Goal: Task Accomplishment & Management: Complete application form

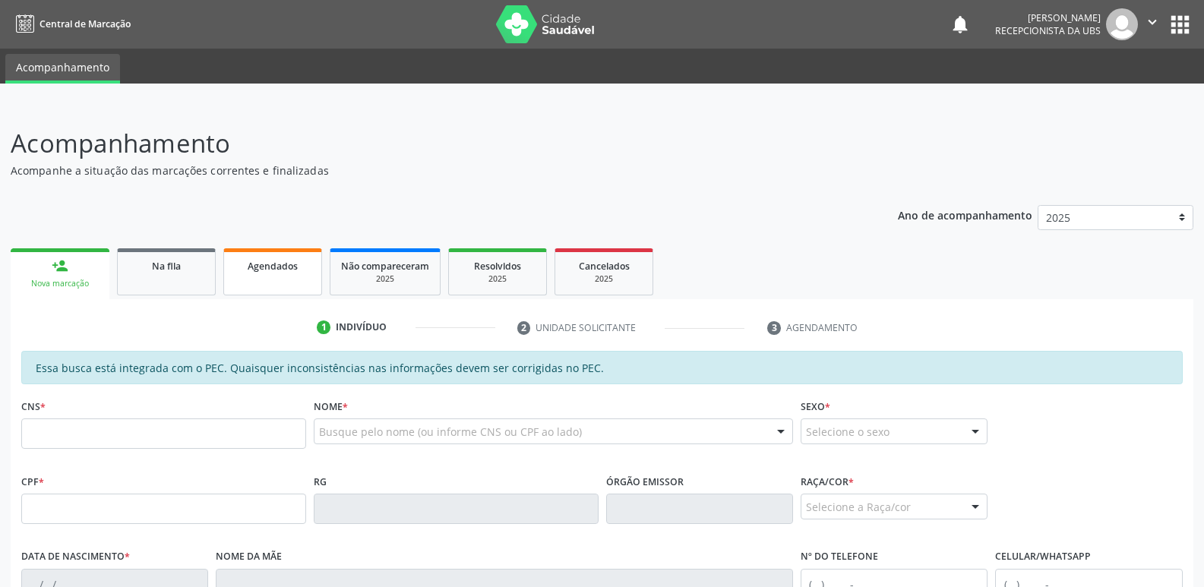
click at [256, 275] on link "Agendados" at bounding box center [272, 271] width 99 height 47
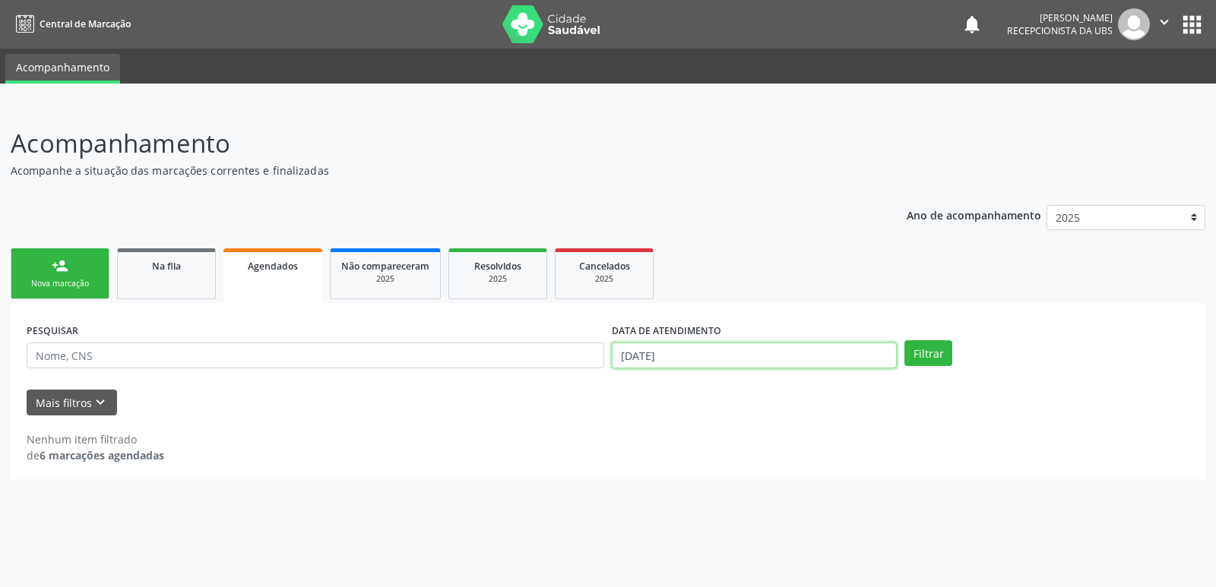
click at [833, 362] on input "[DATE]" at bounding box center [754, 356] width 285 height 26
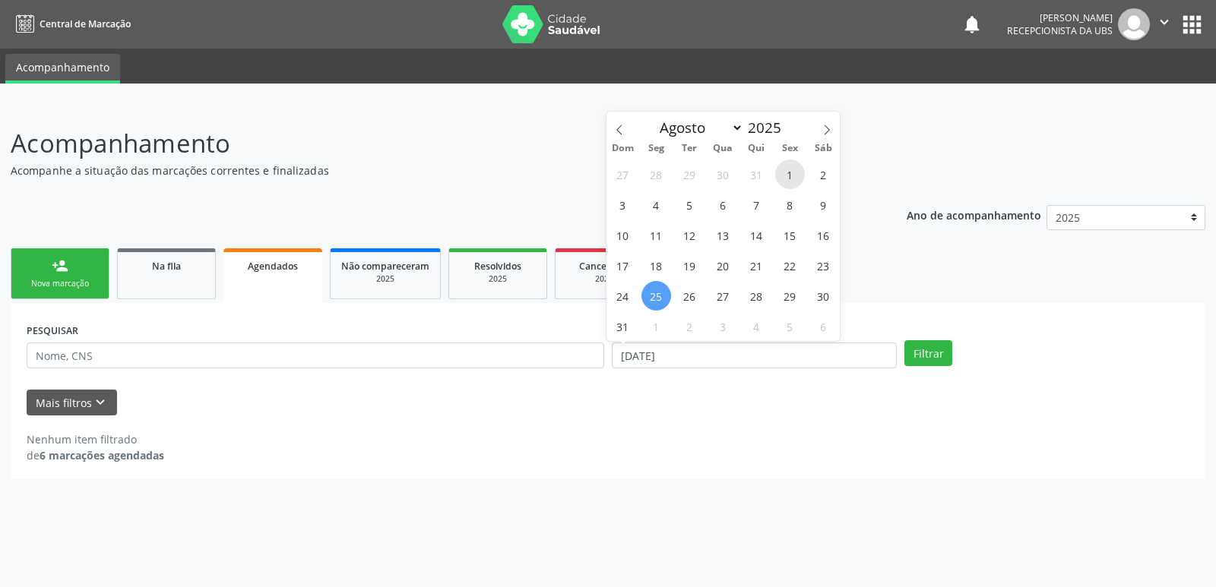
click at [787, 176] on span "1" at bounding box center [790, 175] width 30 height 30
type input "0[DATE]"
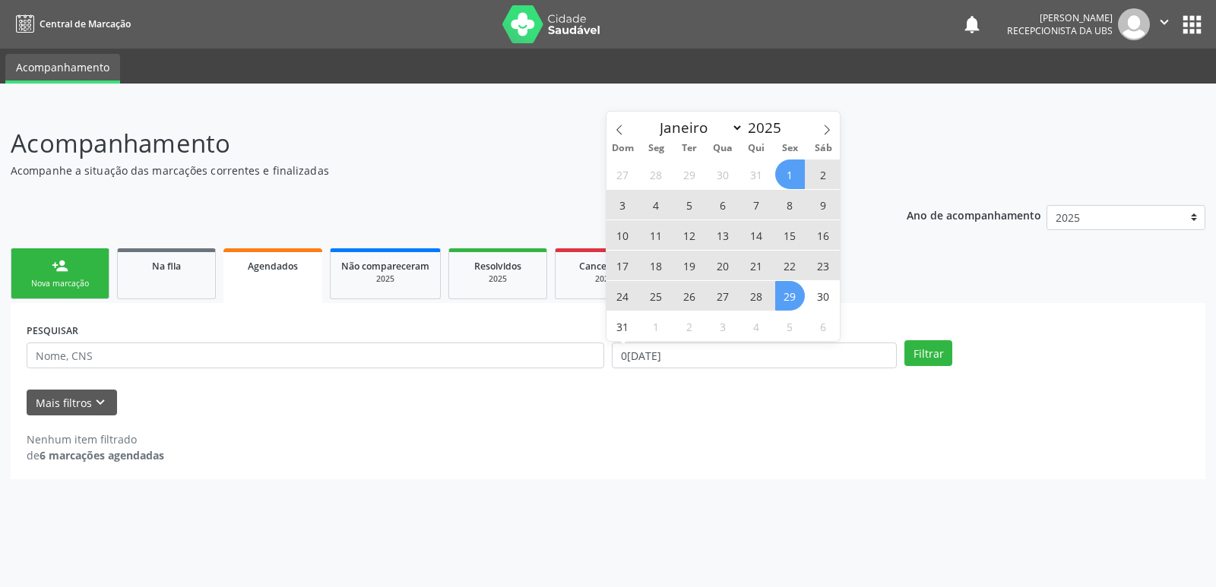
click at [786, 299] on span "29" at bounding box center [790, 296] width 30 height 30
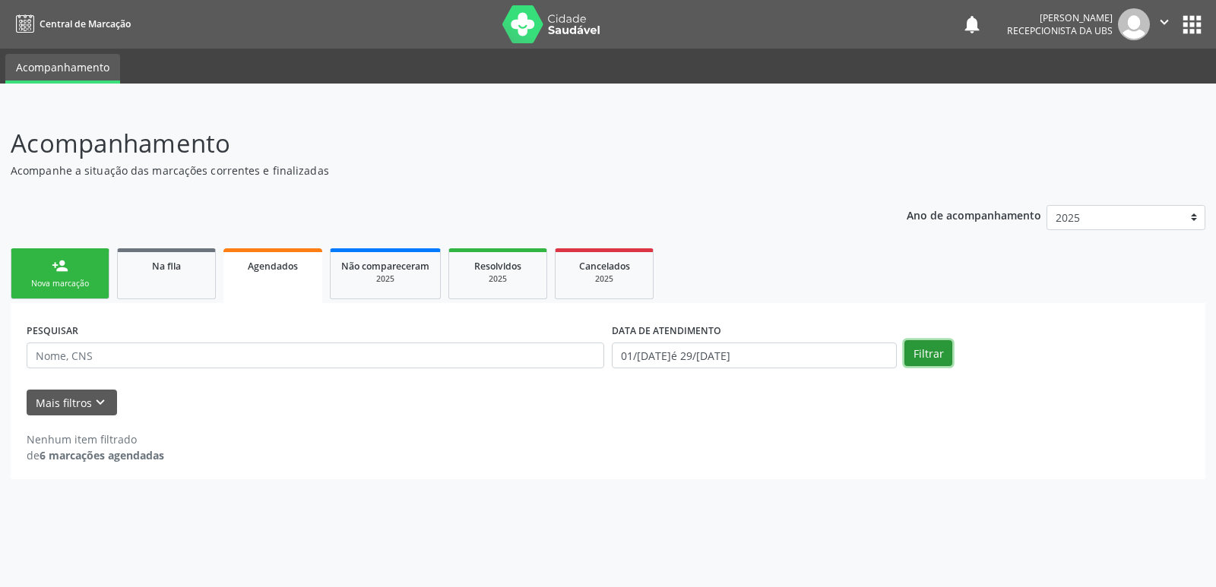
click at [924, 351] on button "Filtrar" at bounding box center [928, 353] width 48 height 26
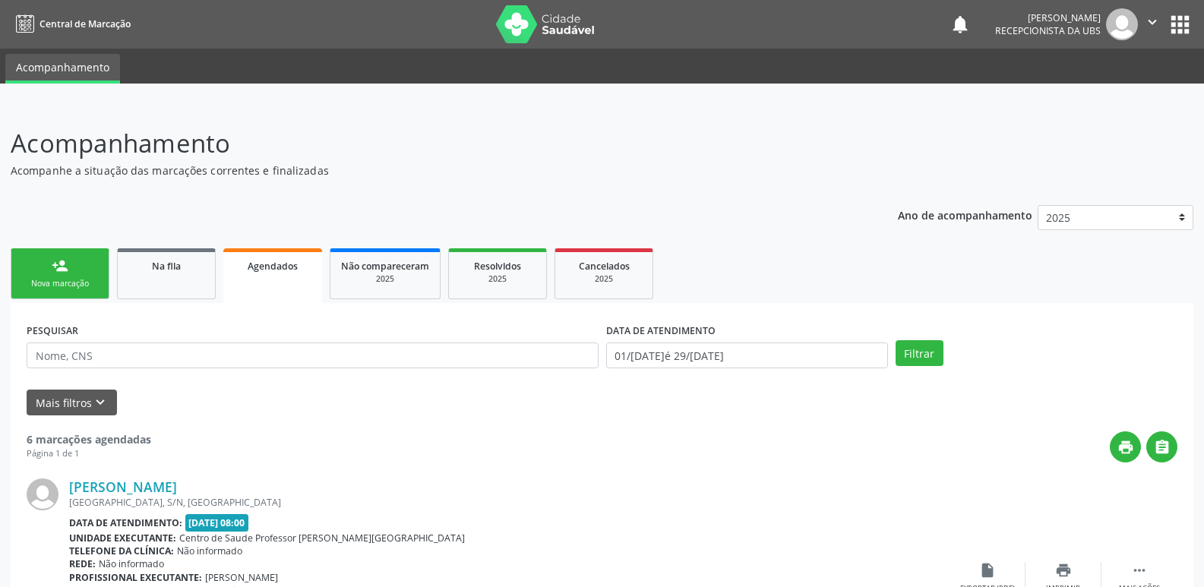
click at [79, 268] on link "person_add Nova marcação" at bounding box center [60, 273] width 99 height 51
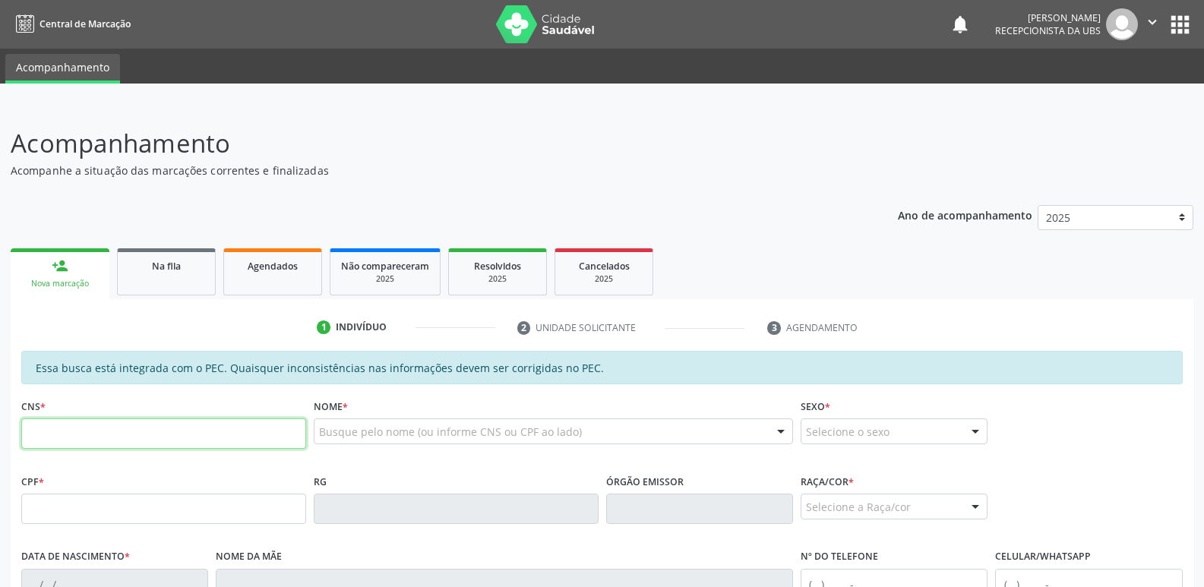
click at [245, 427] on input "text" at bounding box center [163, 434] width 285 height 30
paste input "702 8086 9623 1965"
type input "702 8086 9623 1965"
type input "019.413.064-97"
type input "[DATE]"
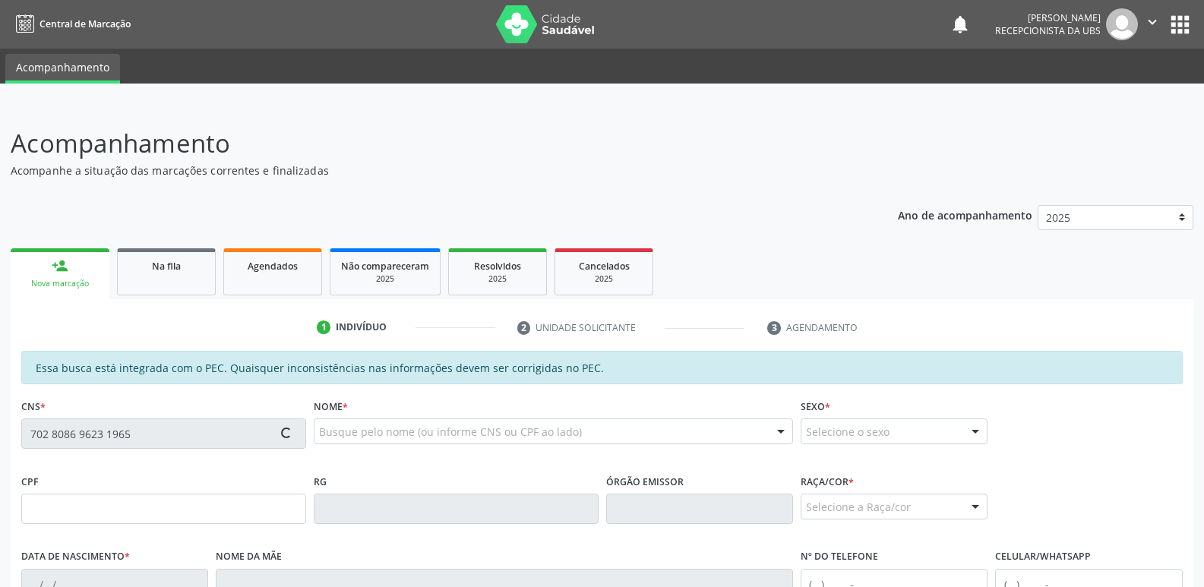
type input "Valdeci [PERSON_NAME]"
type input "[PHONE_NUMBER]"
type input "8"
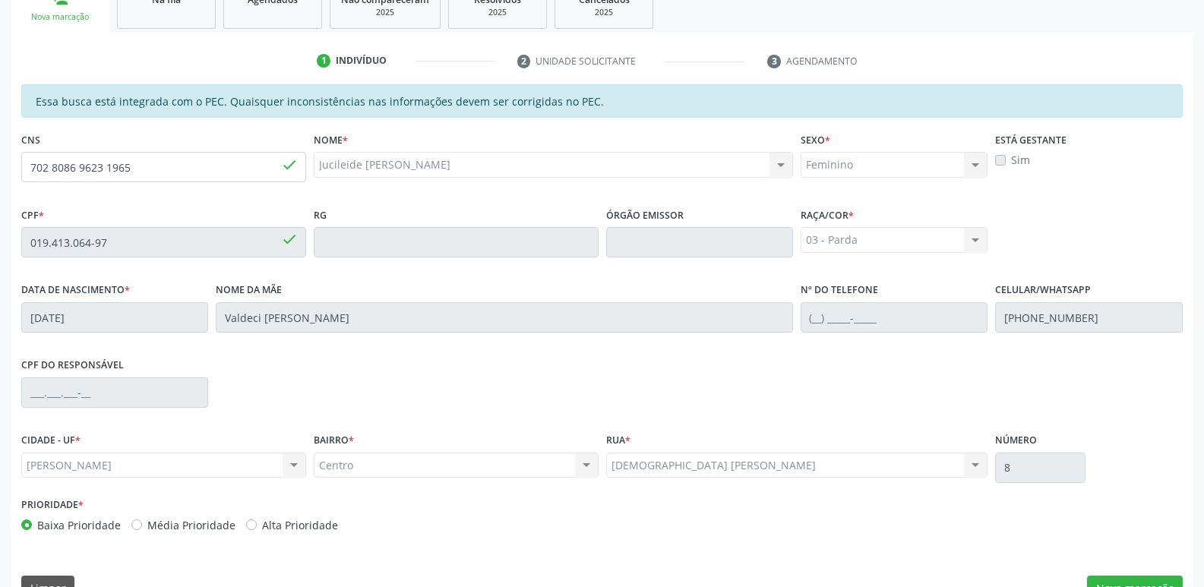
scroll to position [302, 0]
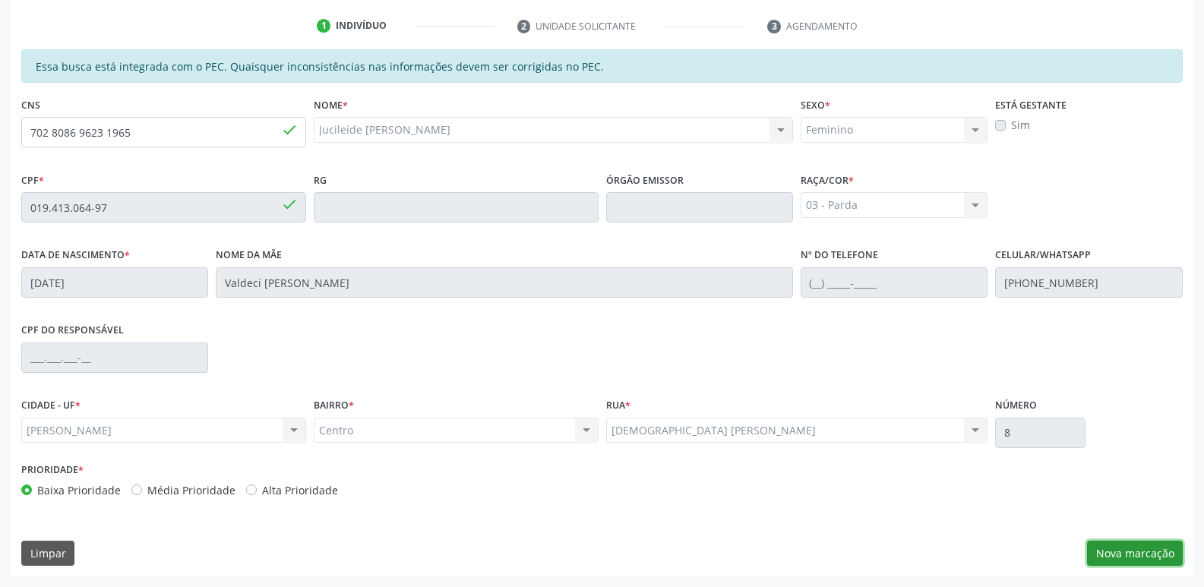
click at [1142, 558] on button "Nova marcação" at bounding box center [1135, 554] width 96 height 26
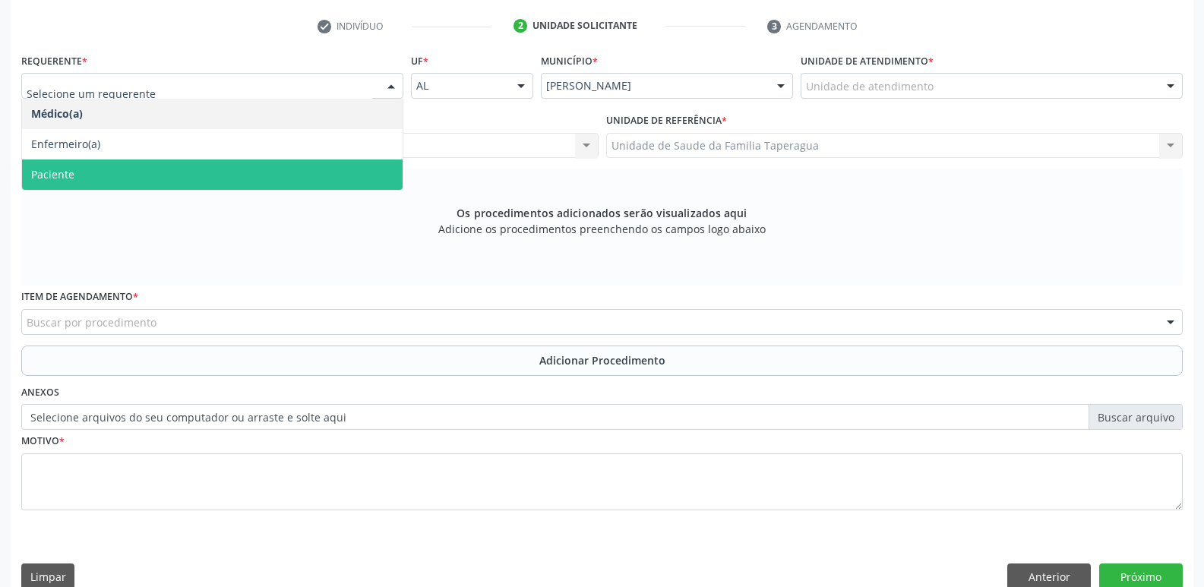
click at [289, 179] on span "Paciente" at bounding box center [212, 175] width 381 height 30
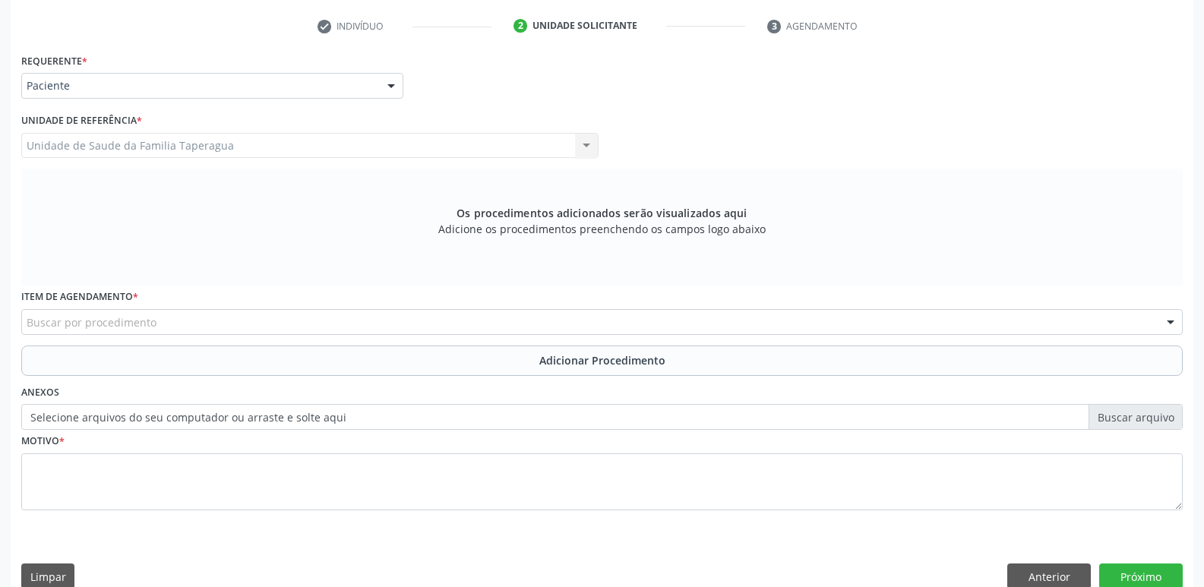
click at [440, 315] on div "Buscar por procedimento" at bounding box center [602, 322] width 1162 height 26
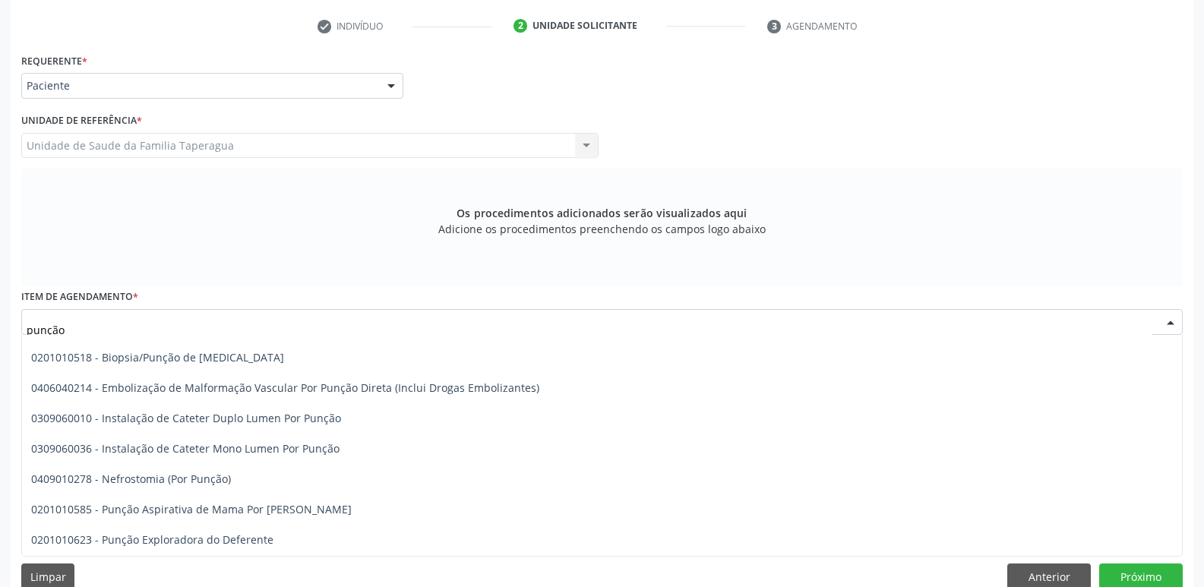
scroll to position [0, 0]
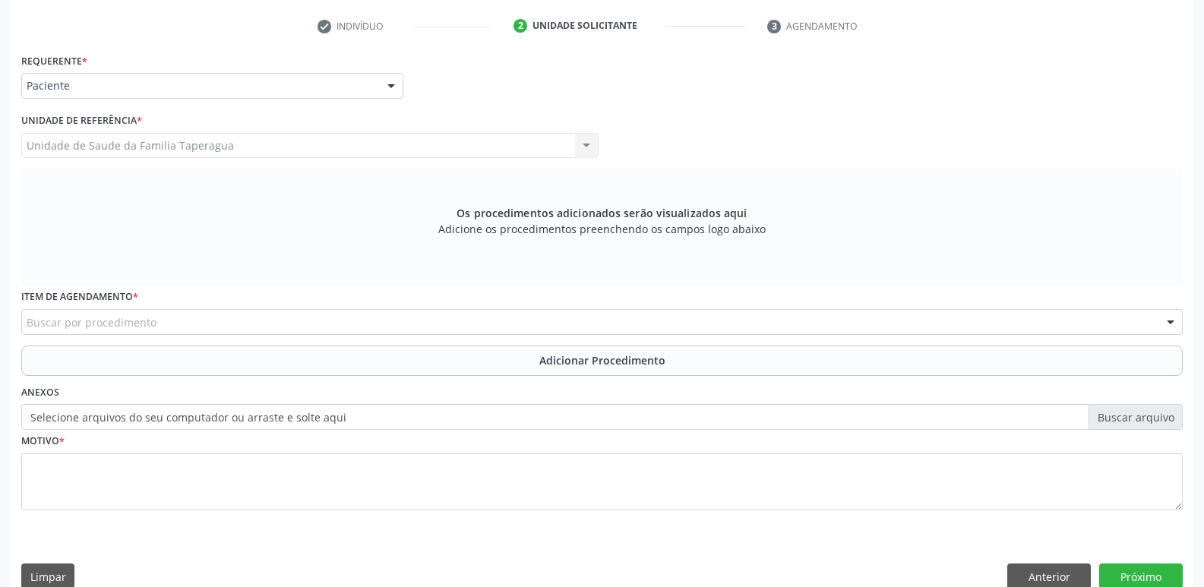
click at [1195, 375] on div "Acompanhamento Acompanhe a situação das marcações correntes e finalizadas Relat…" at bounding box center [602, 207] width 1204 height 808
click at [361, 321] on div "Buscar por procedimento" at bounding box center [602, 322] width 1162 height 26
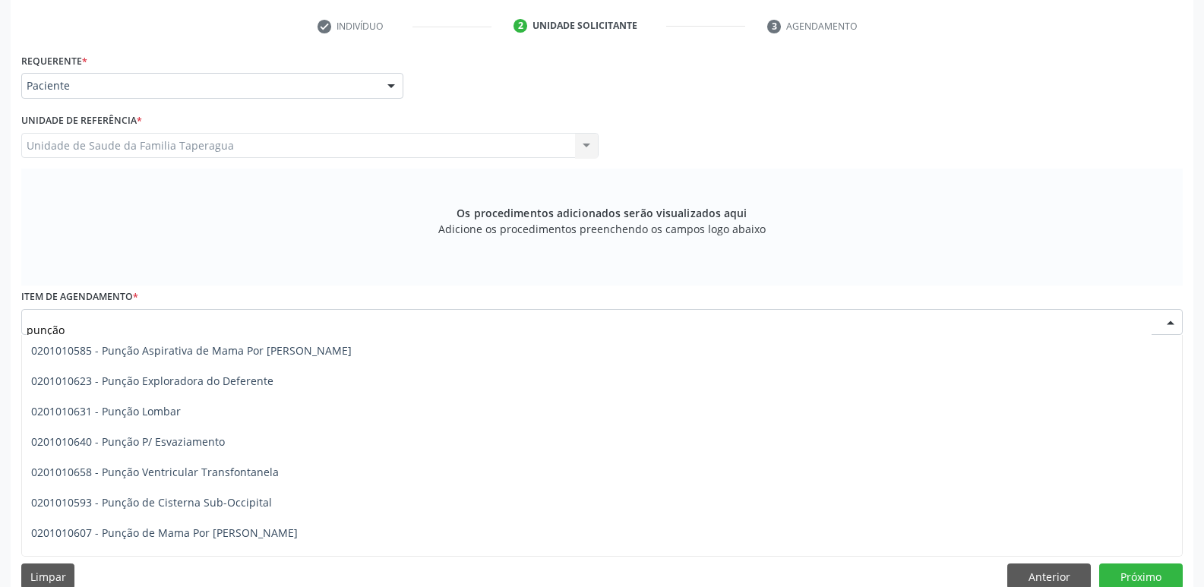
scroll to position [184, 0]
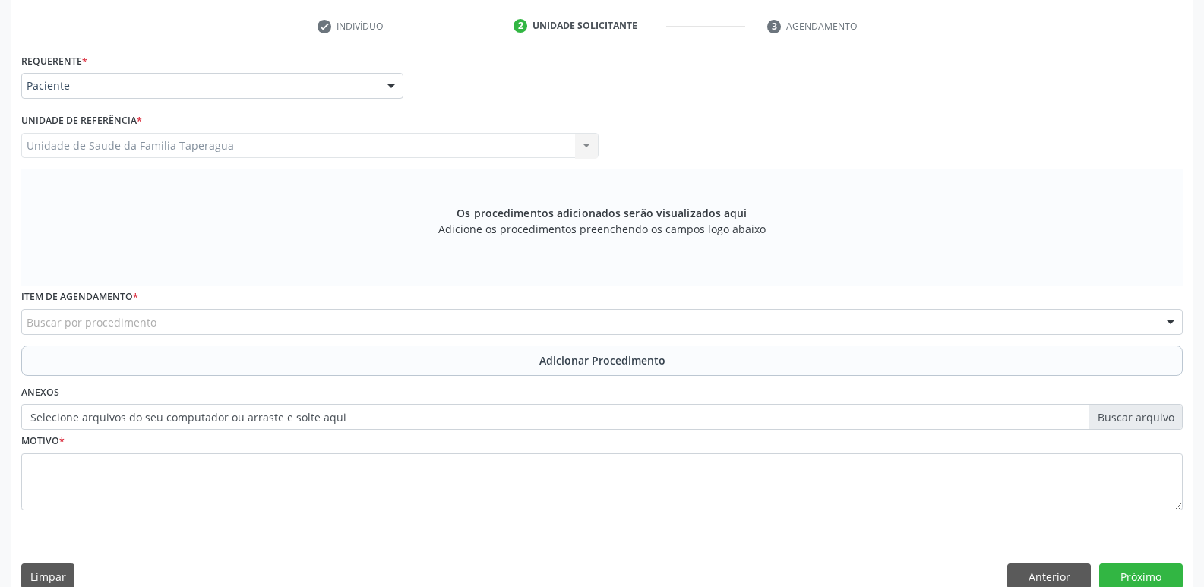
click at [305, 323] on div "Buscar por procedimento" at bounding box center [602, 322] width 1162 height 26
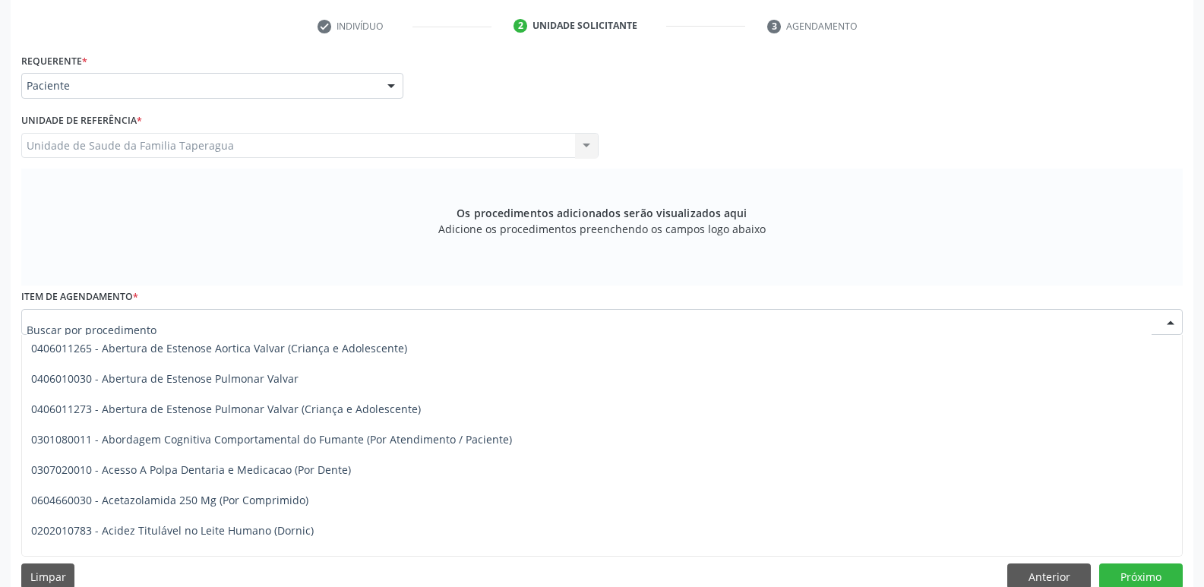
paste input "02.01.01.064-0"
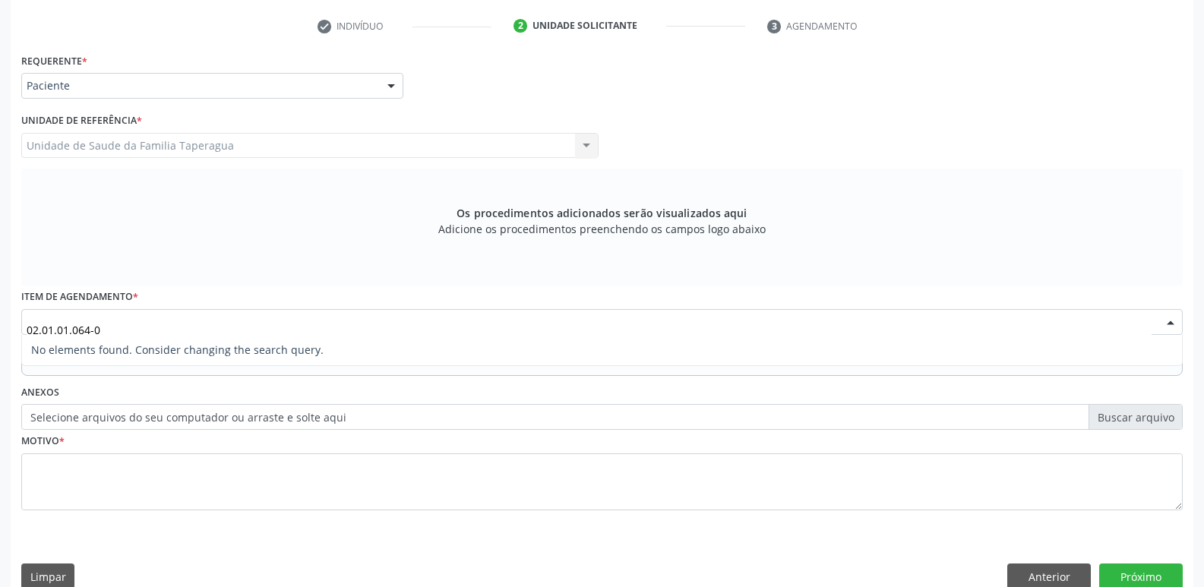
click at [93, 331] on input "02.01.01.064-0" at bounding box center [589, 330] width 1125 height 30
click at [69, 330] on input "02.01.01.0640" at bounding box center [589, 330] width 1125 height 30
click at [72, 330] on input "02.01.01.0640" at bounding box center [589, 330] width 1125 height 30
click at [58, 330] on input "02.01.010640" at bounding box center [589, 330] width 1125 height 30
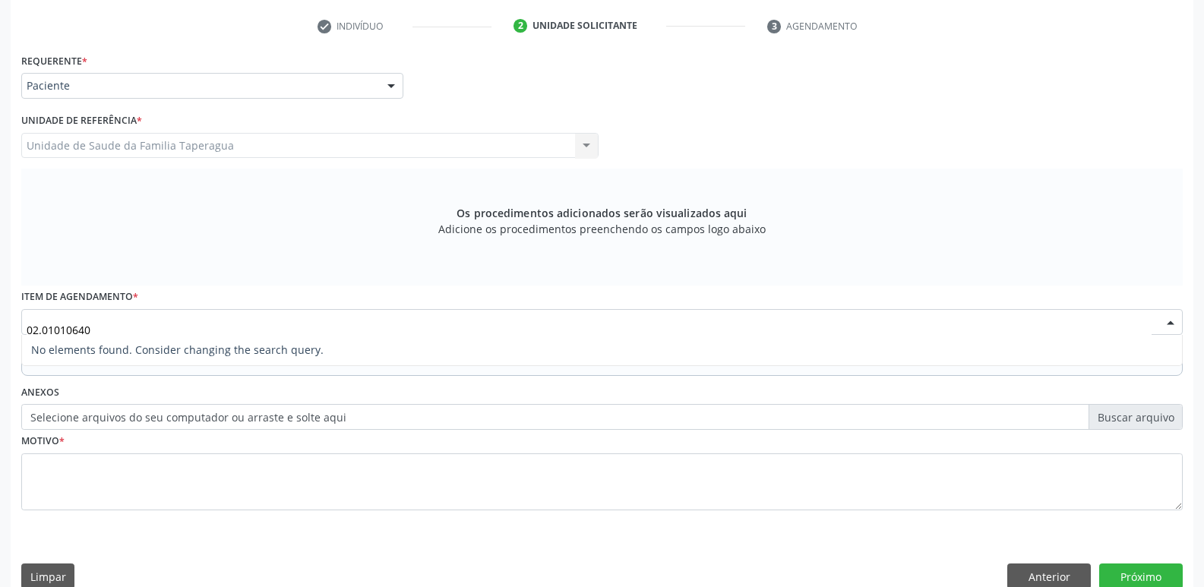
click at [42, 330] on input "02.01010640" at bounding box center [589, 330] width 1125 height 30
type input "0201010640"
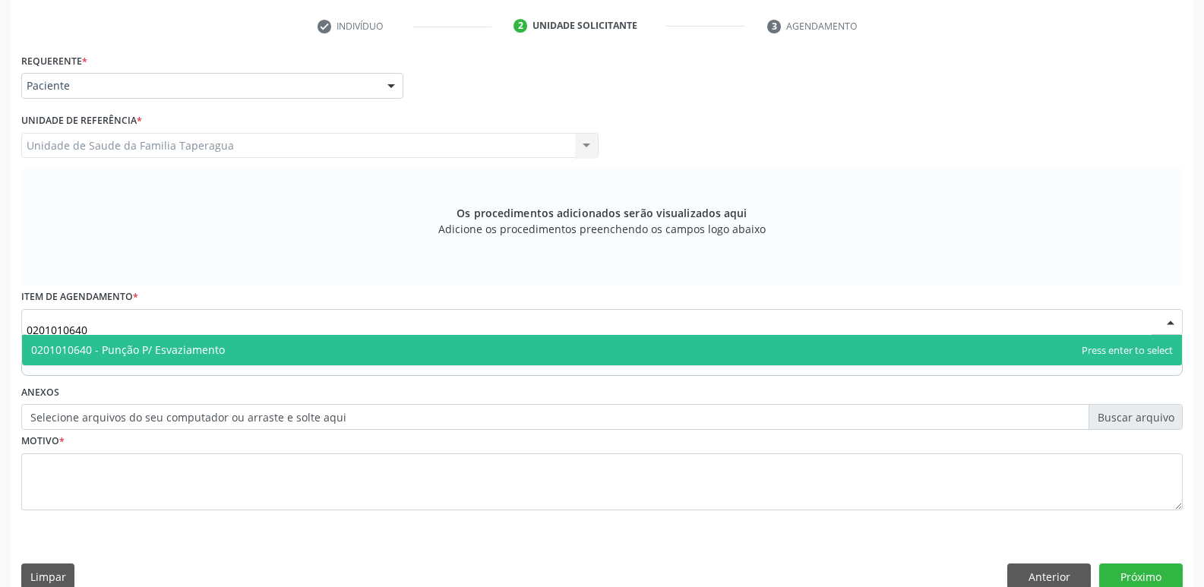
click at [141, 343] on span "0201010640 - Punção P/ Esvaziamento" at bounding box center [128, 350] width 194 height 14
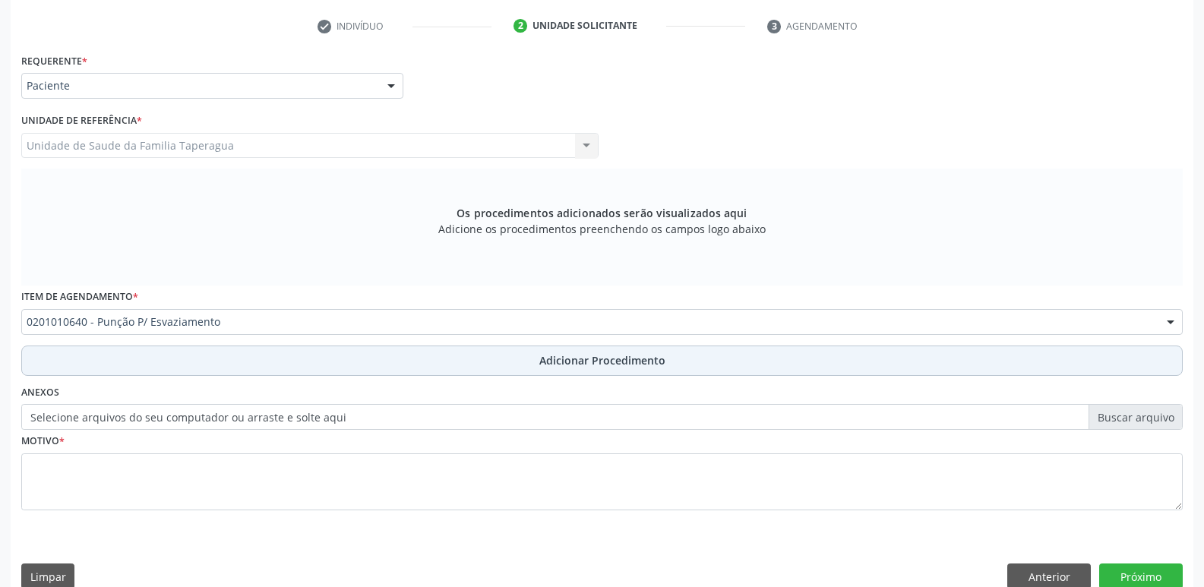
click at [207, 347] on button "Adicionar Procedimento" at bounding box center [602, 361] width 1162 height 30
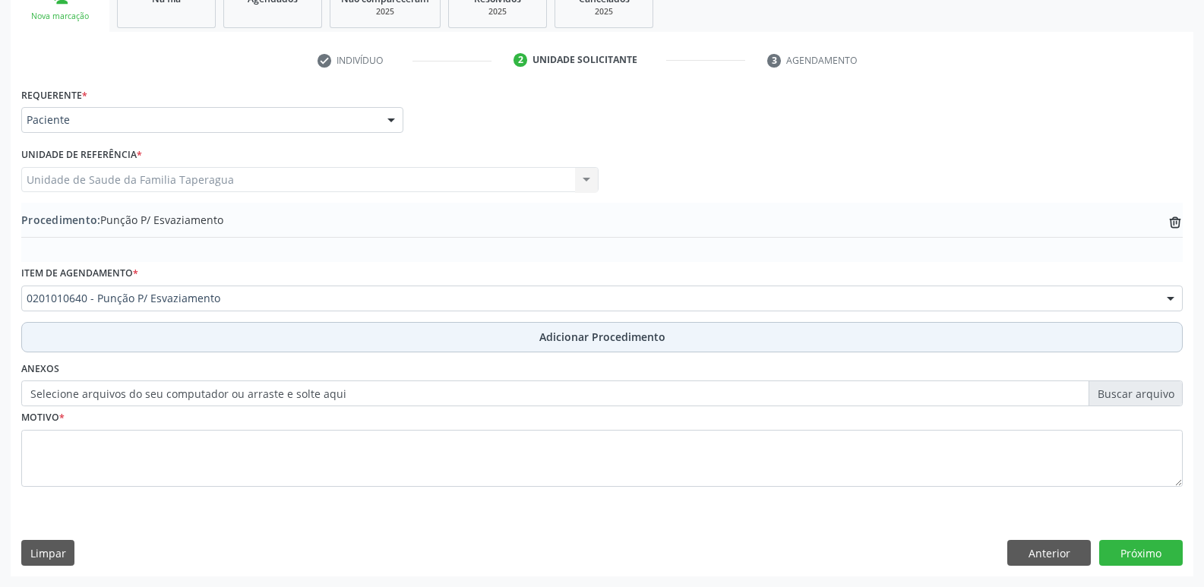
scroll to position [267, 0]
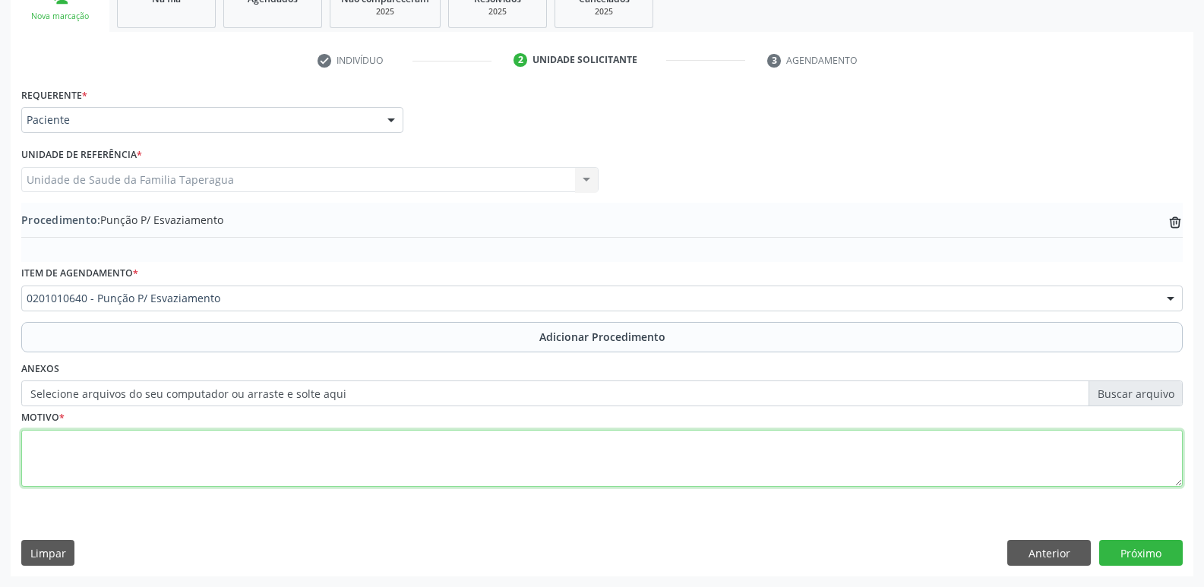
click at [221, 440] on textarea at bounding box center [602, 459] width 1162 height 58
type textarea "p"
drag, startPoint x: 235, startPoint y: 442, endPoint x: 187, endPoint y: 440, distance: 47.9
click at [187, 440] on textarea "PUNÇÃO POR AGULHA FINA DE TIREÓIDE" at bounding box center [602, 459] width 1162 height 58
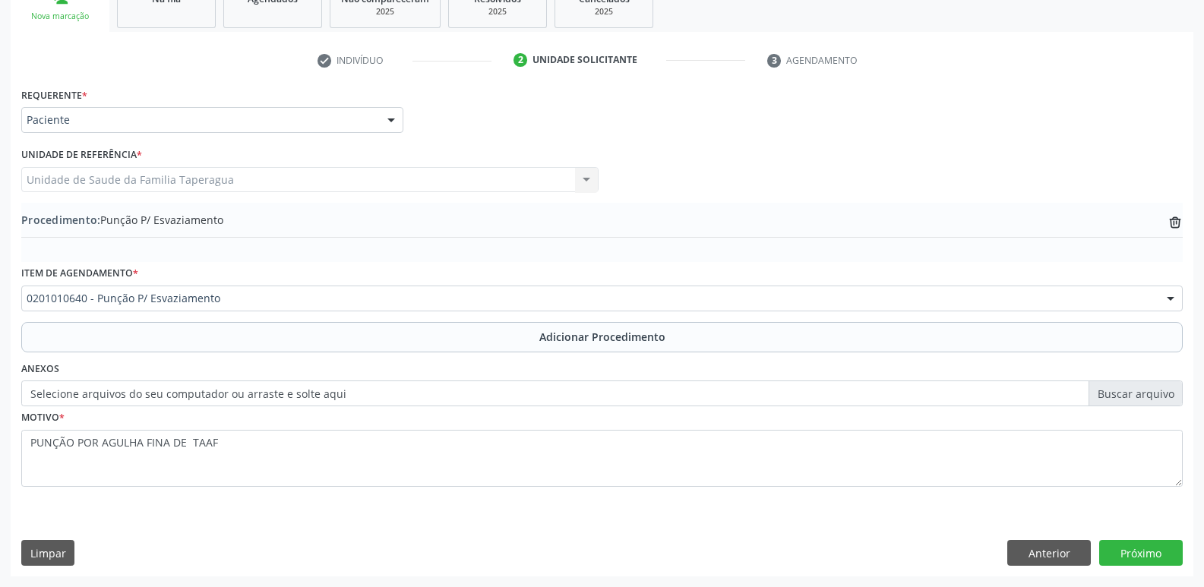
drag, startPoint x: 346, startPoint y: 521, endPoint x: 285, endPoint y: 442, distance: 100.1
click at [286, 454] on div "Requerente * Paciente Médico(a) Enfermeiro(a) Paciente Nenhum resultado encontr…" at bounding box center [602, 330] width 1183 height 492
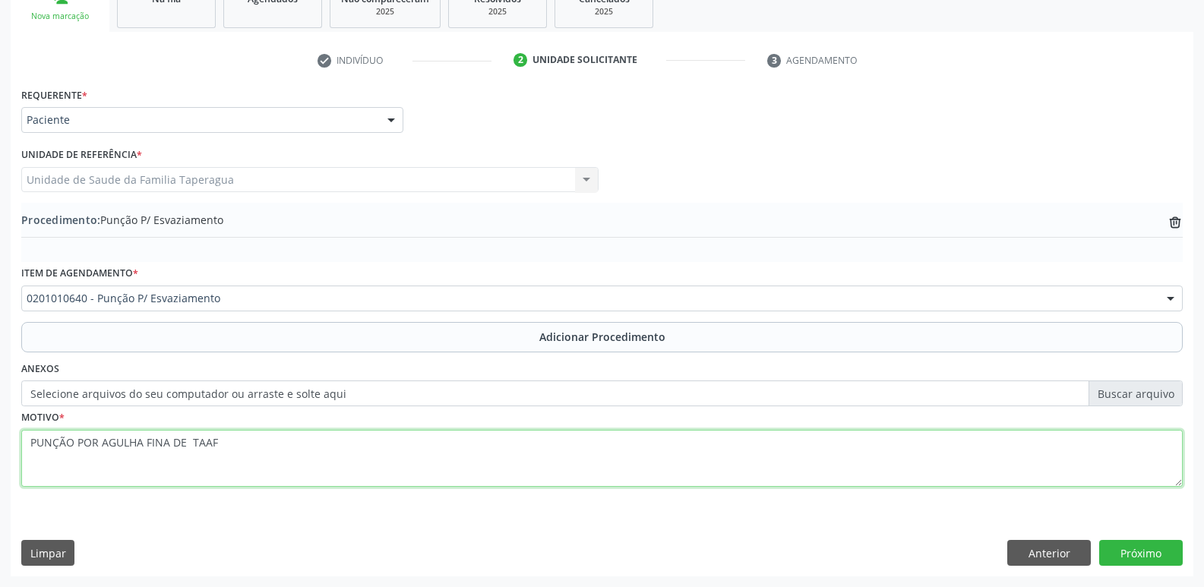
drag, startPoint x: 274, startPoint y: 438, endPoint x: 0, endPoint y: 441, distance: 274.3
click at [0, 441] on div "Acompanhamento Acompanhe a situação das marcações correntes e finalizadas Relat…" at bounding box center [602, 212] width 1204 height 750
type textarea "T"
type textarea "PAAF"
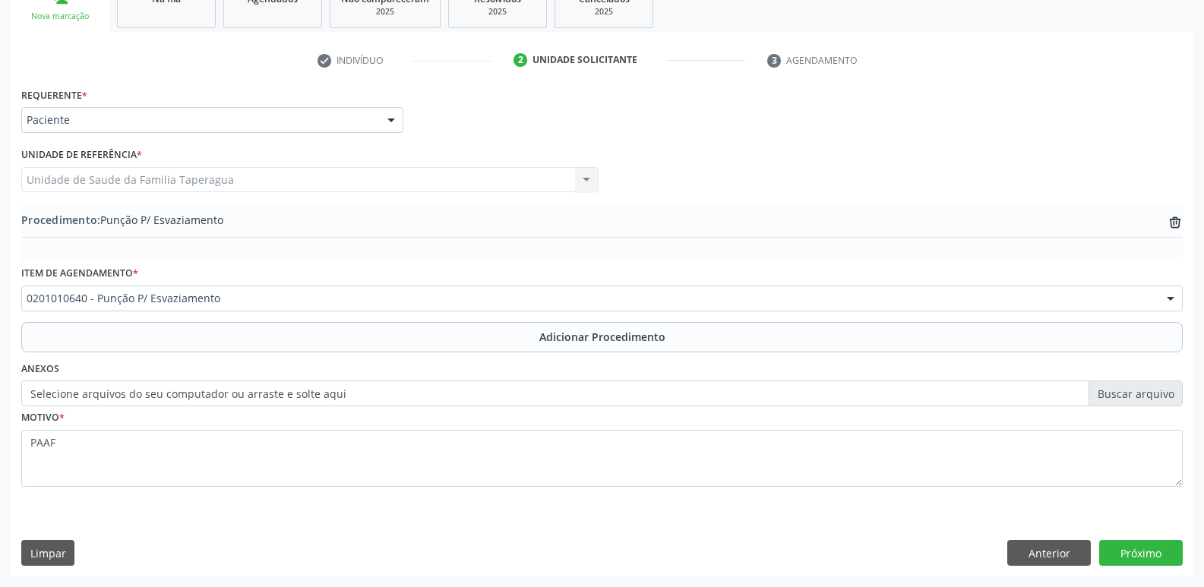
click at [520, 532] on div "Requerente * Paciente Médico(a) Enfermeiro(a) Paciente Nenhum resultado encontr…" at bounding box center [602, 330] width 1183 height 492
click at [1145, 556] on button "Próximo" at bounding box center [1141, 553] width 84 height 26
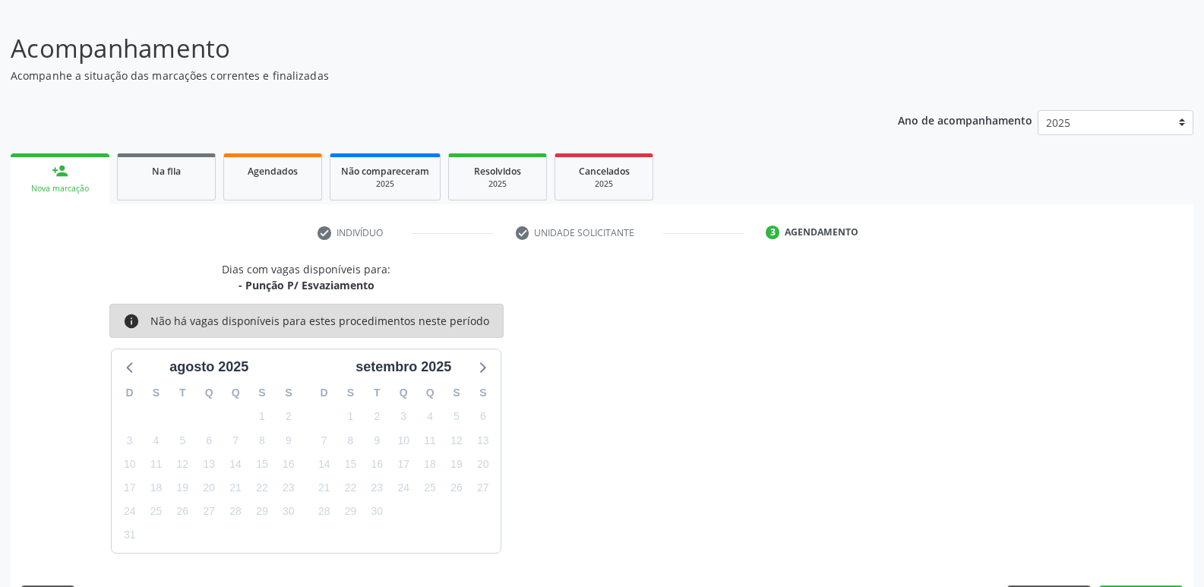
scroll to position [140, 0]
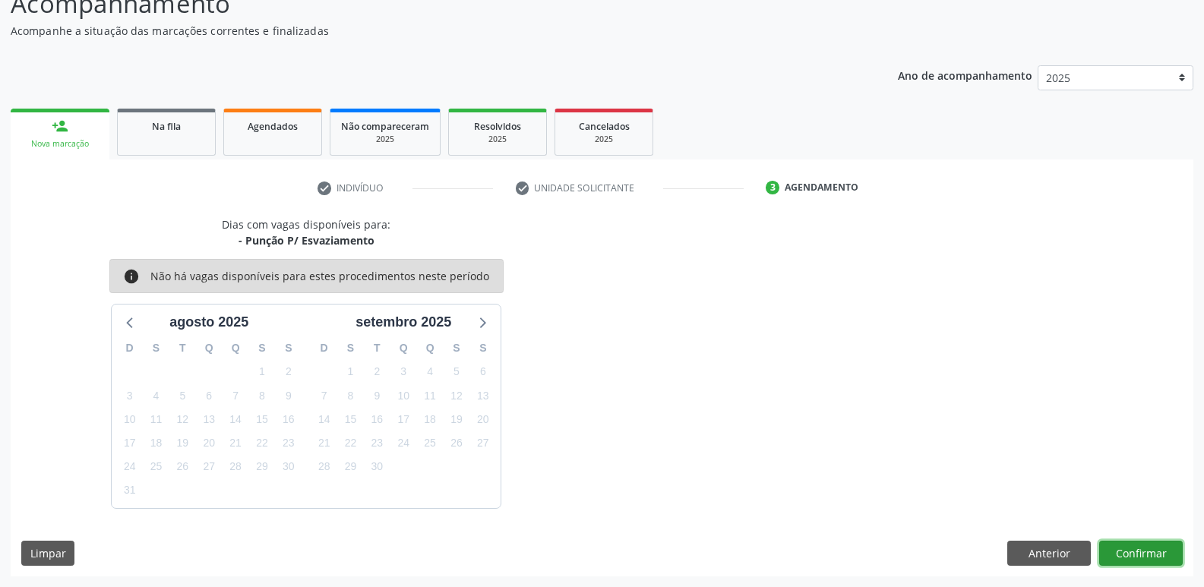
click at [1143, 542] on button "Confirmar" at bounding box center [1141, 554] width 84 height 26
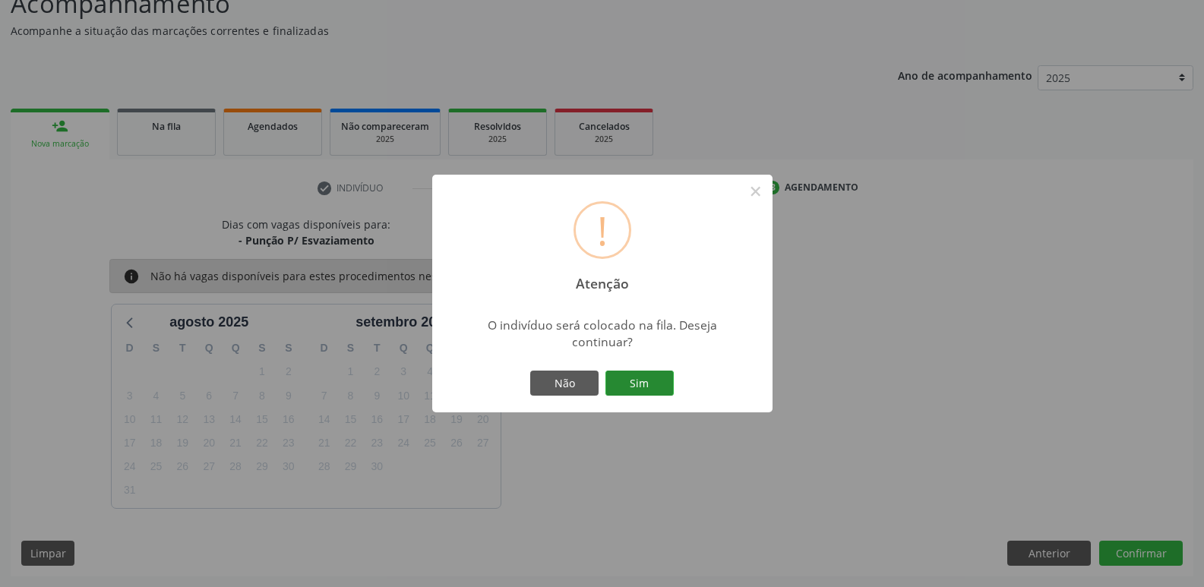
click at [669, 377] on button "Sim" at bounding box center [640, 384] width 68 height 26
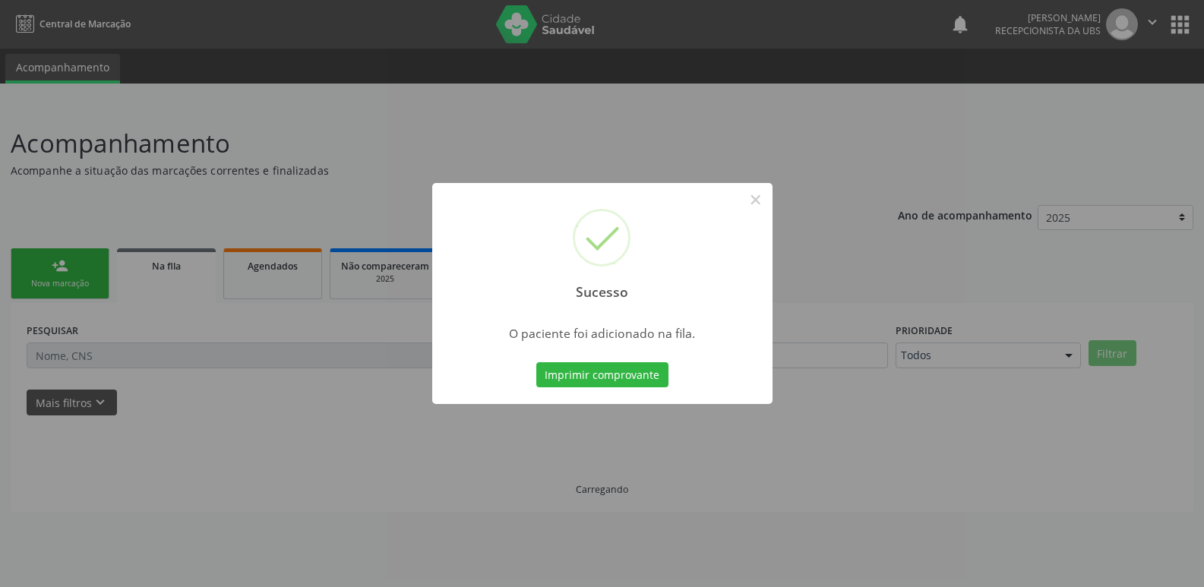
scroll to position [0, 0]
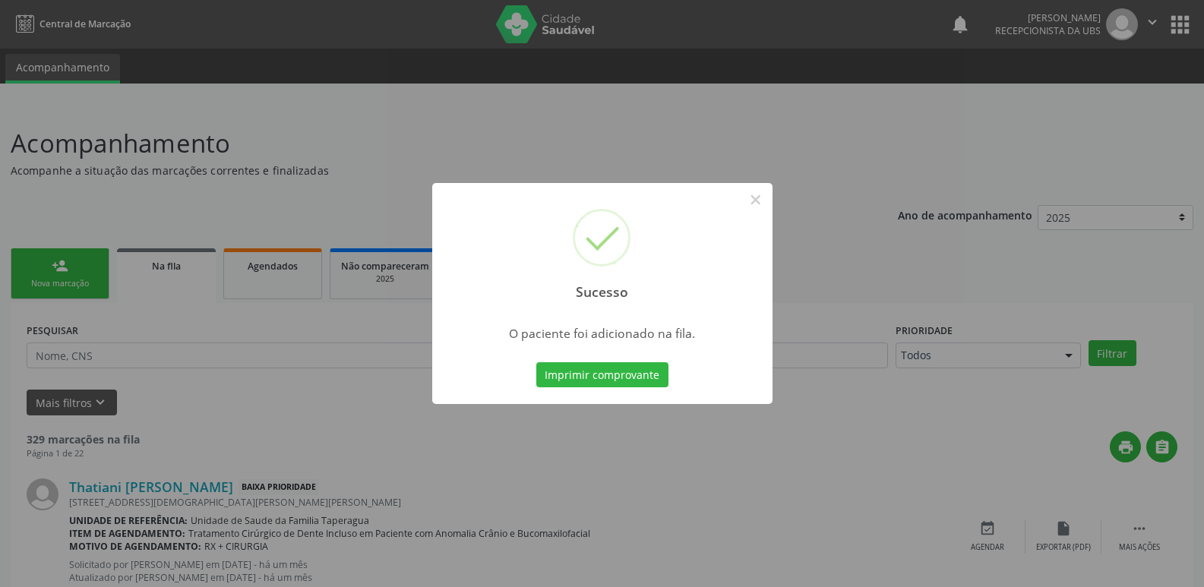
click at [1170, 211] on div "Sucesso × O paciente foi adicionado na fila. Imprimir comprovante Cancel" at bounding box center [602, 293] width 1204 height 587
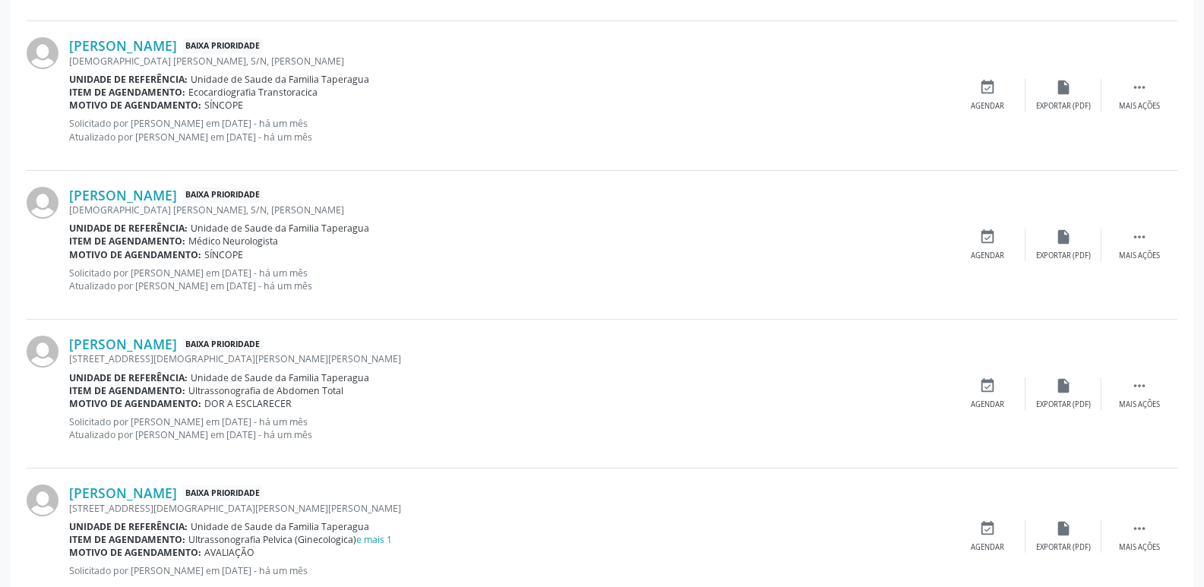
scroll to position [2143, 0]
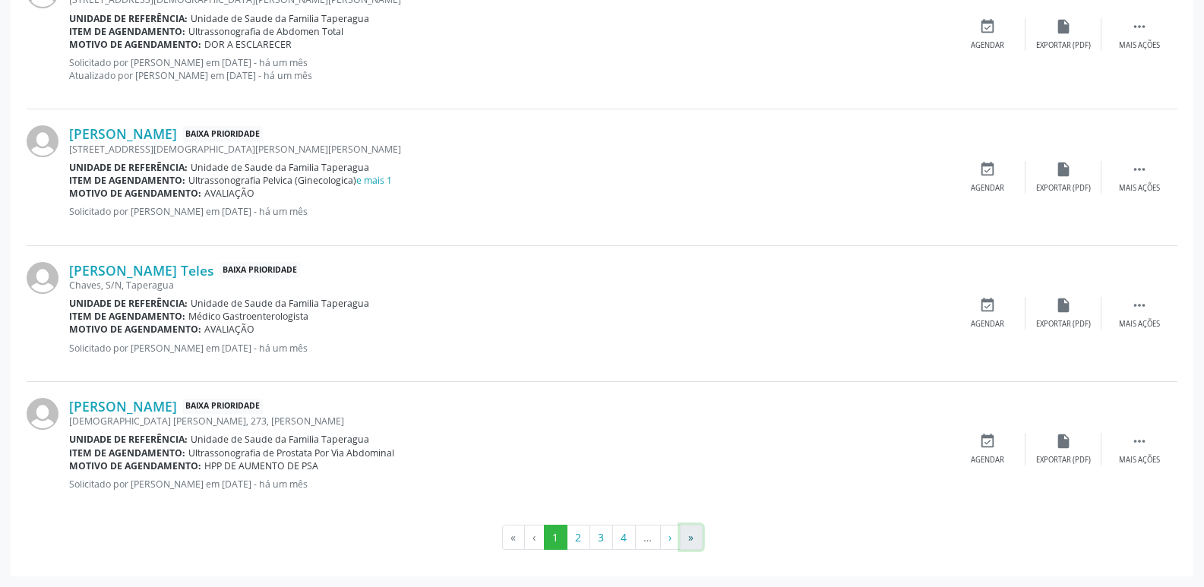
click at [692, 541] on button "»" at bounding box center [691, 538] width 23 height 26
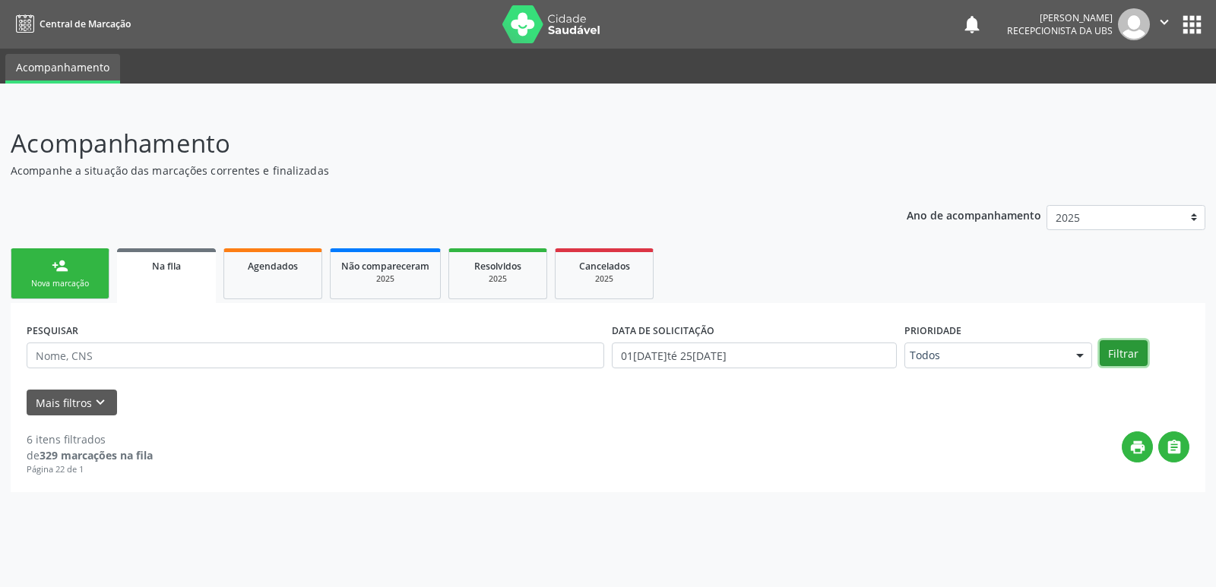
click at [1120, 356] on button "Filtrar" at bounding box center [1123, 353] width 48 height 26
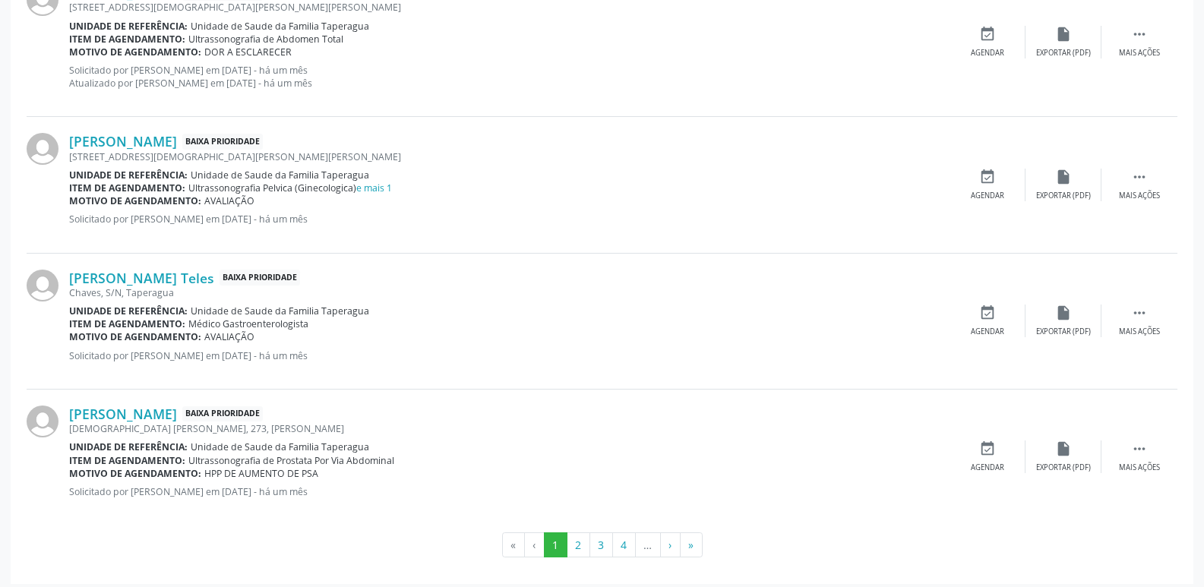
scroll to position [2143, 0]
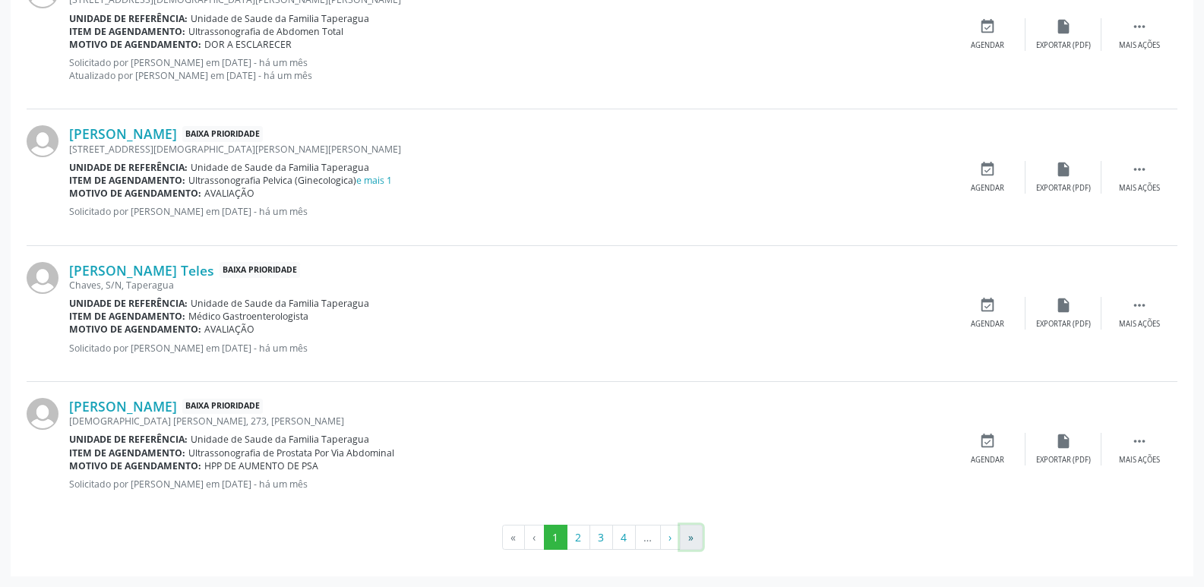
click at [698, 534] on button "»" at bounding box center [691, 538] width 23 height 26
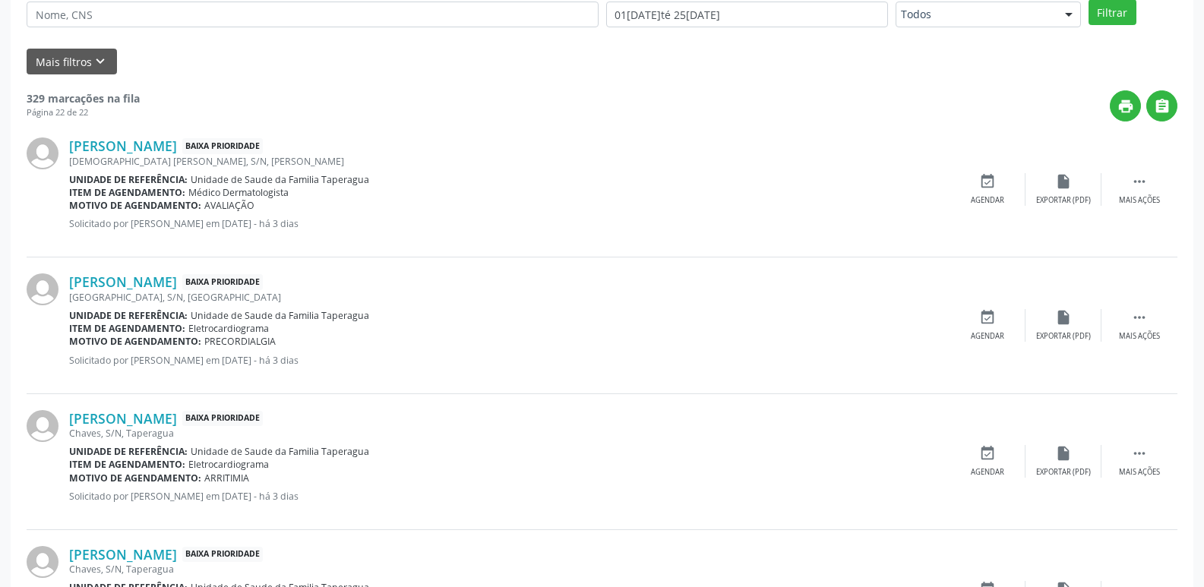
scroll to position [0, 0]
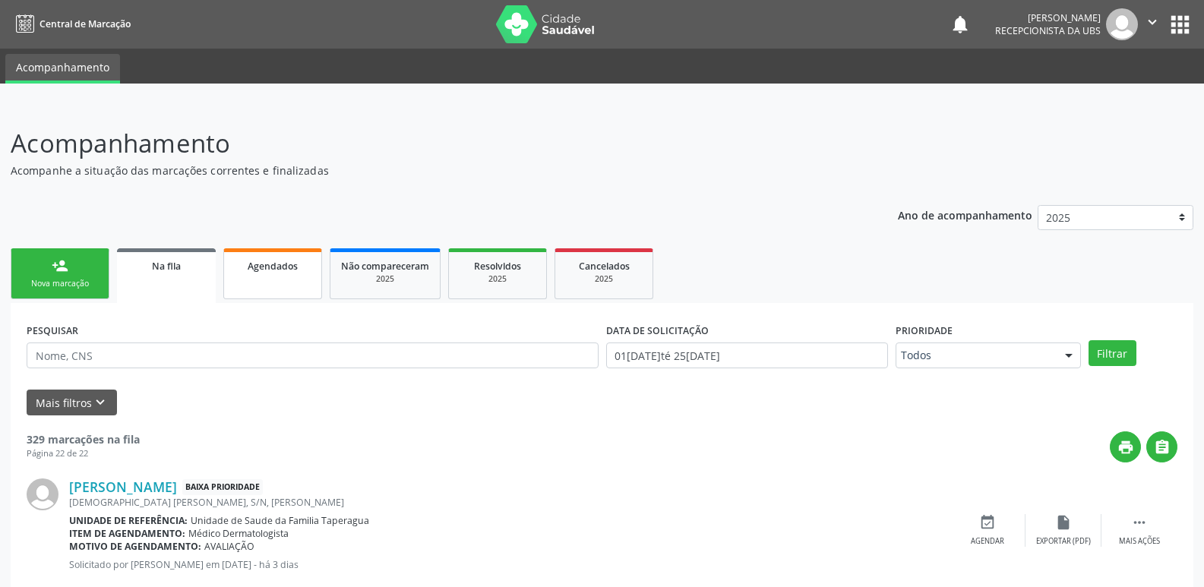
click at [269, 277] on link "Agendados" at bounding box center [272, 273] width 99 height 51
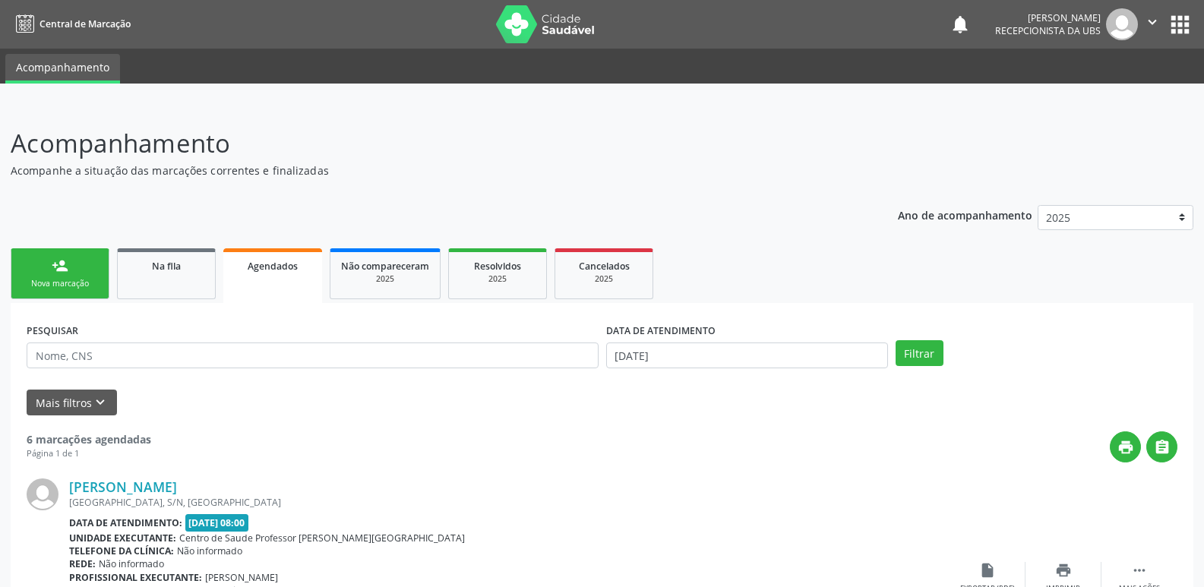
click at [88, 276] on link "person_add Nova marcação" at bounding box center [60, 273] width 99 height 51
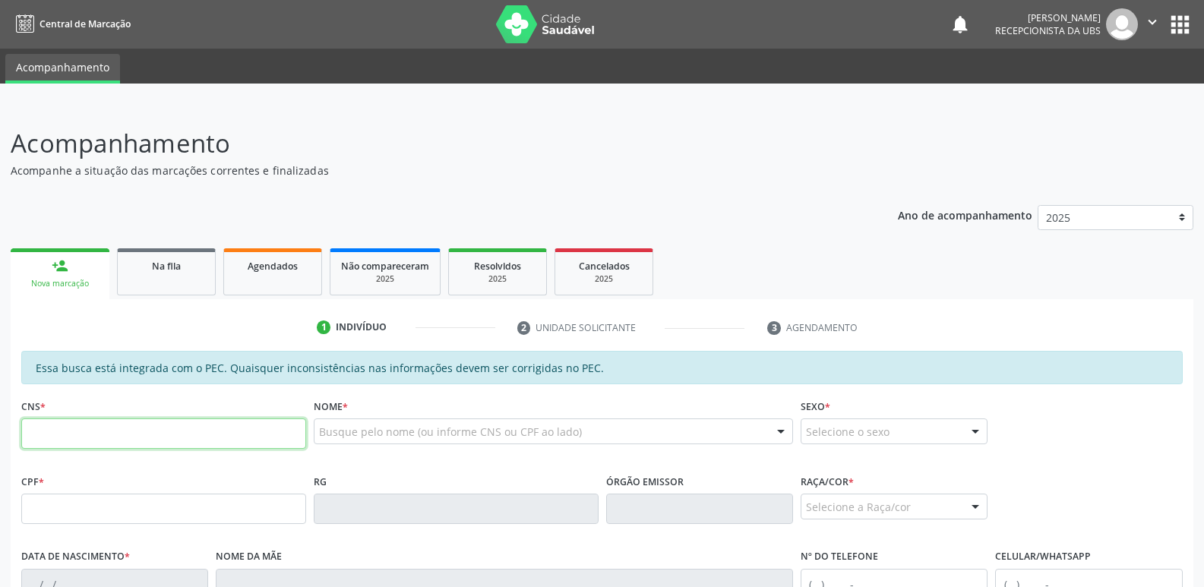
click at [226, 431] on input "text" at bounding box center [163, 434] width 285 height 30
paste input "701 2040 3493 5015"
type input "701 2040 3493 5015"
type input "662.680.284-49"
type input "[DATE]"
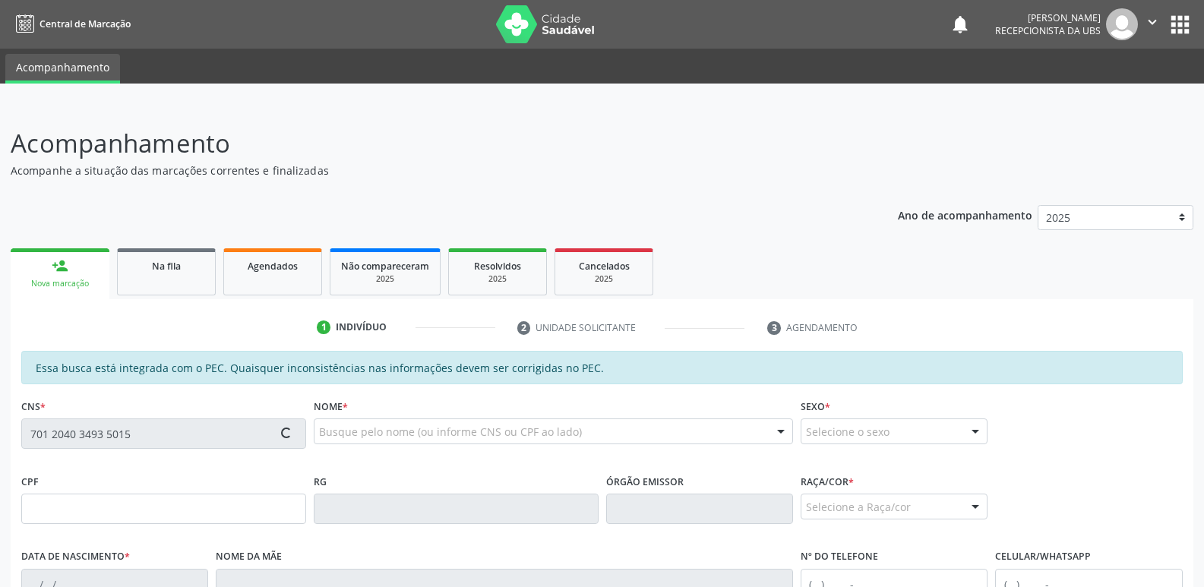
type input "[PERSON_NAME]"
type input "[PHONE_NUMBER]"
type input "100"
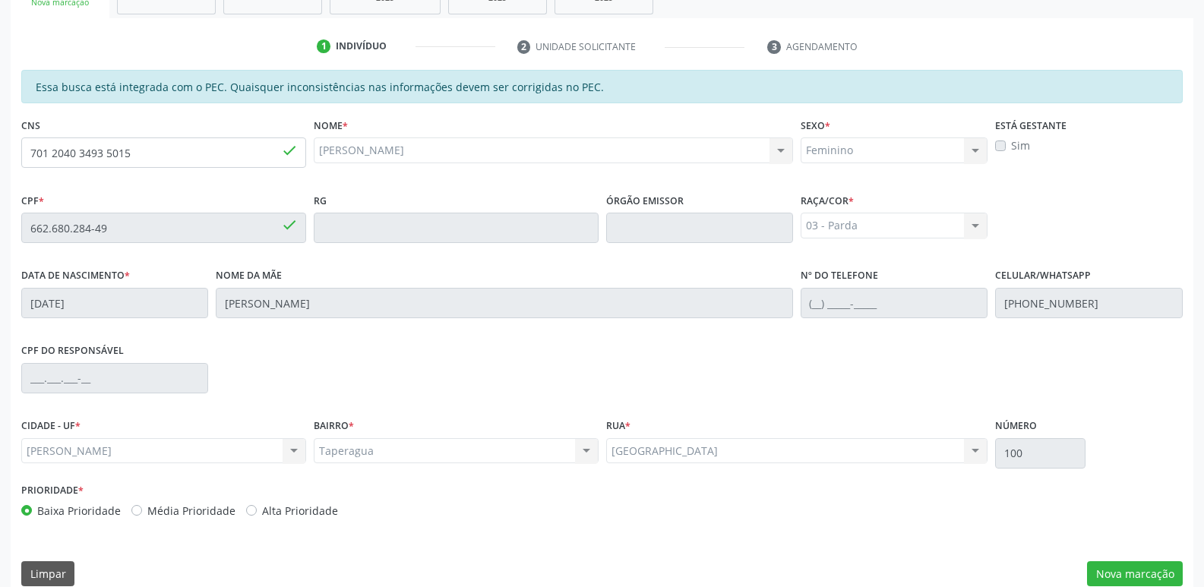
scroll to position [283, 0]
click at [1148, 561] on button "Nova marcação" at bounding box center [1135, 573] width 96 height 26
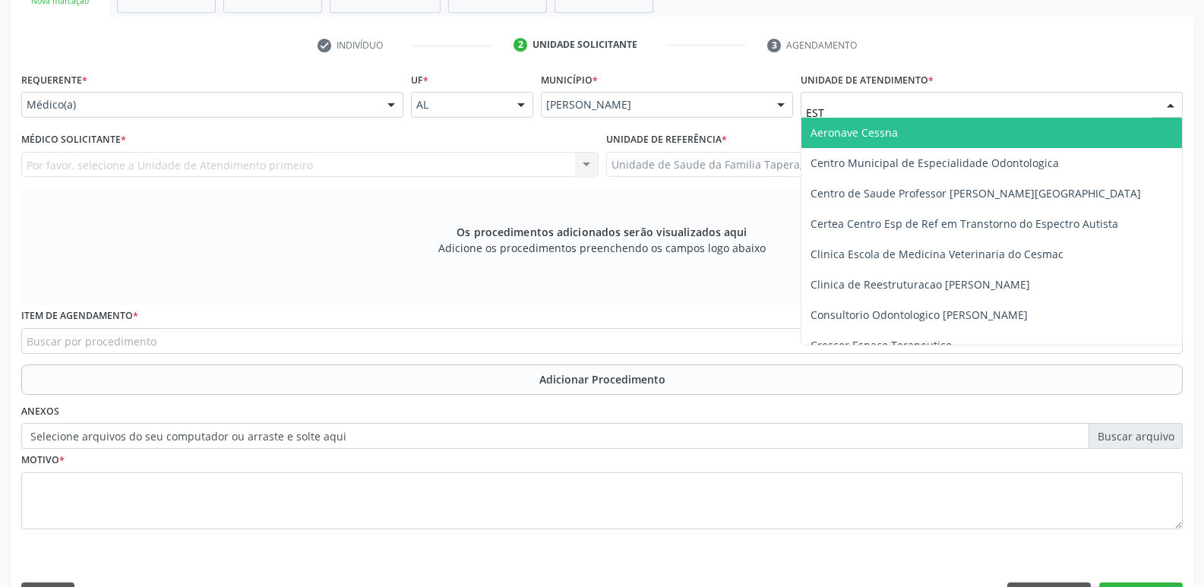
type input "ESTA"
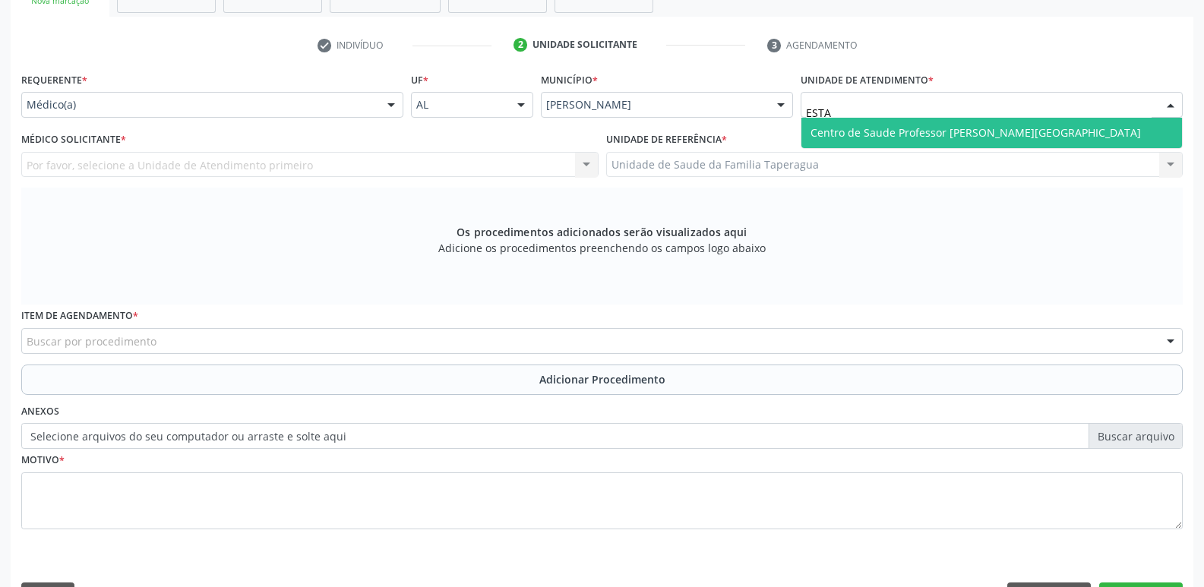
click at [925, 140] on span "Centro de Saude Professor [PERSON_NAME][GEOGRAPHIC_DATA]" at bounding box center [992, 133] width 381 height 30
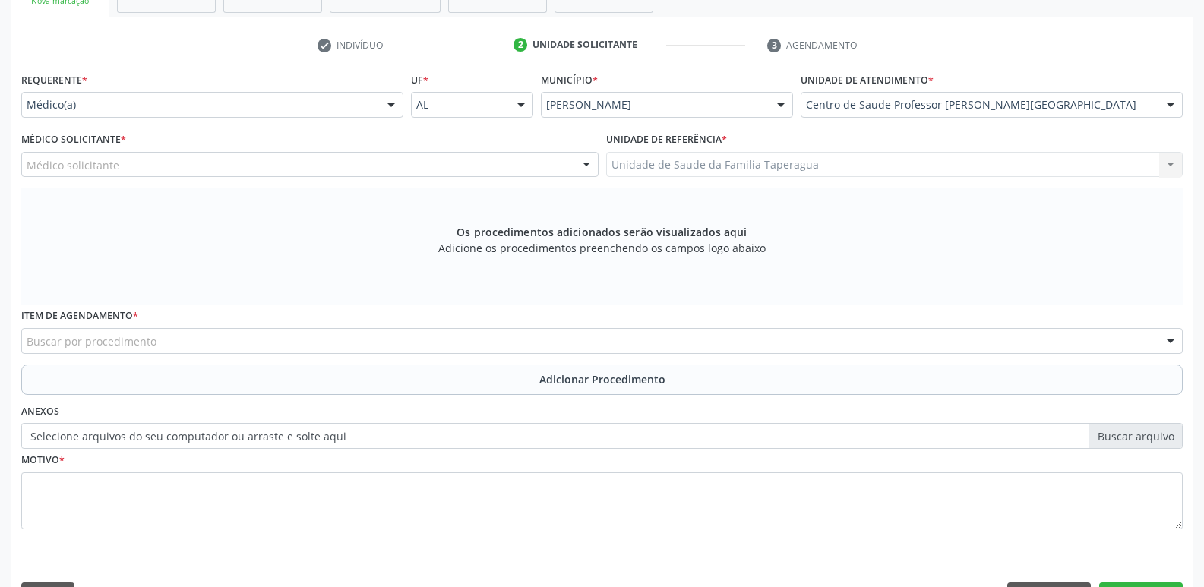
click at [343, 163] on div "Médico solicitante" at bounding box center [309, 165] width 577 height 26
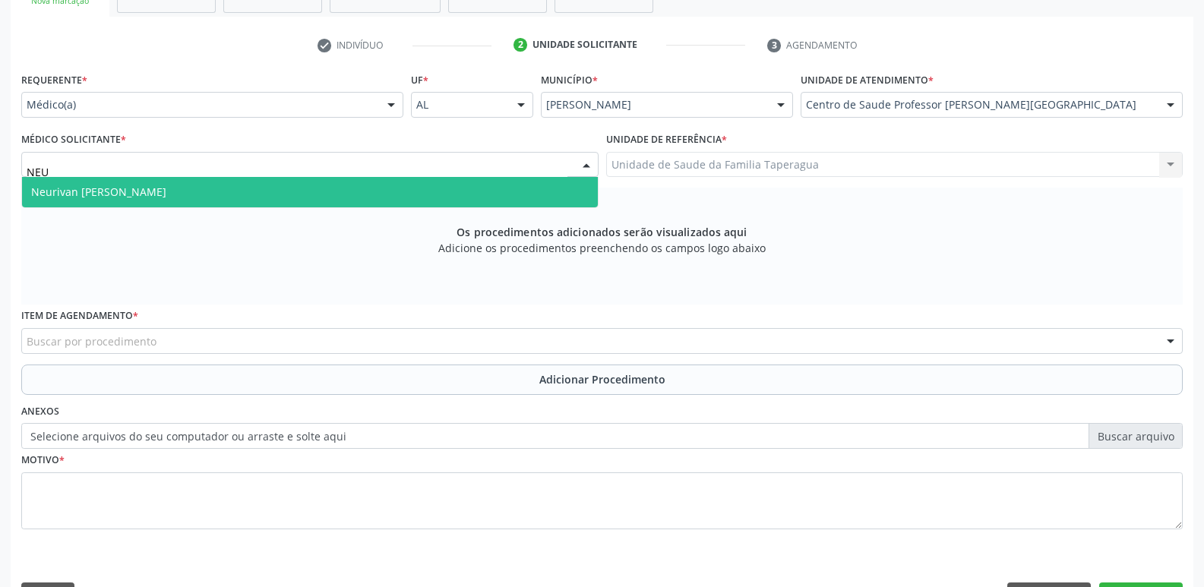
type input "NEUR"
click at [316, 192] on span "Neurivan [PERSON_NAME]" at bounding box center [310, 192] width 576 height 30
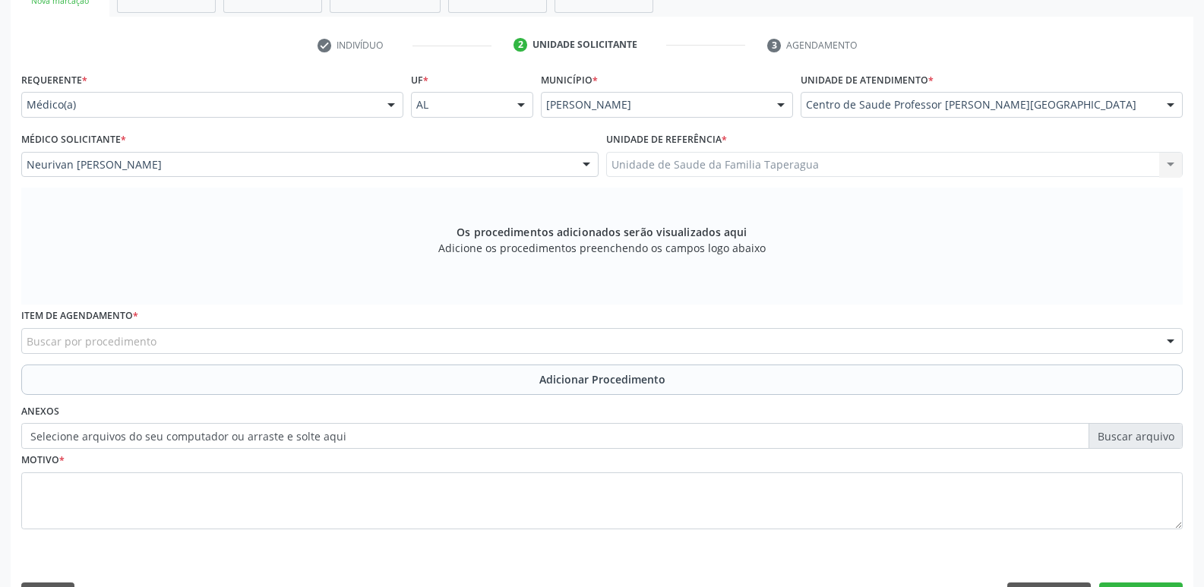
scroll to position [325, 0]
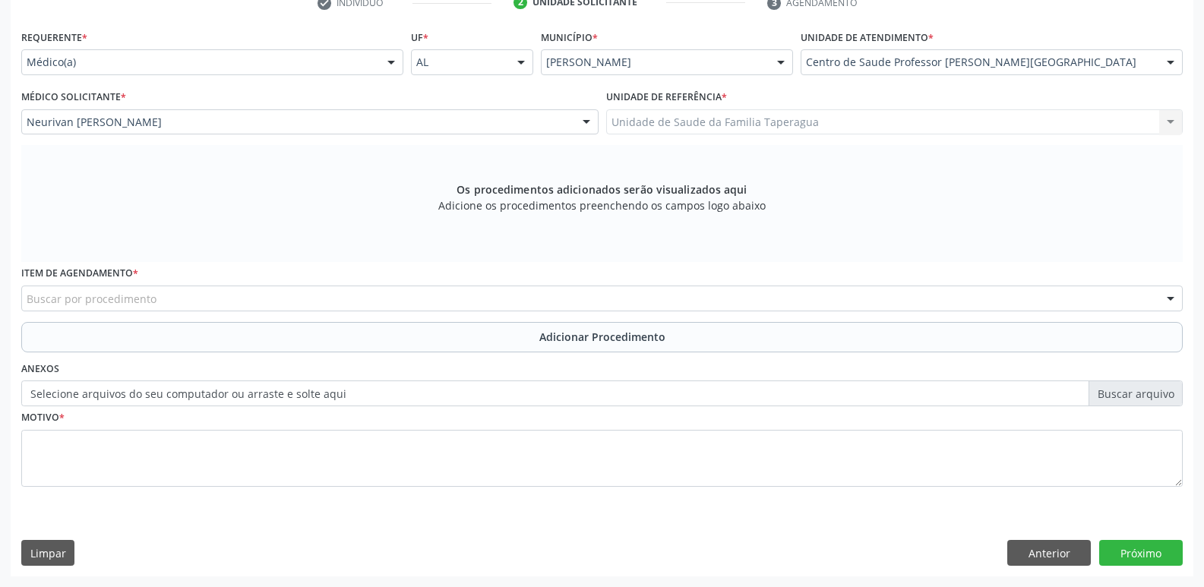
click at [216, 296] on div "Buscar por procedimento" at bounding box center [602, 299] width 1162 height 26
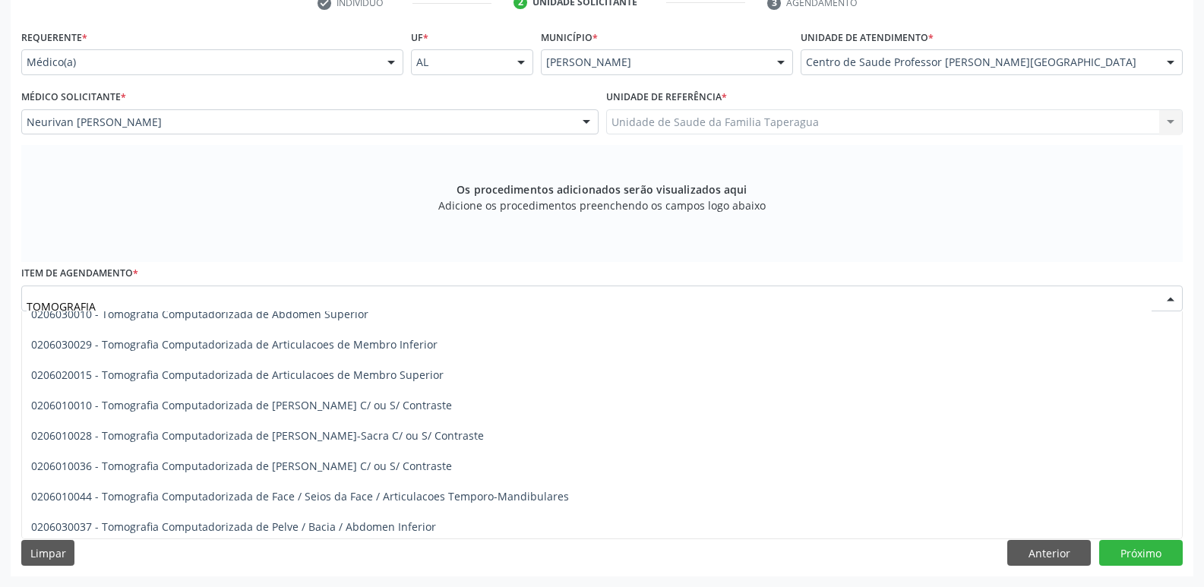
scroll to position [0, 0]
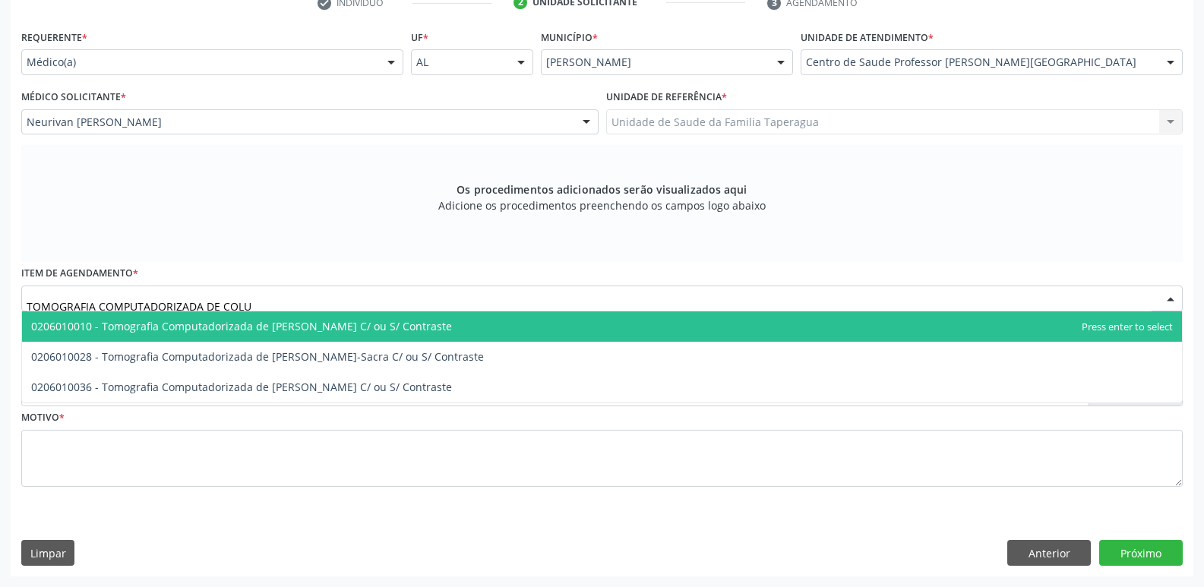
click at [536, 332] on span "0206010010 - Tomografia Computadorizada de [PERSON_NAME] C/ ou S/ Contraste" at bounding box center [602, 326] width 1160 height 30
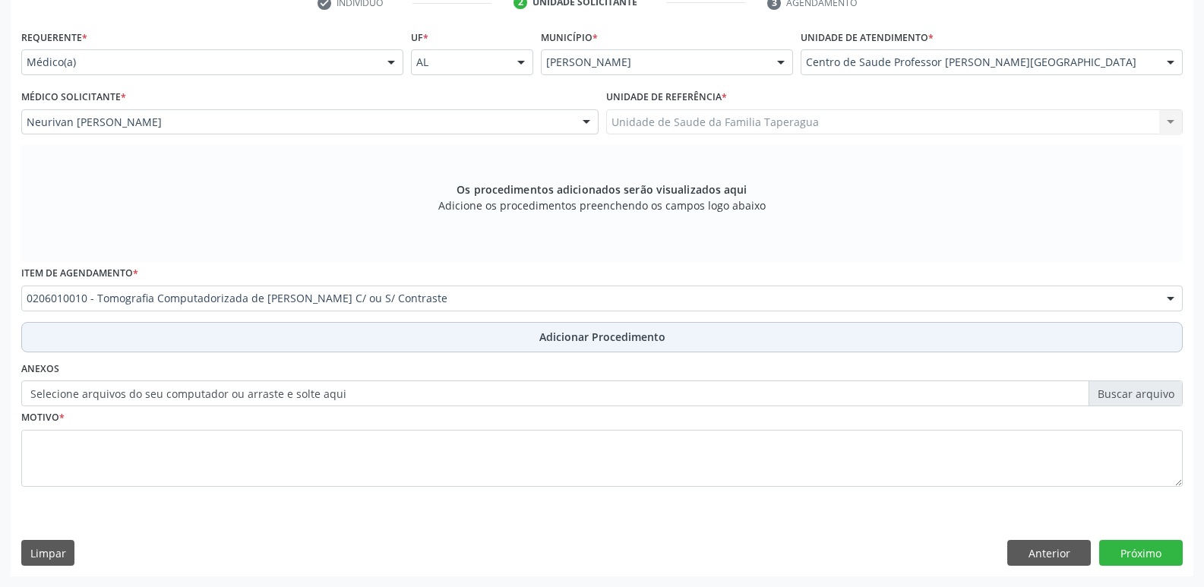
click at [545, 334] on span "Adicionar Procedimento" at bounding box center [602, 337] width 126 height 16
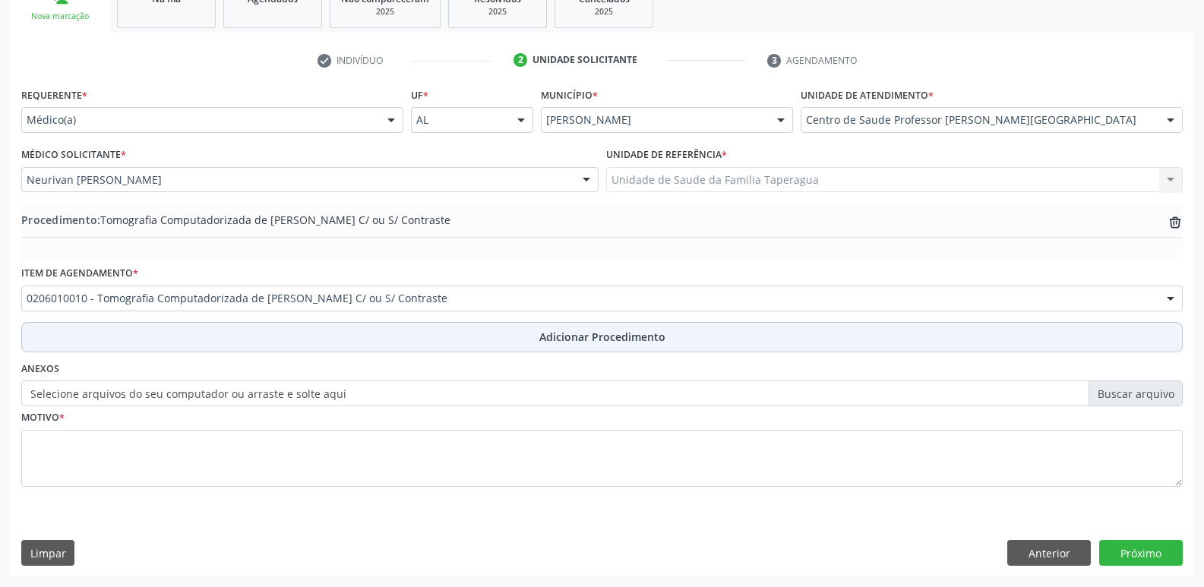
scroll to position [267, 0]
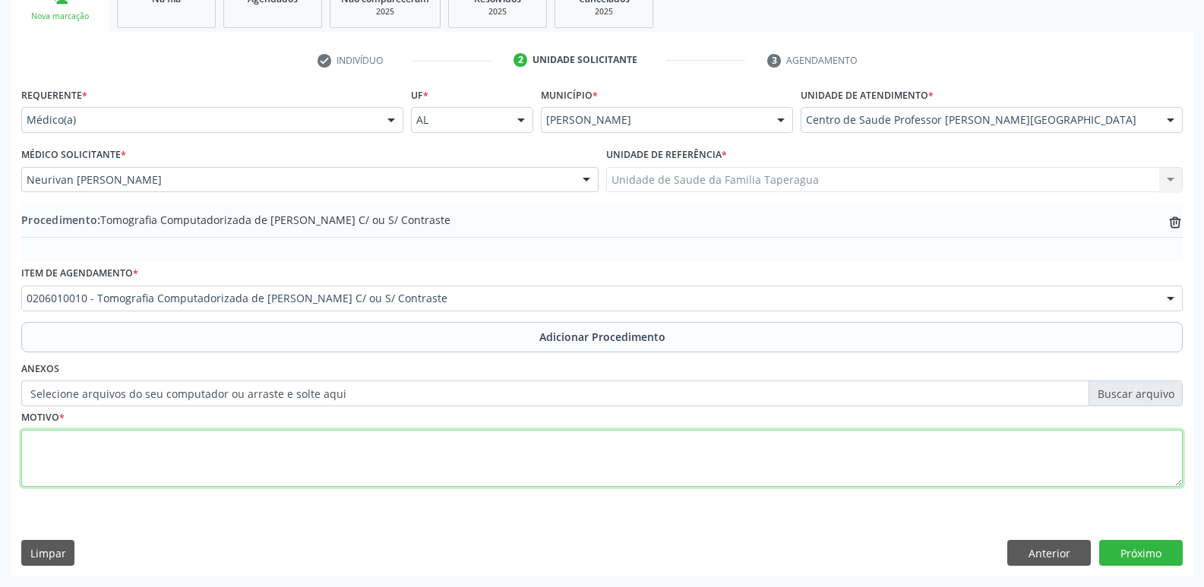
click at [530, 444] on textarea at bounding box center [602, 459] width 1162 height 58
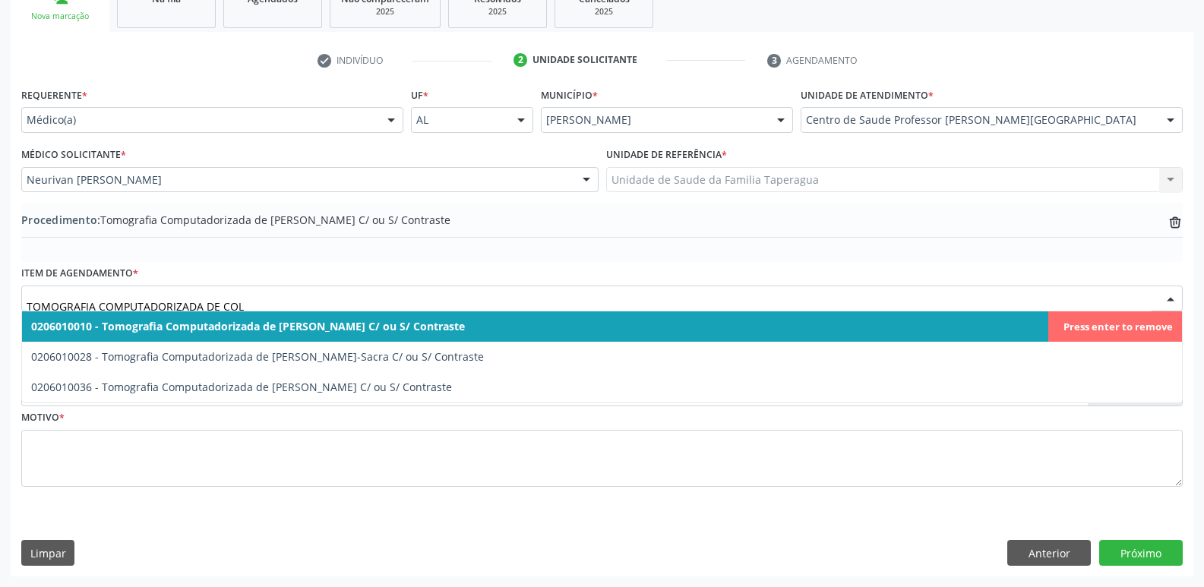
type input "TOMOGRAFIA COMPUTADORIZADA DE COLU"
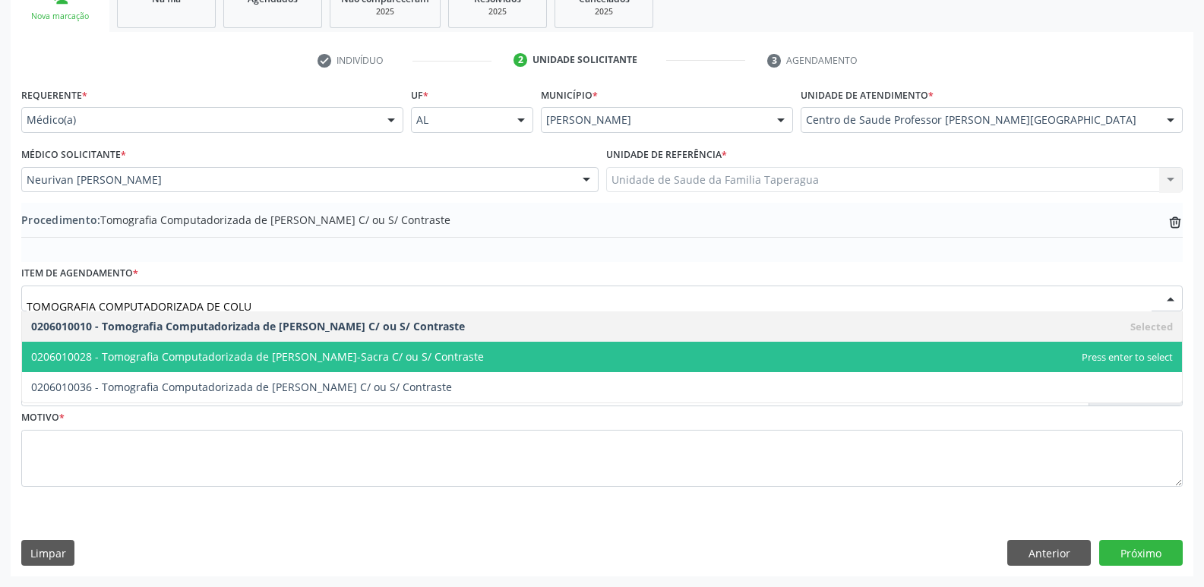
click at [486, 351] on span "0206010028 - Tomografia Computadorizada de [PERSON_NAME]-Sacra C/ ou S/ Contras…" at bounding box center [602, 357] width 1160 height 30
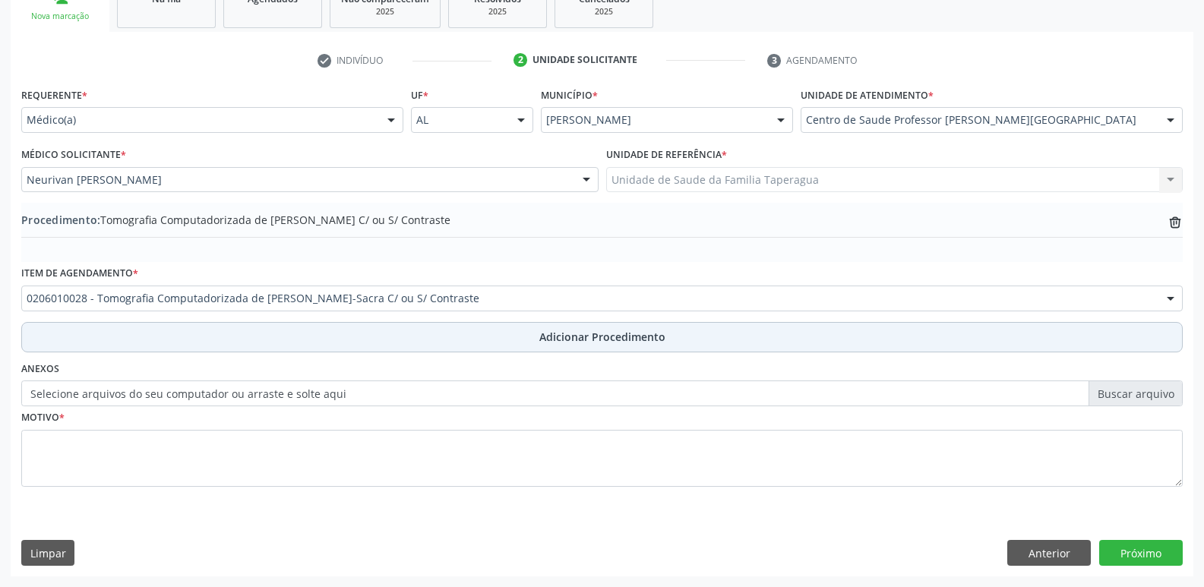
click at [485, 346] on button "Adicionar Procedimento" at bounding box center [602, 337] width 1162 height 30
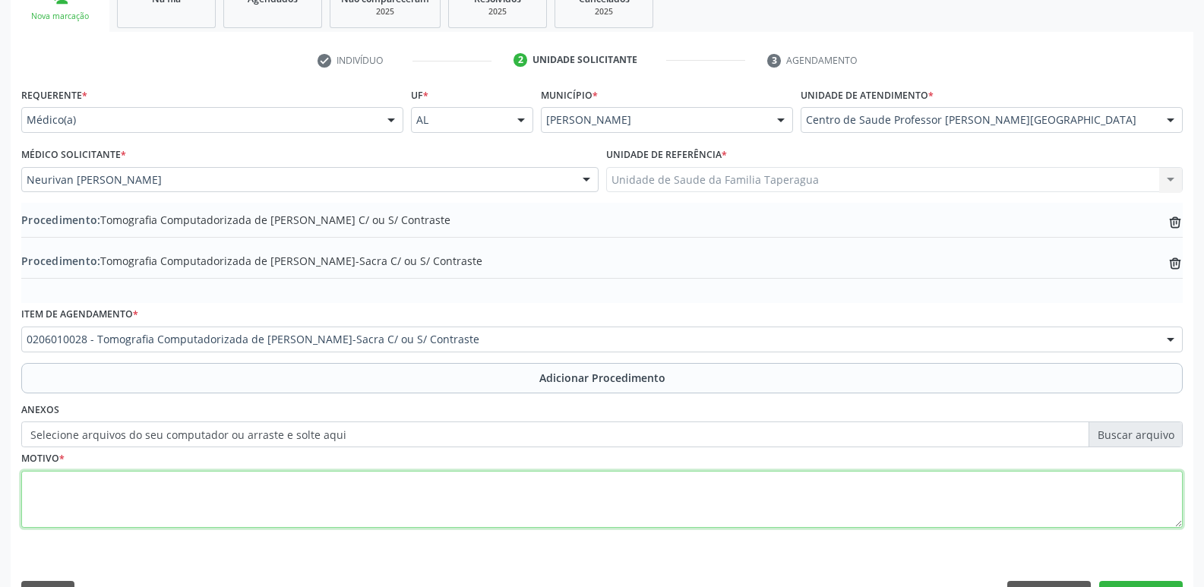
click at [440, 511] on textarea at bounding box center [602, 500] width 1162 height 58
type textarea "CID : G55-1"
click at [254, 513] on textarea "CID : G55-1" at bounding box center [602, 500] width 1162 height 58
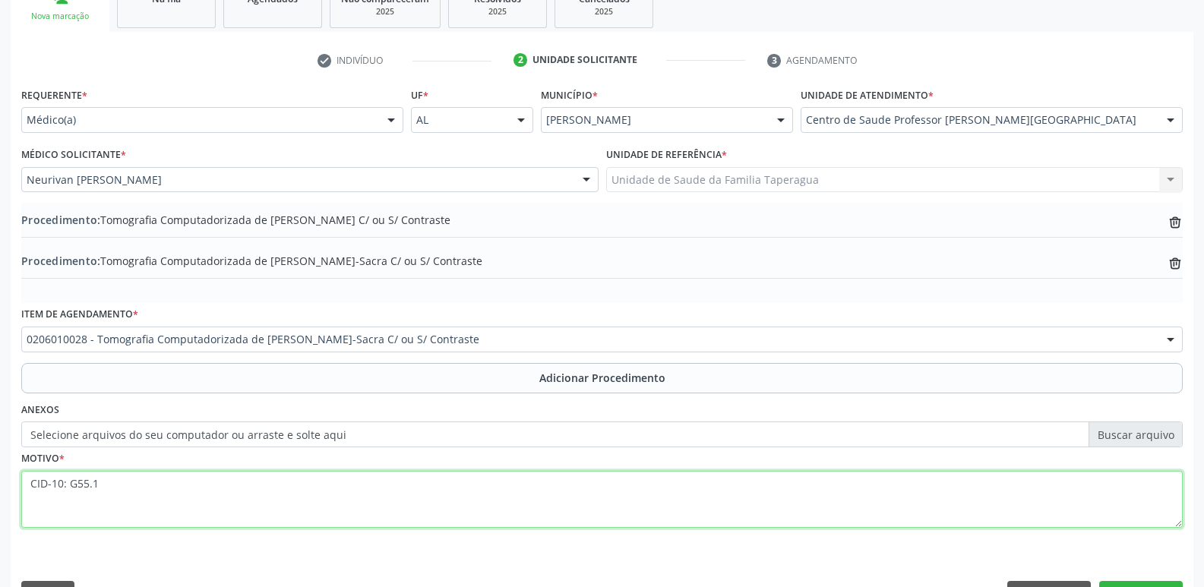
click at [65, 488] on textarea "CID-10: G55.1" at bounding box center [602, 500] width 1162 height 58
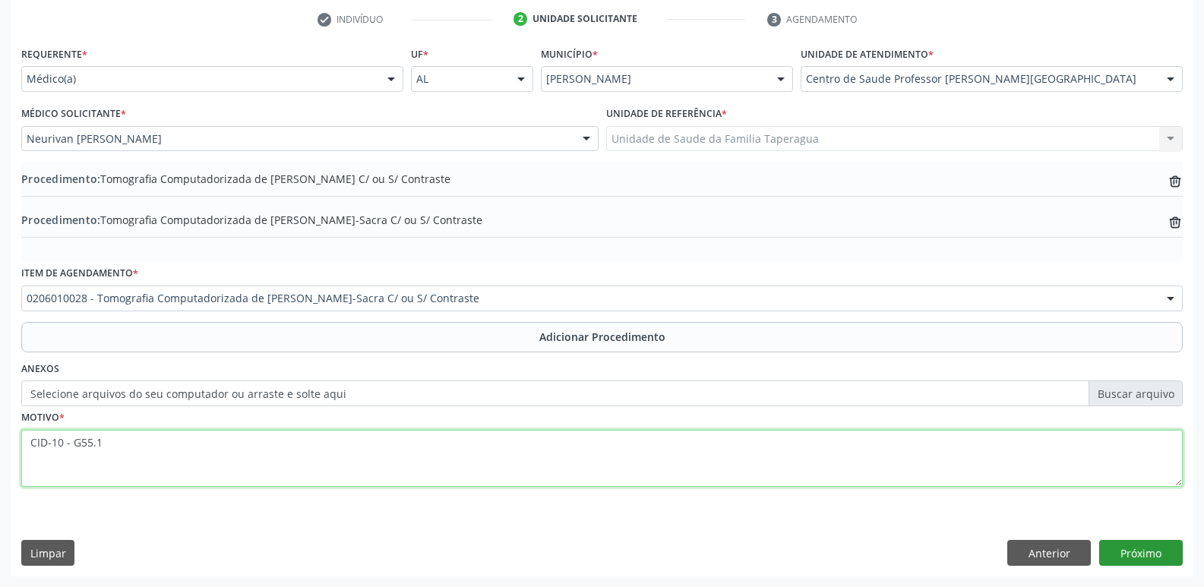
type textarea "CID-10 - G55.1"
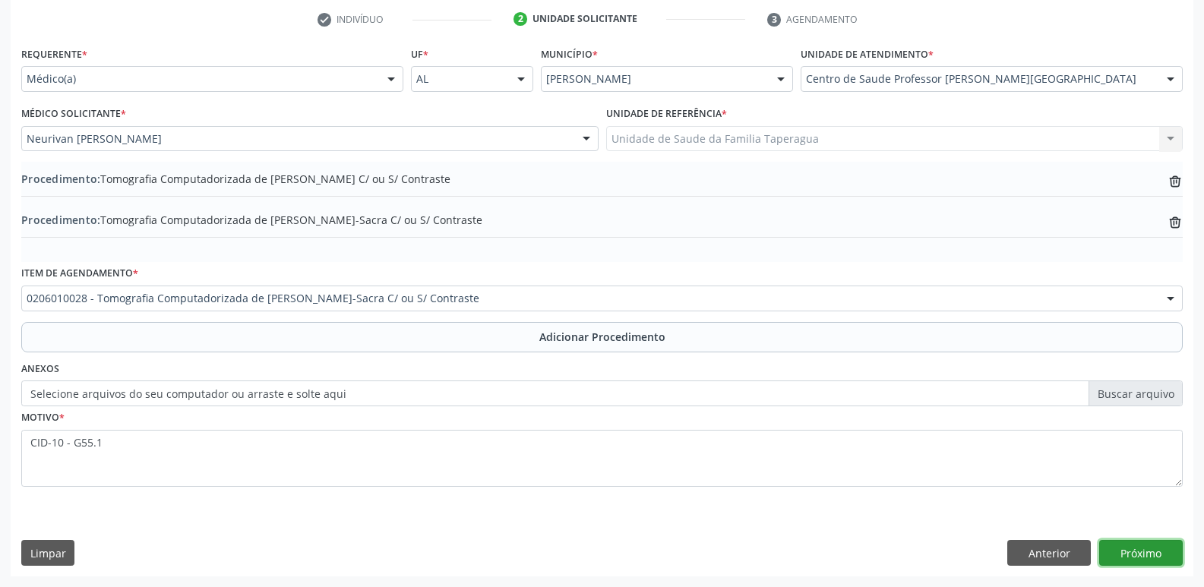
click at [1146, 554] on button "Próximo" at bounding box center [1141, 553] width 84 height 26
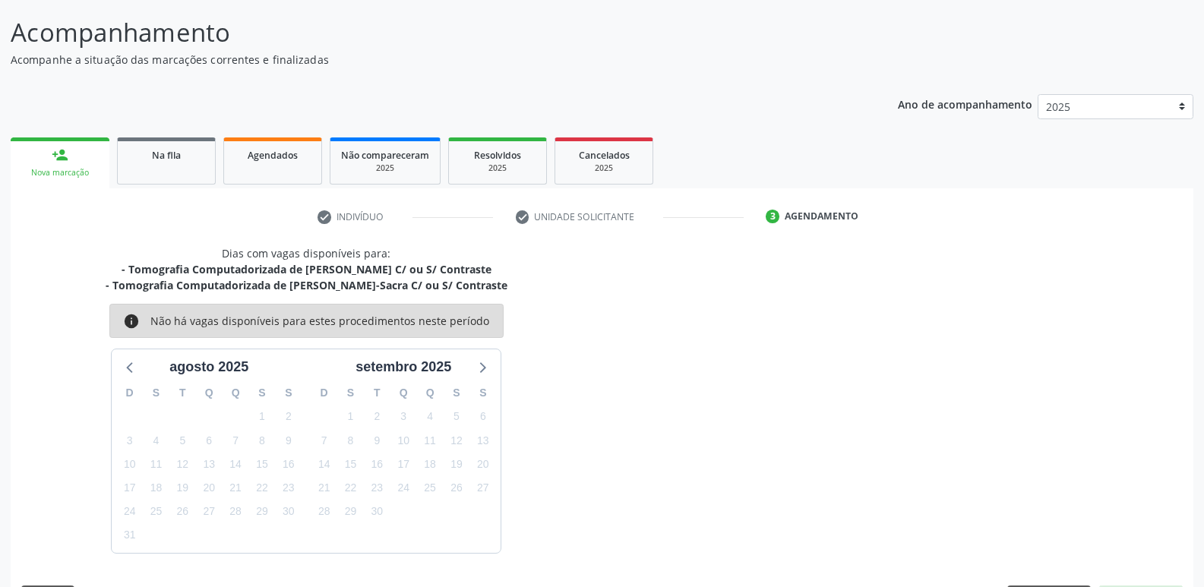
scroll to position [156, 0]
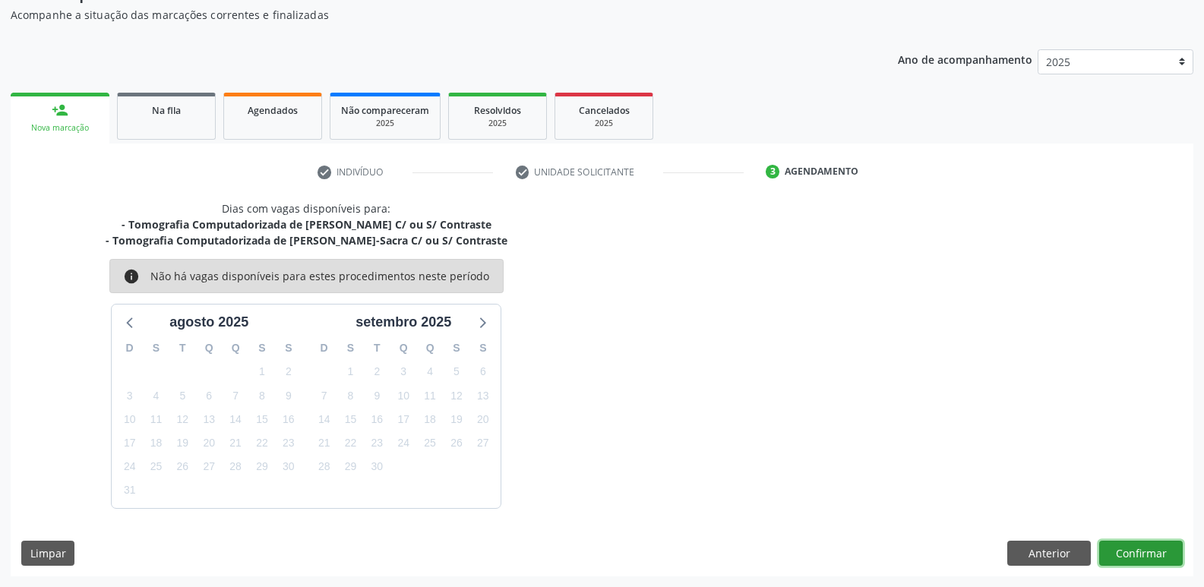
click at [1159, 551] on button "Confirmar" at bounding box center [1141, 554] width 84 height 26
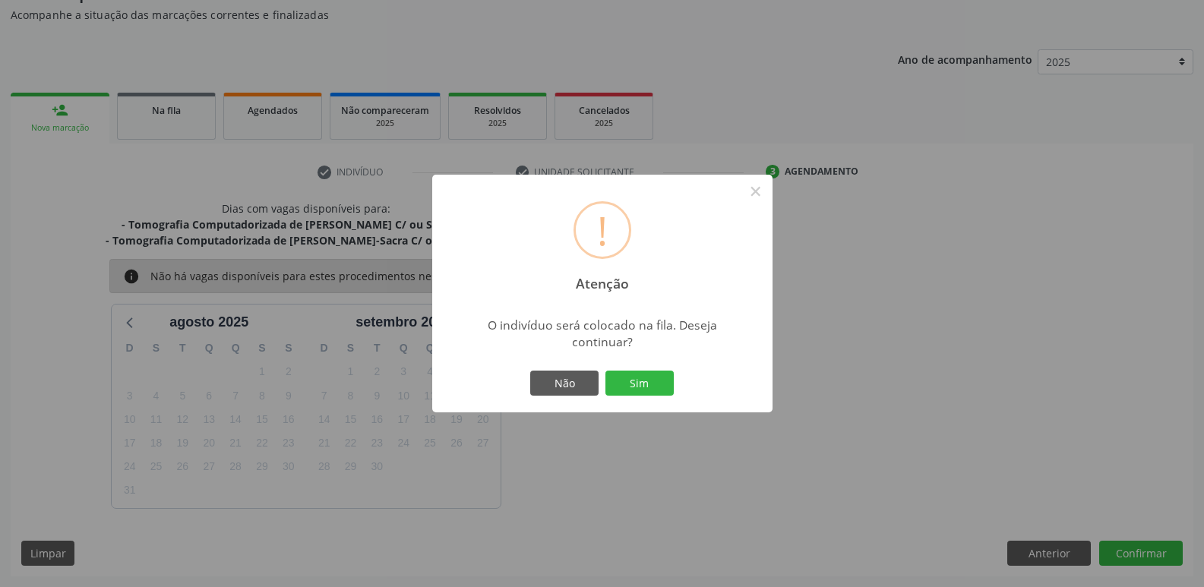
click at [606, 371] on button "Sim" at bounding box center [640, 384] width 68 height 26
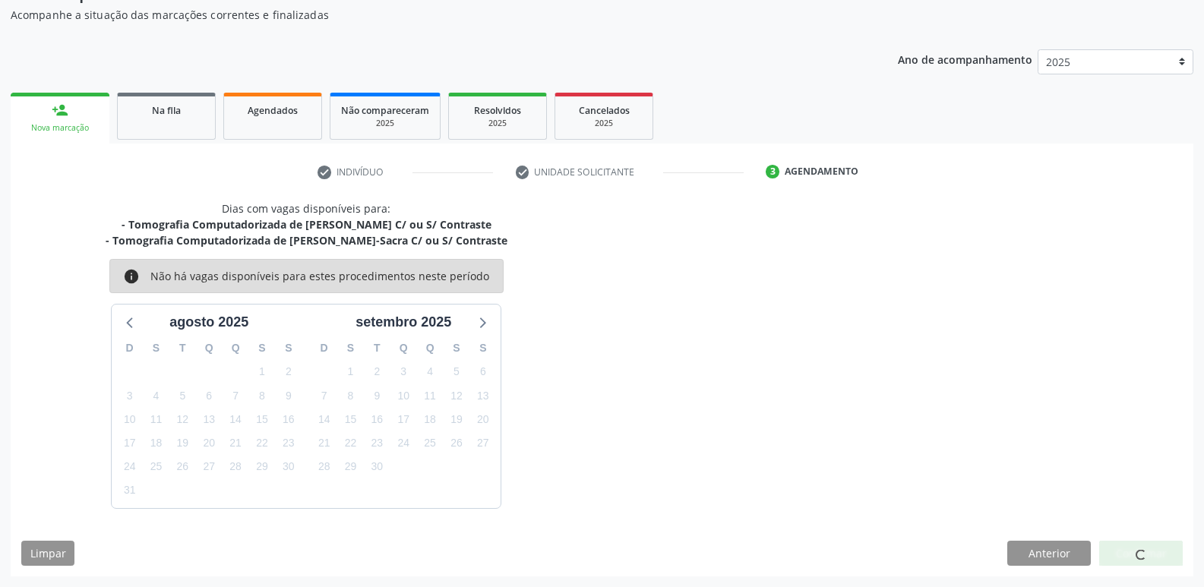
scroll to position [0, 0]
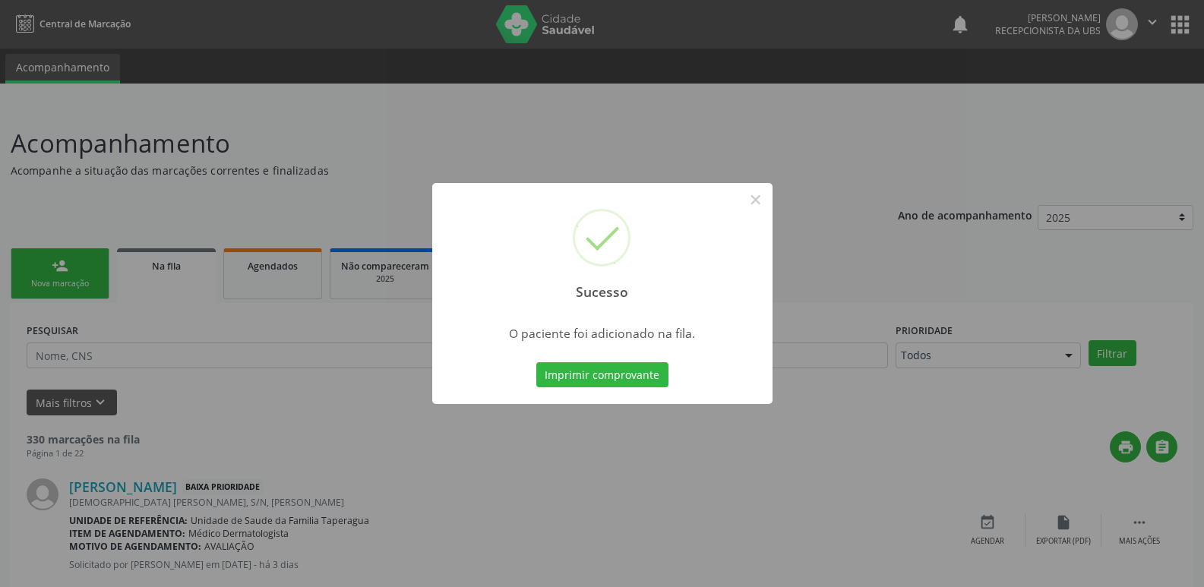
click at [940, 240] on div "Sucesso × O paciente foi adicionado na fila. Imprimir comprovante Cancel" at bounding box center [602, 293] width 1204 height 587
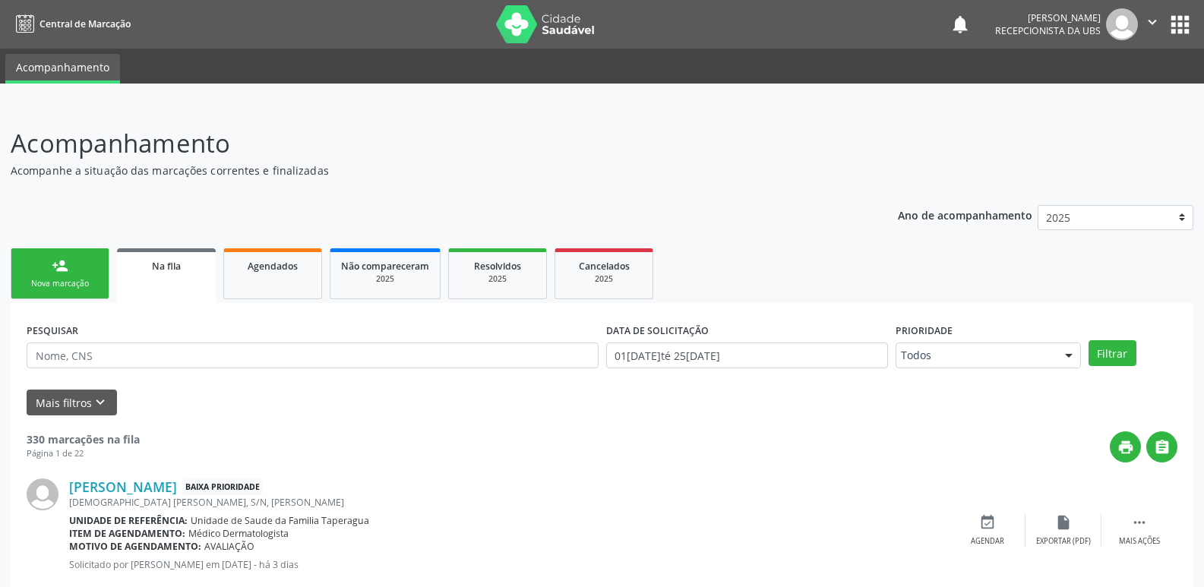
click at [58, 268] on div "person_add" at bounding box center [60, 266] width 17 height 17
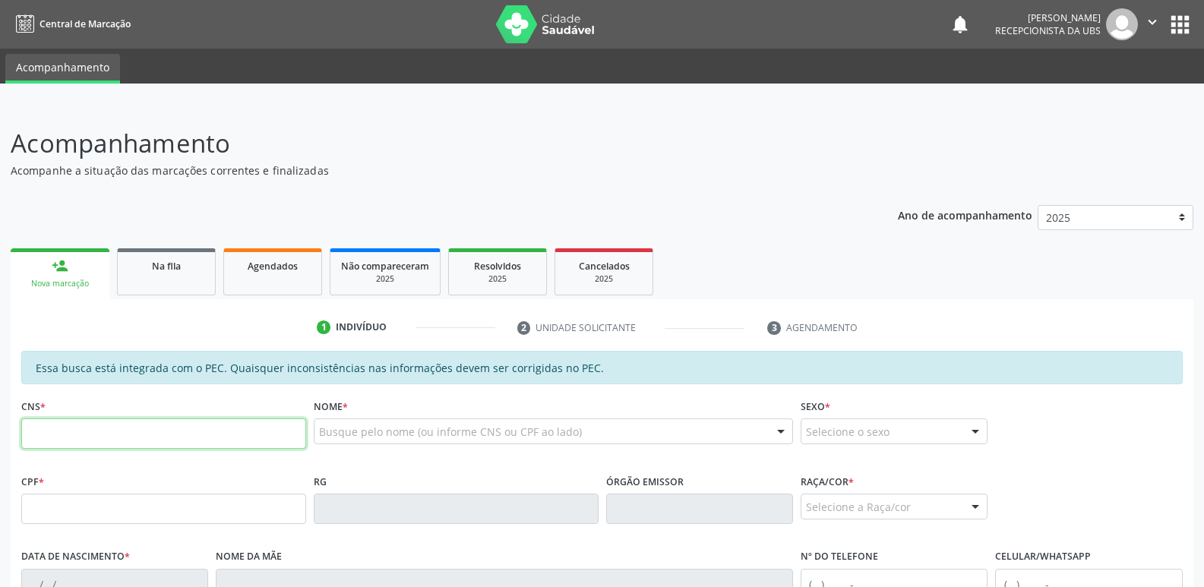
click at [166, 423] on input "text" at bounding box center [163, 434] width 285 height 30
paste input "700 9009 8805 9890"
type input "700 9009 8805 9890"
type input "136.614.224-13"
type input "24[DATE]"
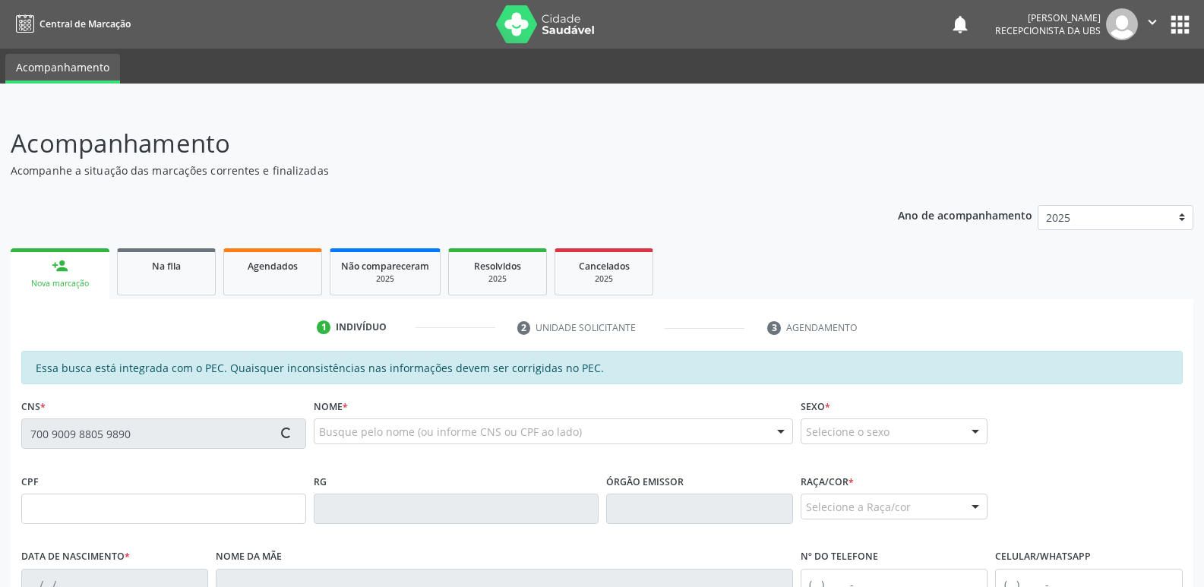
type input "[PERSON_NAME]"
type input "[PHONE_NUMBER]"
type input "115"
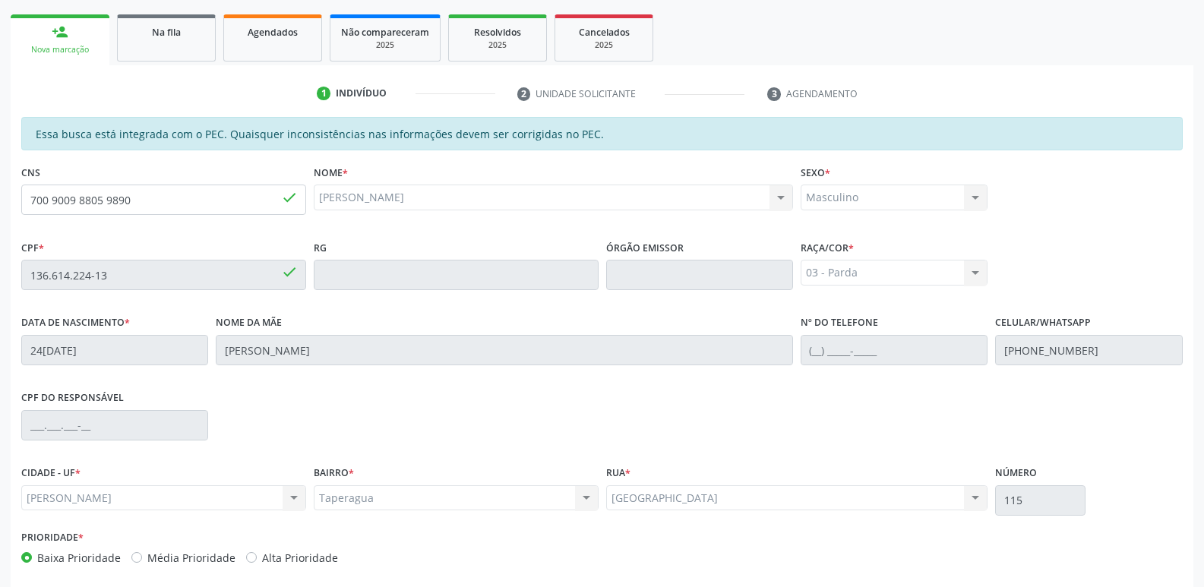
scroll to position [302, 0]
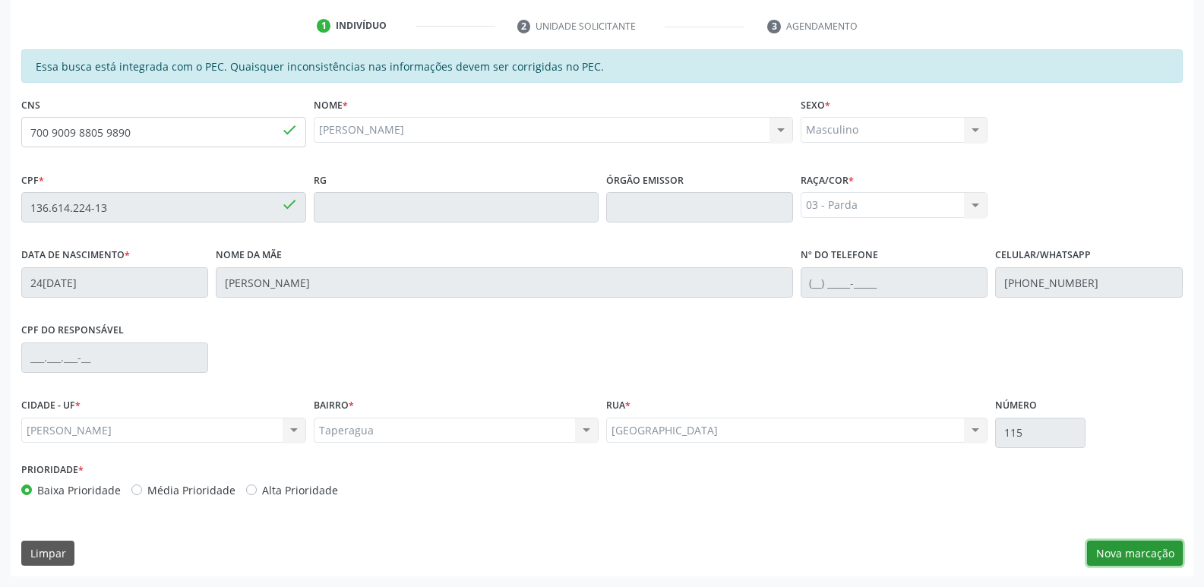
click at [1123, 556] on button "Nova marcação" at bounding box center [1135, 554] width 96 height 26
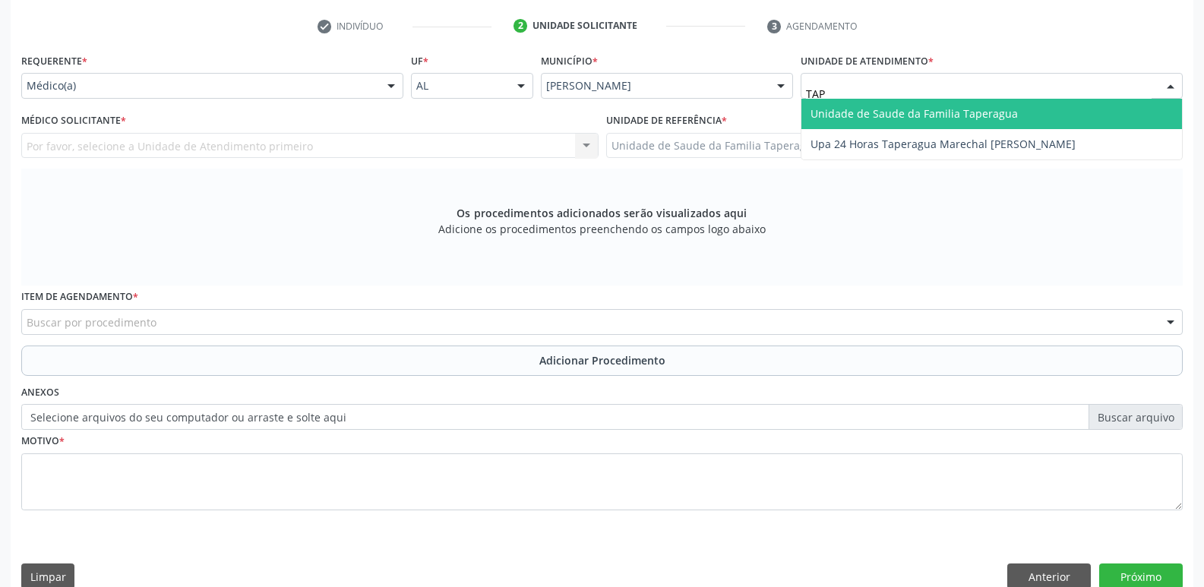
type input "TAPE"
click at [899, 112] on span "Unidade de Saude da Familia Taperagua" at bounding box center [914, 113] width 207 height 14
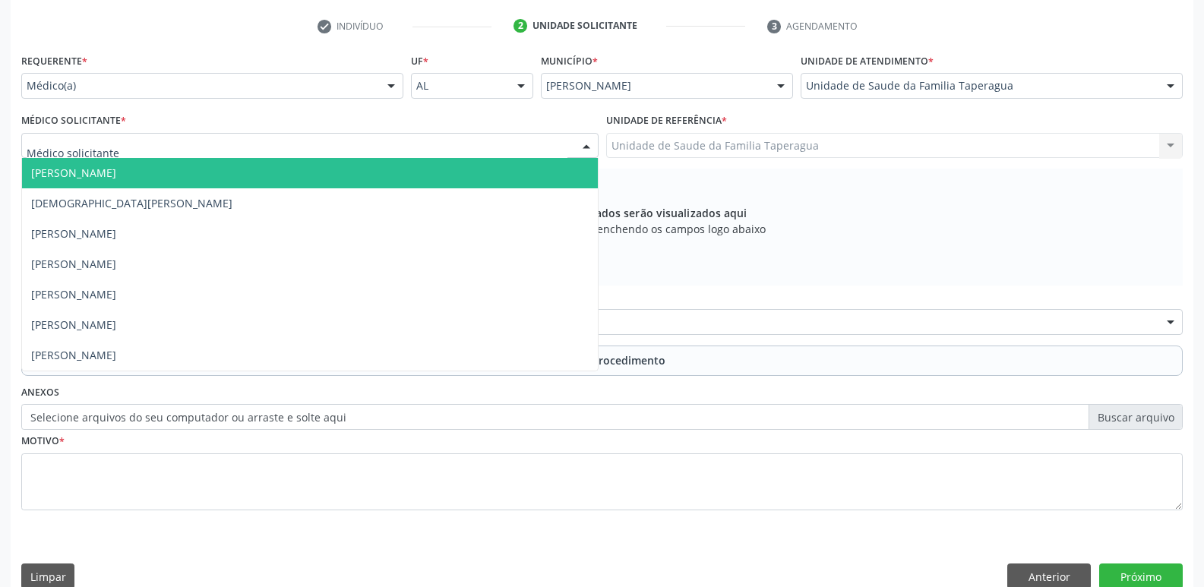
click at [384, 143] on div at bounding box center [309, 146] width 577 height 26
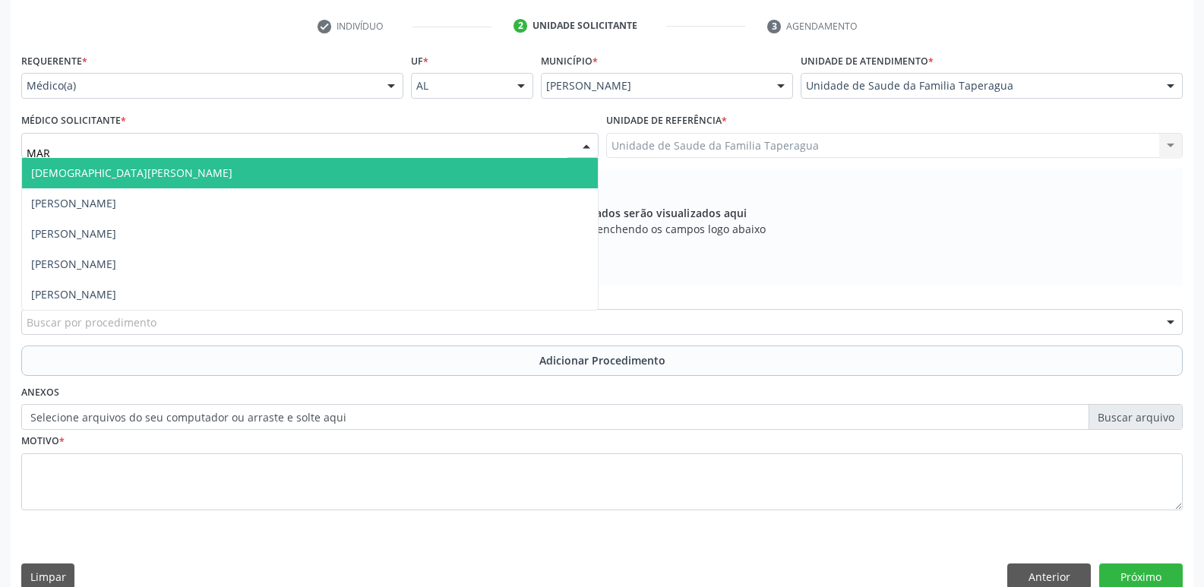
type input "MART"
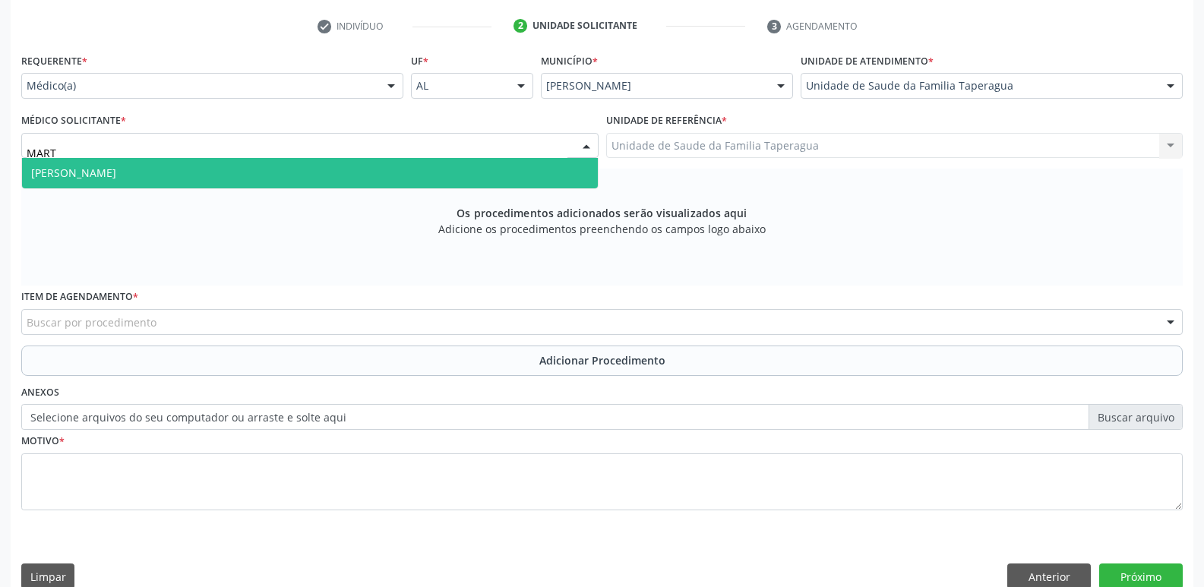
click at [379, 169] on span "[PERSON_NAME]" at bounding box center [310, 173] width 576 height 30
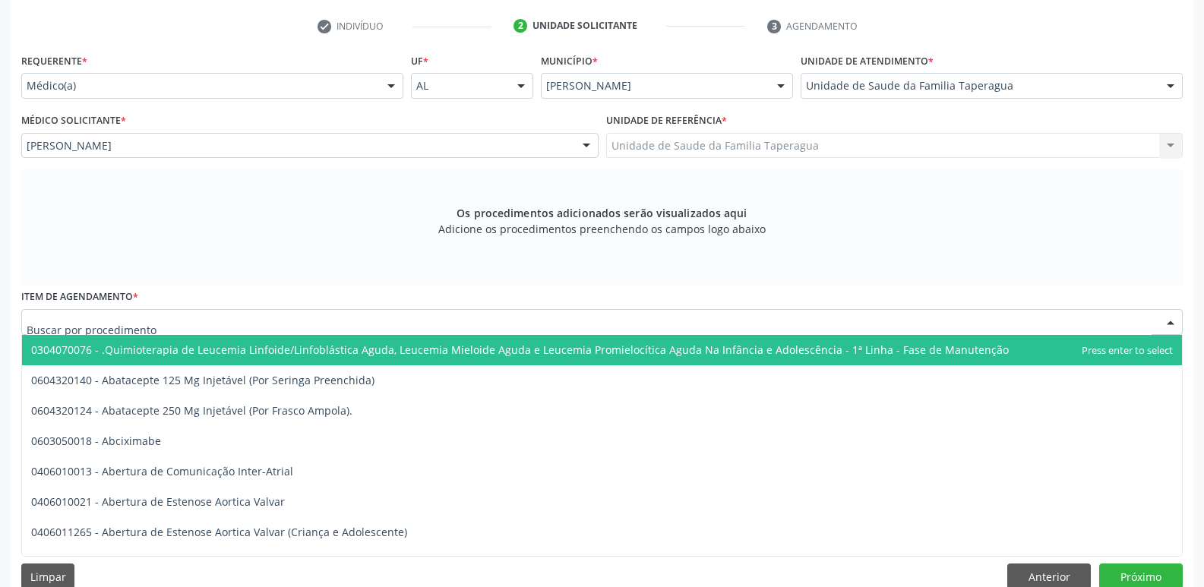
click at [336, 318] on div at bounding box center [602, 322] width 1162 height 26
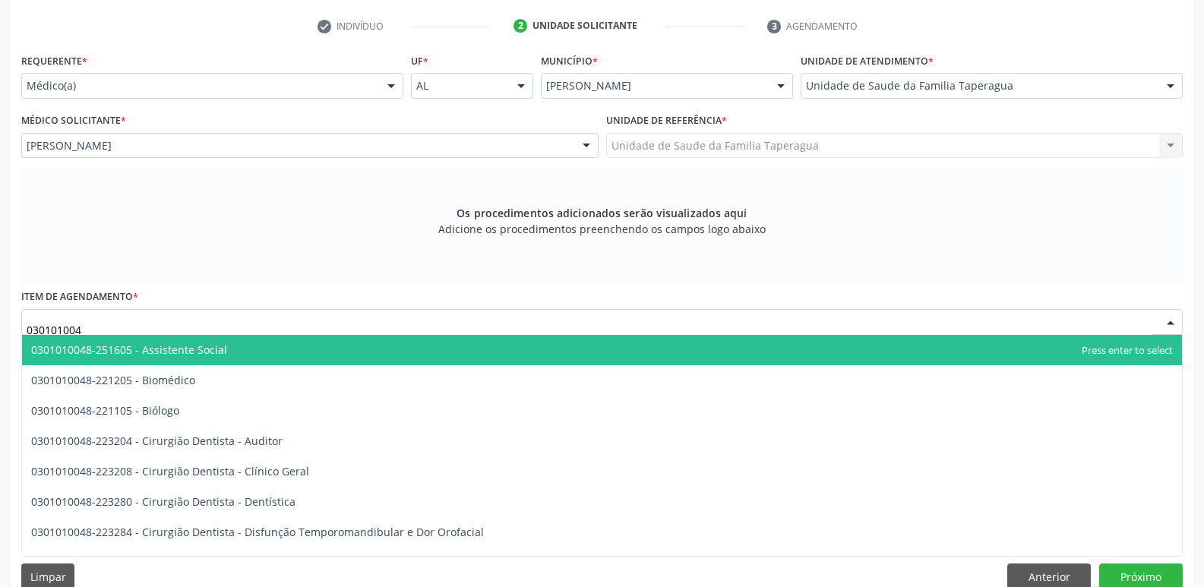
type input "0301010048"
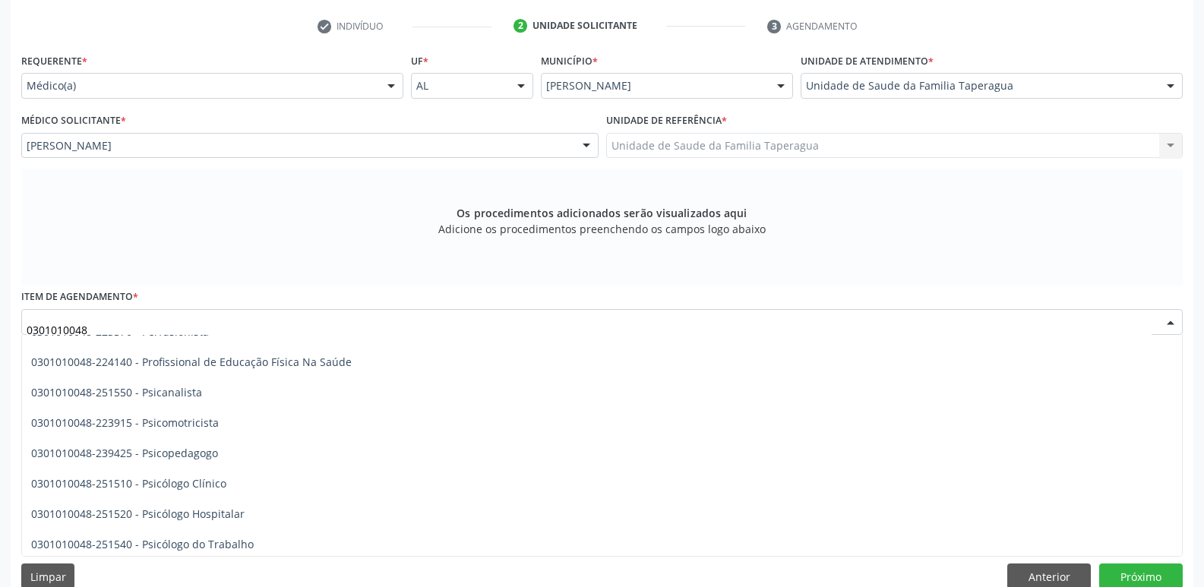
scroll to position [2399, 0]
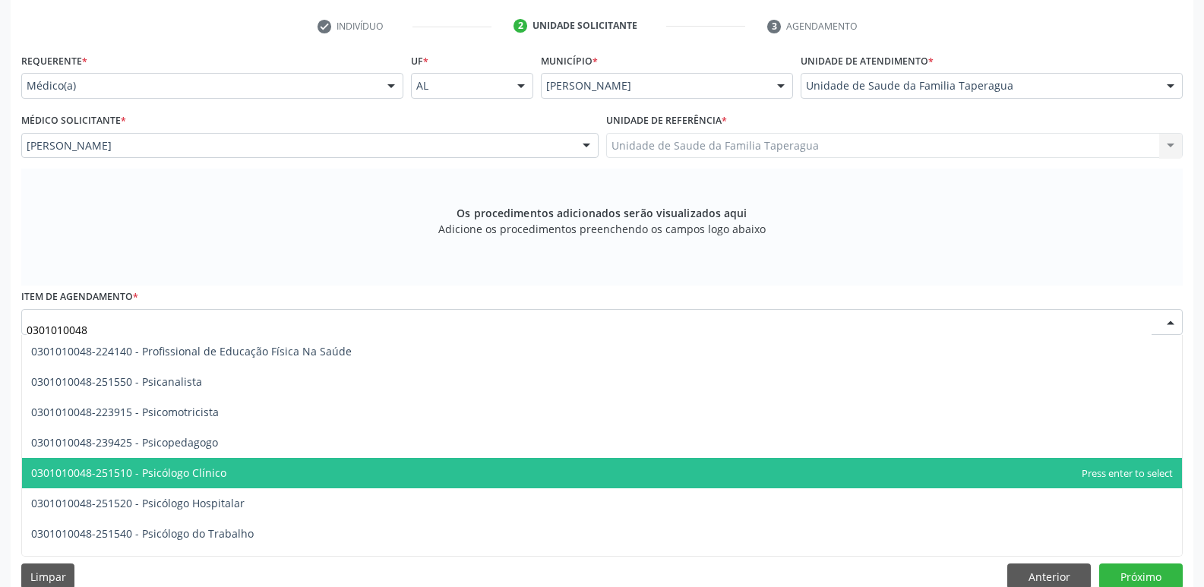
click at [322, 467] on span "0301010048-251510 - Psicólogo Clínico" at bounding box center [602, 473] width 1160 height 30
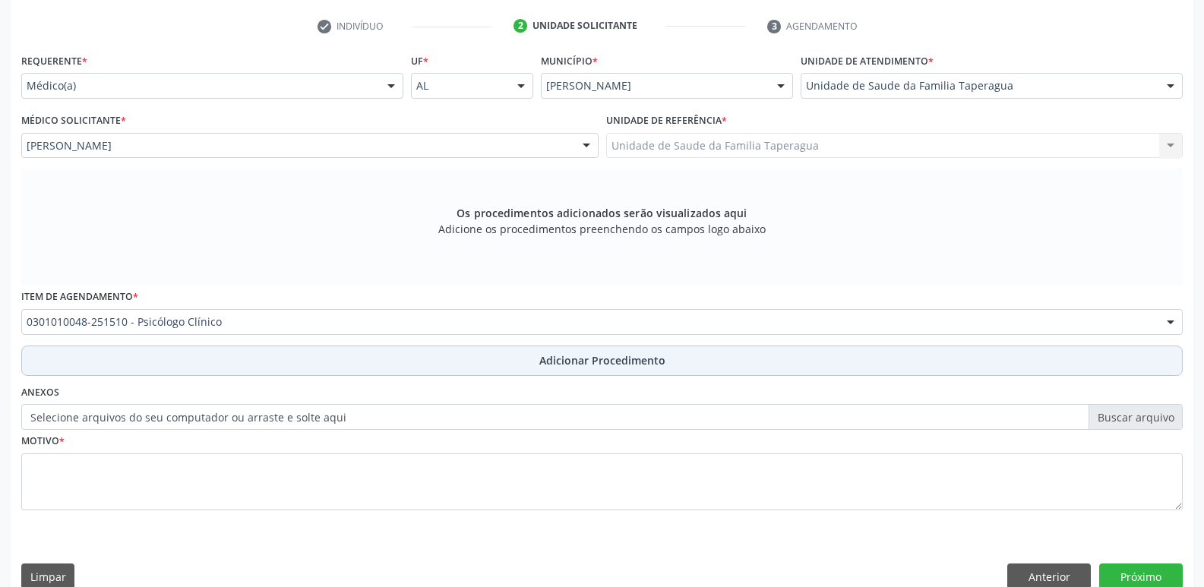
click at [428, 361] on button "Adicionar Procedimento" at bounding box center [602, 361] width 1162 height 30
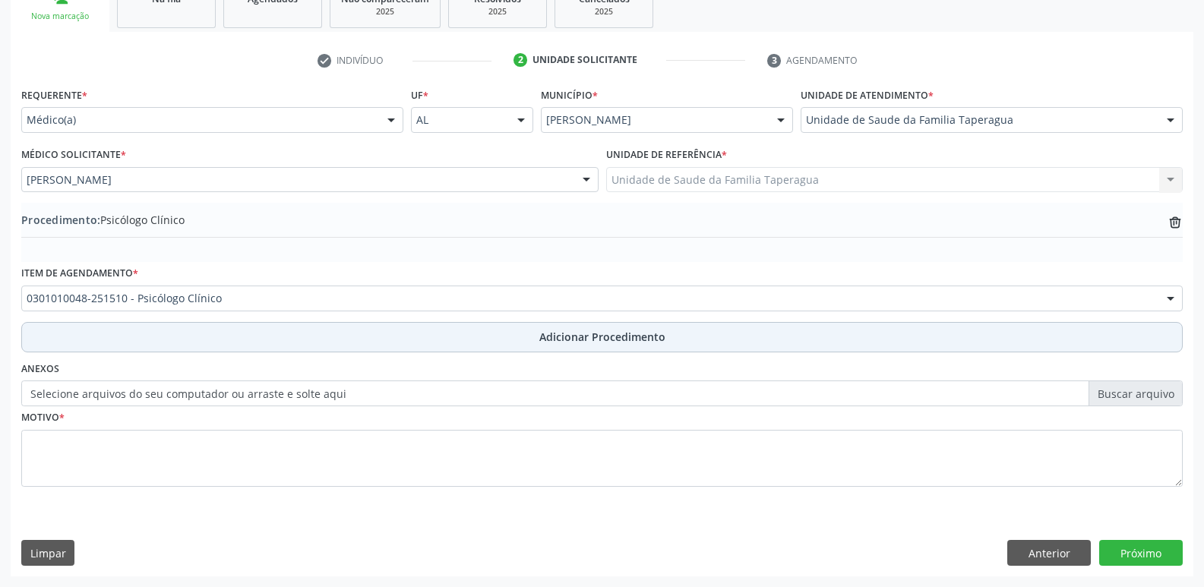
scroll to position [267, 0]
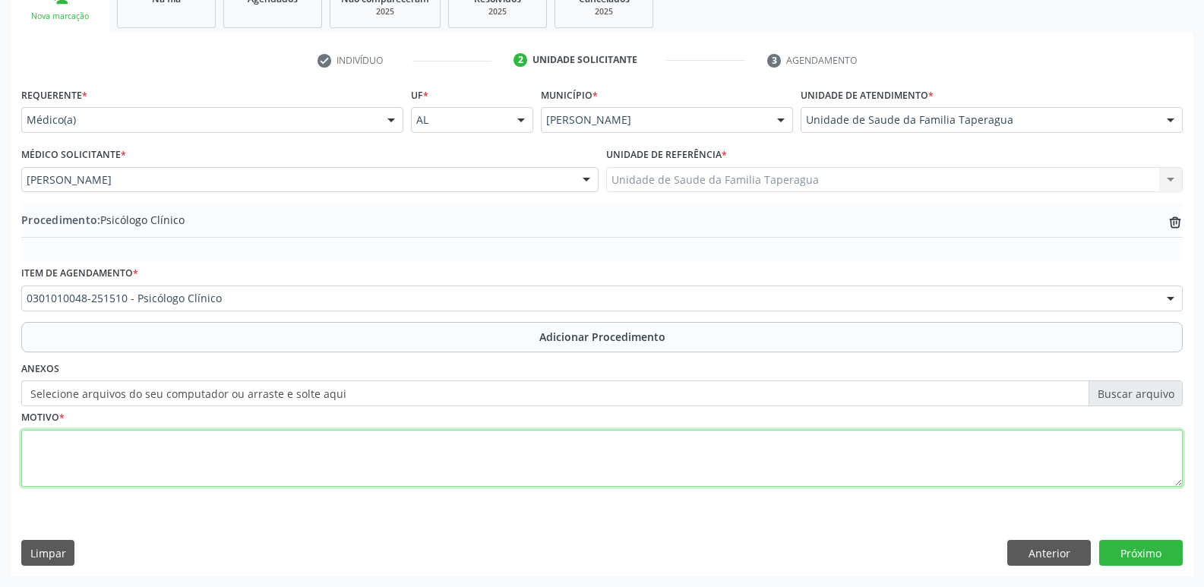
click at [421, 451] on textarea at bounding box center [602, 459] width 1162 height 58
type textarea "RETORNO PARA ACOMPANHAMENTO"
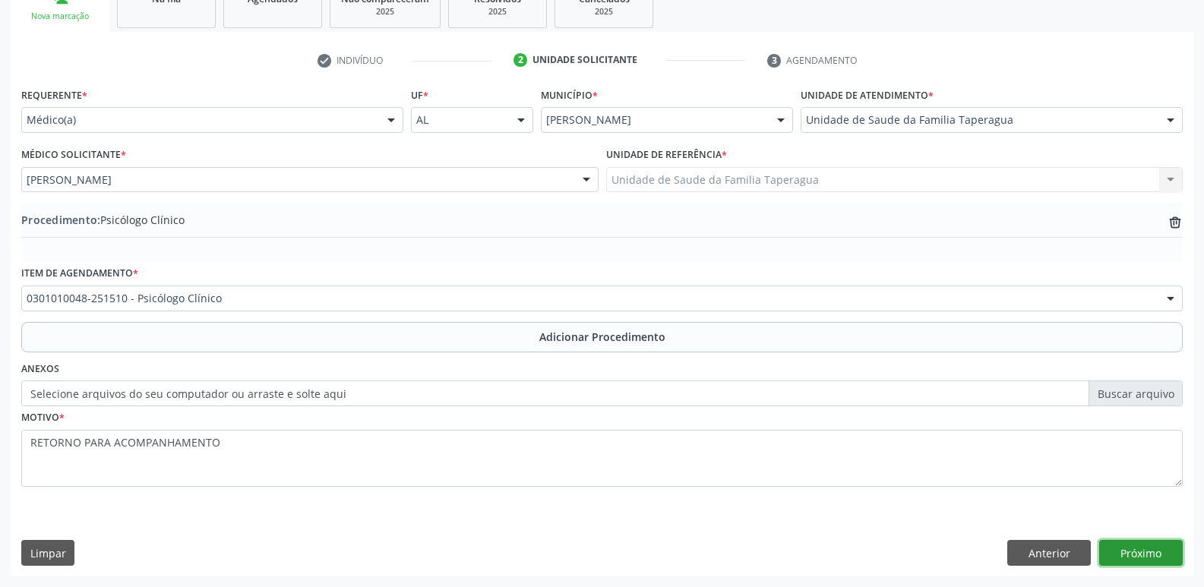
click at [1144, 553] on button "Próximo" at bounding box center [1141, 553] width 84 height 26
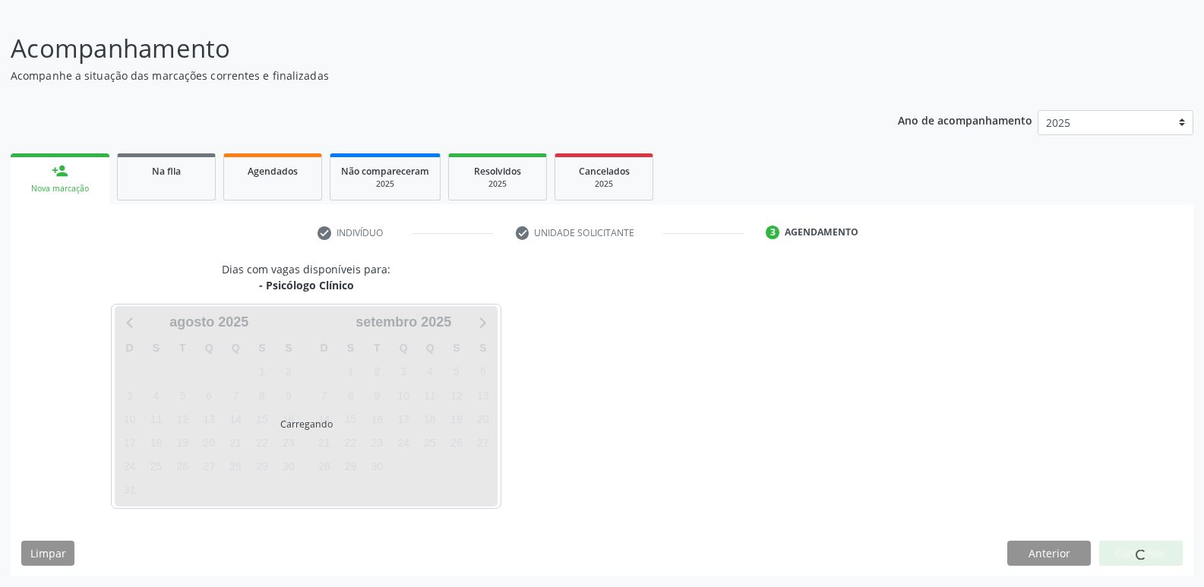
scroll to position [140, 0]
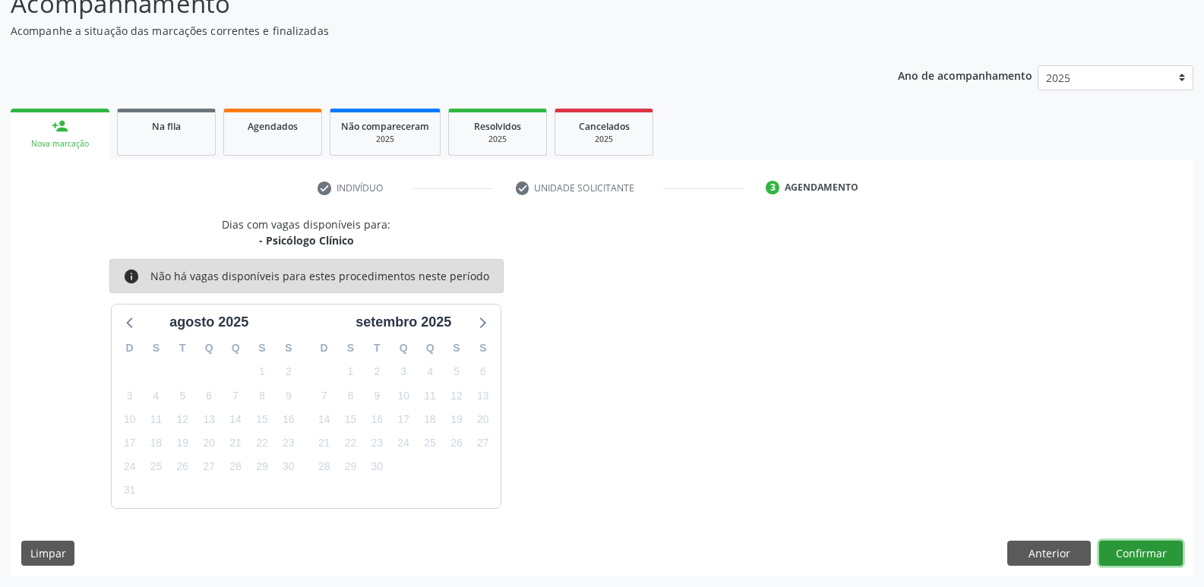
click at [1151, 558] on button "Confirmar" at bounding box center [1141, 554] width 84 height 26
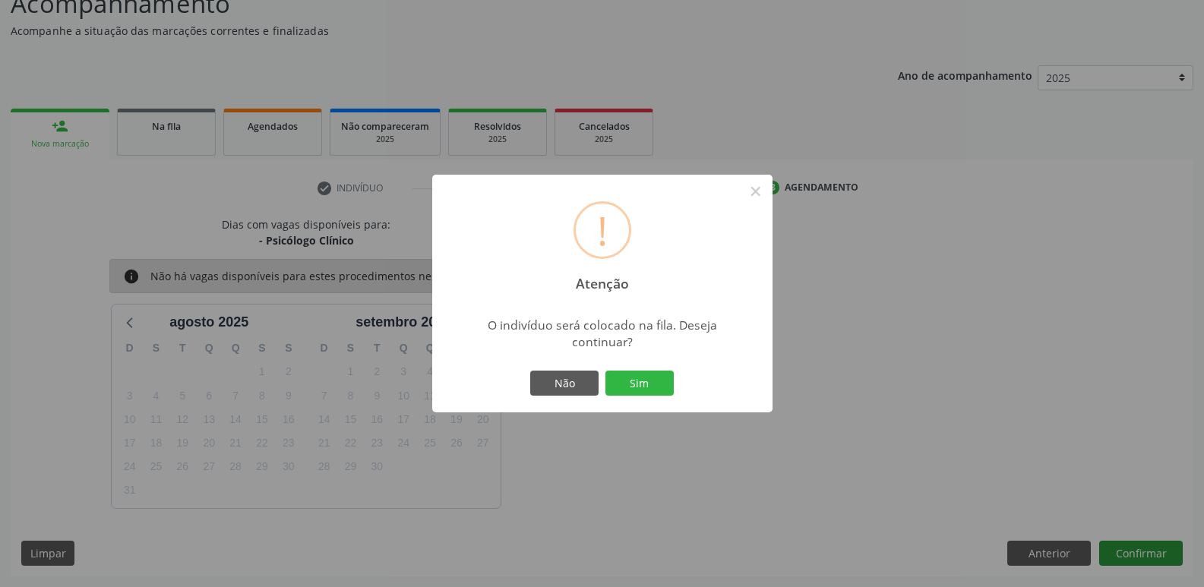
click at [606, 371] on button "Sim" at bounding box center [640, 384] width 68 height 26
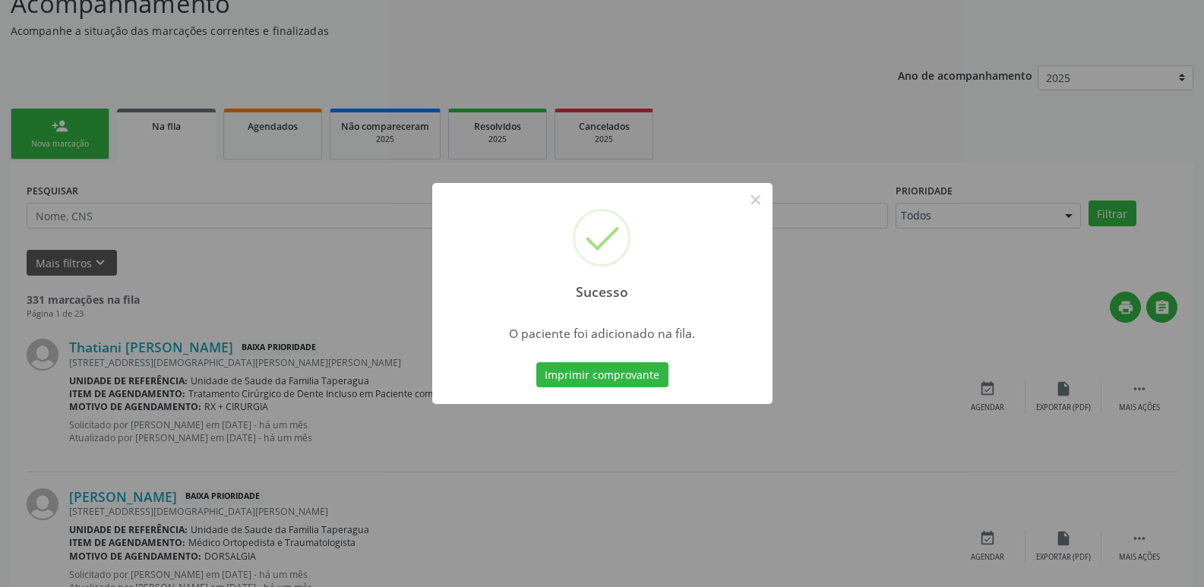
scroll to position [0, 0]
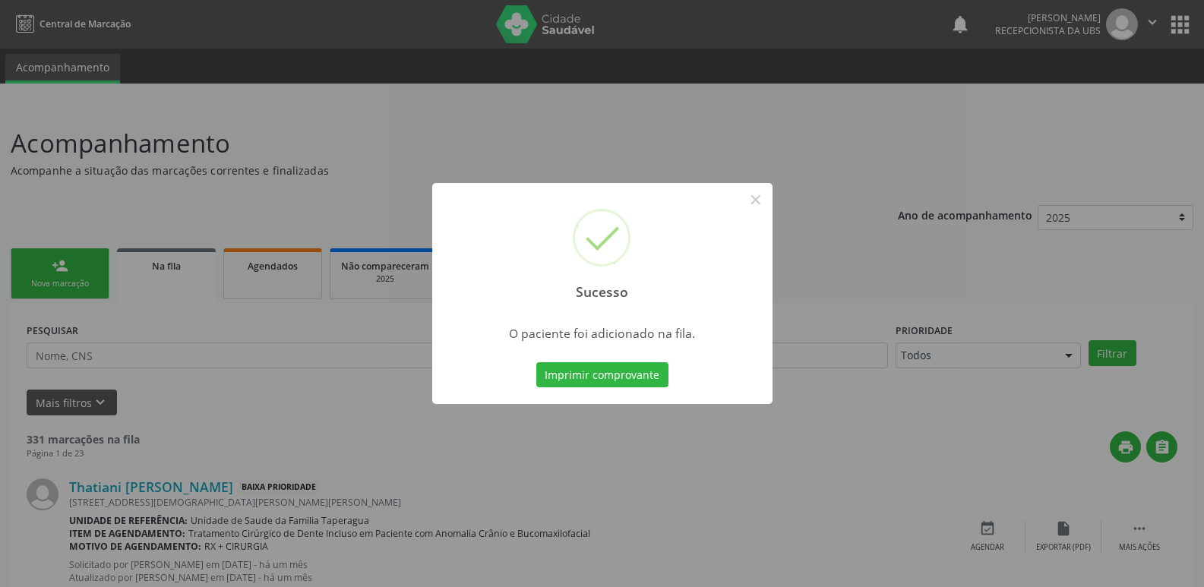
click at [1119, 314] on div "Sucesso × O paciente foi adicionado na fila. Imprimir comprovante Cancel" at bounding box center [602, 293] width 1204 height 587
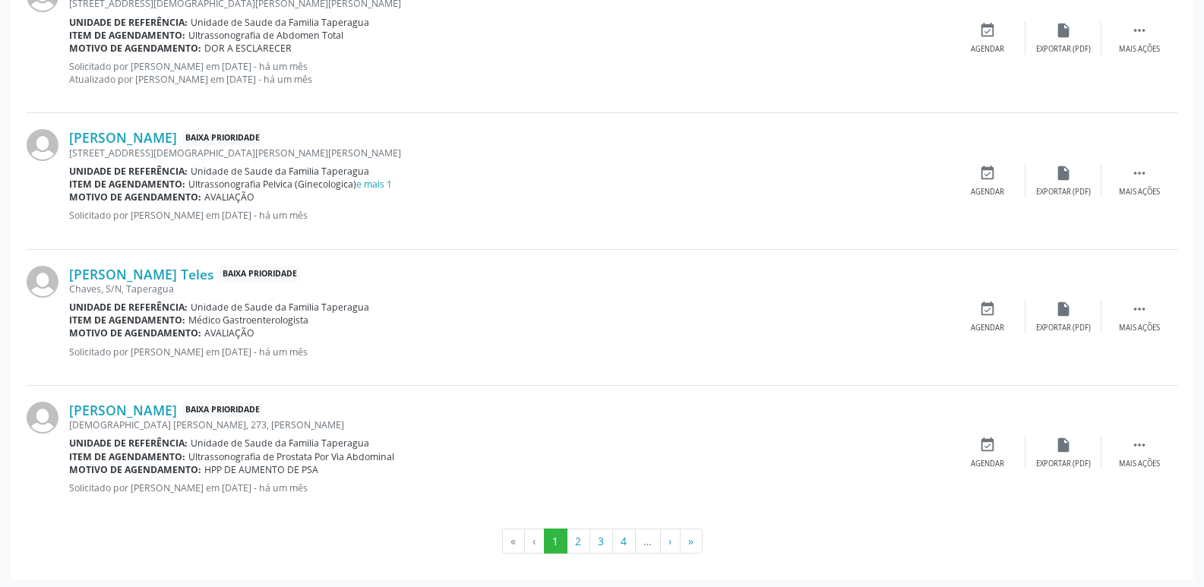
scroll to position [2143, 0]
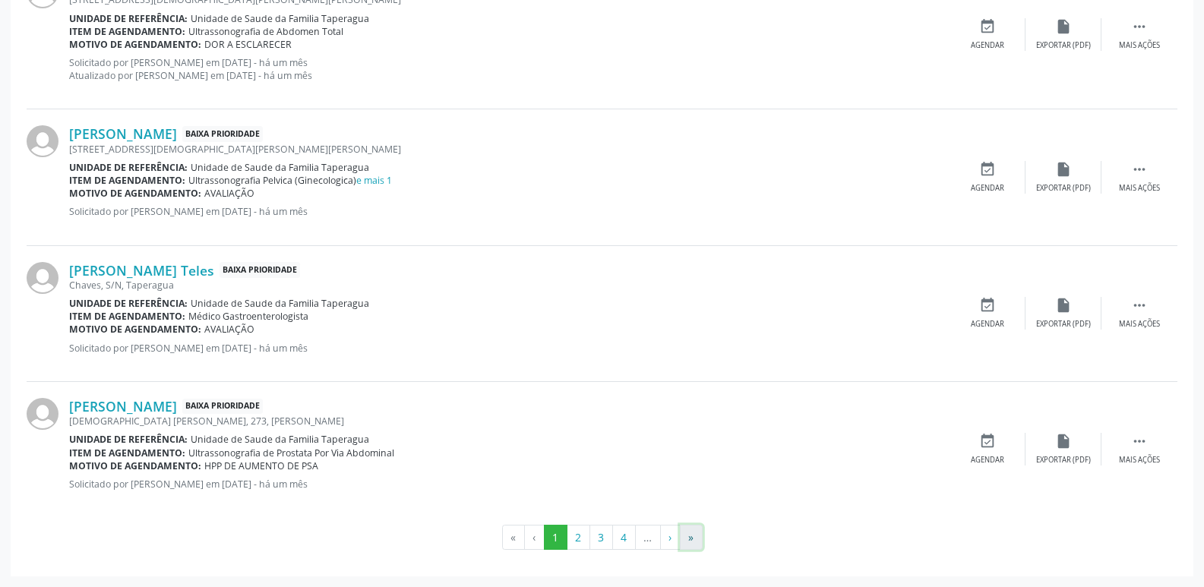
click at [697, 541] on button "»" at bounding box center [691, 538] width 23 height 26
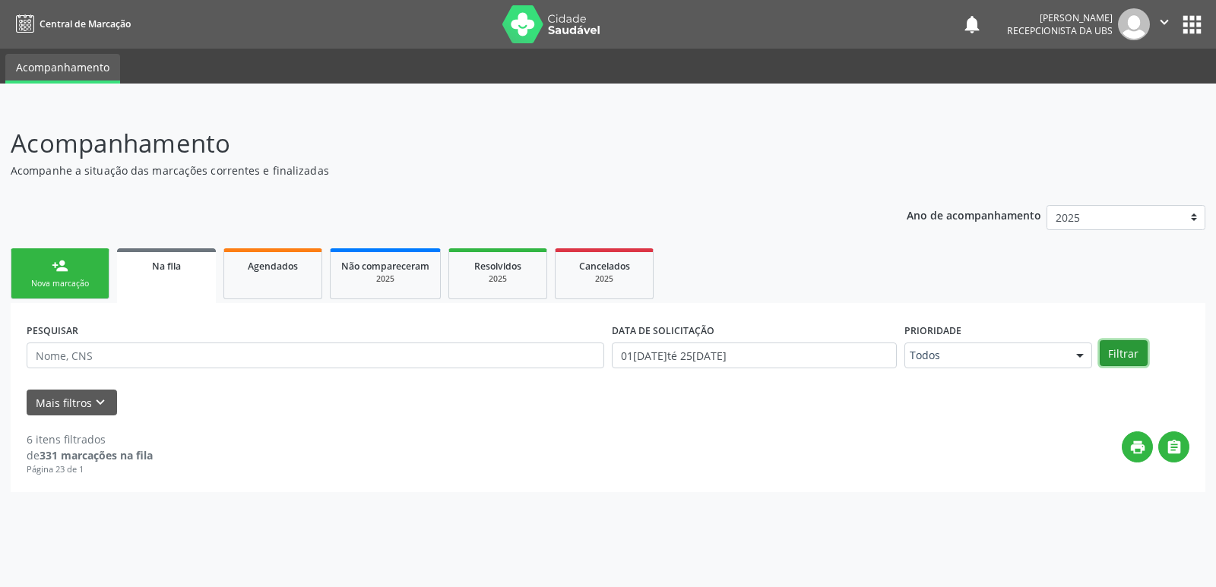
click at [1129, 349] on button "Filtrar" at bounding box center [1123, 353] width 48 height 26
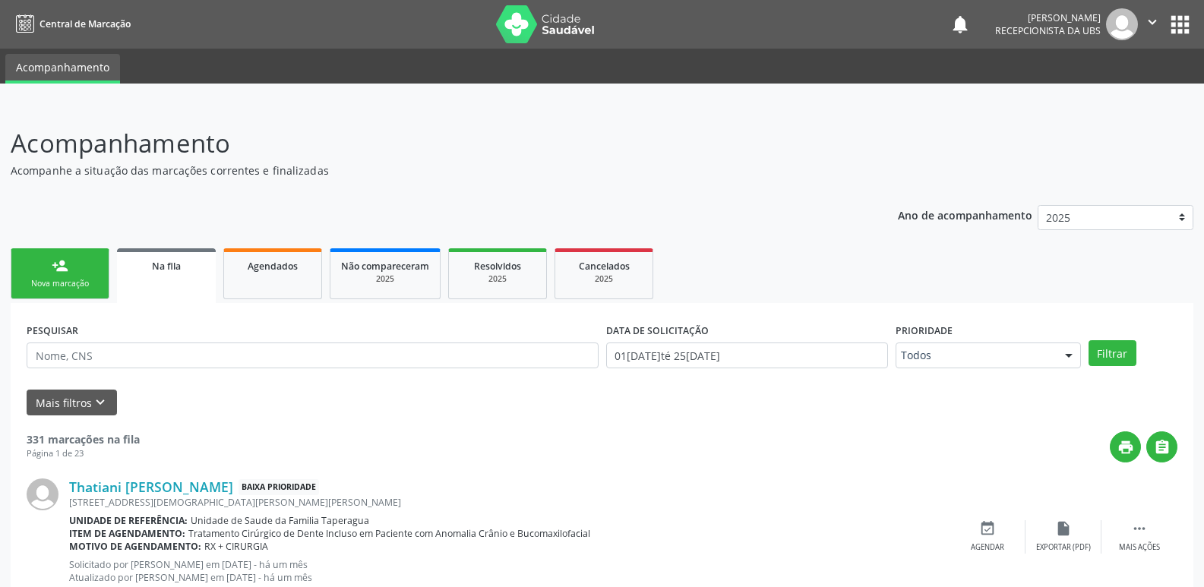
click at [29, 271] on link "person_add Nova marcação" at bounding box center [60, 273] width 99 height 51
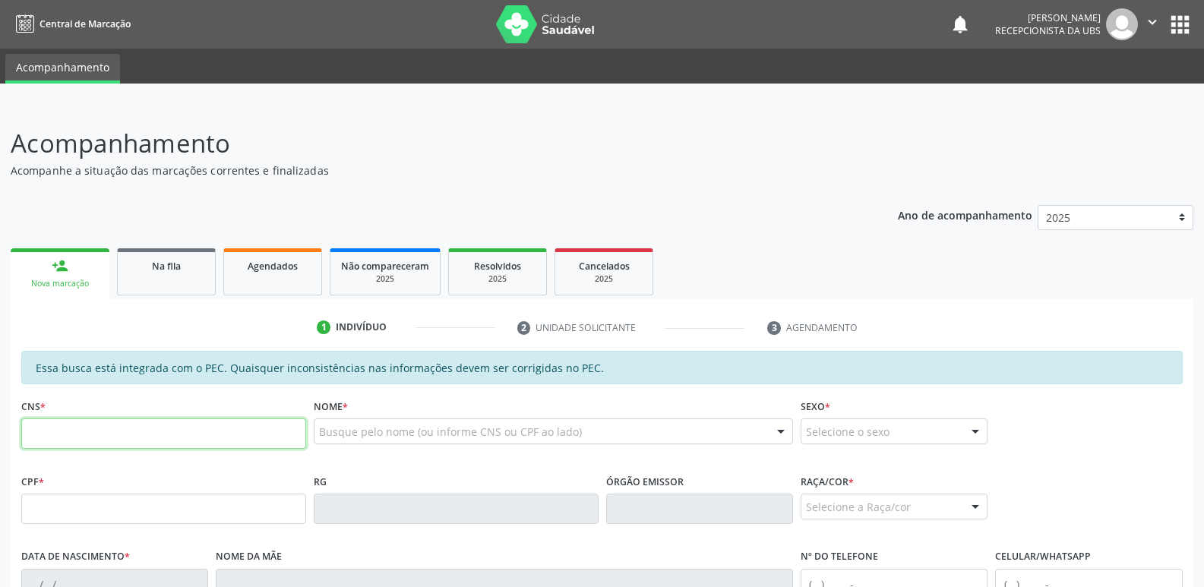
click at [228, 438] on input "text" at bounding box center [163, 434] width 285 height 30
paste input "704 6041 3956 1329"
type input "704 6041 3956 1329"
type input "100.853.804-31"
type input "03[DATE]"
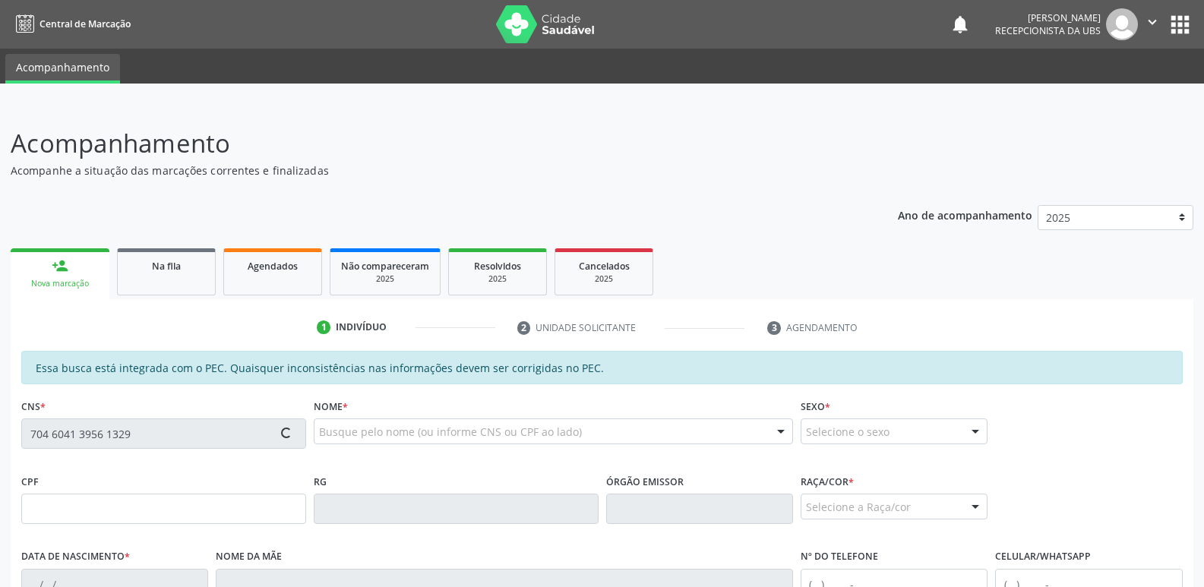
type input "[PERSON_NAME]"
type input "[PHONE_NUMBER]"
type input "S/N"
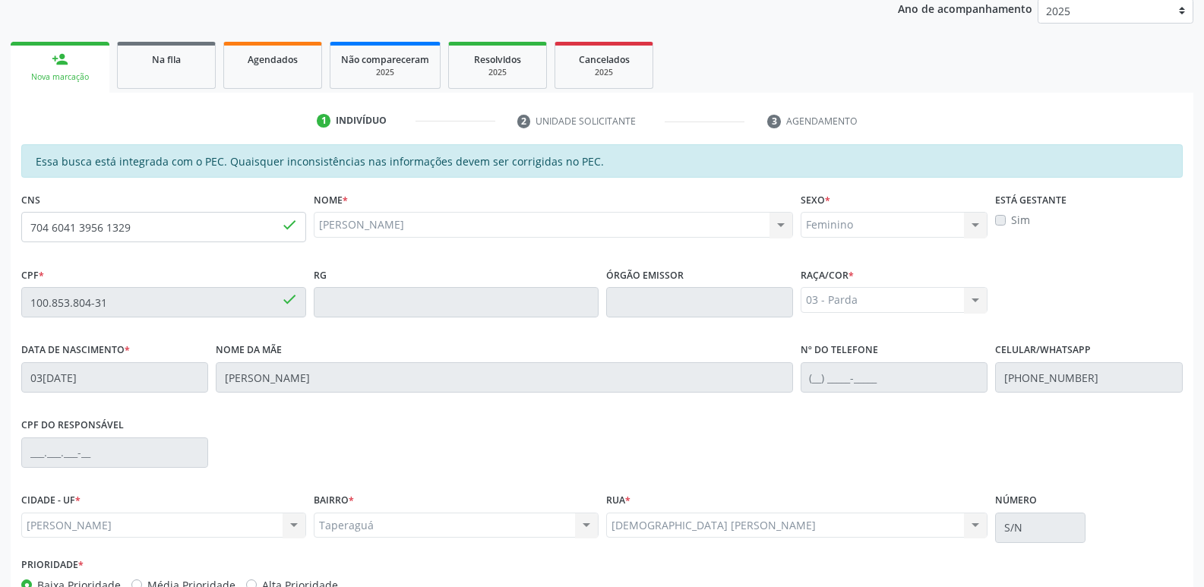
scroll to position [302, 0]
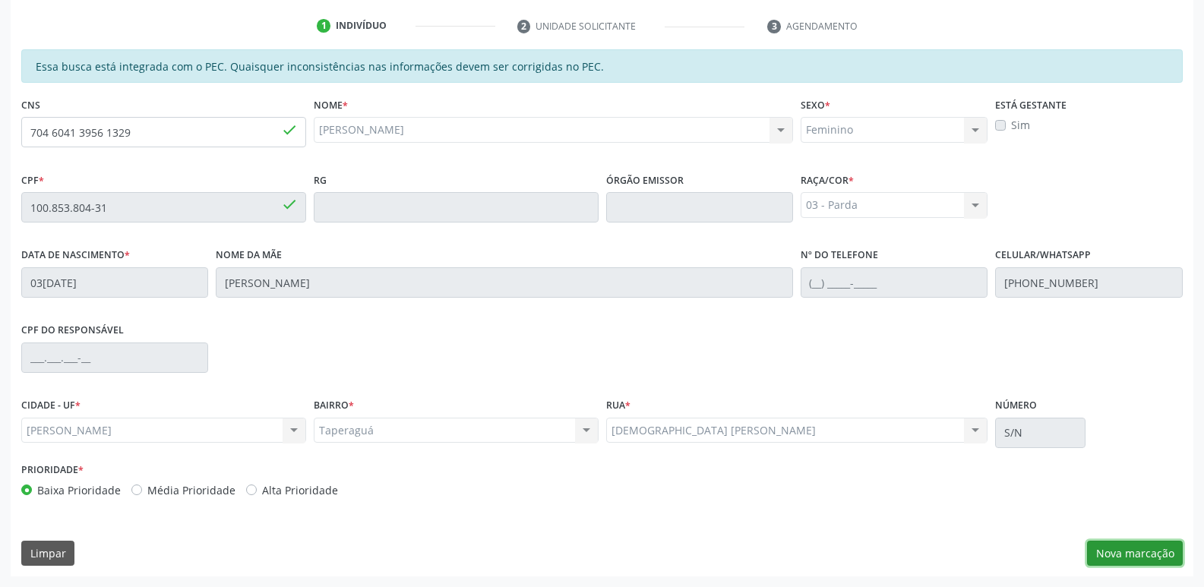
click at [1148, 556] on button "Nova marcação" at bounding box center [1135, 554] width 96 height 26
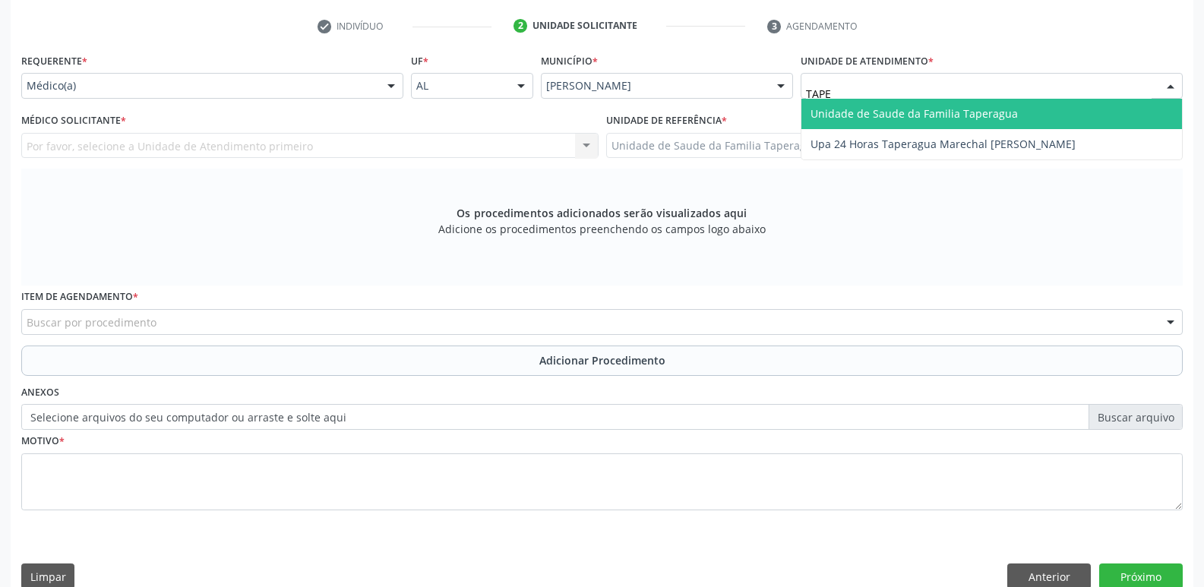
type input "TAPER"
click at [887, 117] on span "Unidade de Saude da Familia Taperagua" at bounding box center [914, 113] width 207 height 14
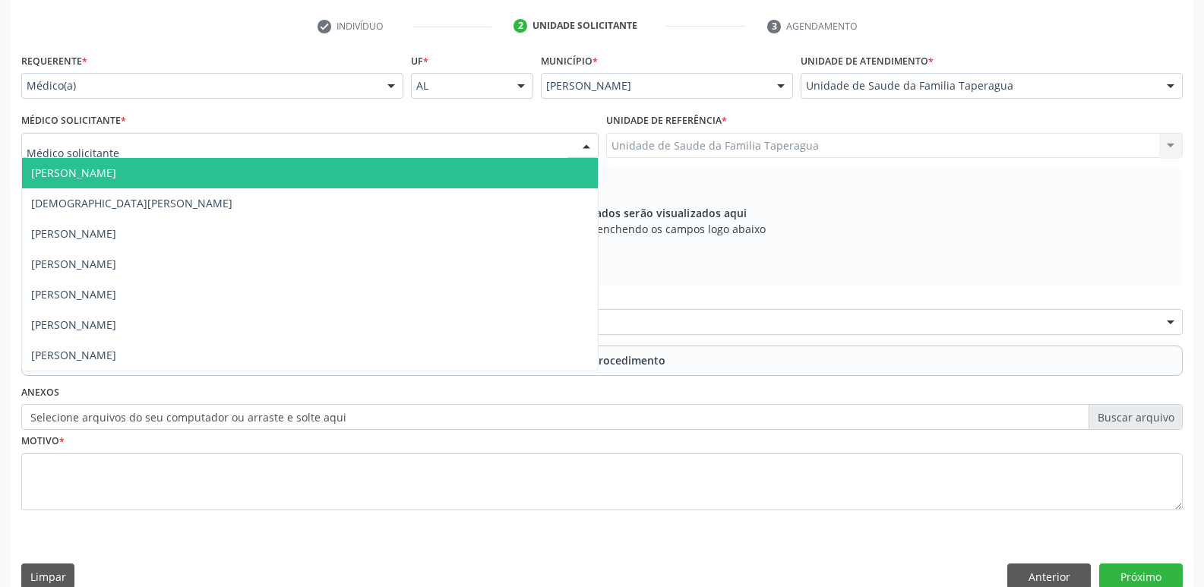
click at [502, 137] on div at bounding box center [309, 146] width 577 height 26
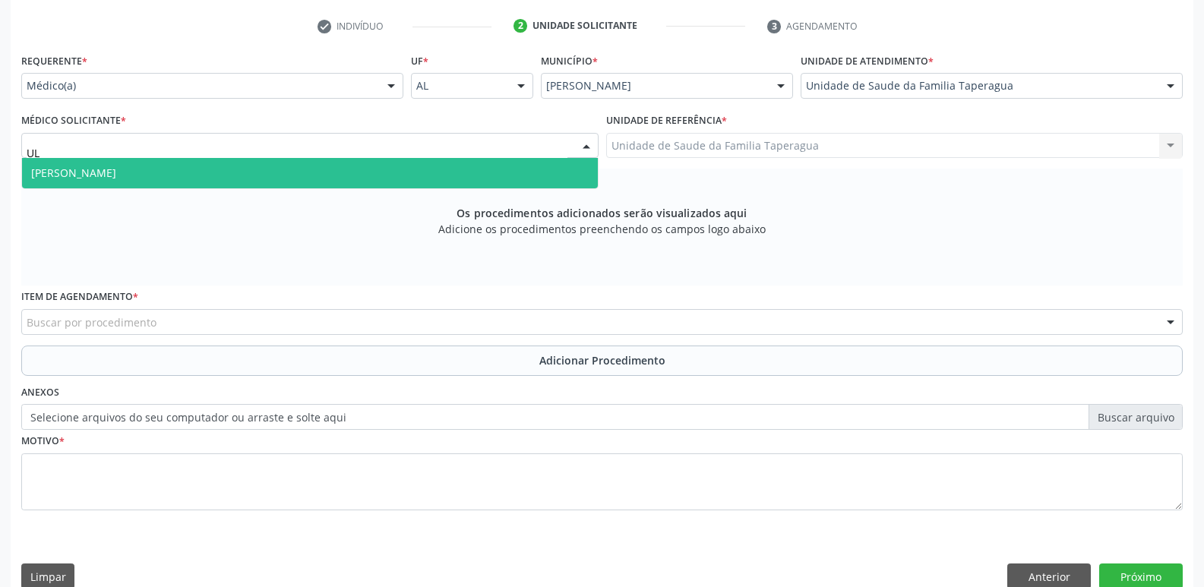
type input "U"
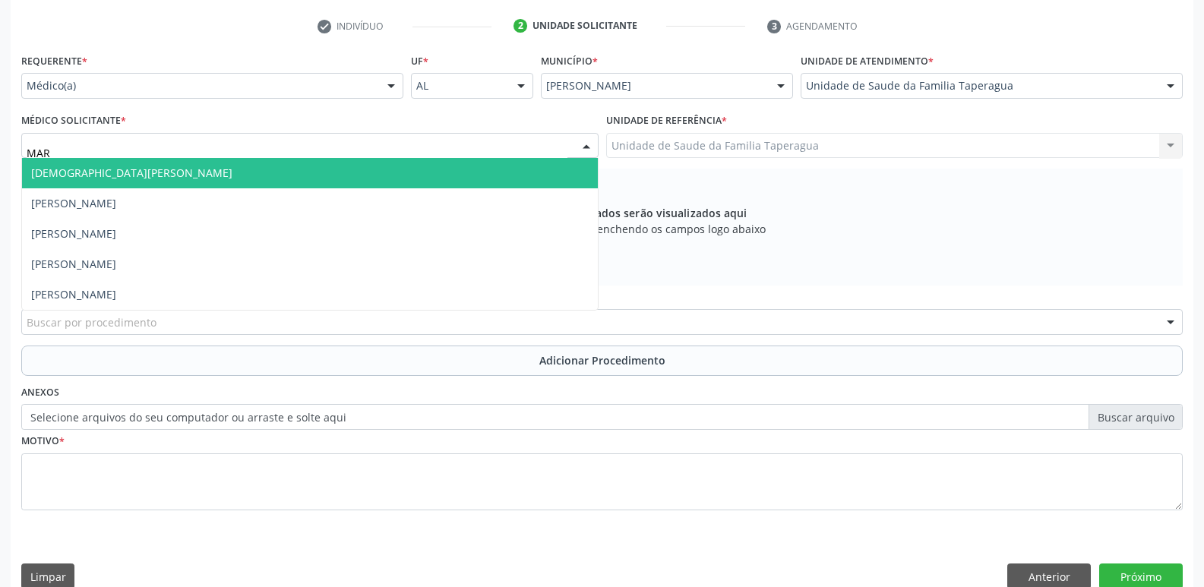
type input "MART"
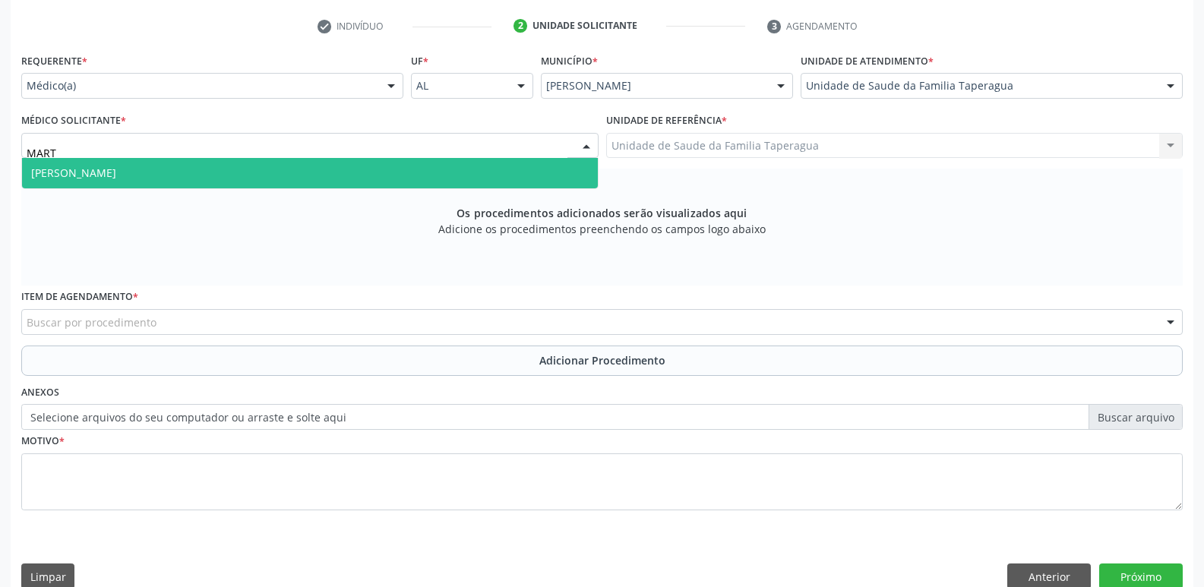
click at [479, 173] on span "[PERSON_NAME]" at bounding box center [310, 173] width 576 height 30
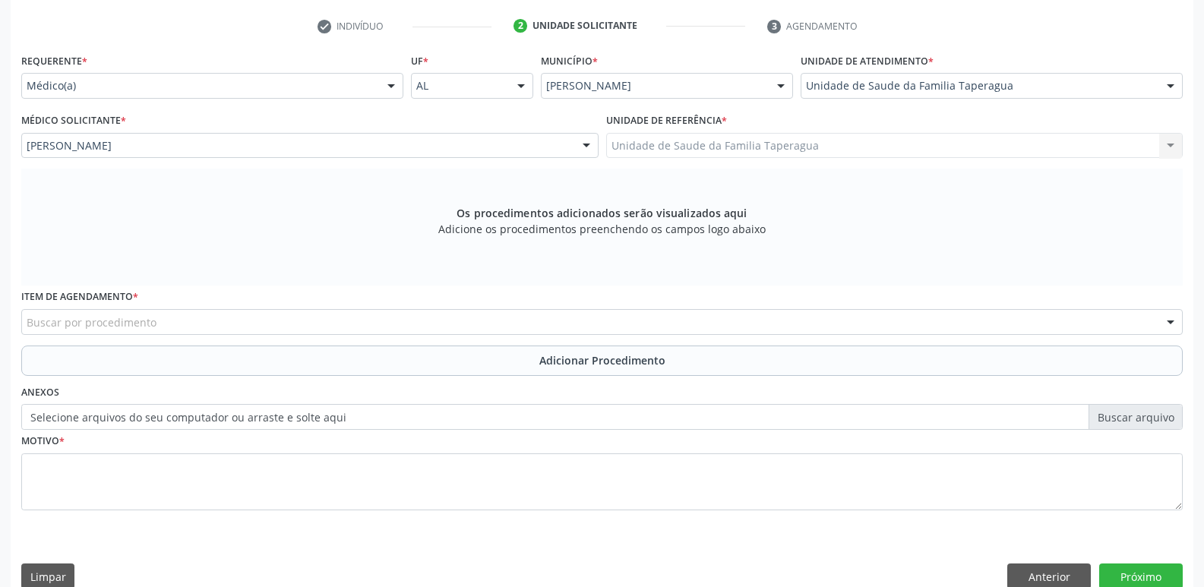
click at [444, 325] on div "Buscar por procedimento" at bounding box center [602, 322] width 1162 height 26
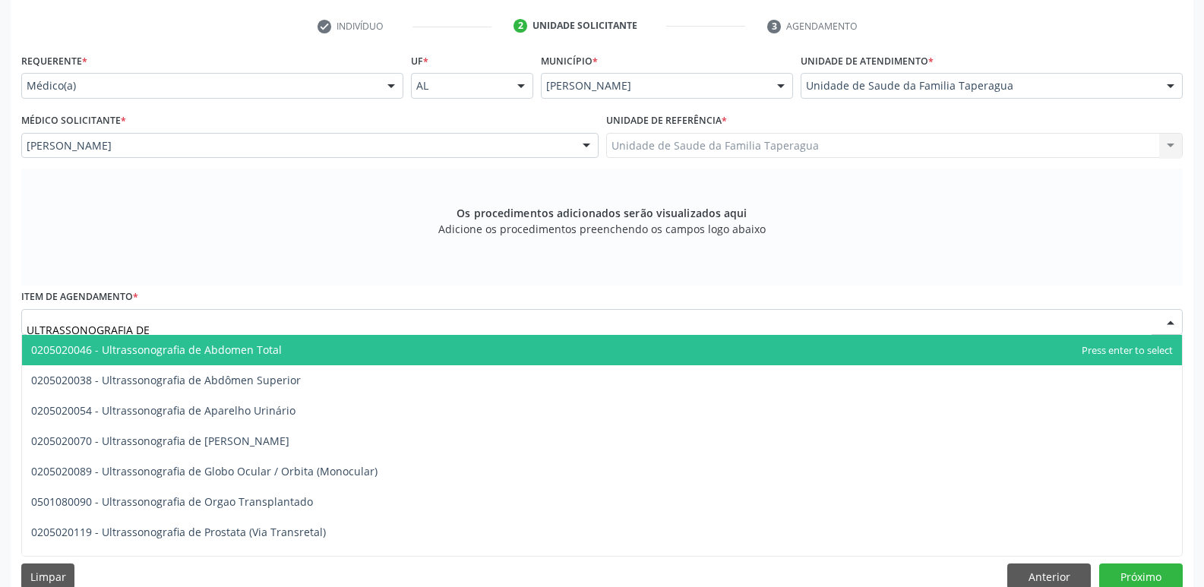
type input "ULTRASSONOGRAFIA DE A"
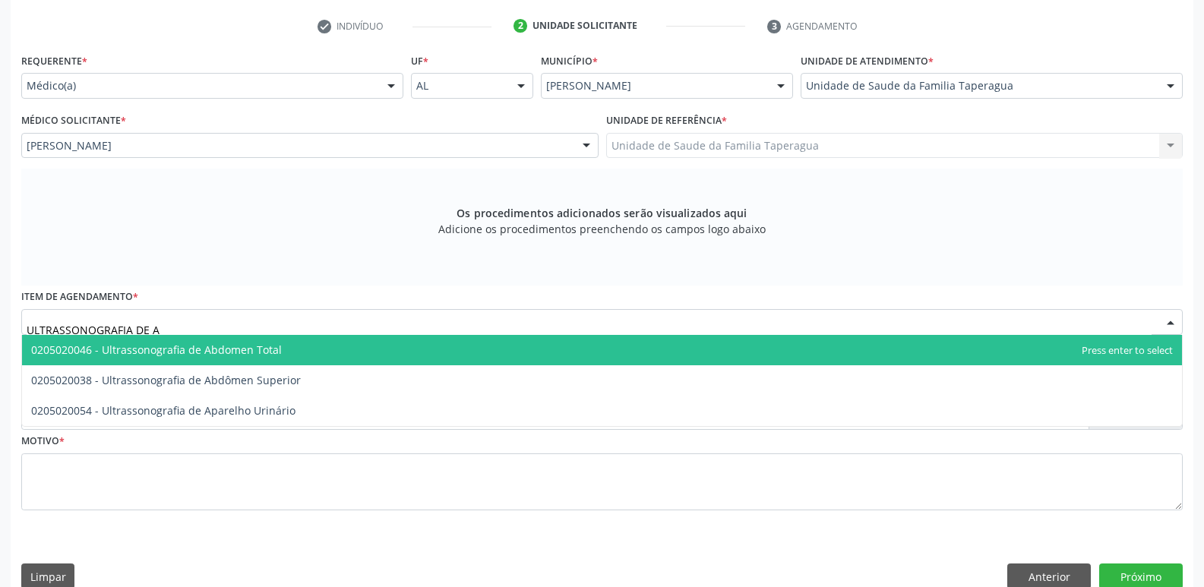
click at [390, 356] on span "0205020046 - Ultrassonografia de Abdomen Total" at bounding box center [602, 350] width 1160 height 30
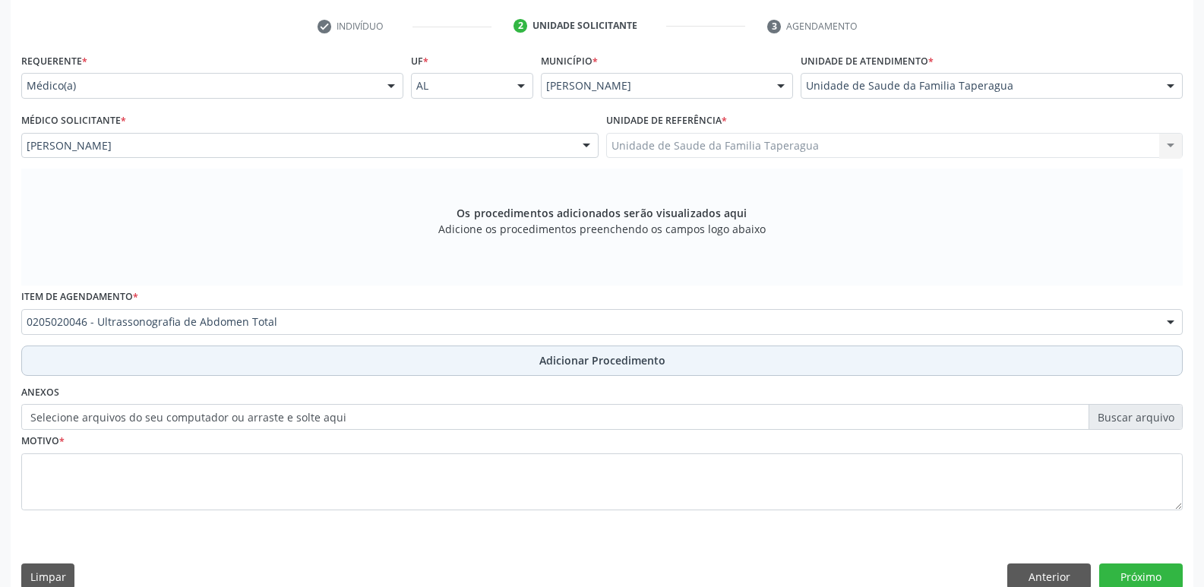
click at [389, 362] on button "Adicionar Procedimento" at bounding box center [602, 361] width 1162 height 30
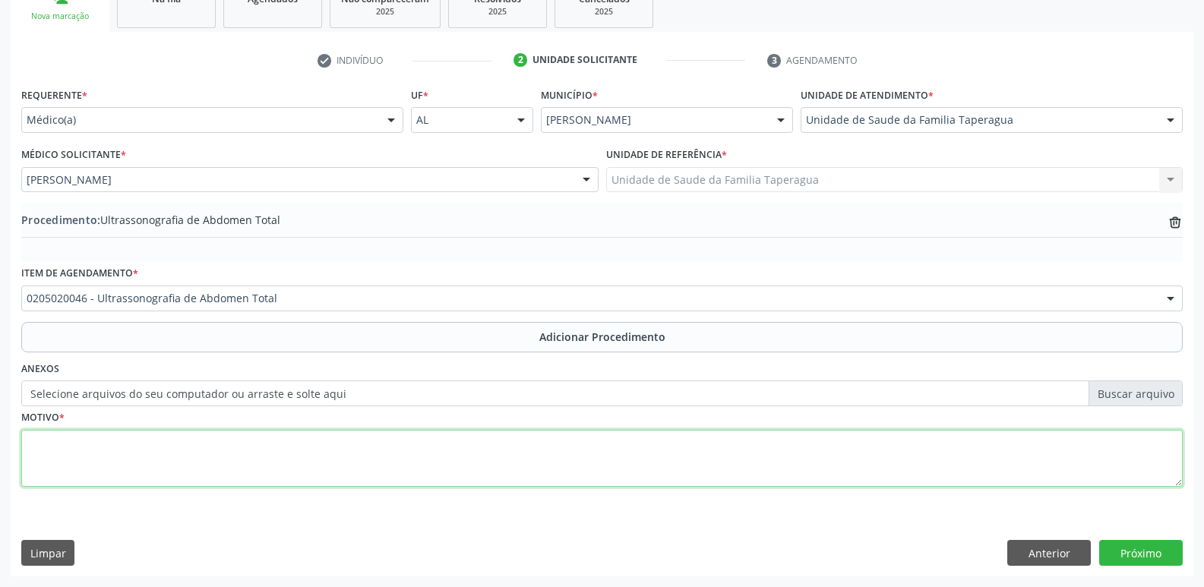
click at [381, 451] on textarea at bounding box center [602, 459] width 1162 height 58
type textarea "DOR ABD"
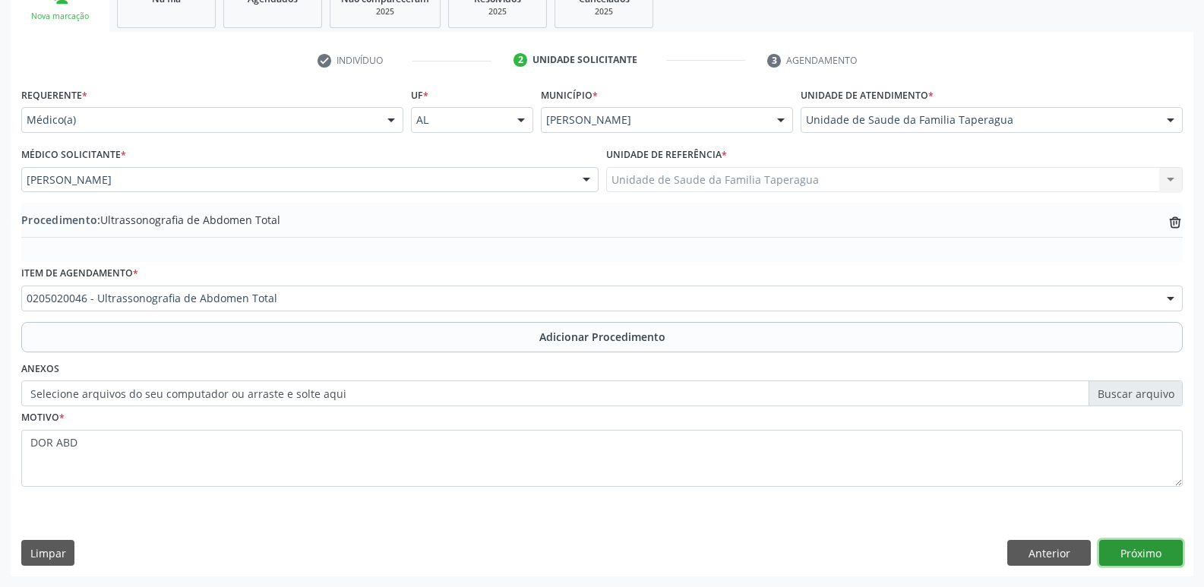
click at [1153, 546] on button "Próximo" at bounding box center [1141, 553] width 84 height 26
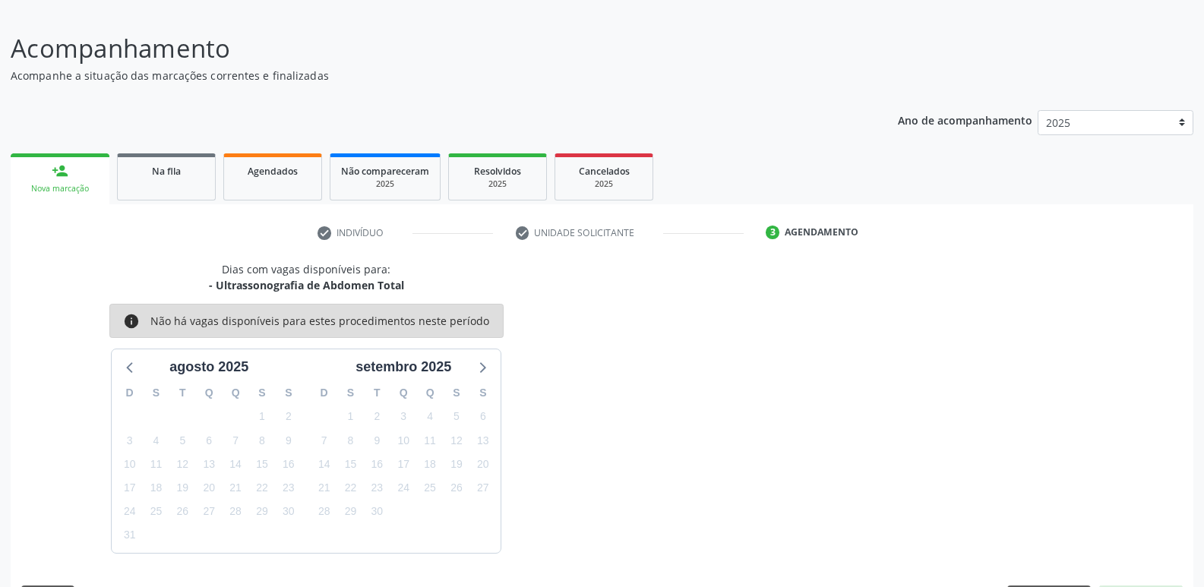
scroll to position [140, 0]
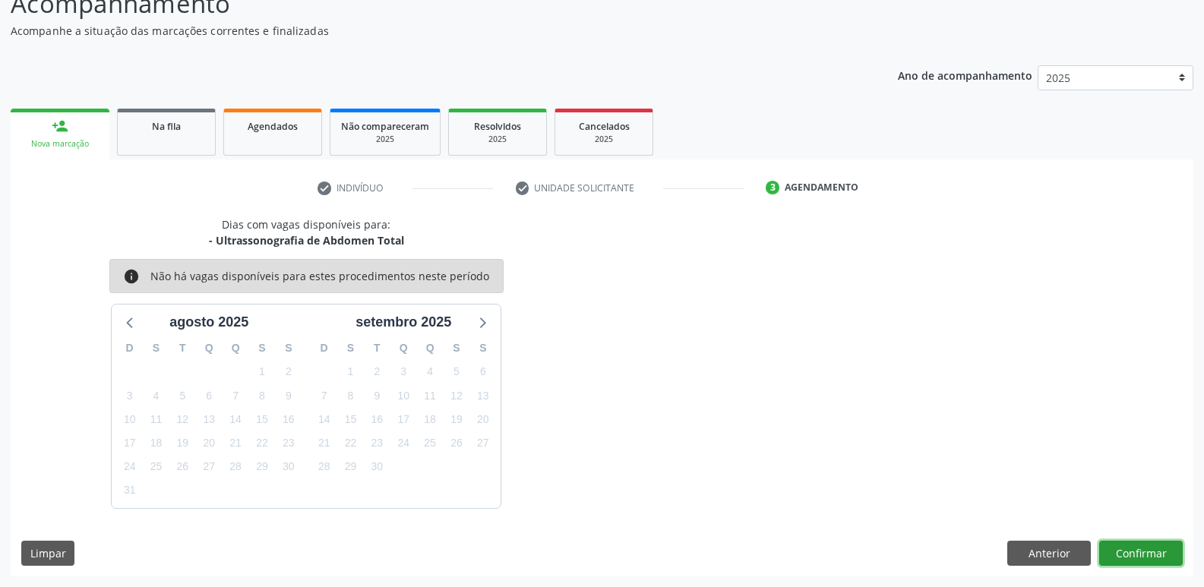
click at [1129, 552] on button "Confirmar" at bounding box center [1141, 554] width 84 height 26
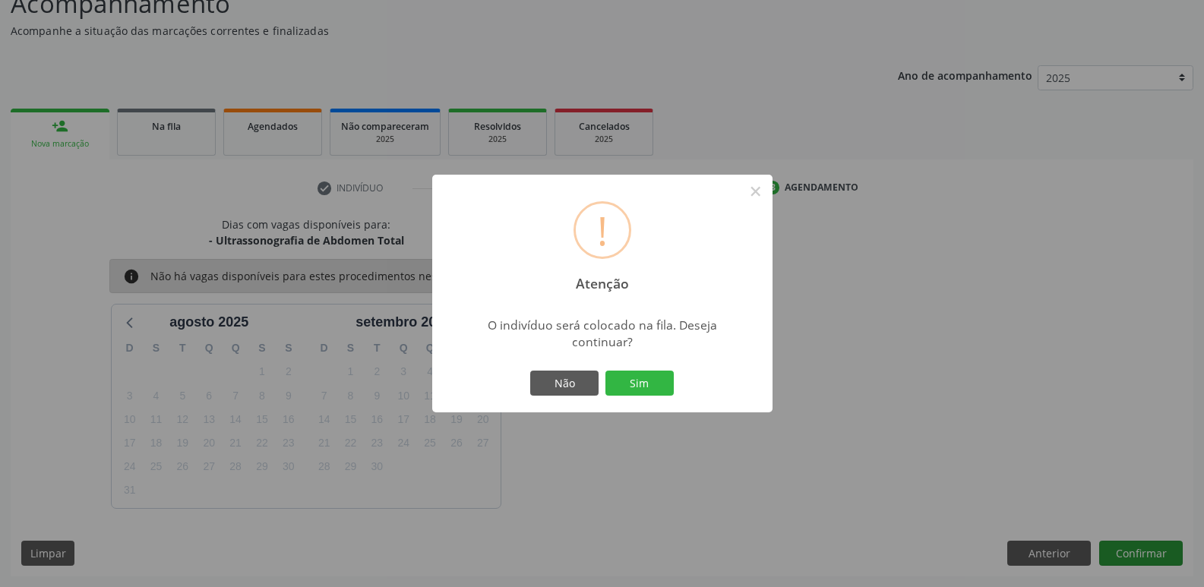
click at [606, 371] on button "Sim" at bounding box center [640, 384] width 68 height 26
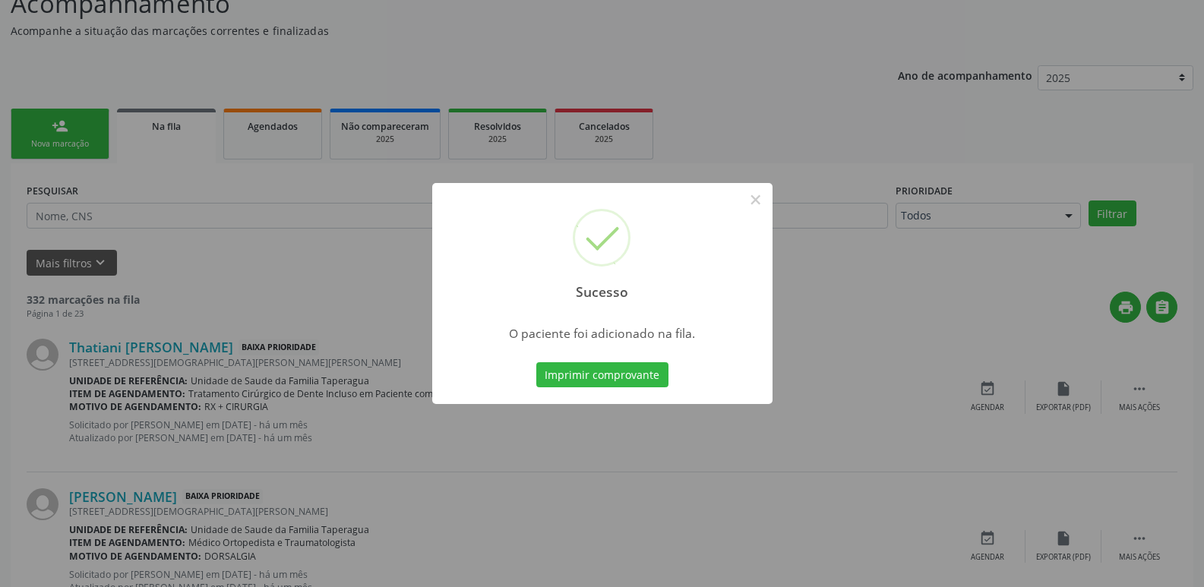
scroll to position [0, 0]
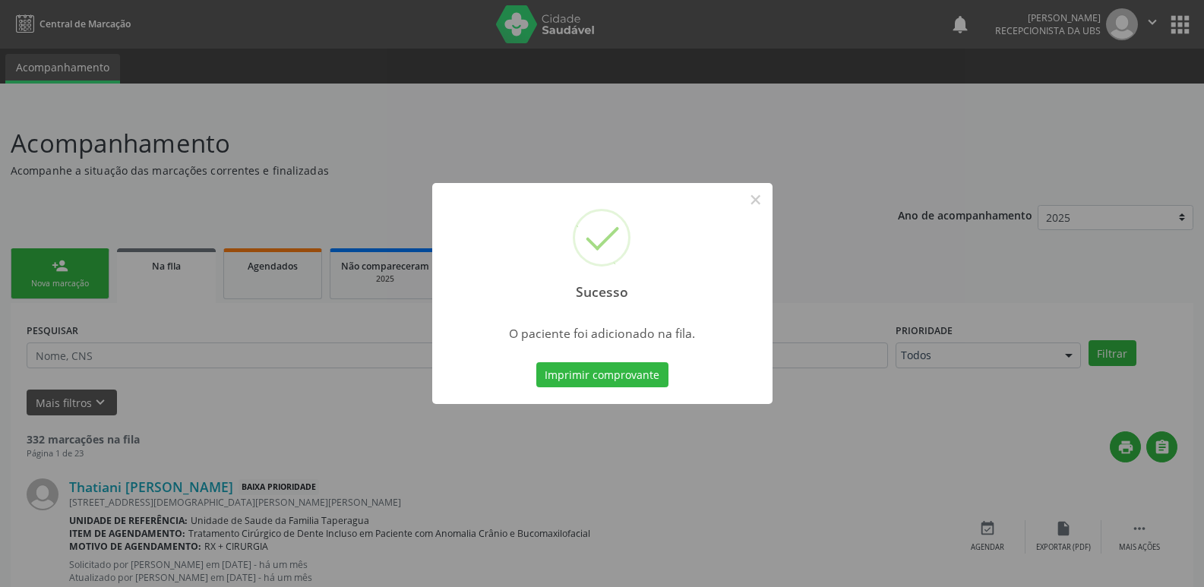
click at [1058, 340] on div "Sucesso × O paciente foi adicionado na fila. Imprimir comprovante Cancel" at bounding box center [602, 293] width 1204 height 587
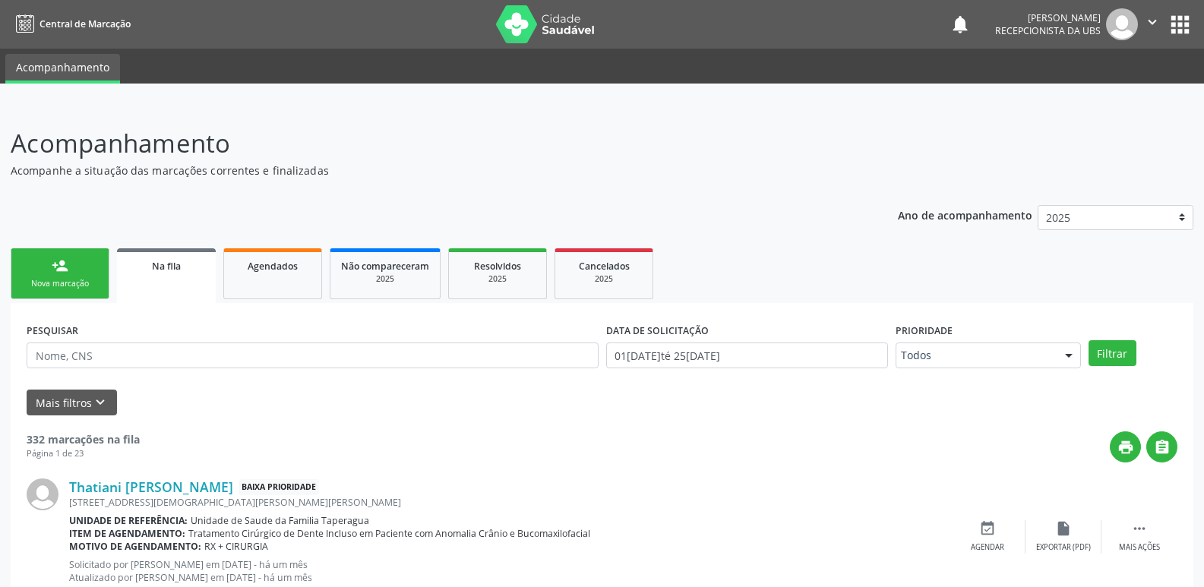
click at [70, 271] on link "person_add Nova marcação" at bounding box center [60, 273] width 99 height 51
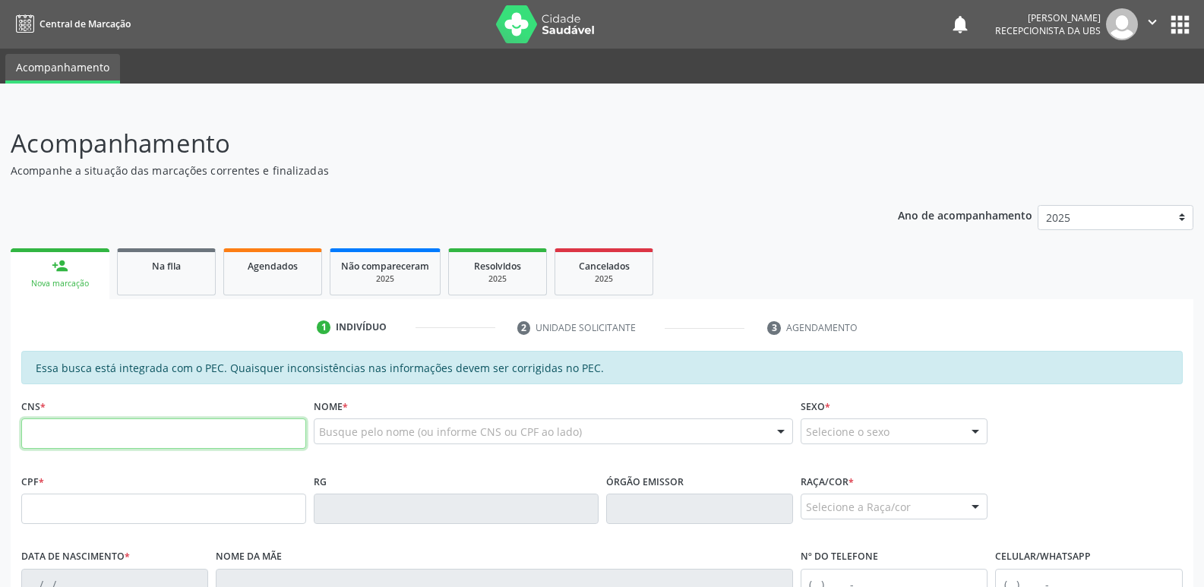
click at [201, 432] on input "text" at bounding box center [163, 434] width 285 height 30
paste input "704 6041 3956 1329"
type input "704 6041 3956 1329"
type input "100.853.804-31"
type input "03[DATE]"
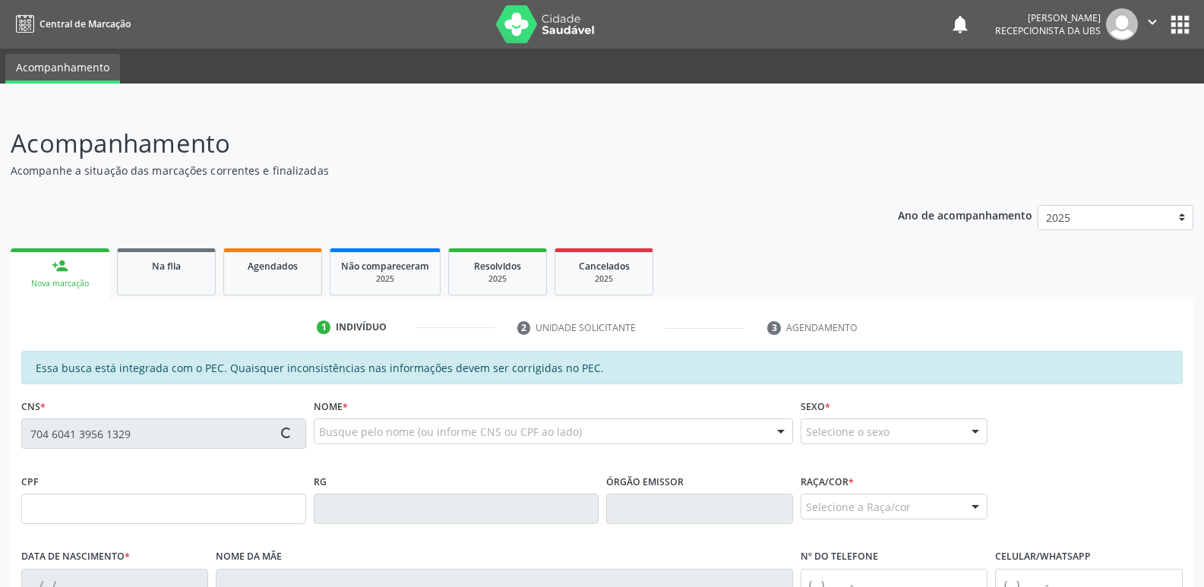
type input "[PERSON_NAME]"
type input "[PHONE_NUMBER]"
type input "S/N"
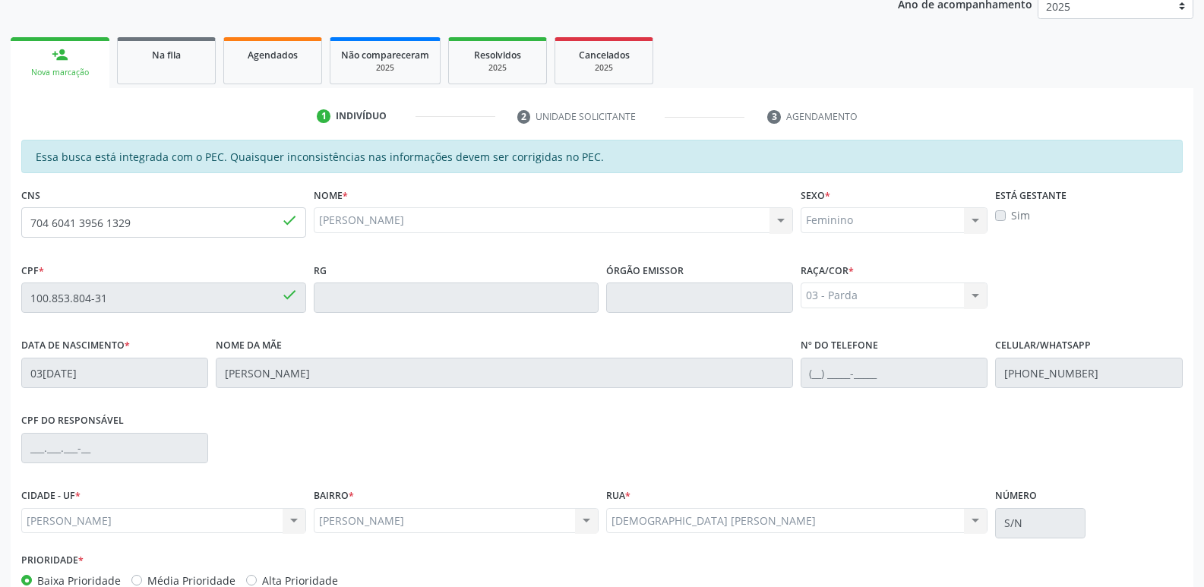
scroll to position [302, 0]
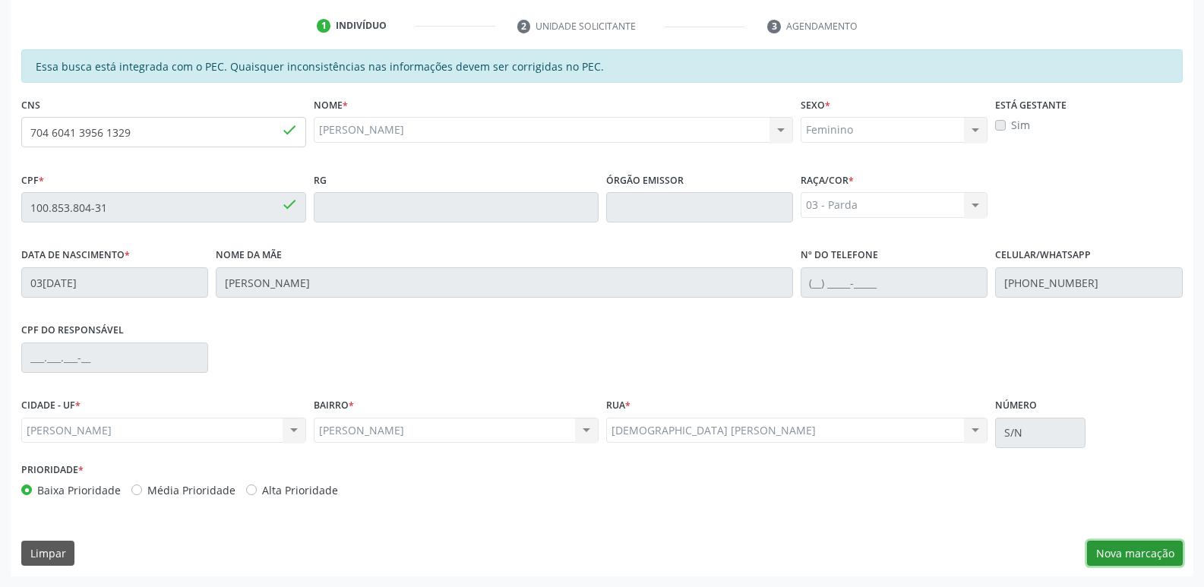
click at [1108, 549] on button "Nova marcação" at bounding box center [1135, 554] width 96 height 26
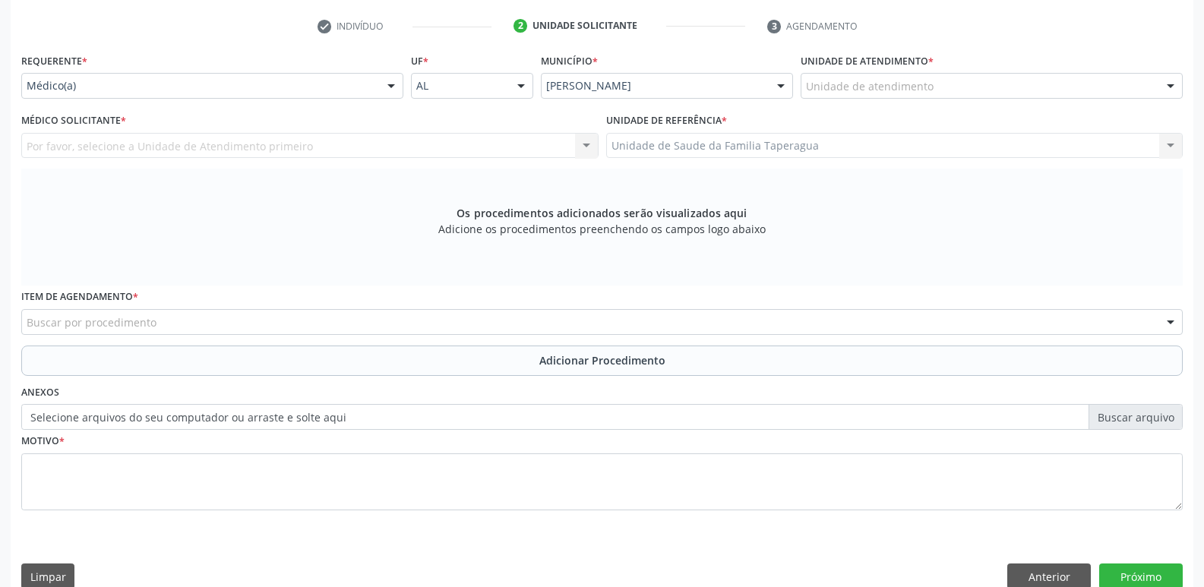
click at [1004, 87] on div "Unidade de atendimento" at bounding box center [992, 86] width 382 height 26
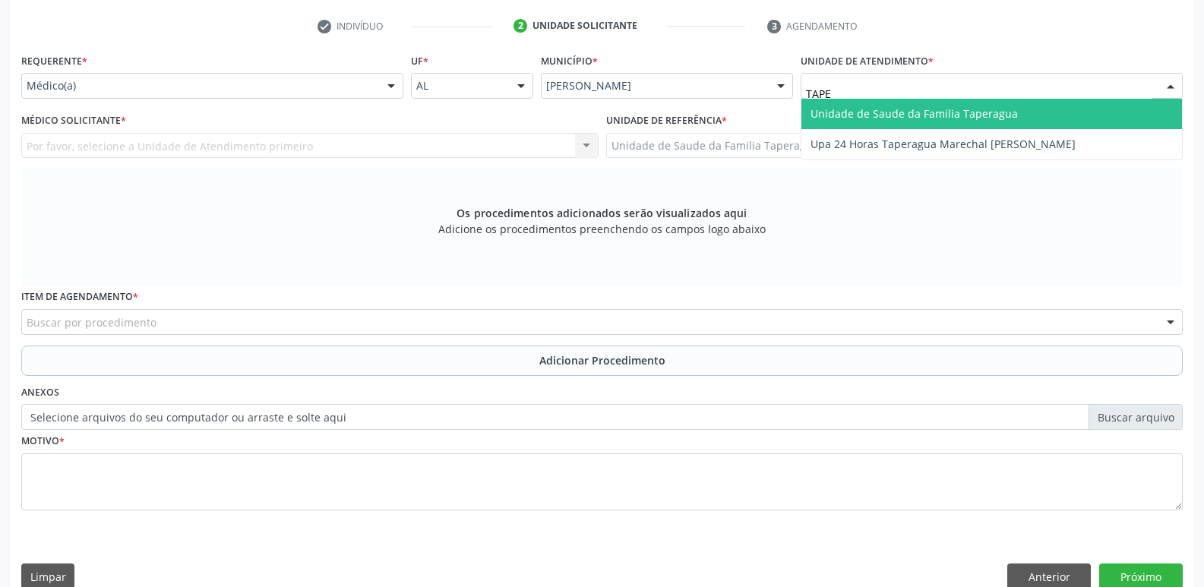
type input "TAPER"
click at [1001, 106] on span "Unidade de Saude da Familia Taperagua" at bounding box center [914, 113] width 207 height 14
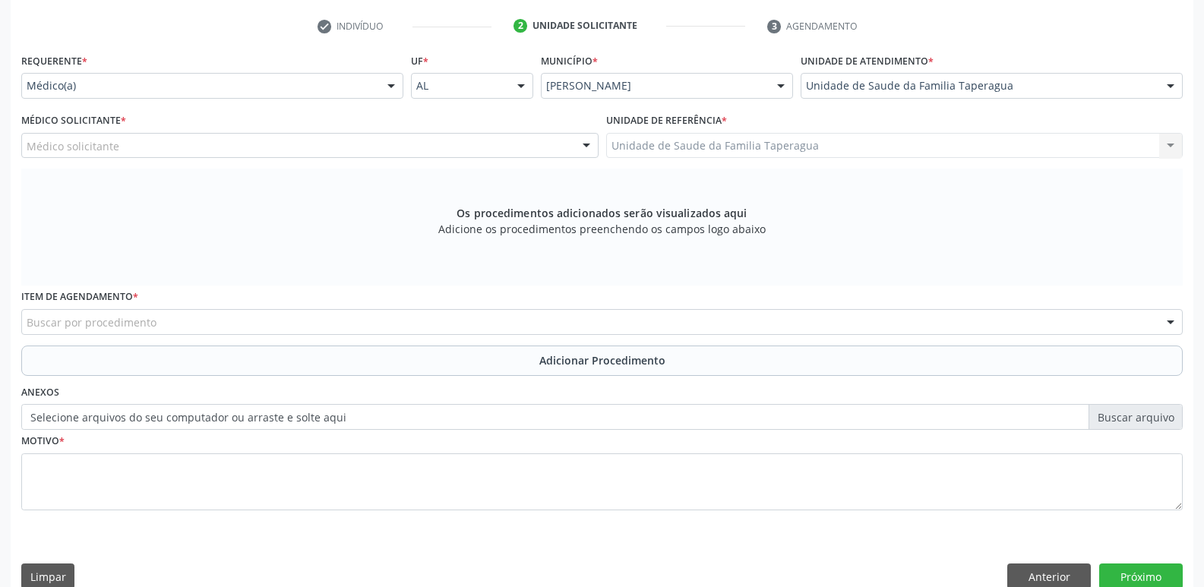
click at [323, 145] on div "Médico solicitante" at bounding box center [309, 146] width 577 height 26
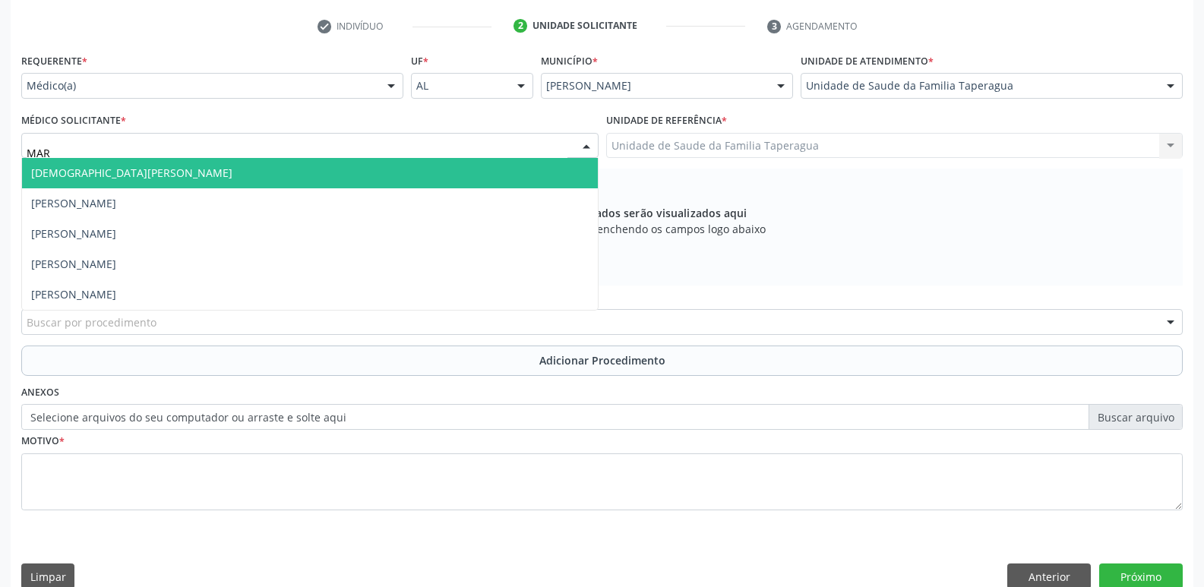
type input "MART"
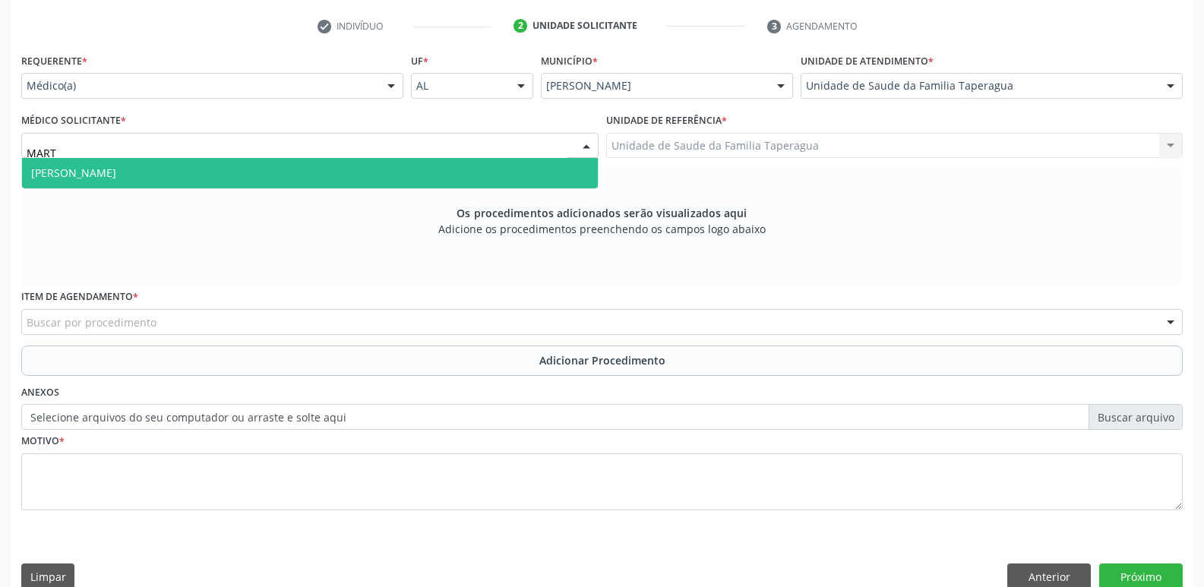
click at [321, 164] on span "[PERSON_NAME]" at bounding box center [310, 173] width 576 height 30
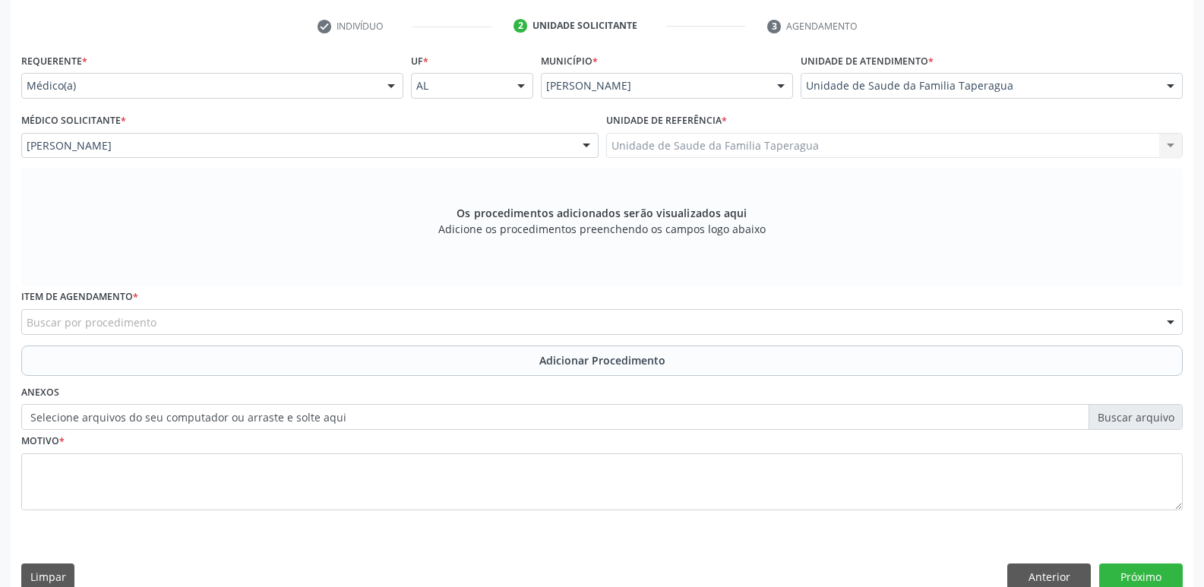
click at [301, 318] on div "Buscar por procedimento" at bounding box center [602, 322] width 1162 height 26
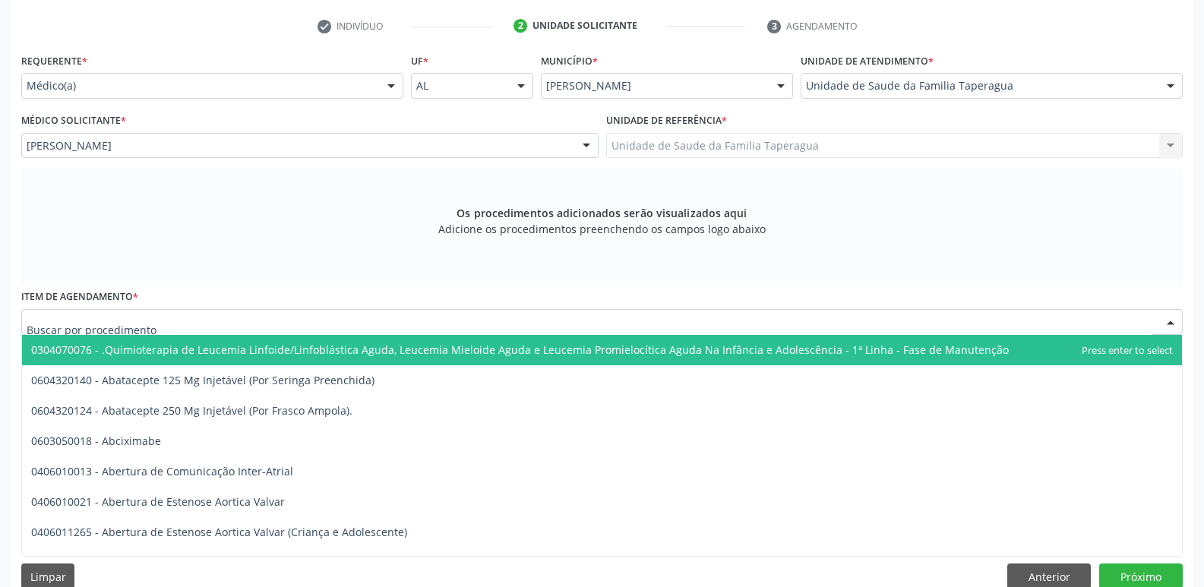
click at [301, 318] on input "text" at bounding box center [589, 330] width 1125 height 30
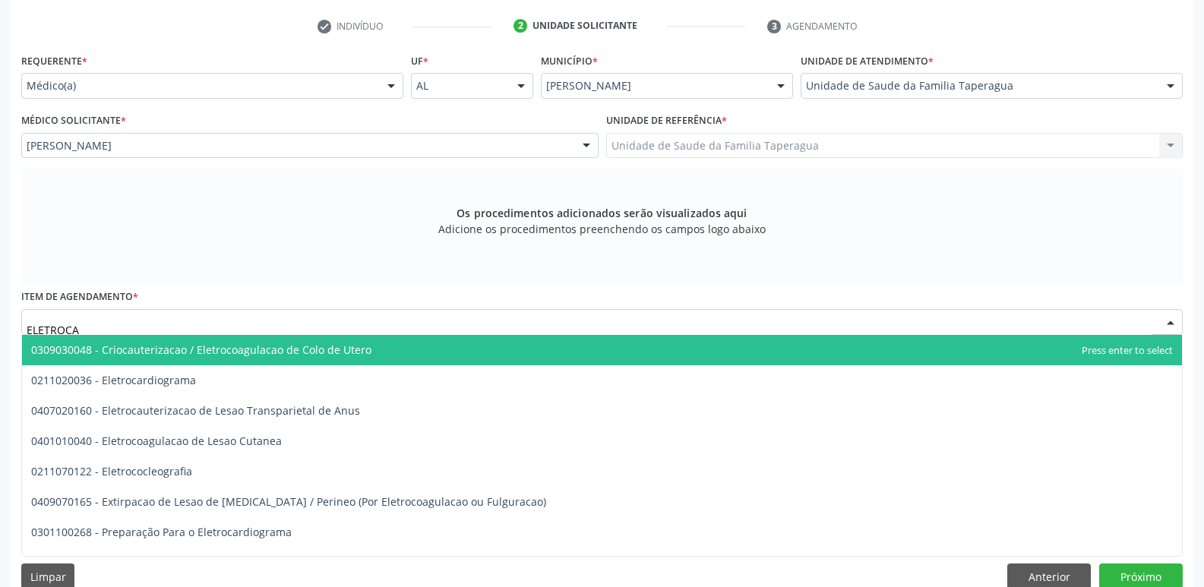
type input "ELETROCAR"
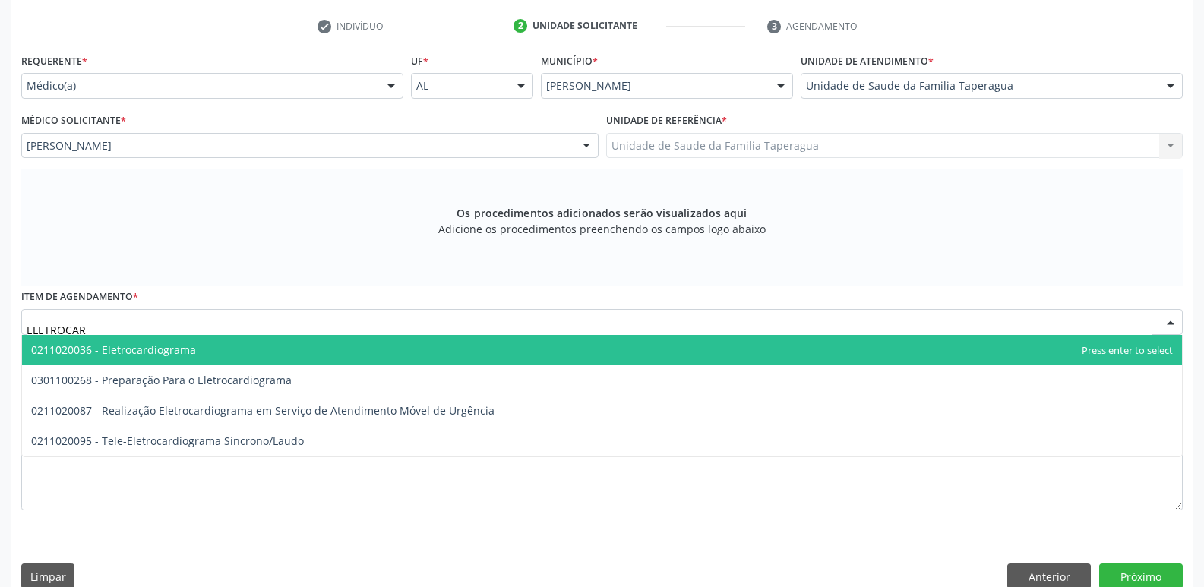
click at [291, 349] on span "0211020036 - Eletrocardiograma" at bounding box center [602, 350] width 1160 height 30
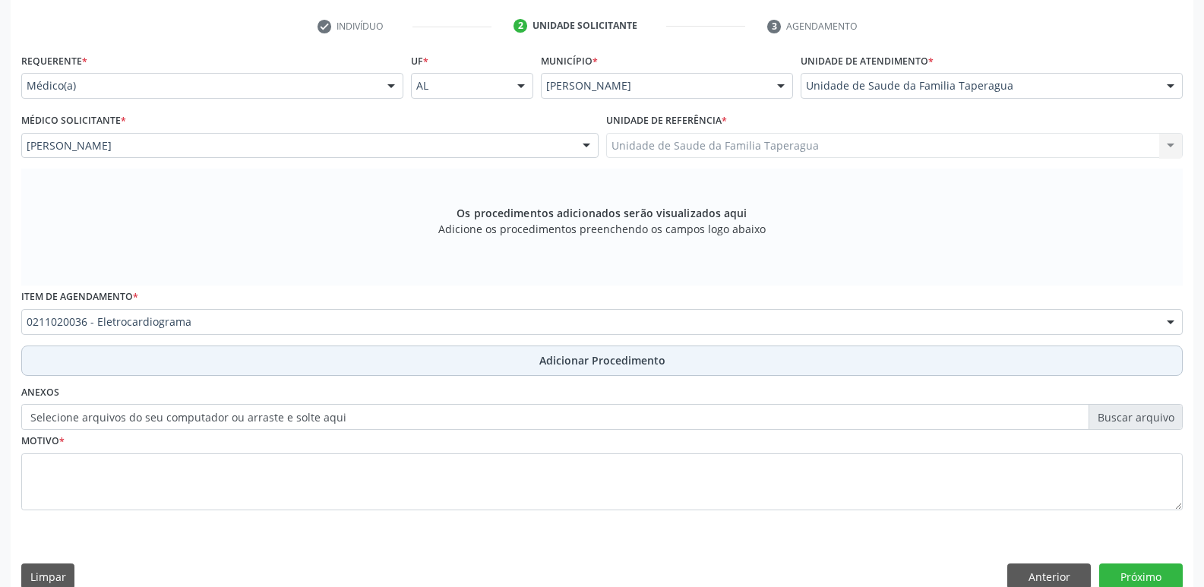
click at [283, 372] on button "Adicionar Procedimento" at bounding box center [602, 361] width 1162 height 30
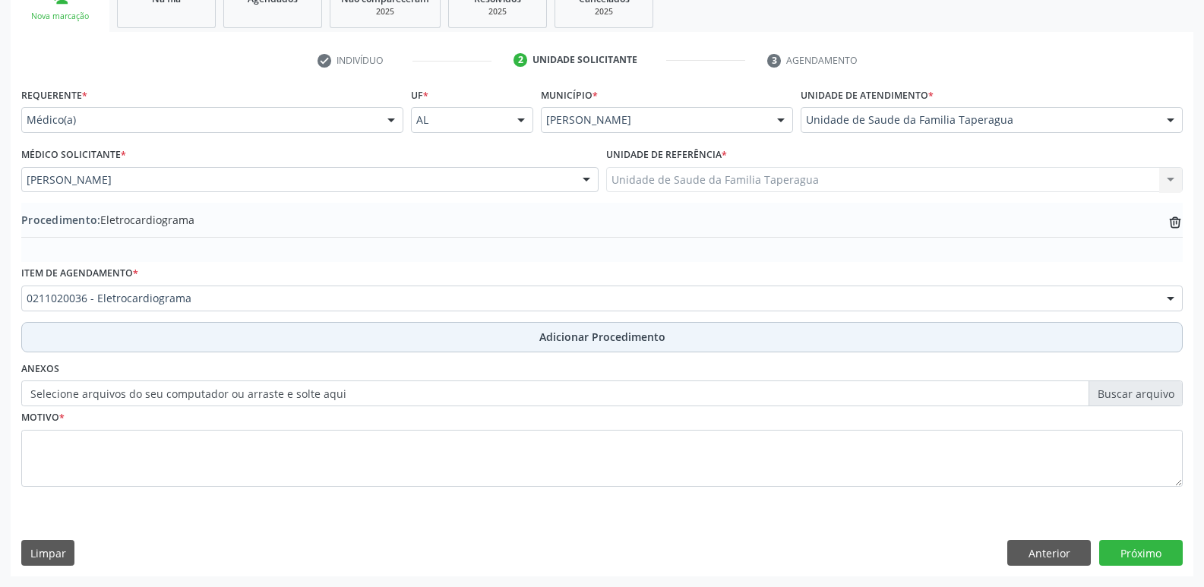
scroll to position [267, 0]
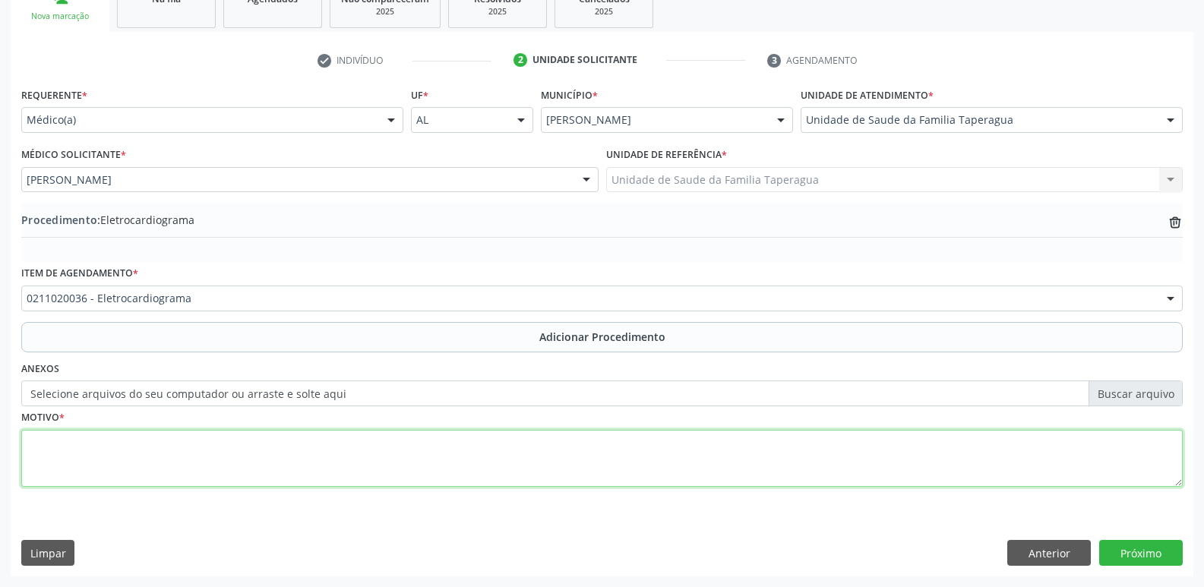
click at [301, 456] on textarea at bounding box center [602, 459] width 1162 height 58
type textarea "PRECORDIALGIA"
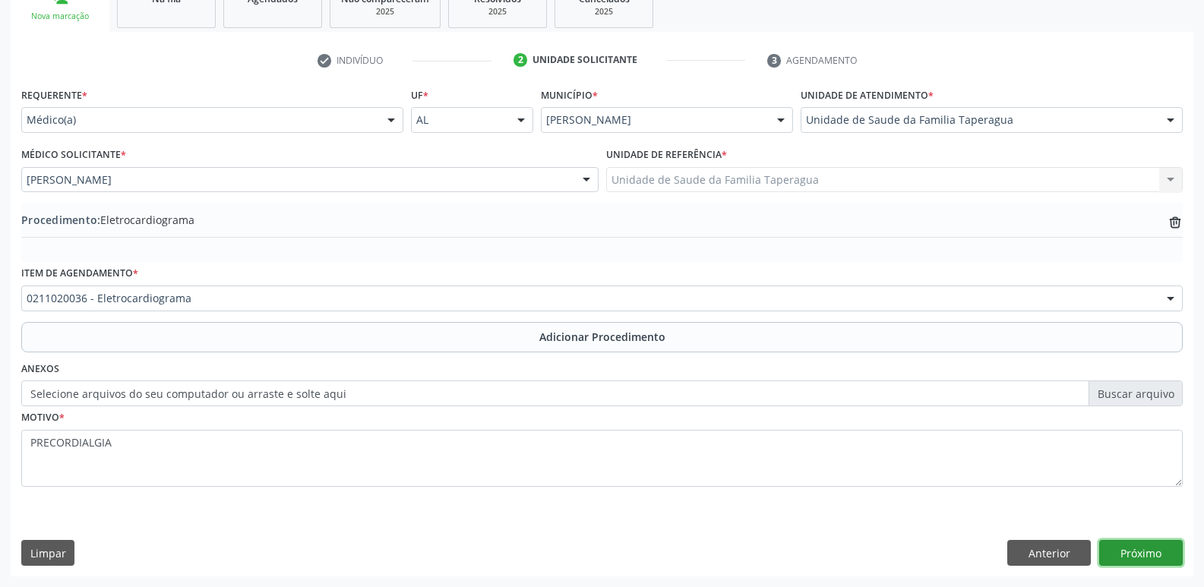
click at [1124, 553] on button "Próximo" at bounding box center [1141, 553] width 84 height 26
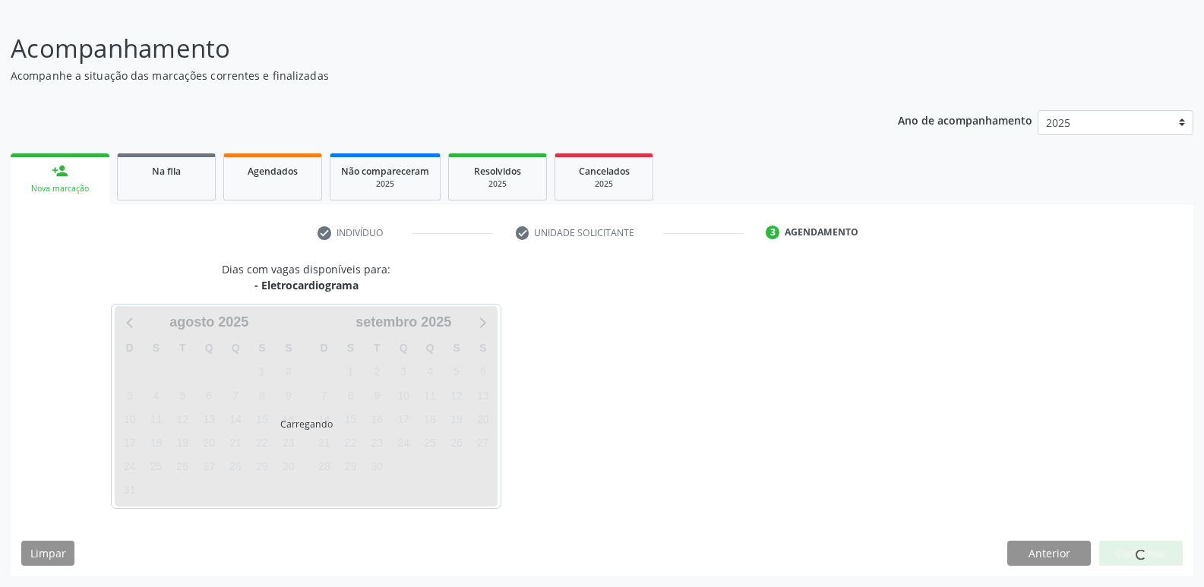
scroll to position [140, 0]
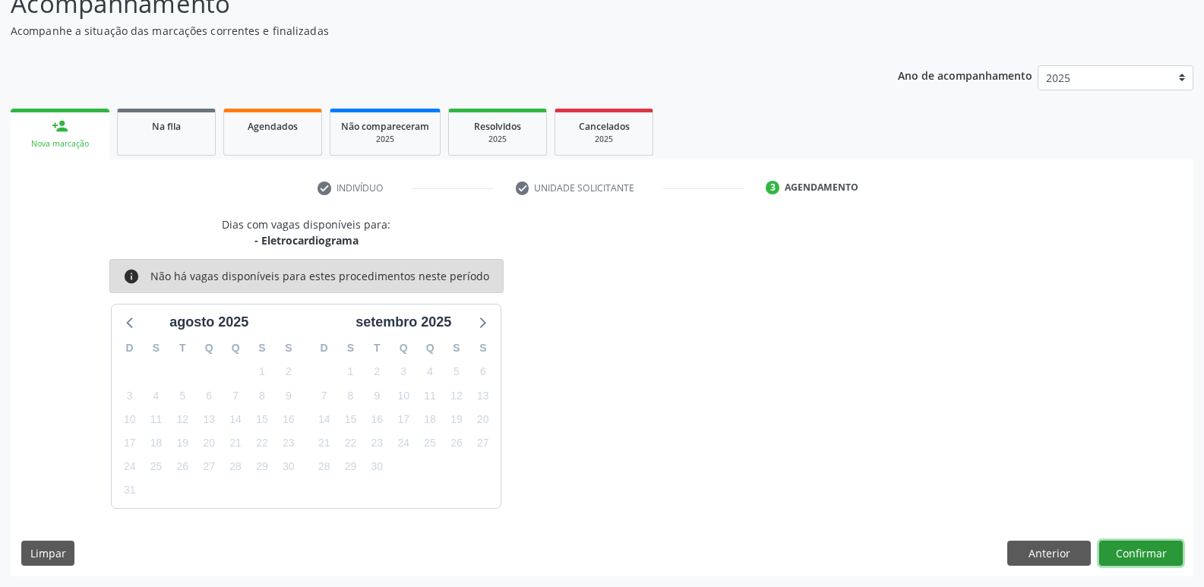
click at [1136, 557] on button "Confirmar" at bounding box center [1141, 554] width 84 height 26
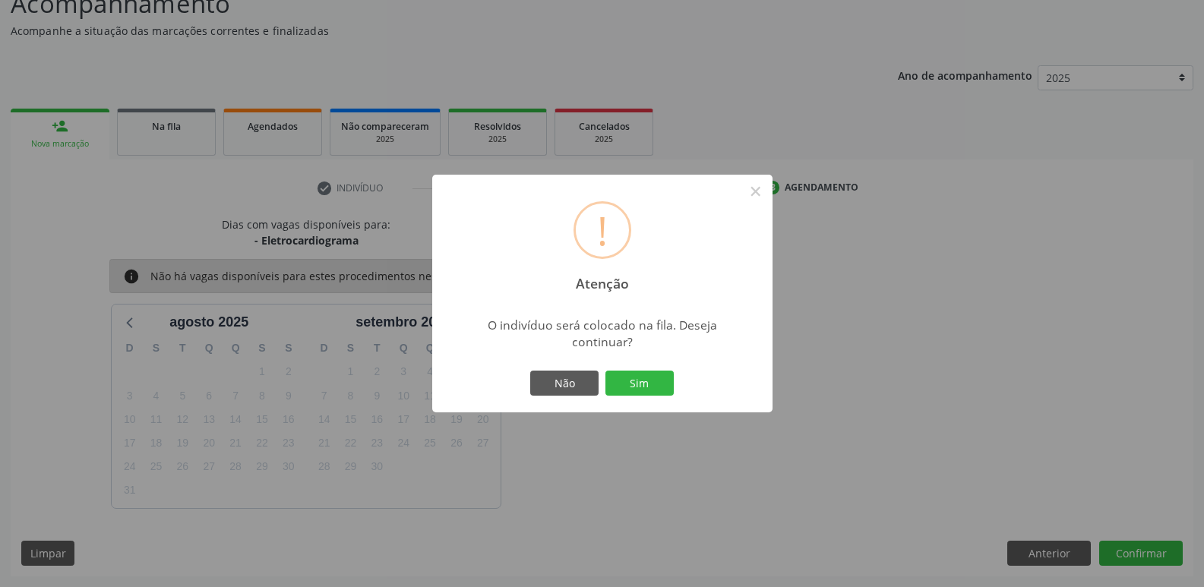
click at [606, 371] on button "Sim" at bounding box center [640, 384] width 68 height 26
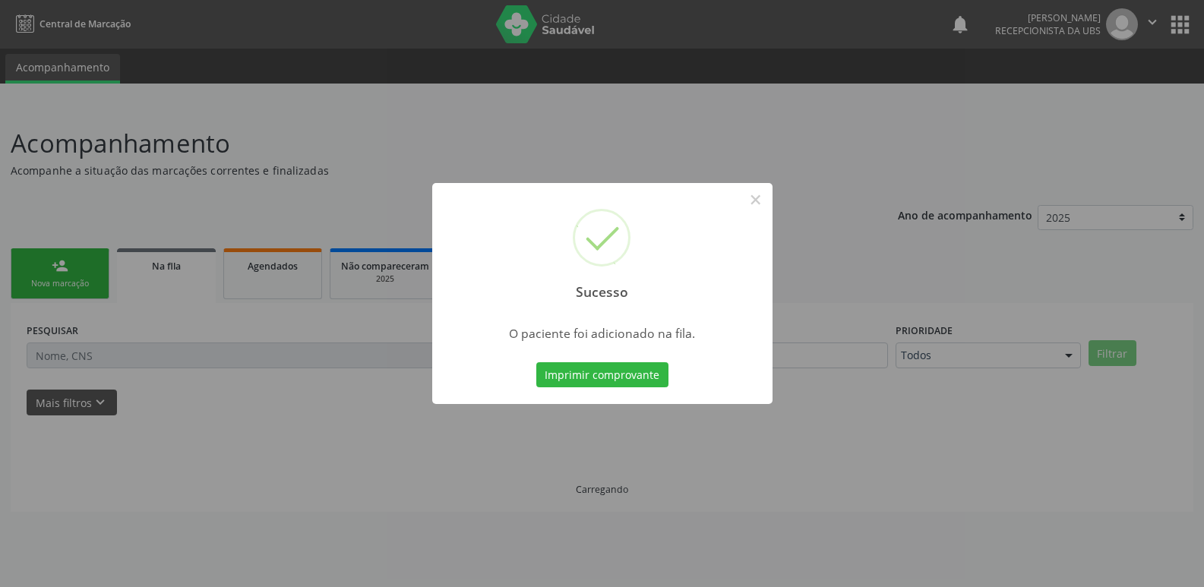
scroll to position [0, 0]
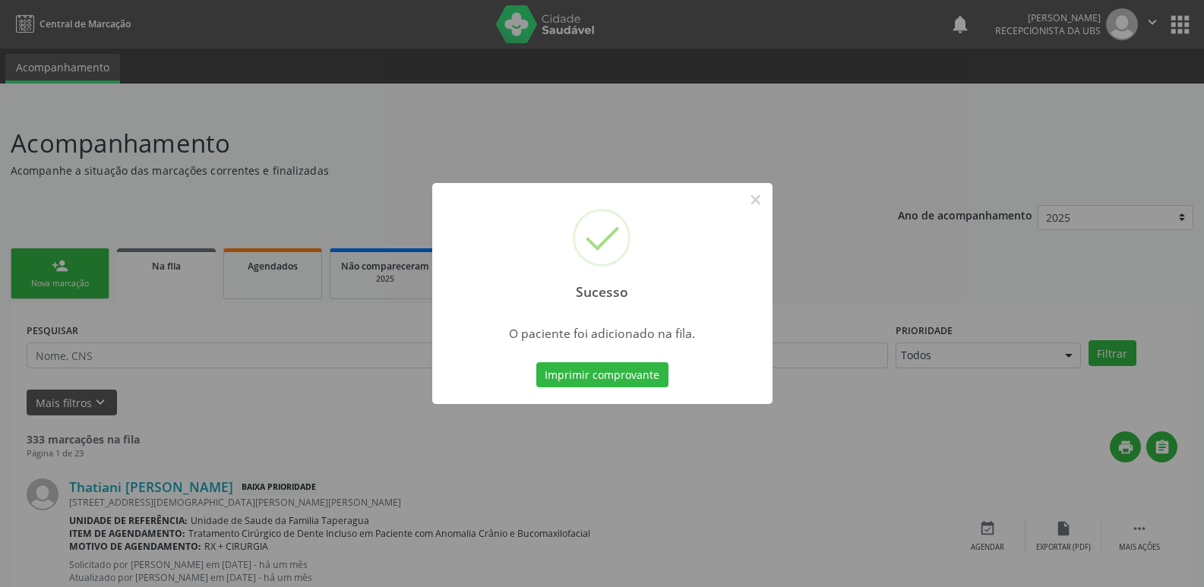
click at [866, 283] on div "Sucesso × O paciente foi adicionado na fila. Imprimir comprovante Cancel" at bounding box center [602, 293] width 1204 height 587
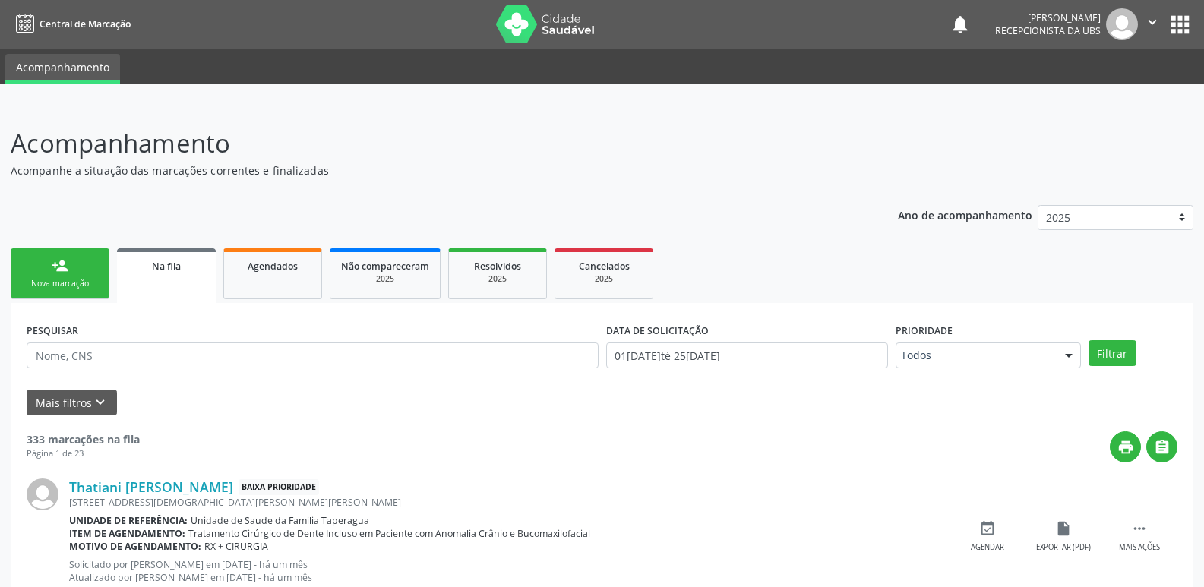
click at [52, 277] on link "person_add Nova marcação" at bounding box center [60, 273] width 99 height 51
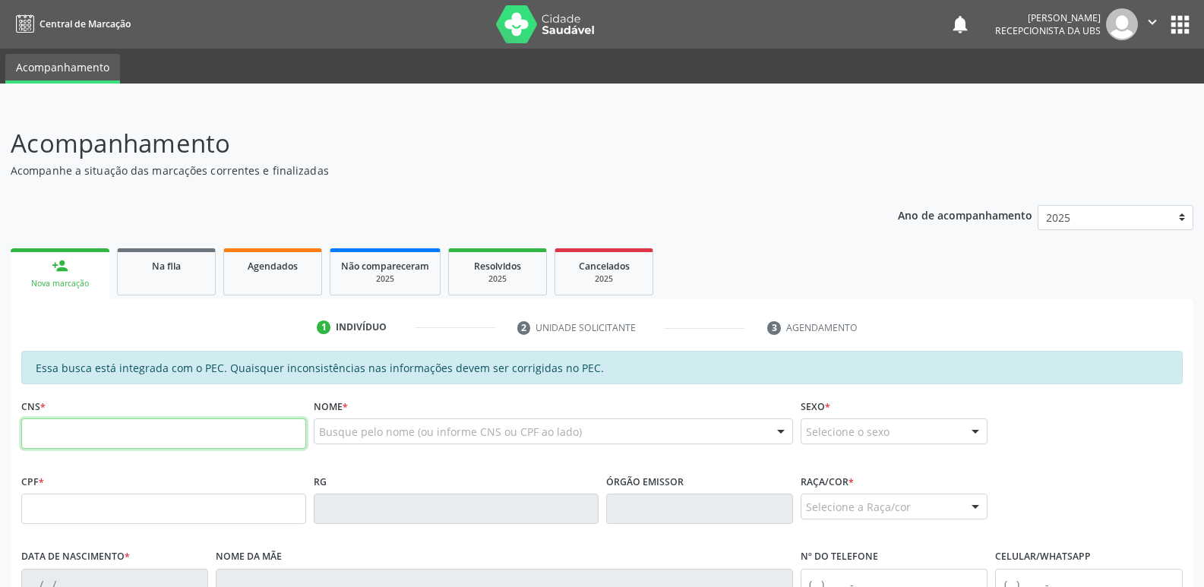
click at [150, 436] on input "text" at bounding box center [163, 434] width 285 height 30
paste input "704 6041 3956 1329"
type input "704 6041 3956 1329"
type input "100.853.804-31"
type input "03[DATE]"
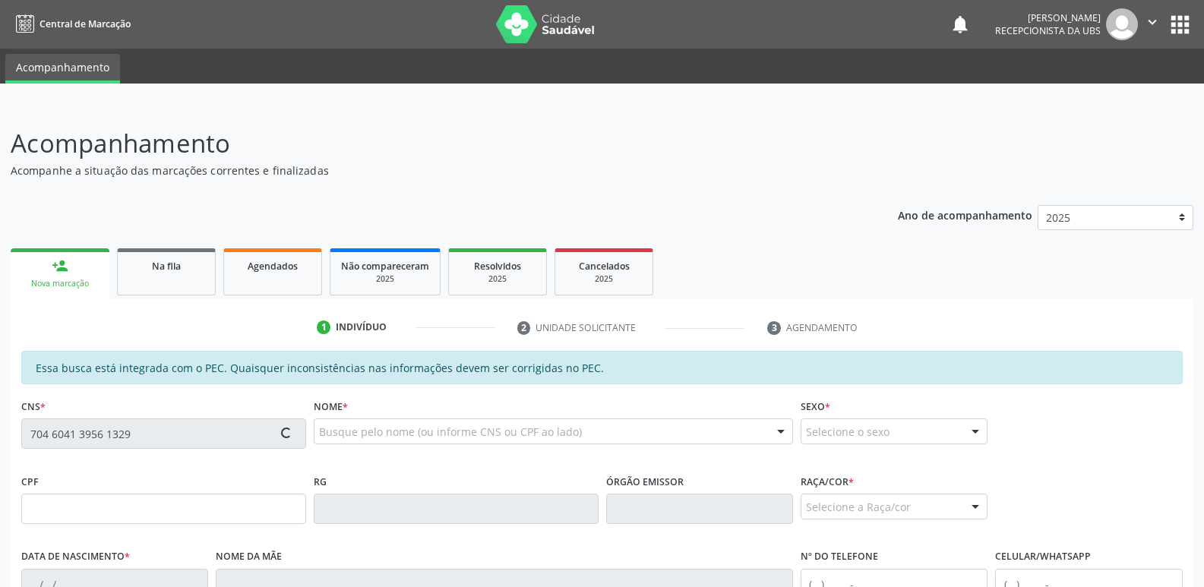
type input "[PERSON_NAME]"
type input "[PHONE_NUMBER]"
type input "S/N"
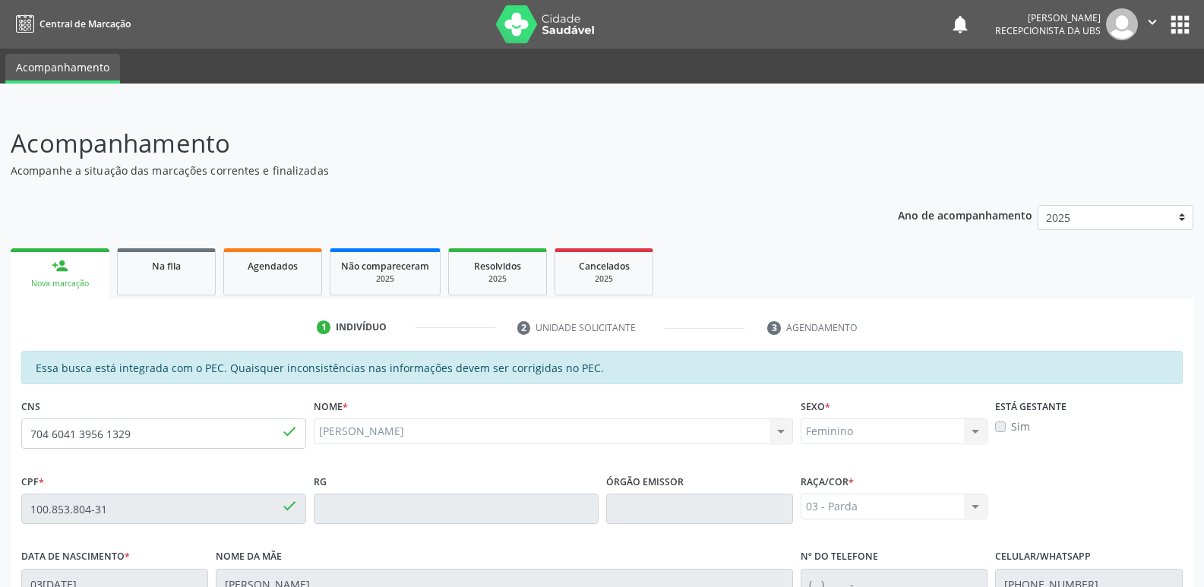
scroll to position [302, 0]
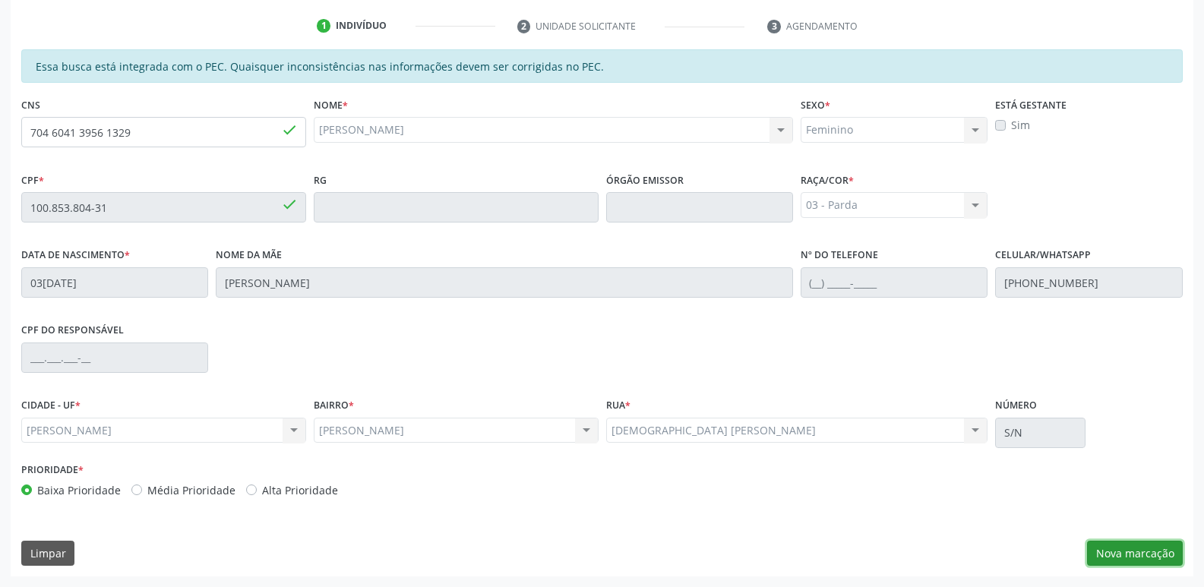
click at [1116, 555] on button "Nova marcação" at bounding box center [1135, 554] width 96 height 26
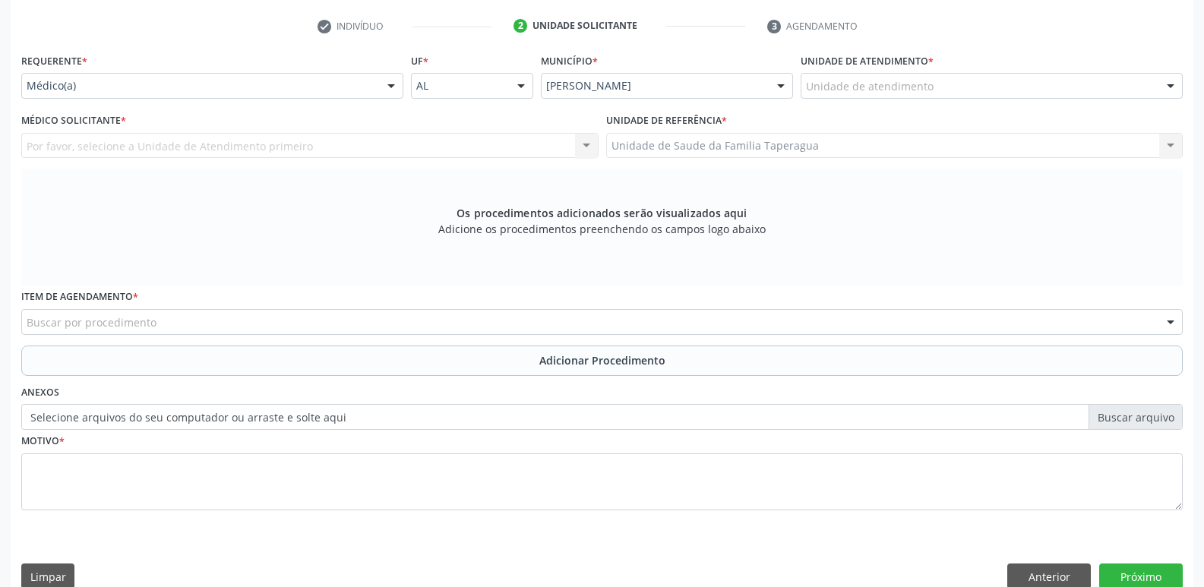
click at [967, 96] on div "Unidade de atendimento" at bounding box center [992, 86] width 382 height 26
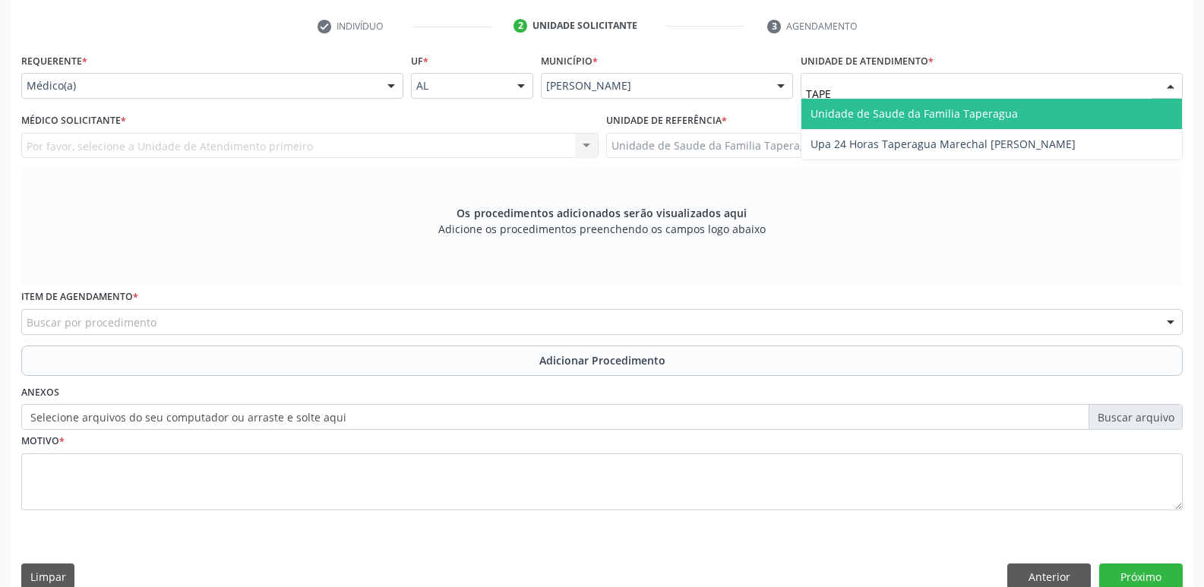
type input "TAPER"
click at [965, 108] on span "Unidade de Saude da Familia Taperagua" at bounding box center [914, 113] width 207 height 14
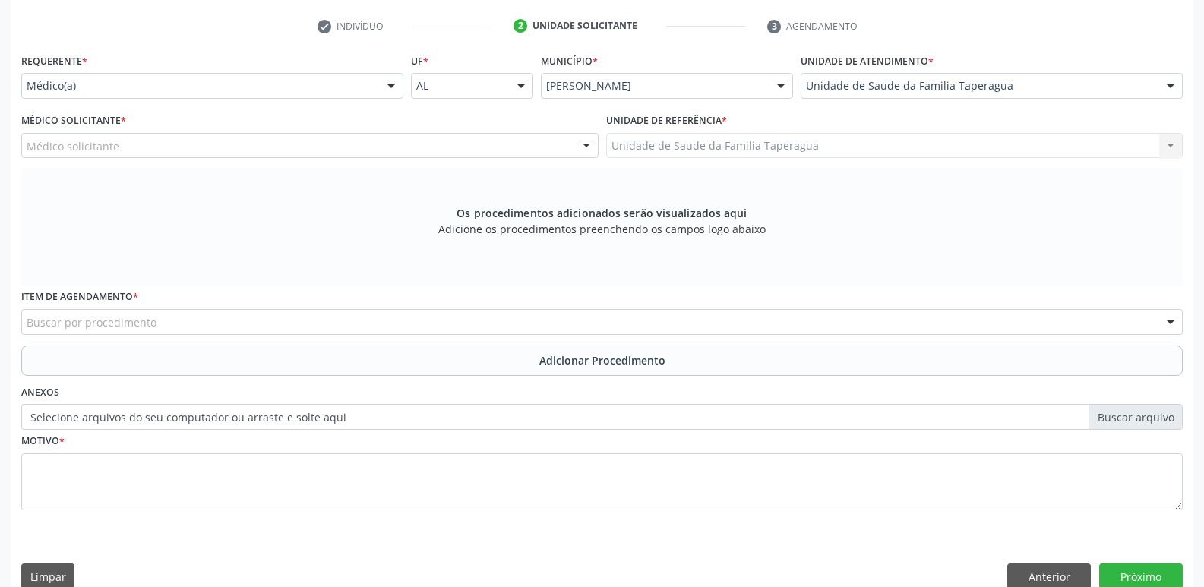
click at [495, 147] on div "Médico solicitante" at bounding box center [309, 146] width 577 height 26
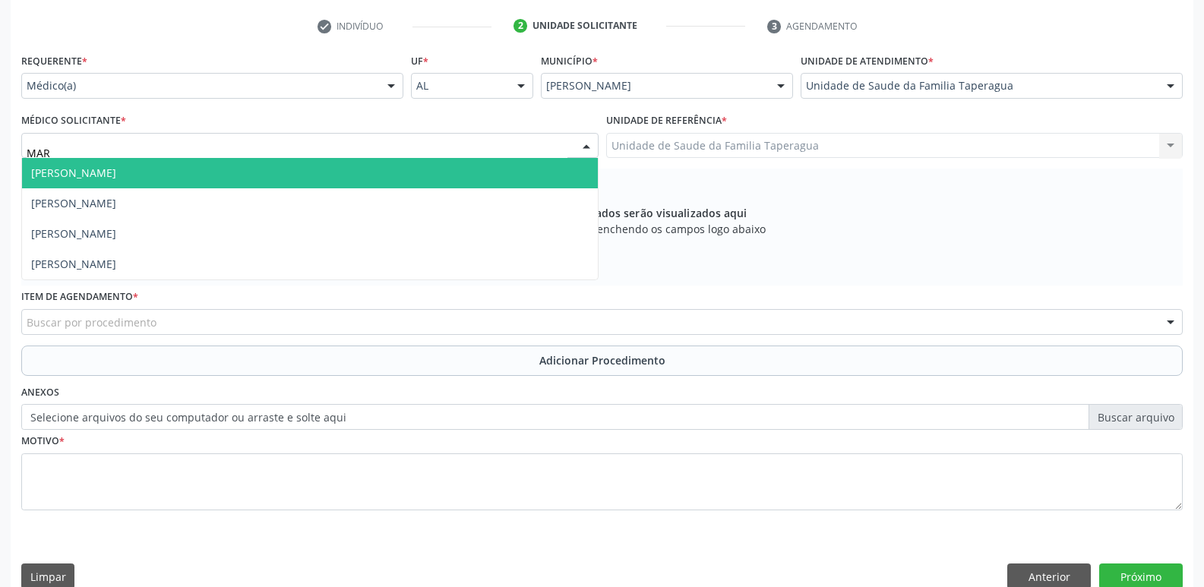
type input "MART"
click at [466, 165] on span "[PERSON_NAME]" at bounding box center [310, 173] width 576 height 30
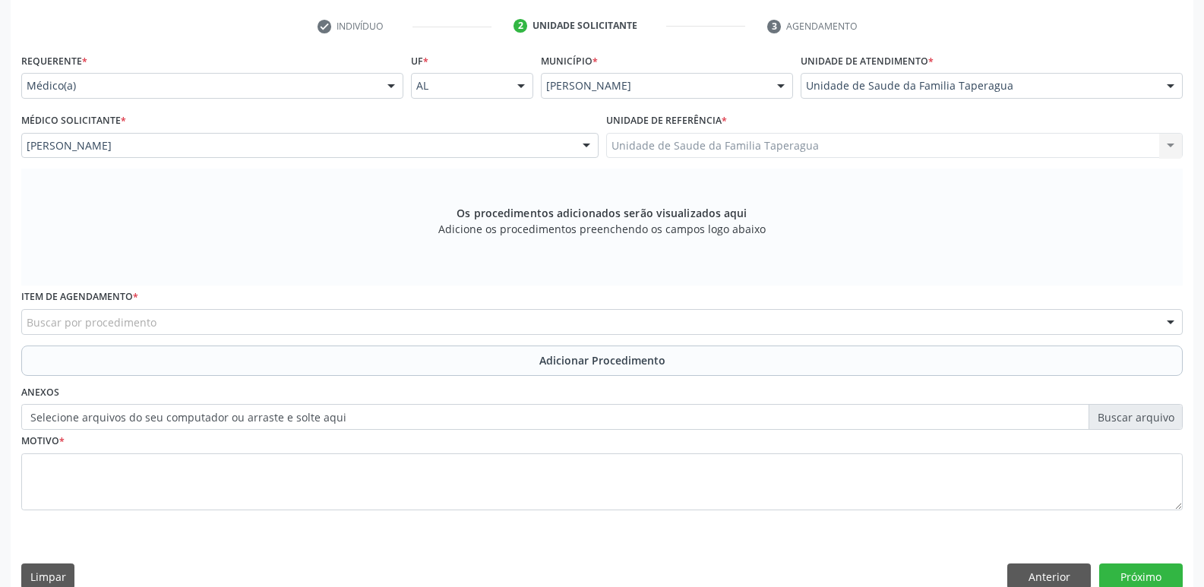
click at [336, 325] on div "Buscar por procedimento" at bounding box center [602, 322] width 1162 height 26
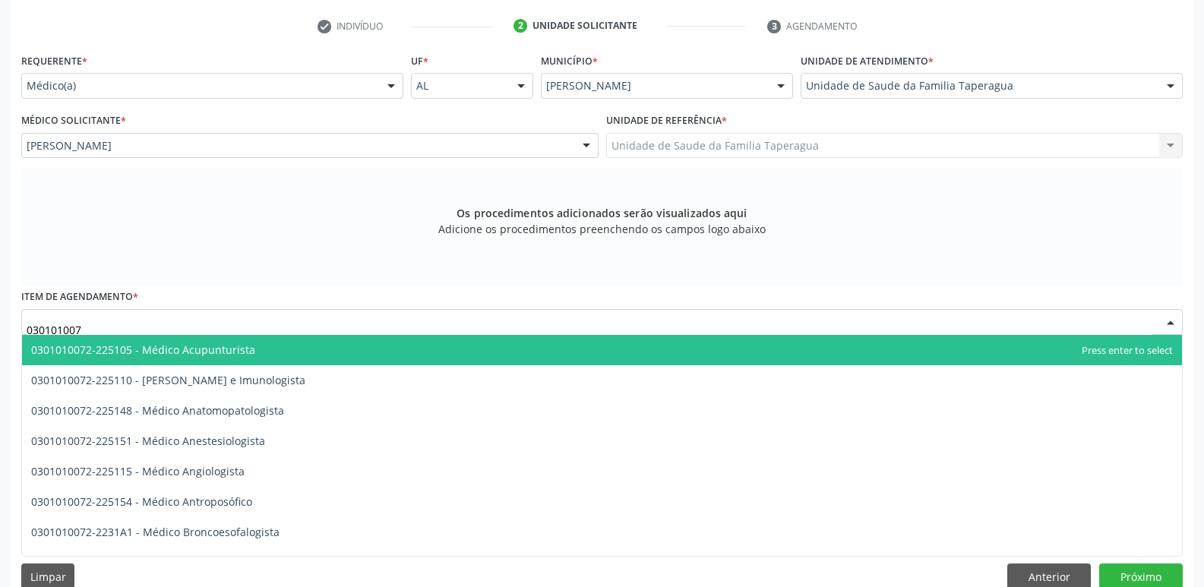
type input "0301010072"
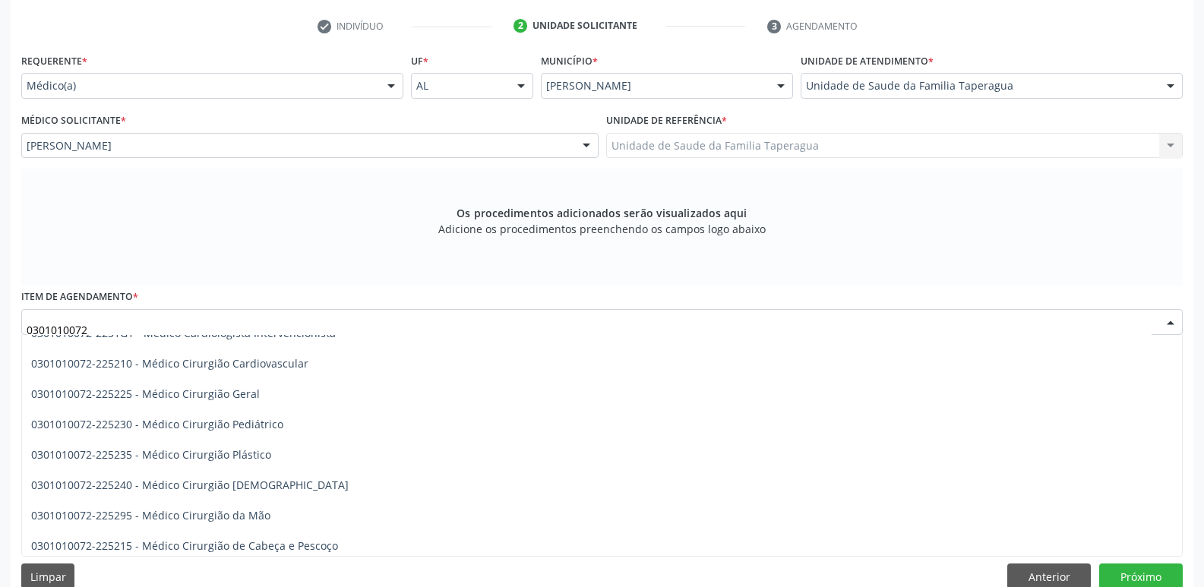
scroll to position [305, 0]
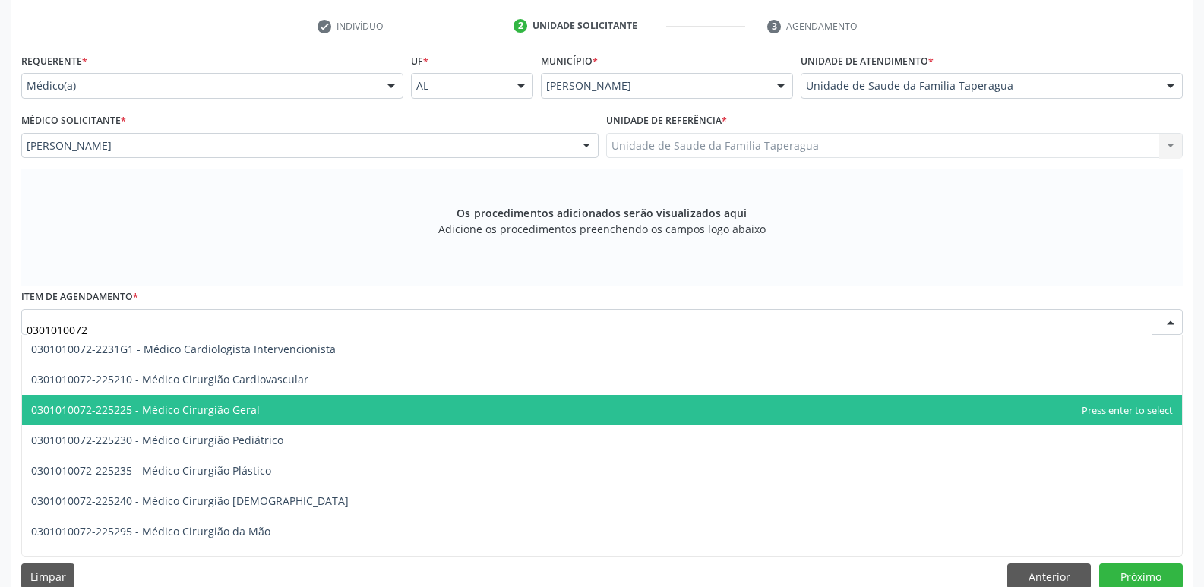
click at [453, 403] on span "0301010072-225225 - Médico Cirurgião Geral" at bounding box center [602, 410] width 1160 height 30
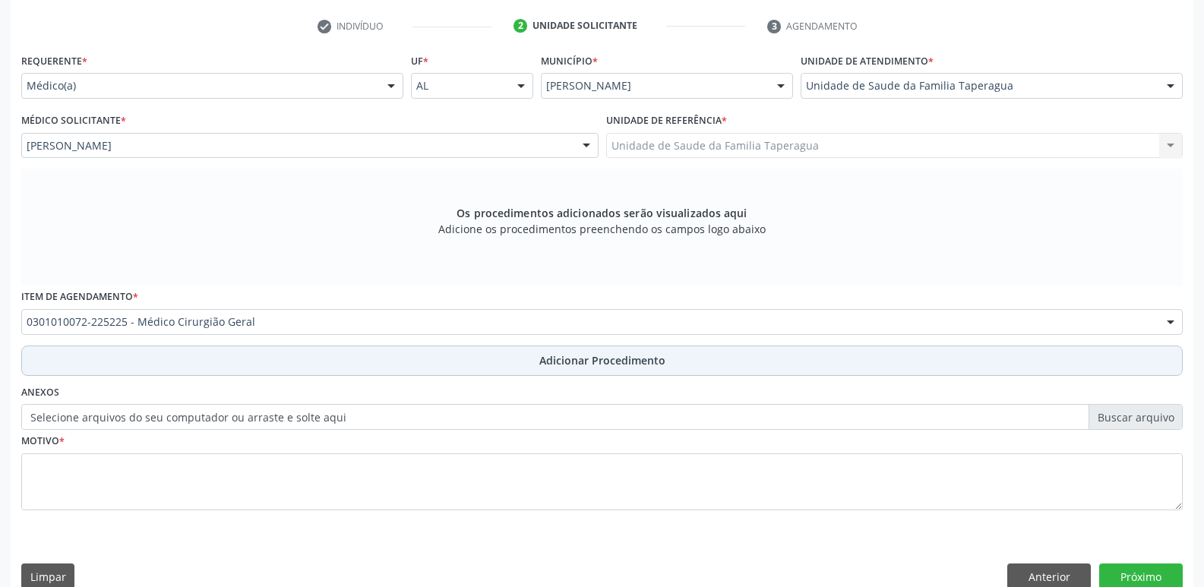
click at [488, 365] on button "Adicionar Procedimento" at bounding box center [602, 361] width 1162 height 30
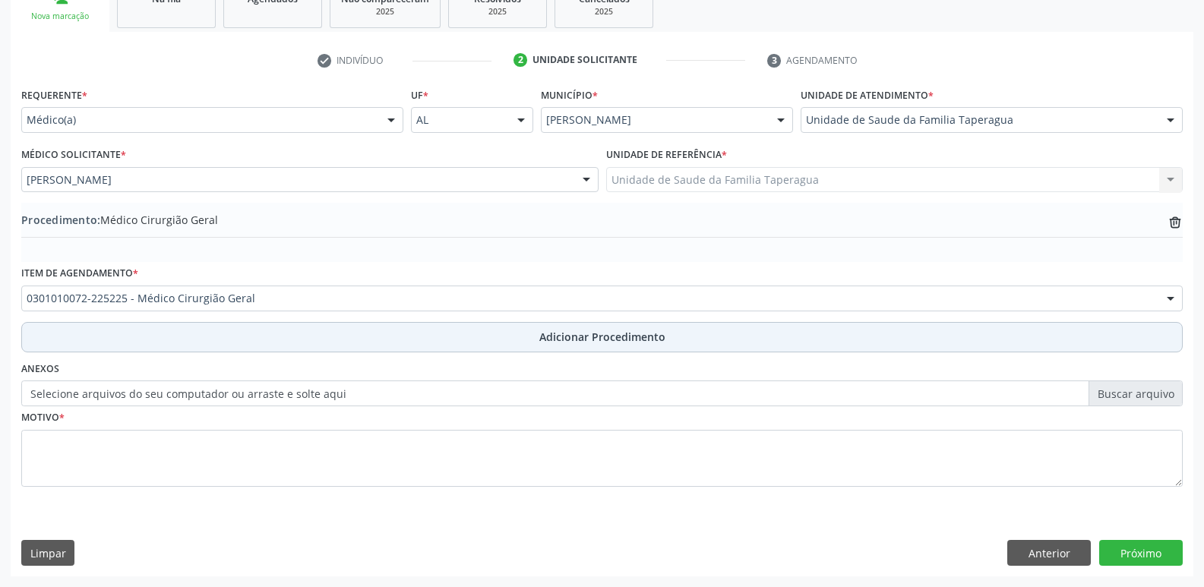
scroll to position [267, 0]
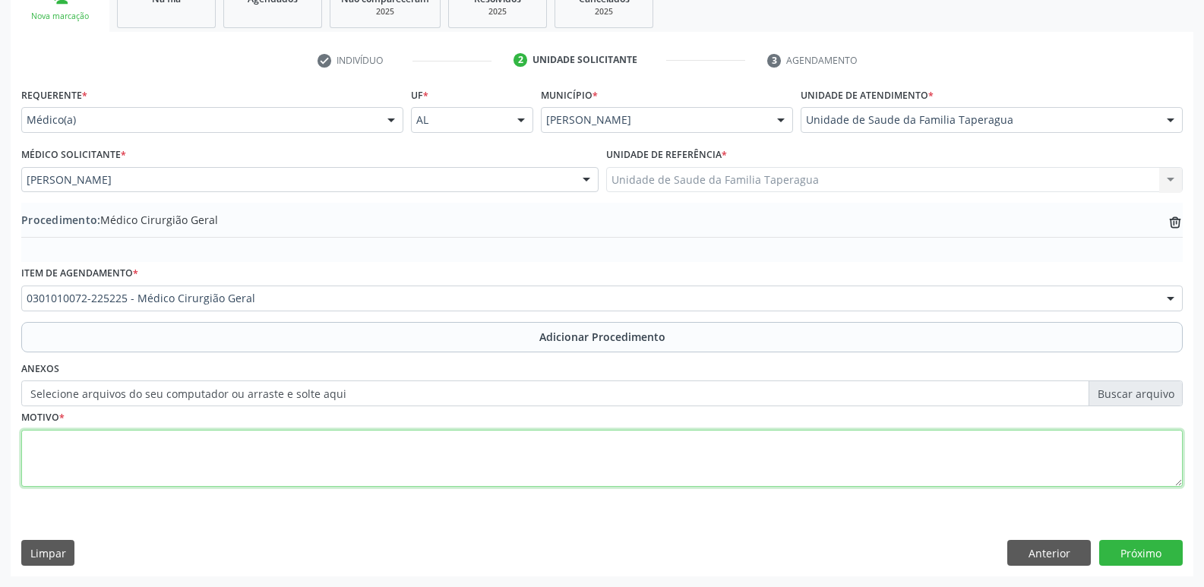
click at [467, 453] on textarea at bounding box center [602, 459] width 1162 height 58
type textarea "PEQUENAS CIRURGIAS CISTO EPIDÉRMICO EM COURO CABELUDO"
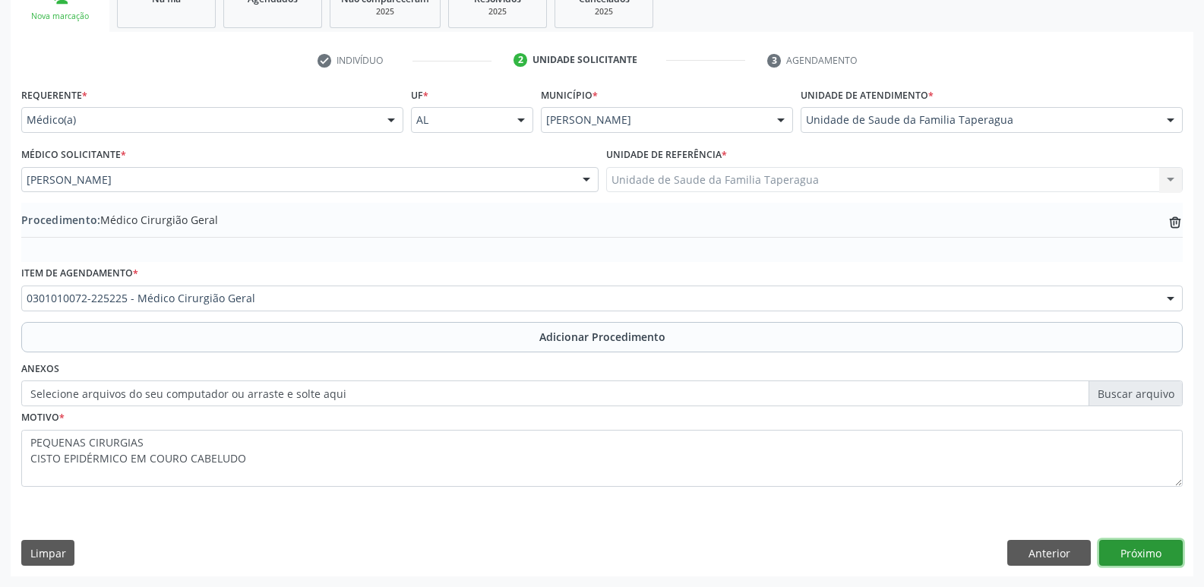
click at [1151, 552] on button "Próximo" at bounding box center [1141, 553] width 84 height 26
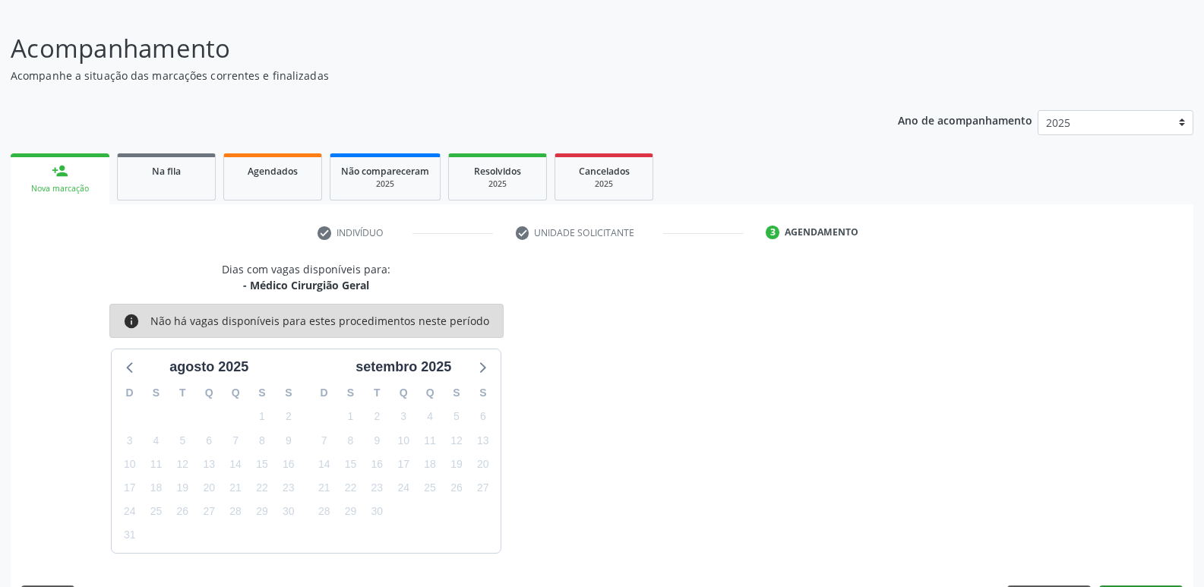
scroll to position [140, 0]
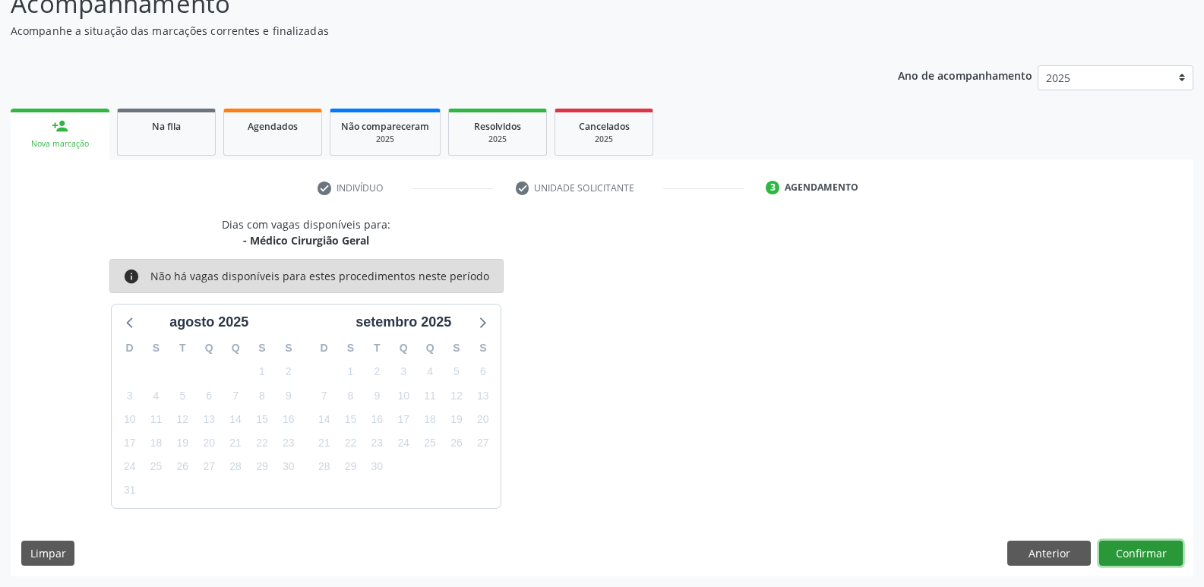
click at [1142, 556] on button "Confirmar" at bounding box center [1141, 554] width 84 height 26
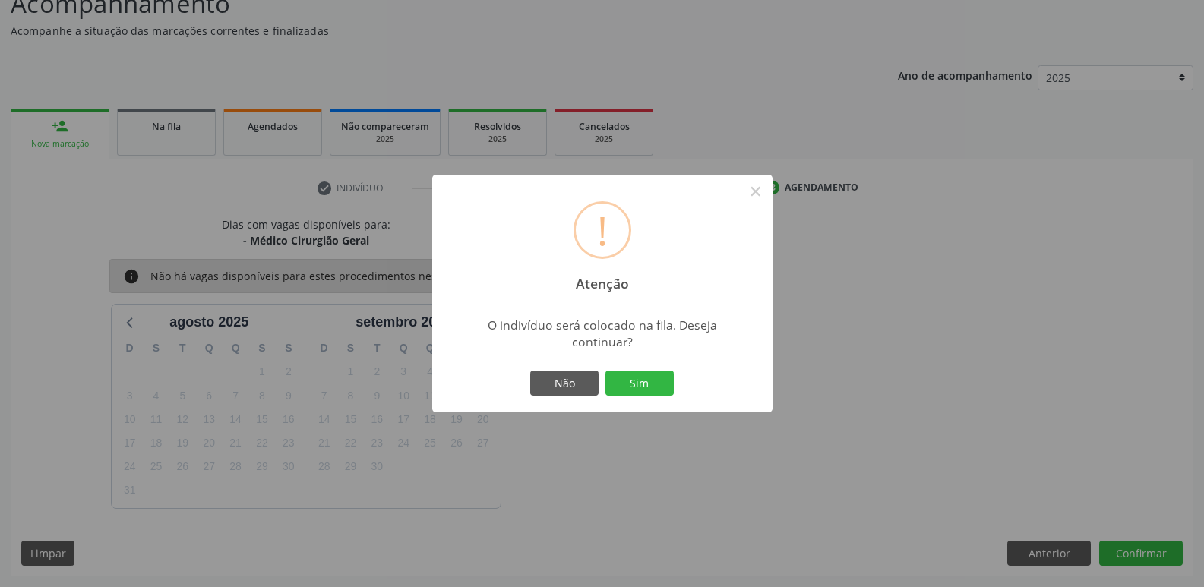
click at [606, 371] on button "Sim" at bounding box center [640, 384] width 68 height 26
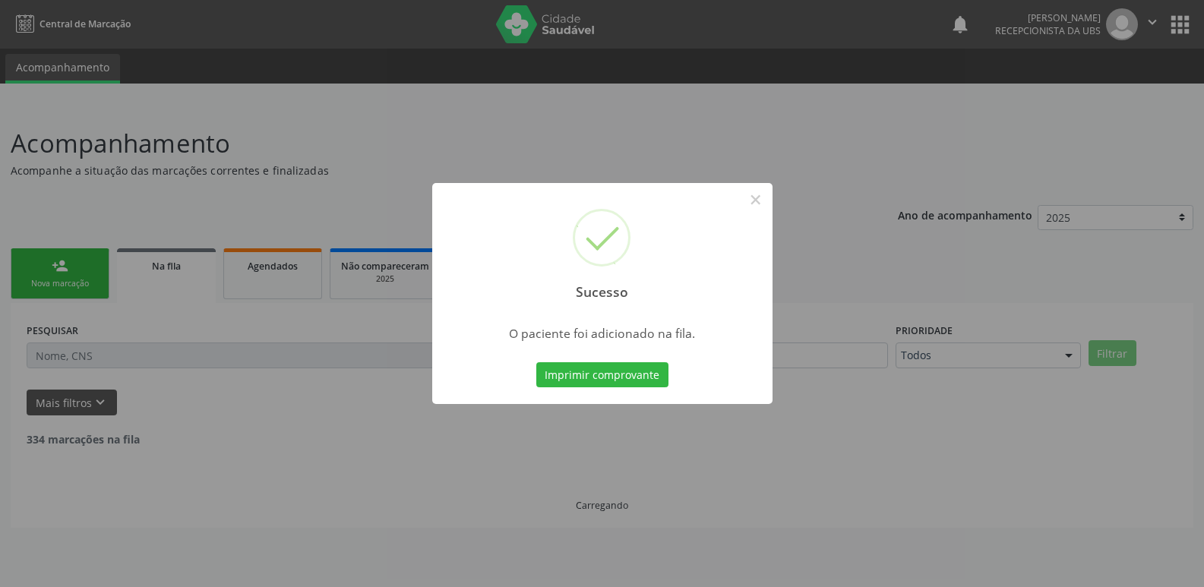
scroll to position [0, 0]
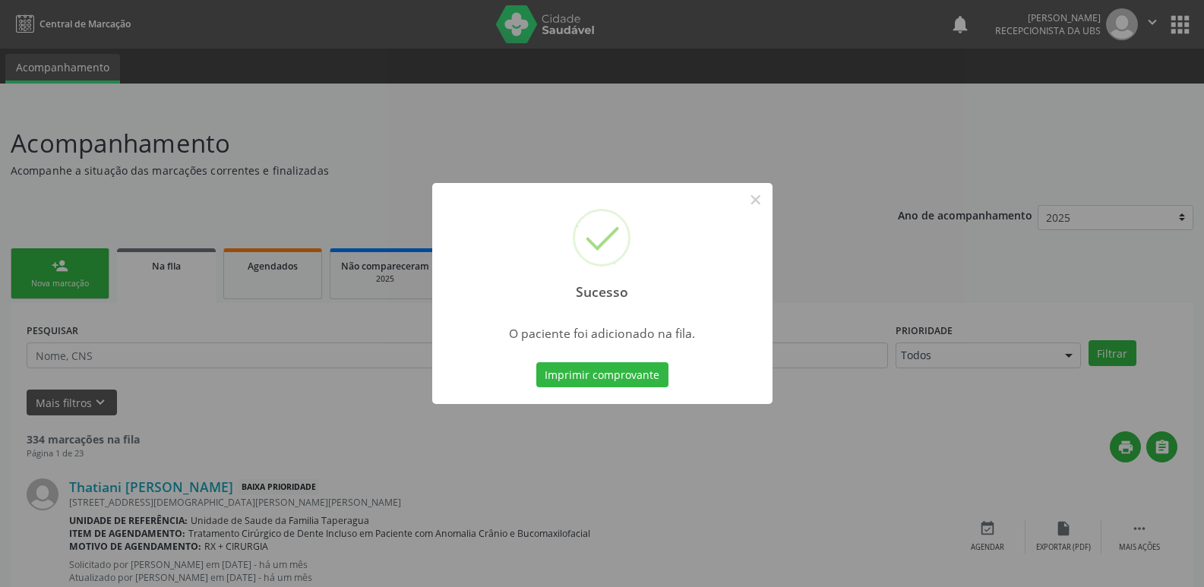
click at [1047, 195] on div "Sucesso × O paciente foi adicionado na fila. Imprimir comprovante Cancel" at bounding box center [602, 293] width 1204 height 587
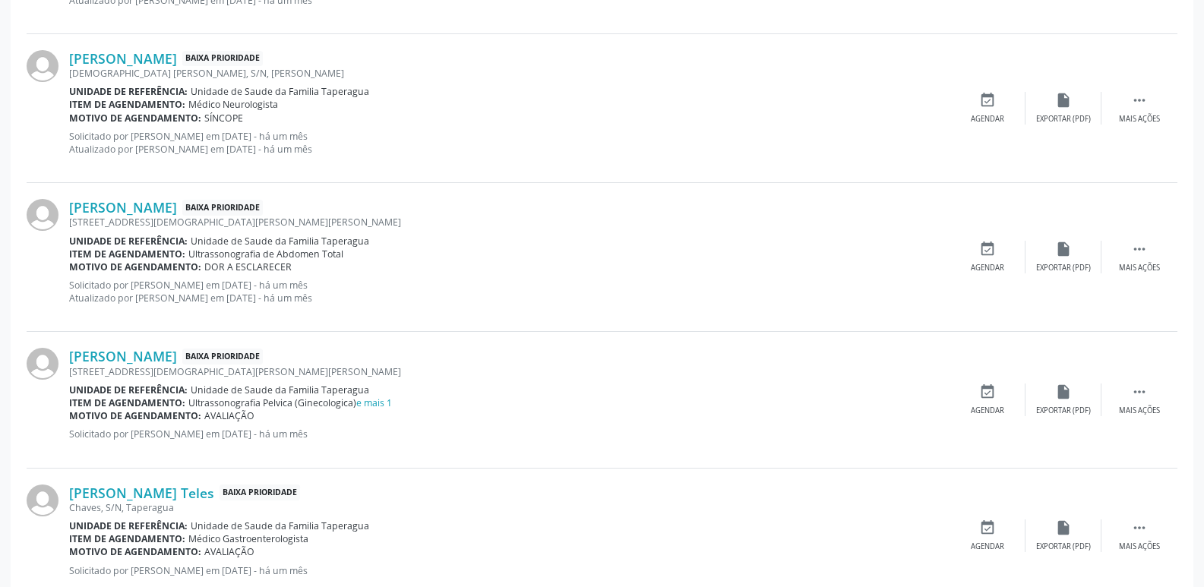
scroll to position [2143, 0]
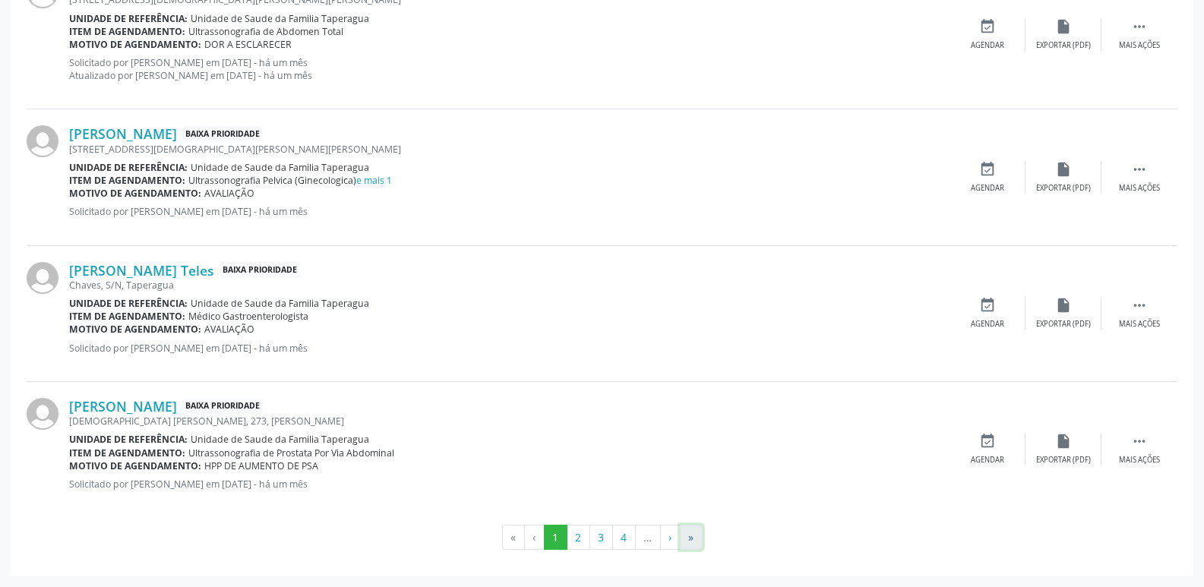
click at [691, 535] on button "»" at bounding box center [691, 538] width 23 height 26
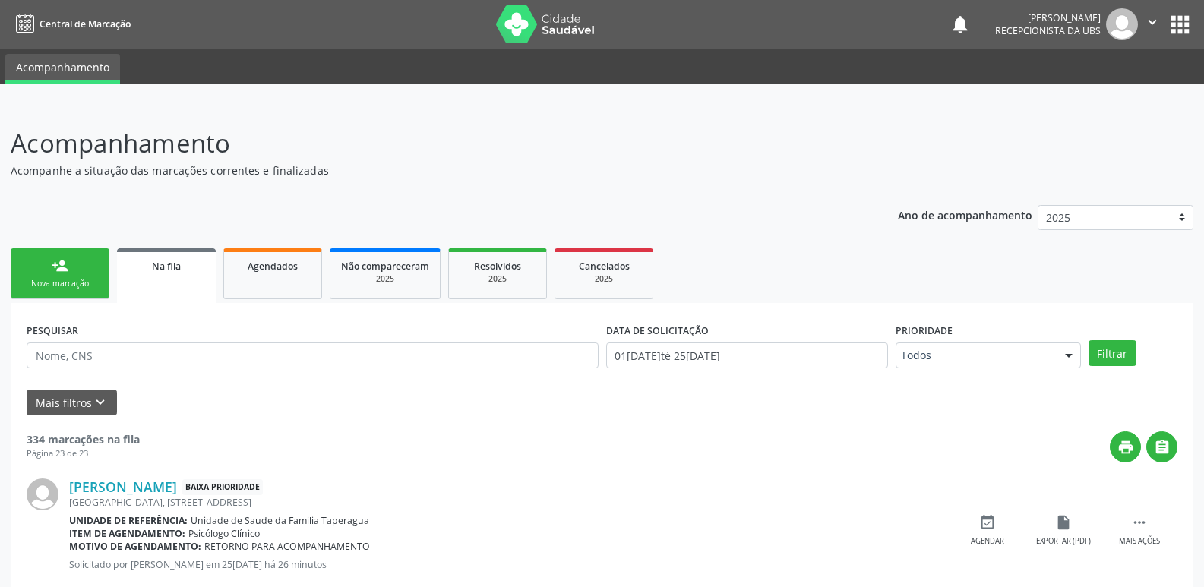
scroll to position [490, 0]
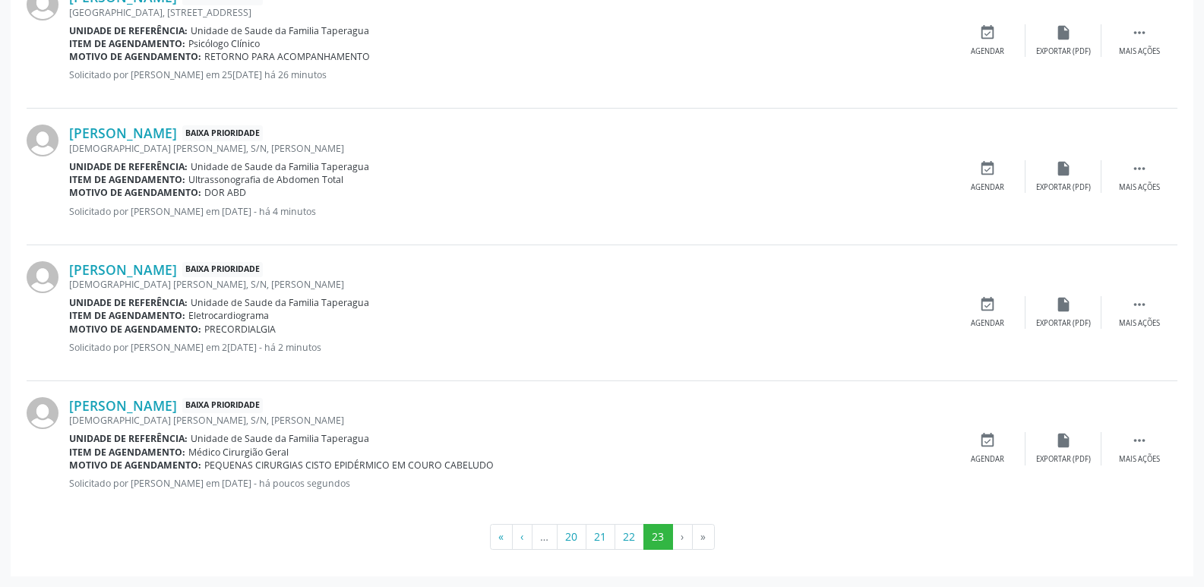
click at [876, 236] on div "[PERSON_NAME] Baixa Prioridade [DEMOGRAPHIC_DATA] Pedrosa, S/N, [PERSON_NAME] U…" at bounding box center [602, 177] width 1151 height 136
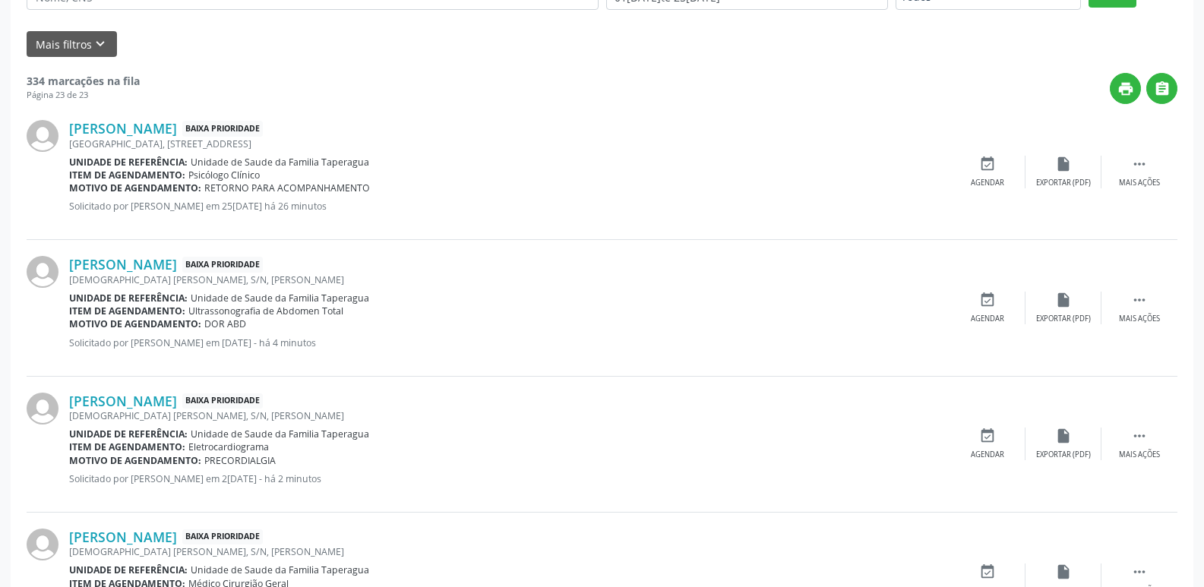
scroll to position [0, 0]
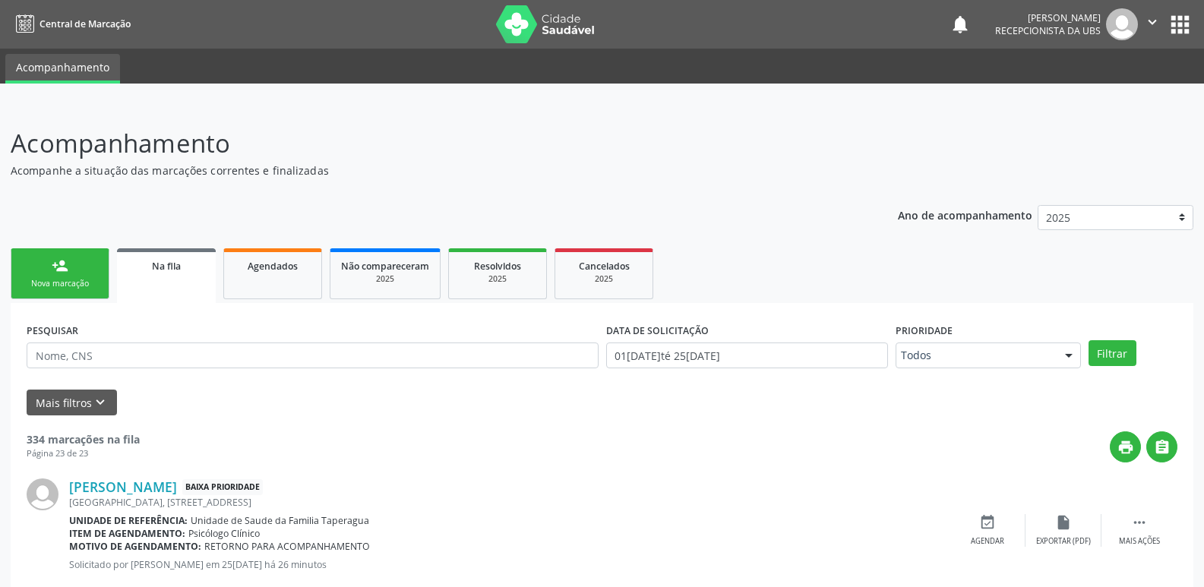
click at [70, 270] on link "person_add Nova marcação" at bounding box center [60, 273] width 99 height 51
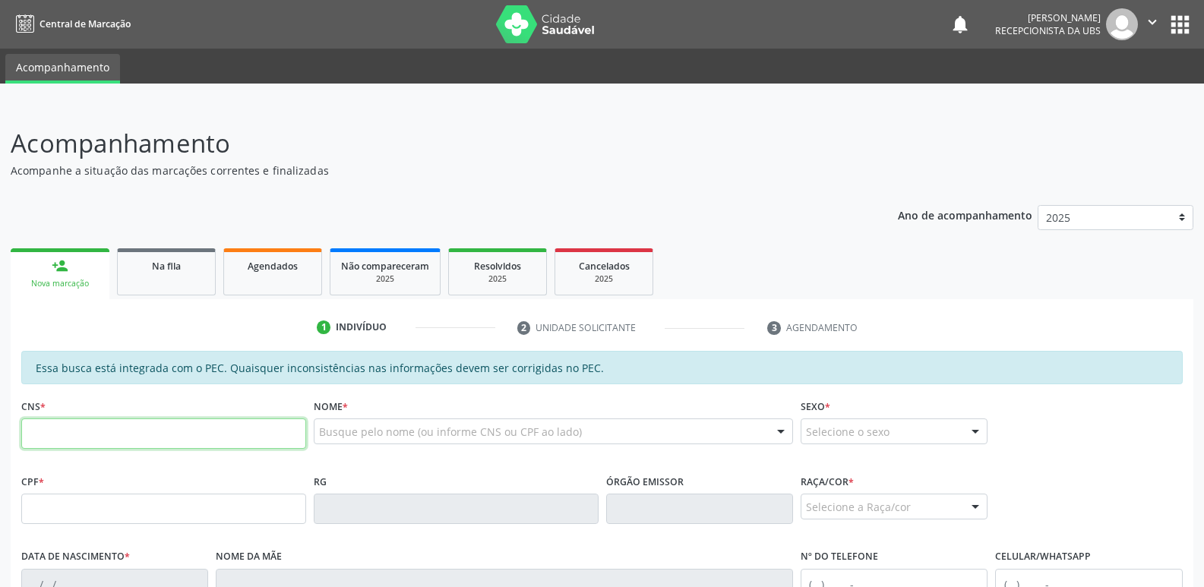
click at [266, 425] on input "text" at bounding box center [163, 434] width 285 height 30
paste input "705 0088 2601 1759"
type input "705 0088 2601 1759"
type input "[DATE]"
type input "[PERSON_NAME]"
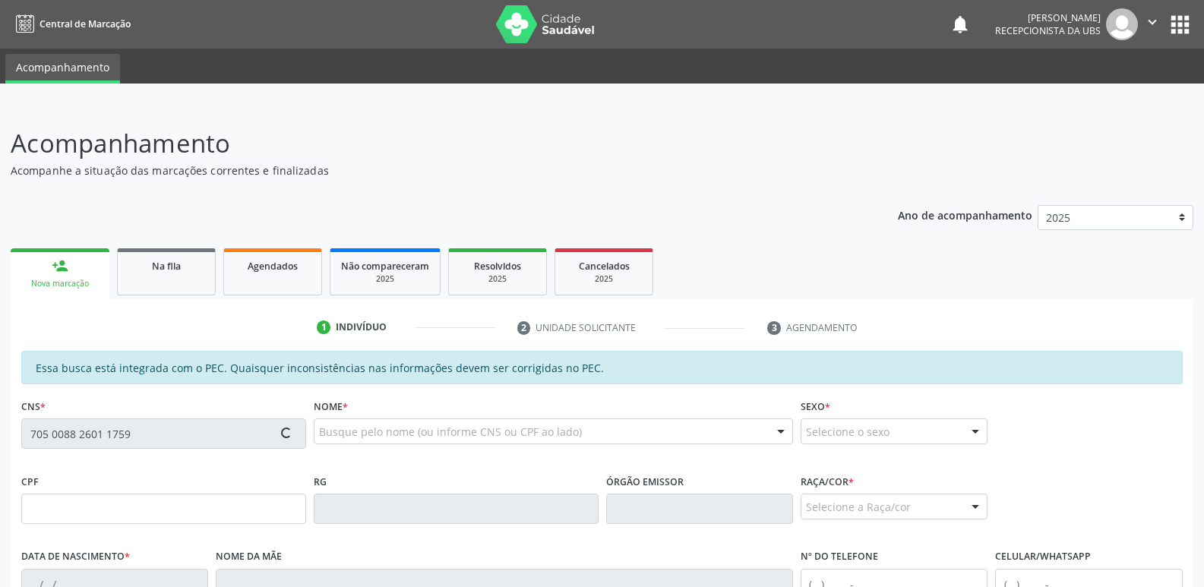
type input "[PHONE_NUMBER]"
type input "03"
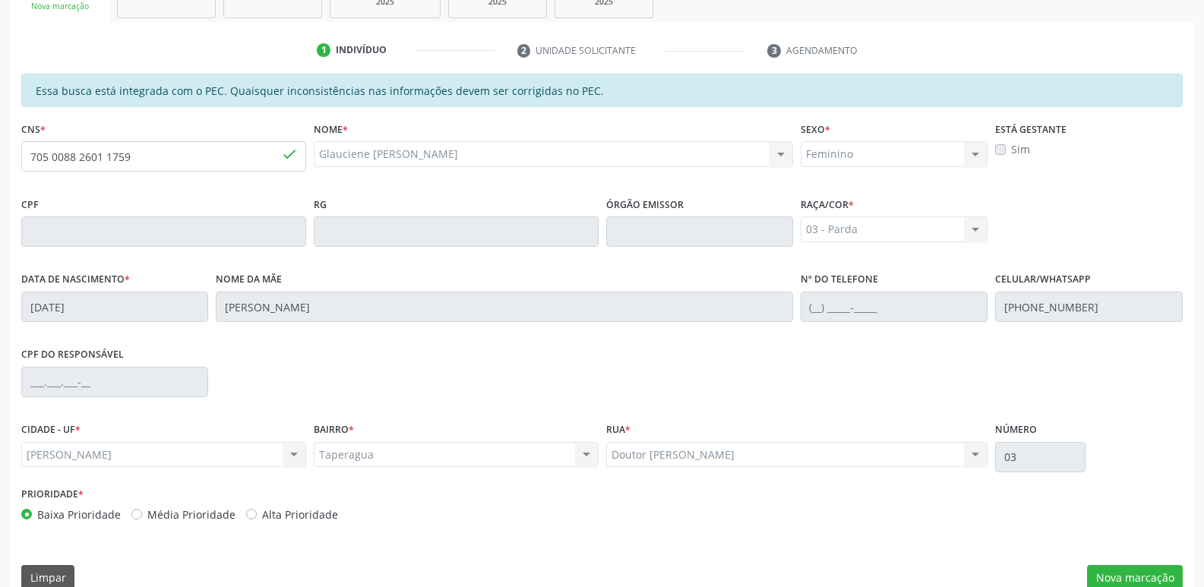
scroll to position [302, 0]
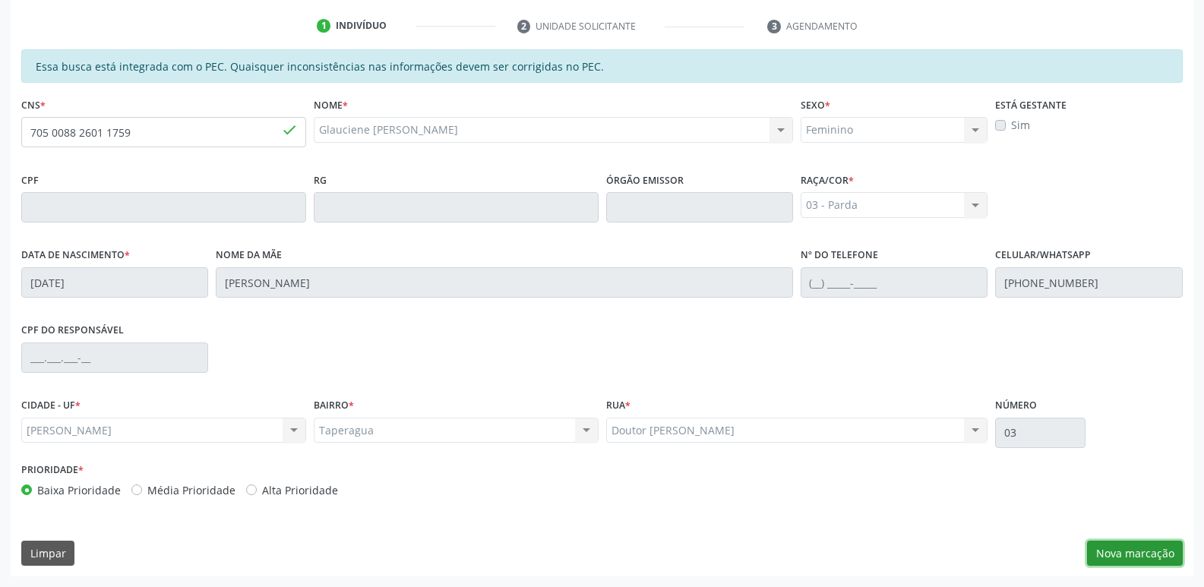
click at [1121, 555] on button "Nova marcação" at bounding box center [1135, 554] width 96 height 26
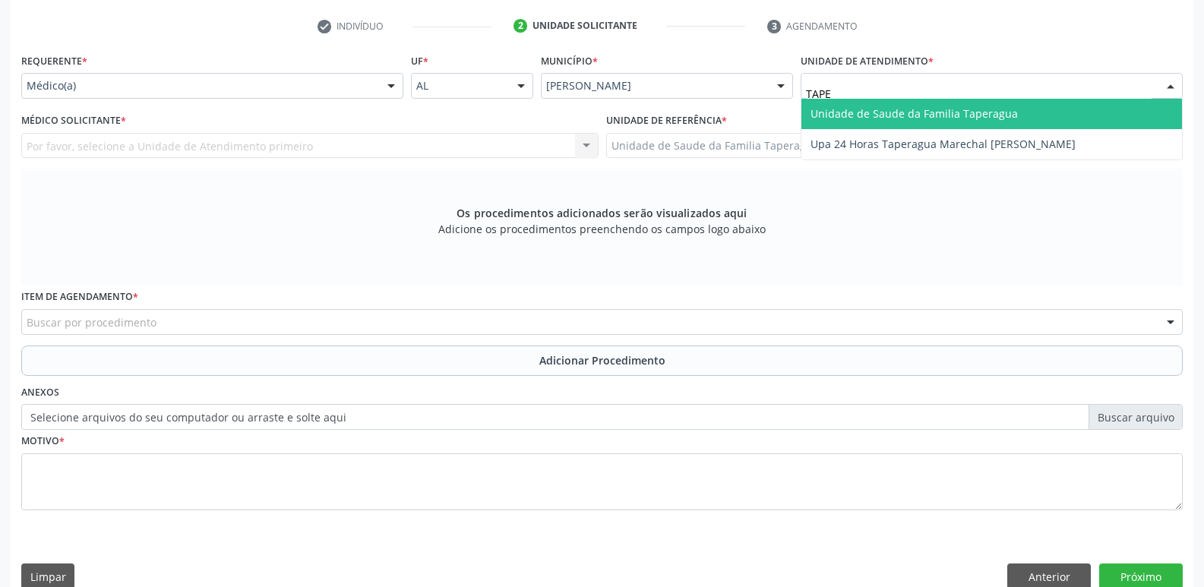
type input "TAPER"
click at [864, 109] on span "Unidade de Saude da Familia Taperagua" at bounding box center [914, 113] width 207 height 14
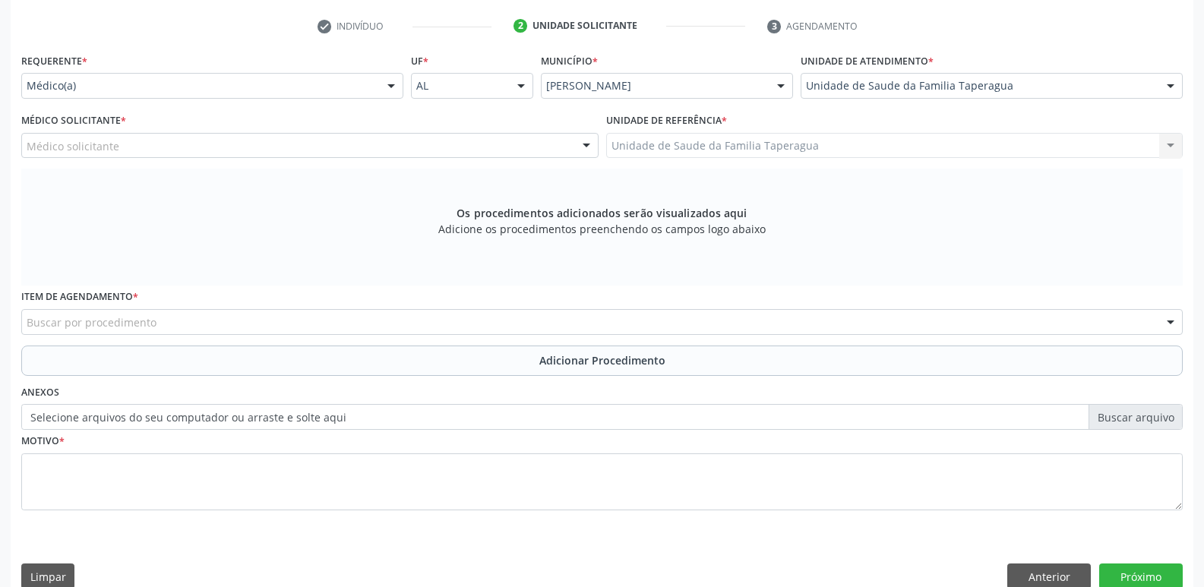
click at [324, 141] on div "Médico solicitante" at bounding box center [309, 146] width 577 height 26
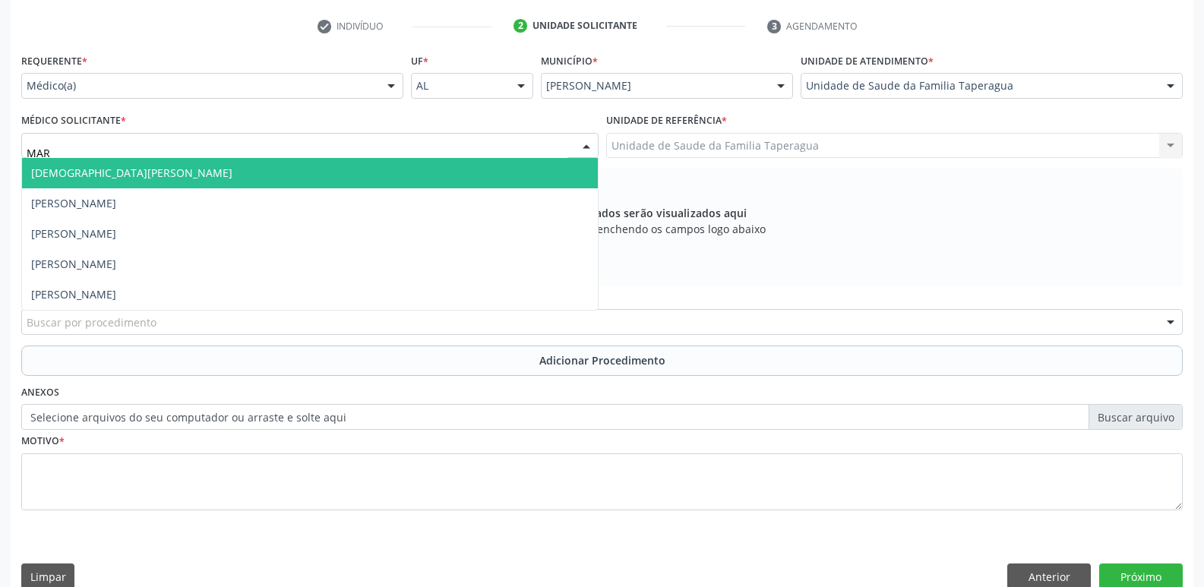
type input "MART"
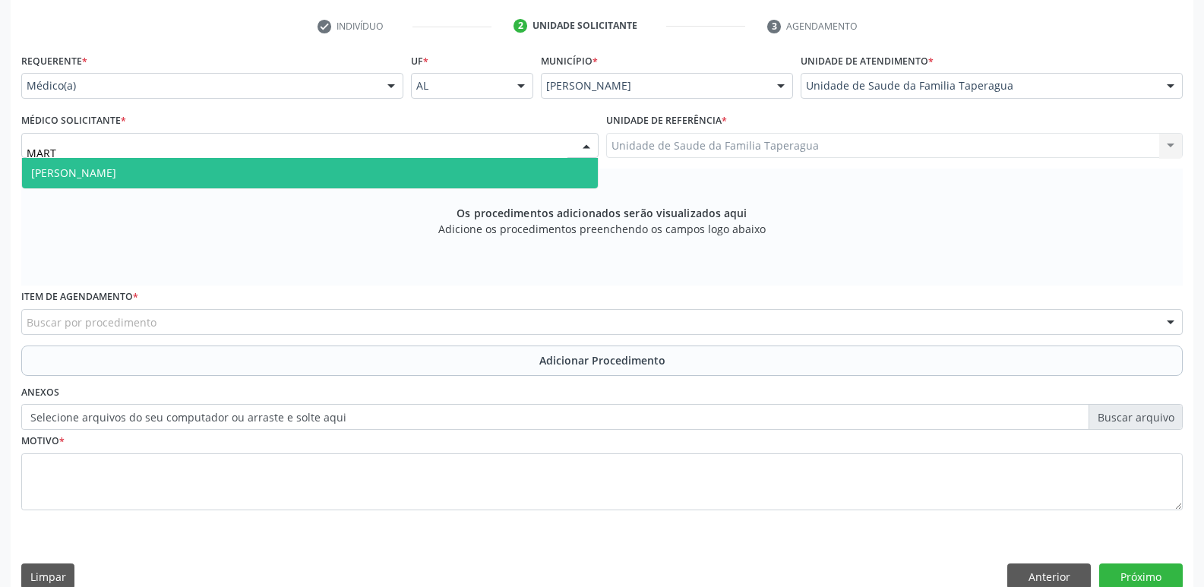
click at [322, 168] on span "[PERSON_NAME]" at bounding box center [310, 173] width 576 height 30
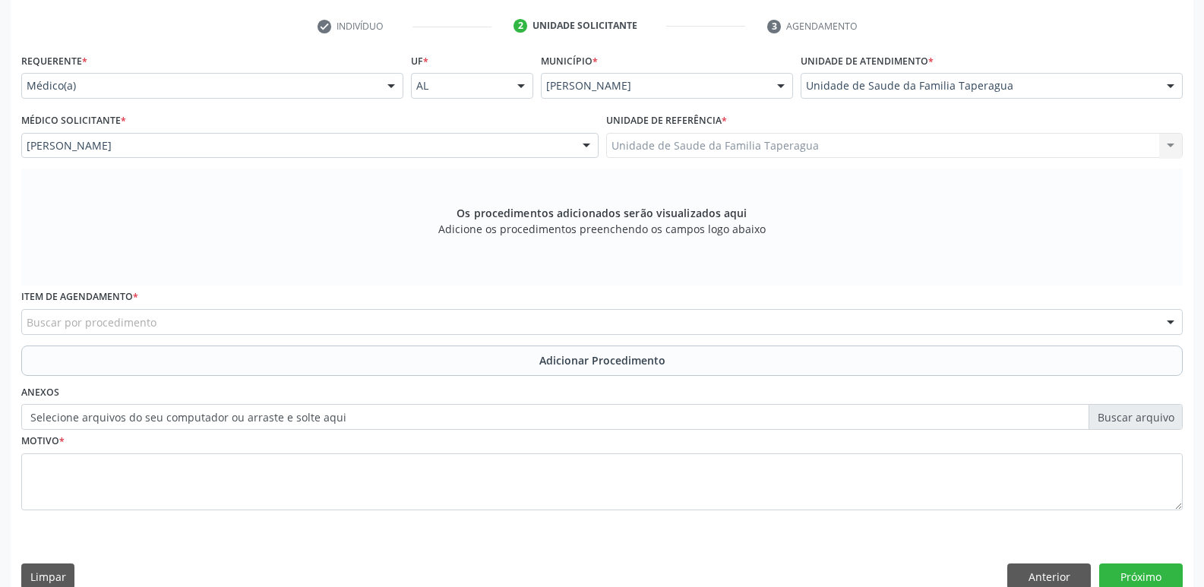
click at [301, 329] on div "Buscar por procedimento" at bounding box center [602, 322] width 1162 height 26
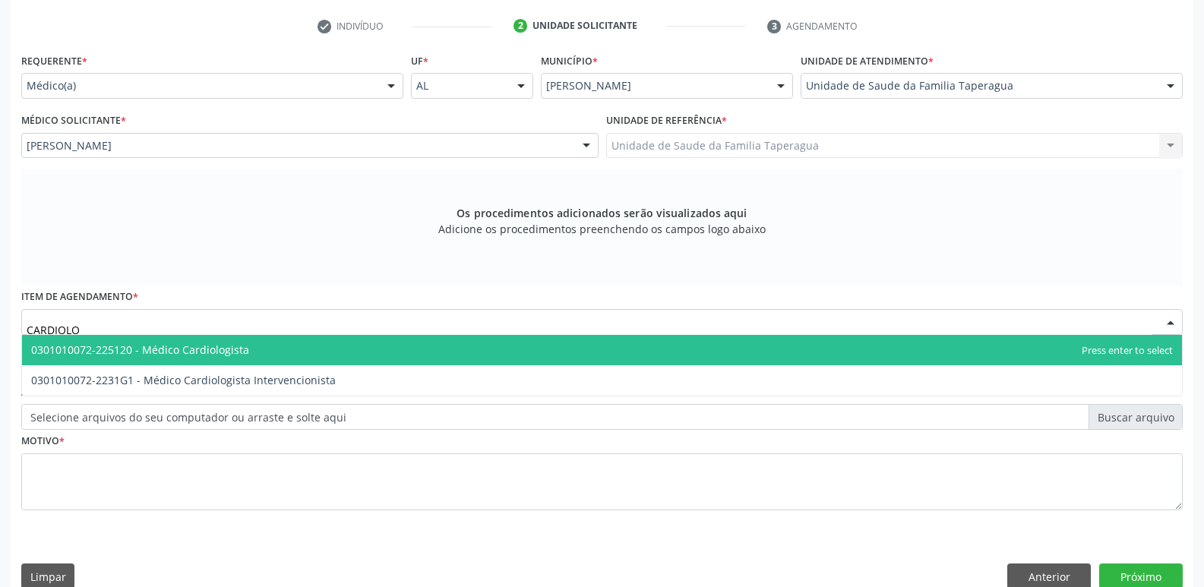
type input "CARDIOLOG"
click at [300, 350] on span "0301010072-225120 - Médico Cardiologista" at bounding box center [602, 350] width 1160 height 30
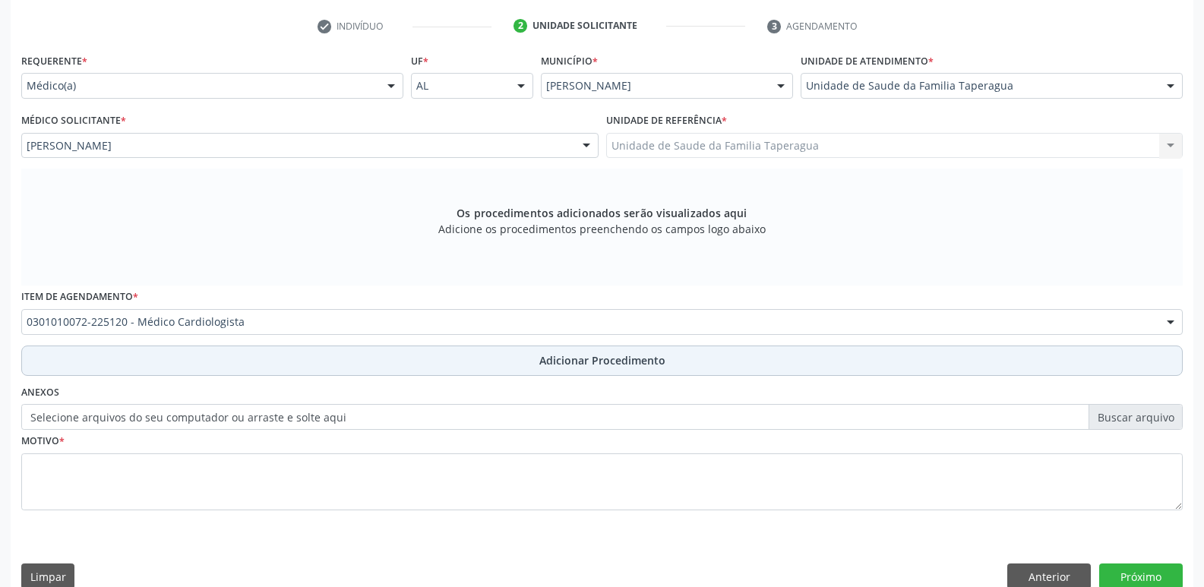
click at [327, 364] on button "Adicionar Procedimento" at bounding box center [602, 361] width 1162 height 30
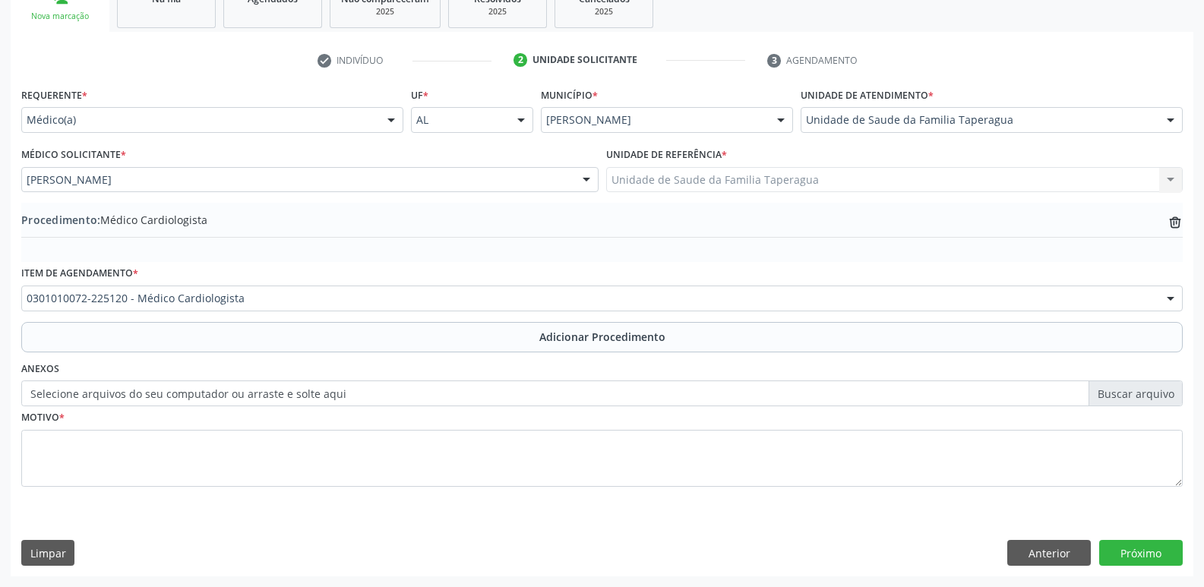
scroll to position [267, 0]
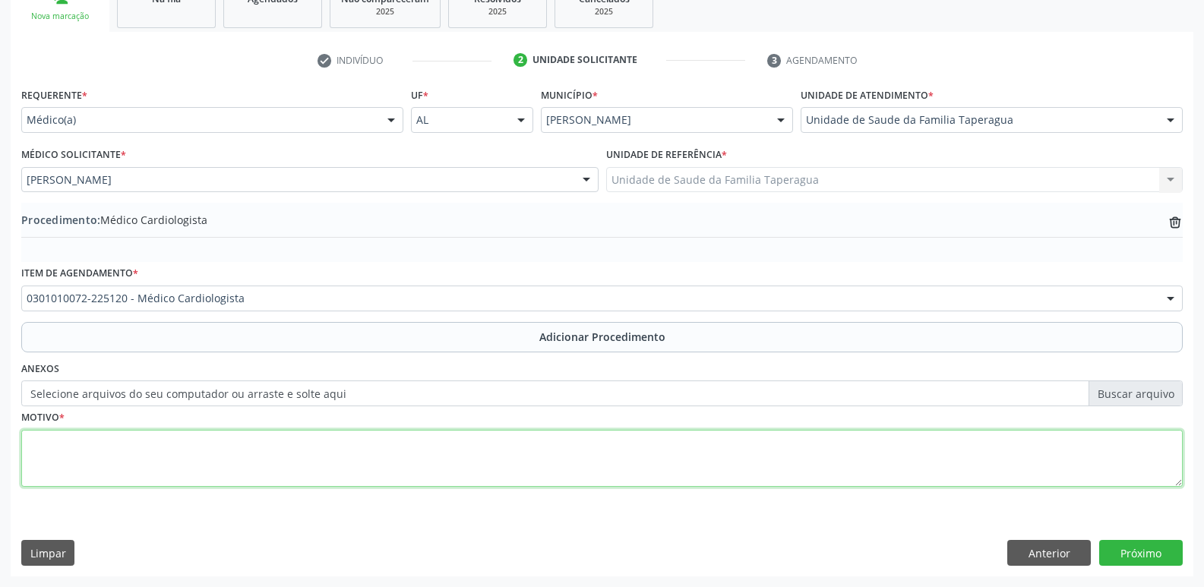
click at [315, 447] on textarea at bounding box center [602, 459] width 1162 height 58
click at [62, 446] on textarea "ARRITIMIA CARDÍACA NÃO ESPECIFICADA" at bounding box center [602, 459] width 1162 height 58
click at [251, 451] on textarea "ARRITMIA CARDÍACA NÃO ESPECIFICADA" at bounding box center [602, 459] width 1162 height 58
type textarea "ARRITMIA CARDÍACA NÃO ESPECIFICADA"
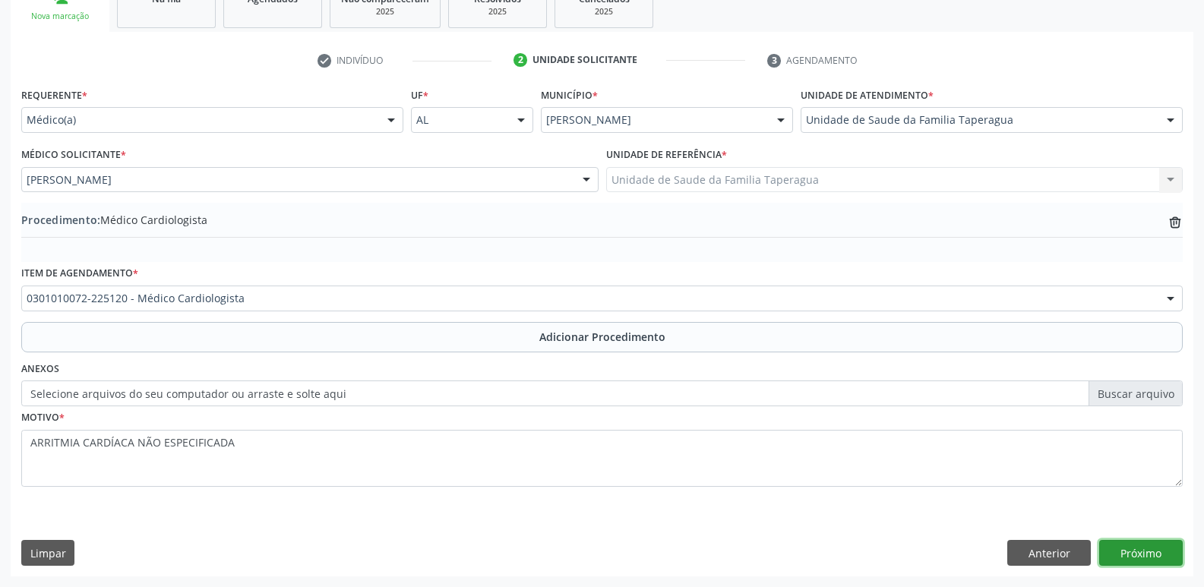
click at [1146, 552] on button "Próximo" at bounding box center [1141, 553] width 84 height 26
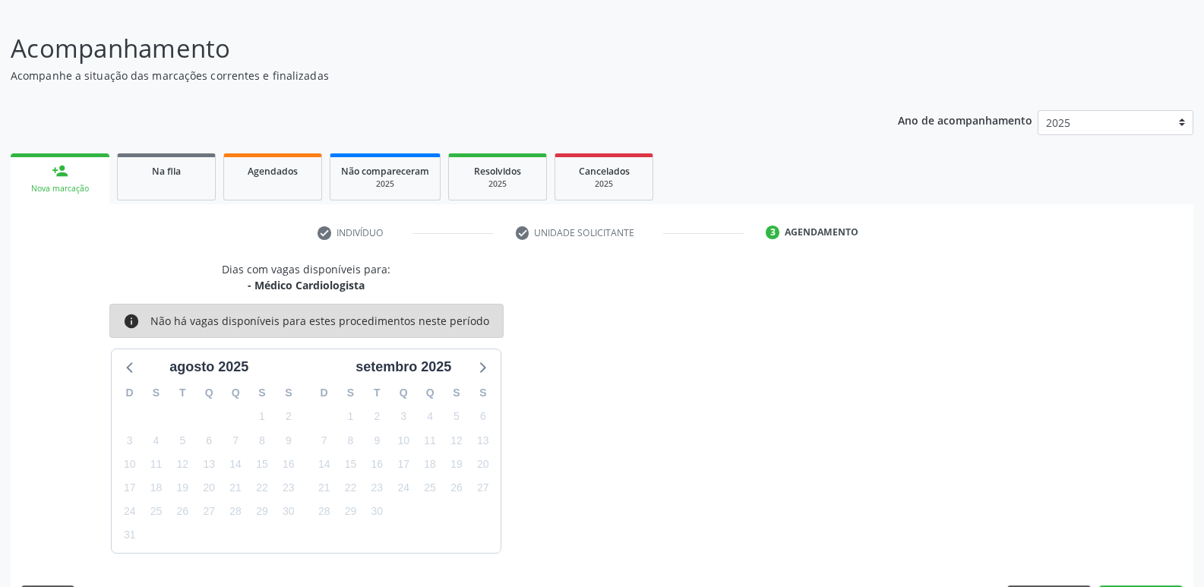
scroll to position [140, 0]
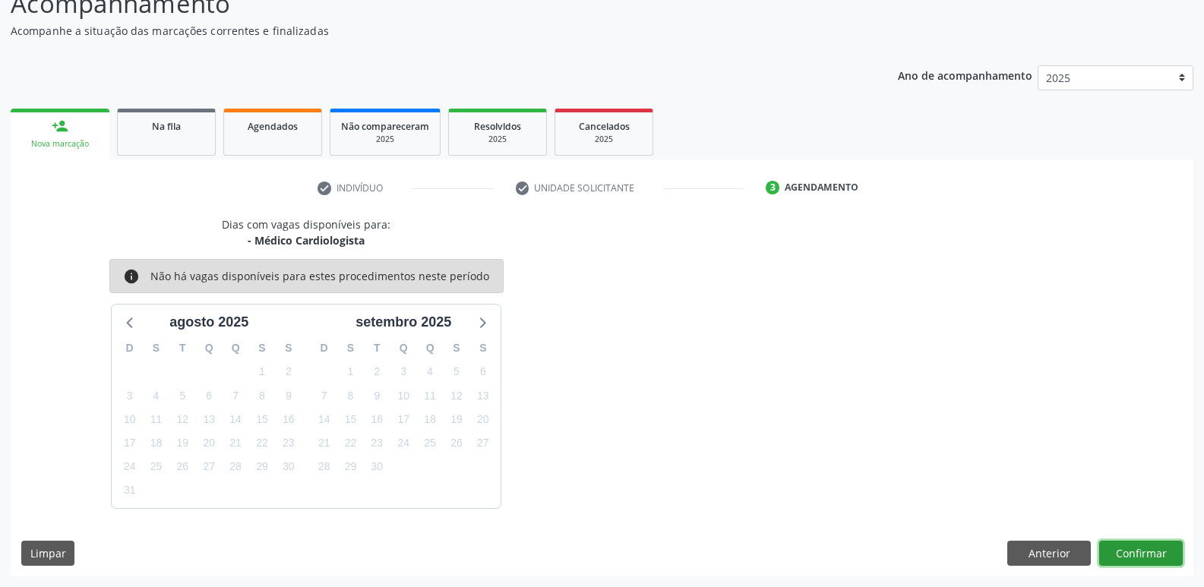
click at [1146, 552] on button "Confirmar" at bounding box center [1141, 554] width 84 height 26
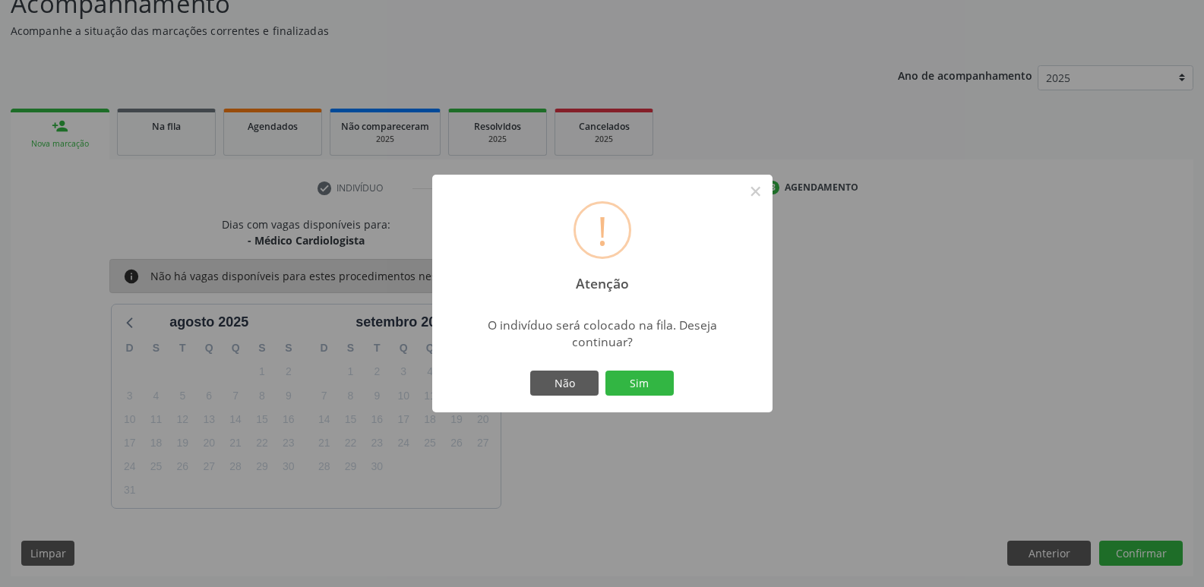
click at [606, 371] on button "Sim" at bounding box center [640, 384] width 68 height 26
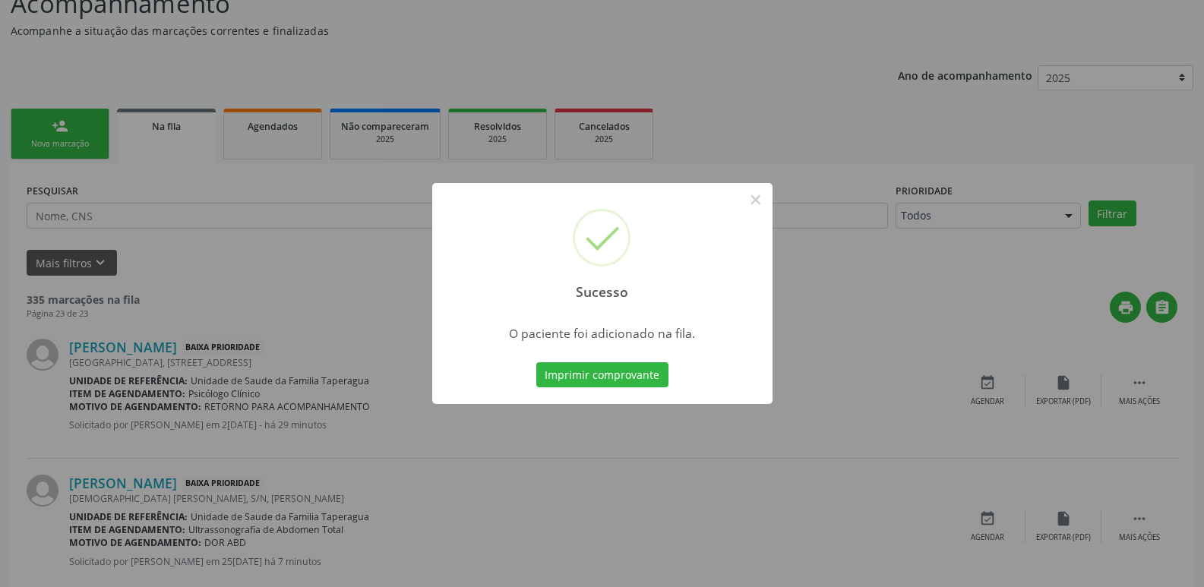
scroll to position [0, 0]
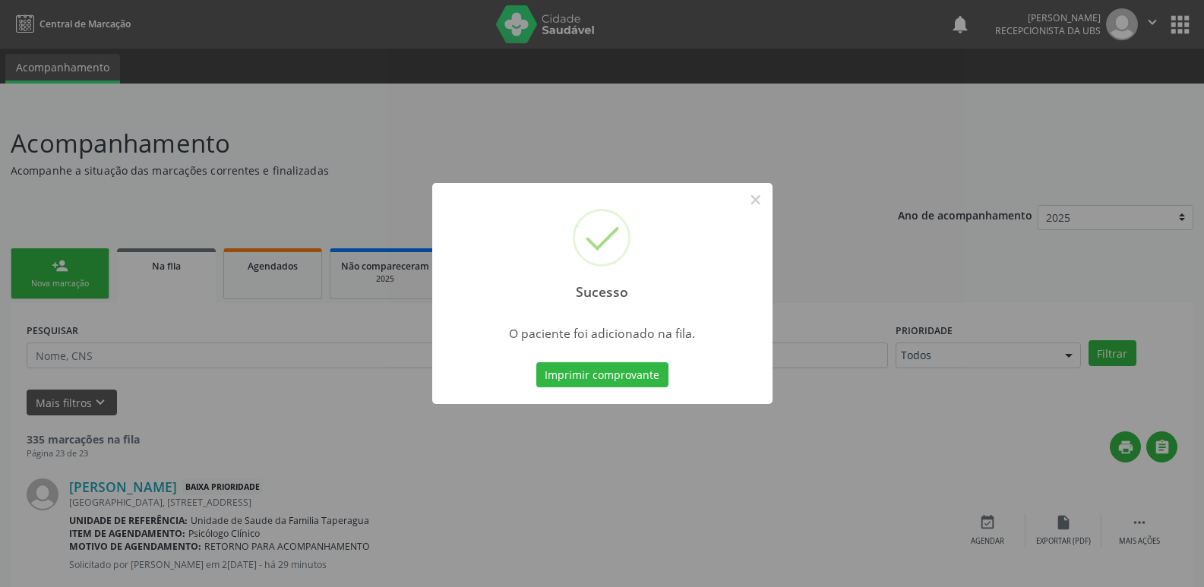
click at [738, 70] on div "Sucesso × O paciente foi adicionado na fila. Imprimir comprovante Cancel" at bounding box center [602, 293] width 1204 height 587
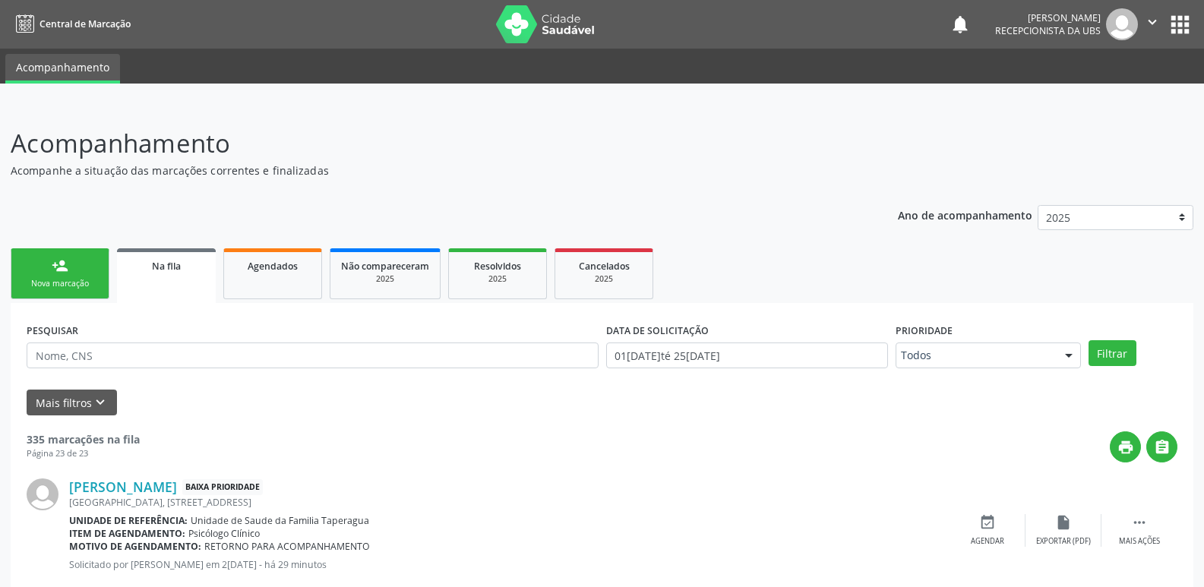
click at [85, 279] on div "Nova marcação" at bounding box center [60, 283] width 76 height 11
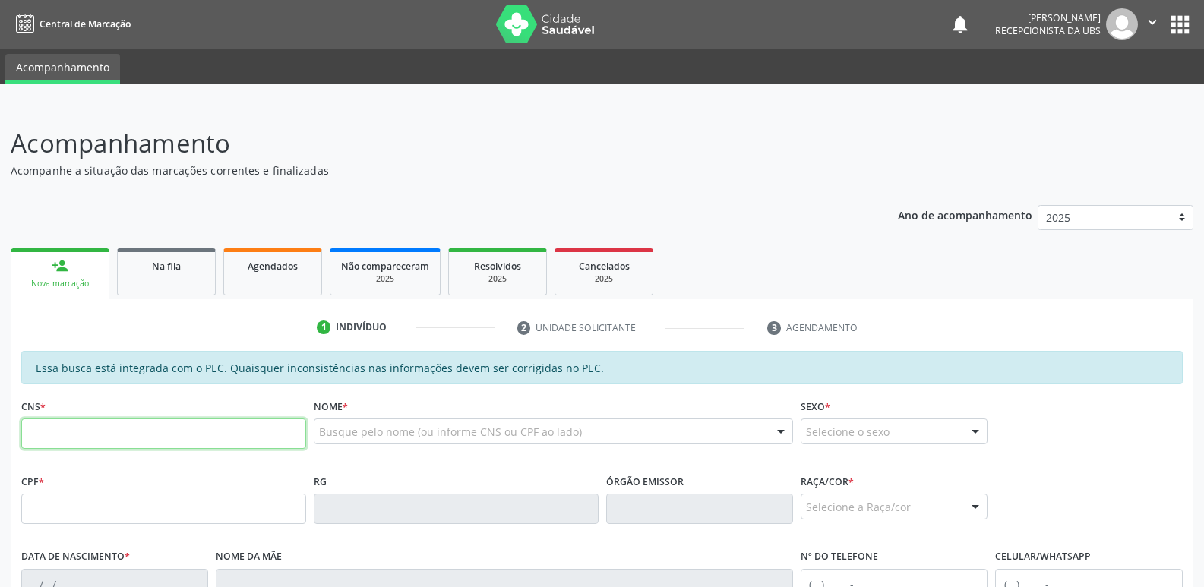
click at [149, 443] on input "text" at bounding box center [163, 434] width 285 height 30
paste input "704 0043 1354 6062"
type input "704 0043 1354 6062"
type input "014.170.204-40"
type input "1[DATE]"
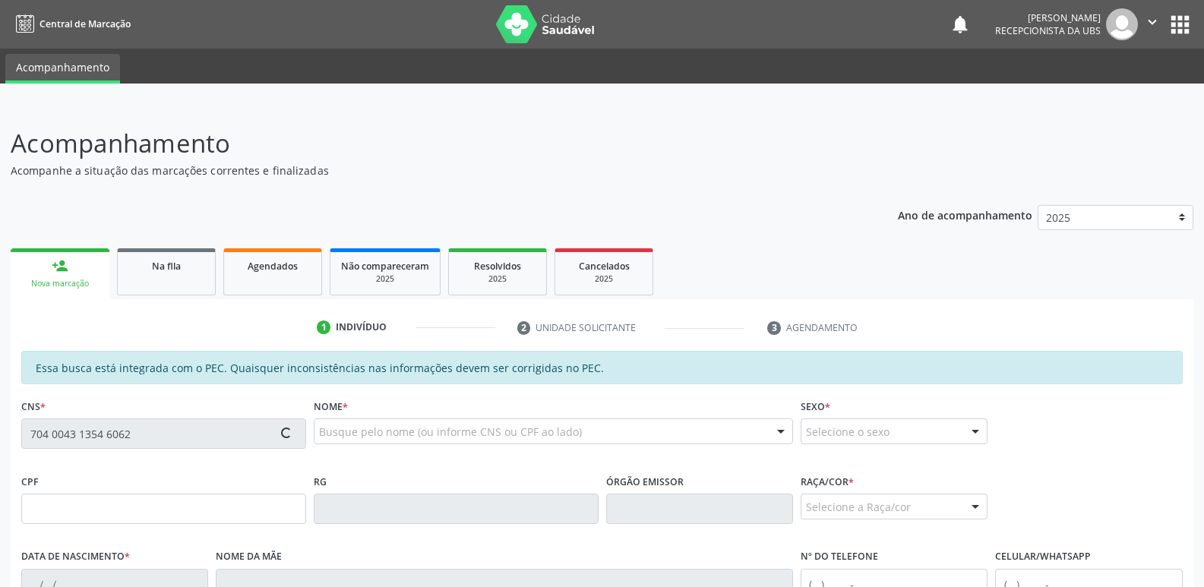
type input "[PERSON_NAME]"
type input "[PHONE_NUMBER]"
type input "S/N"
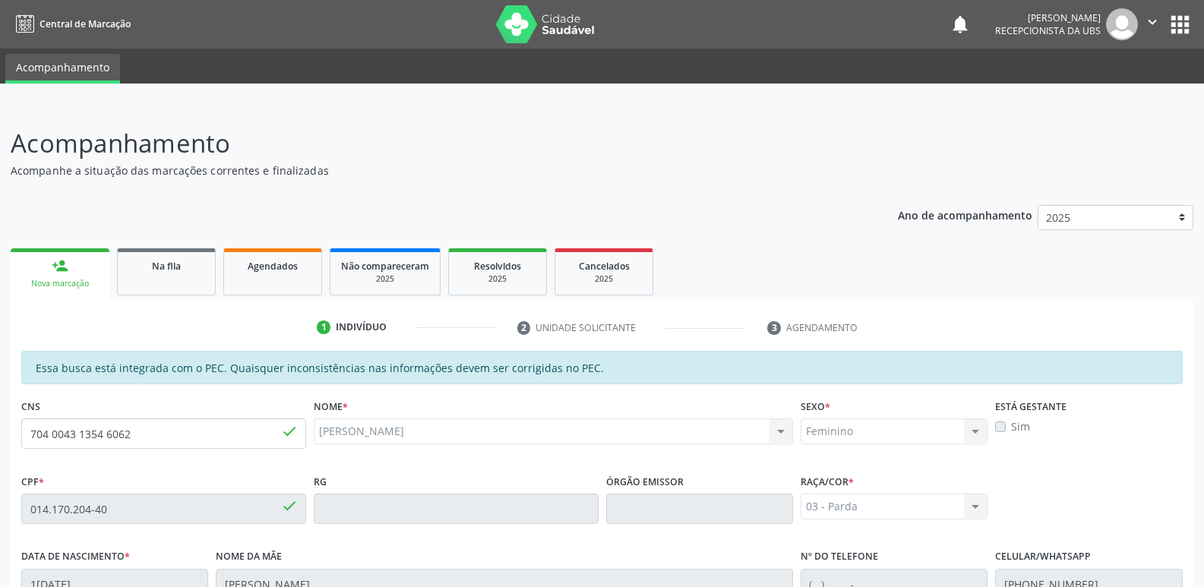
scroll to position [302, 0]
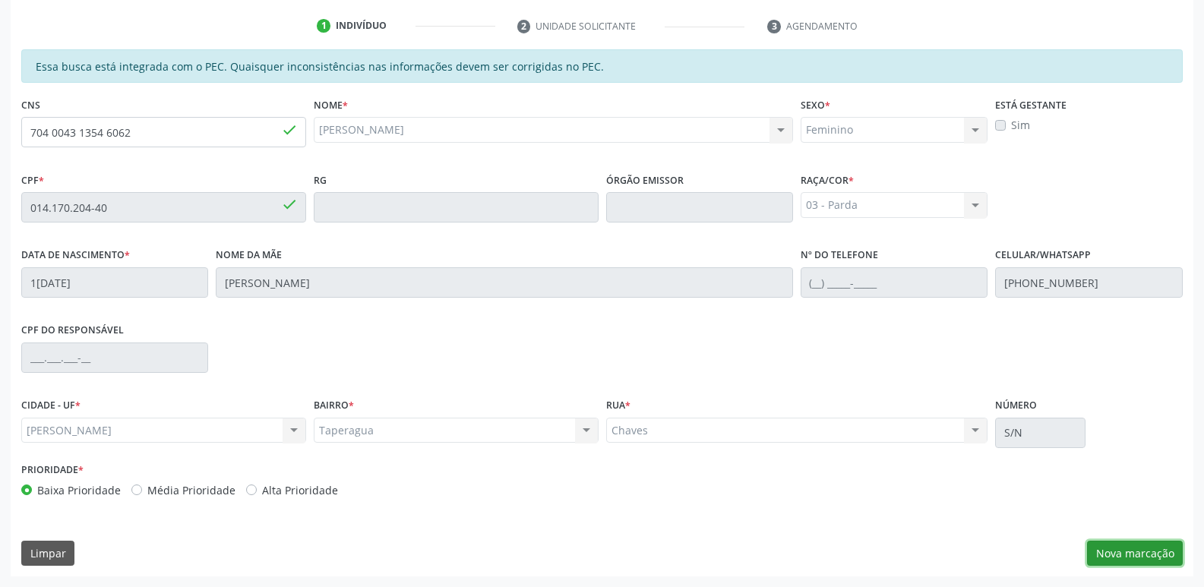
click at [1135, 558] on button "Nova marcação" at bounding box center [1135, 554] width 96 height 26
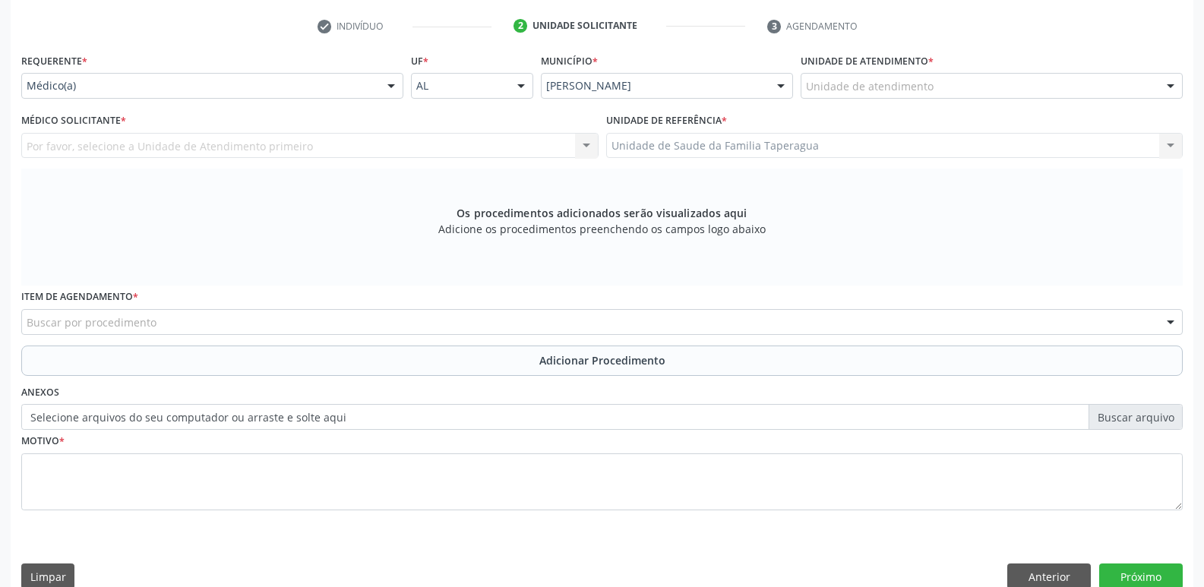
click at [944, 93] on div "Unidade de atendimento" at bounding box center [992, 86] width 382 height 26
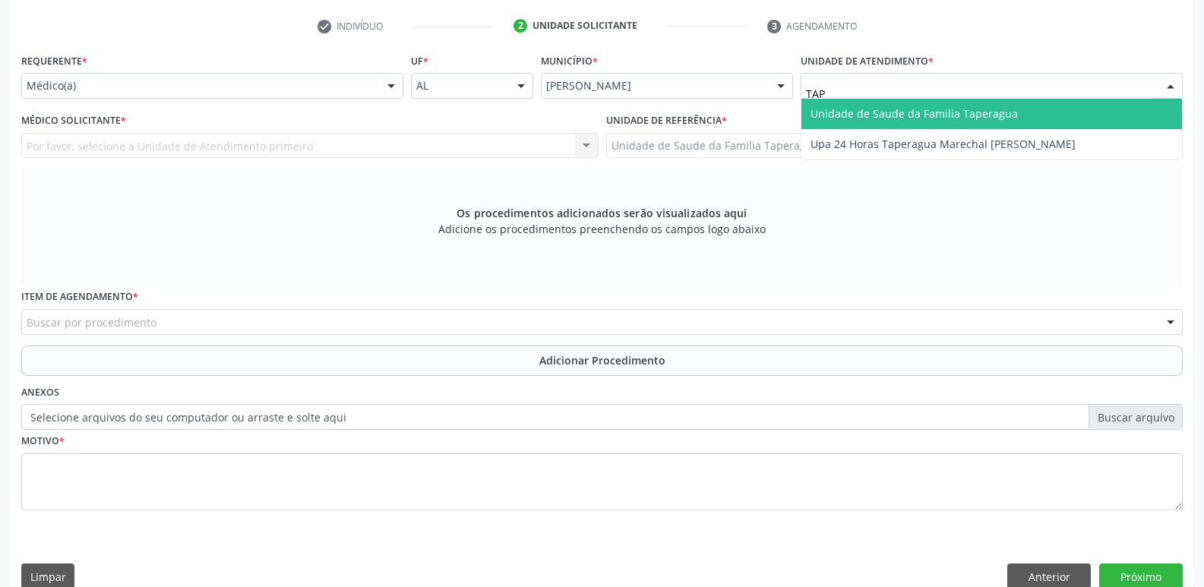
type input "TAPE"
click at [944, 108] on span "Unidade de Saude da Familia Taperagua" at bounding box center [914, 113] width 207 height 14
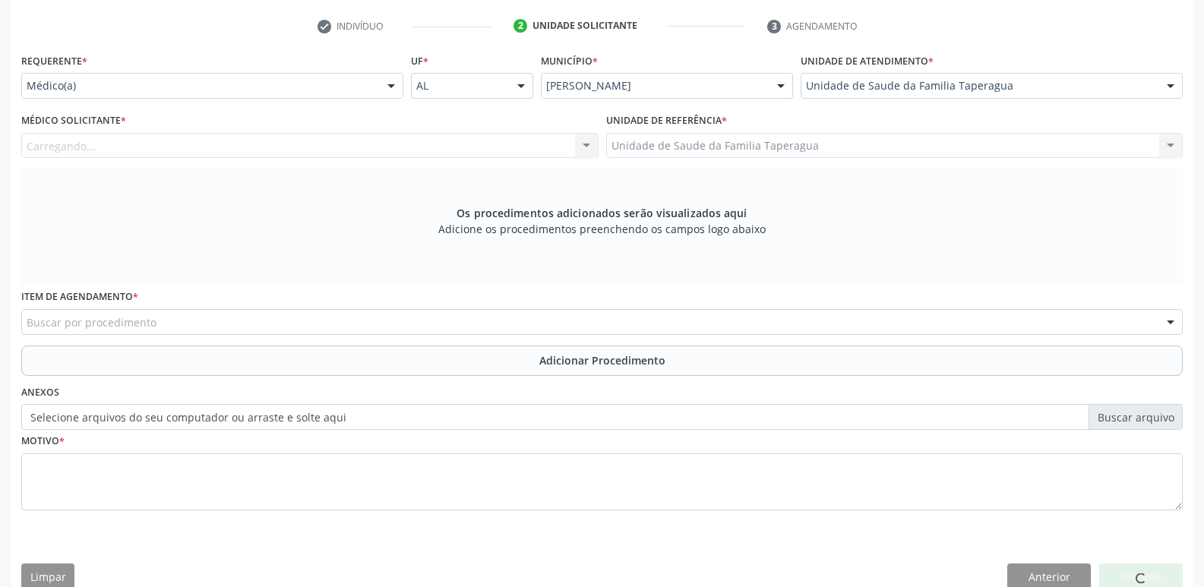
click at [335, 149] on div "Carregando..." at bounding box center [309, 146] width 577 height 26
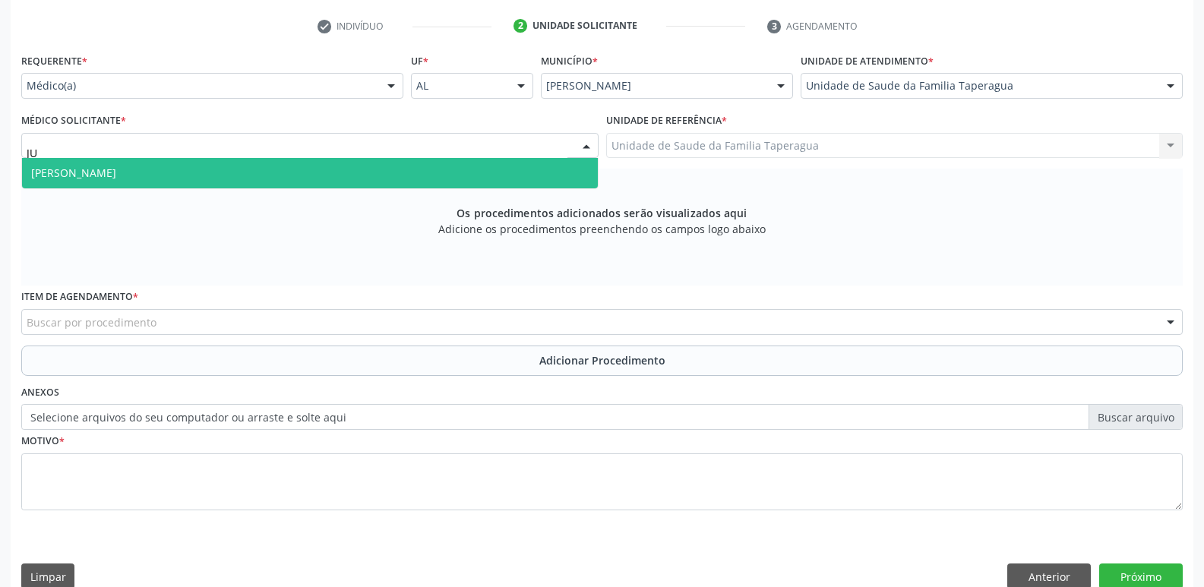
type input "[DATE]"
click at [334, 171] on span "[PERSON_NAME]" at bounding box center [310, 173] width 576 height 30
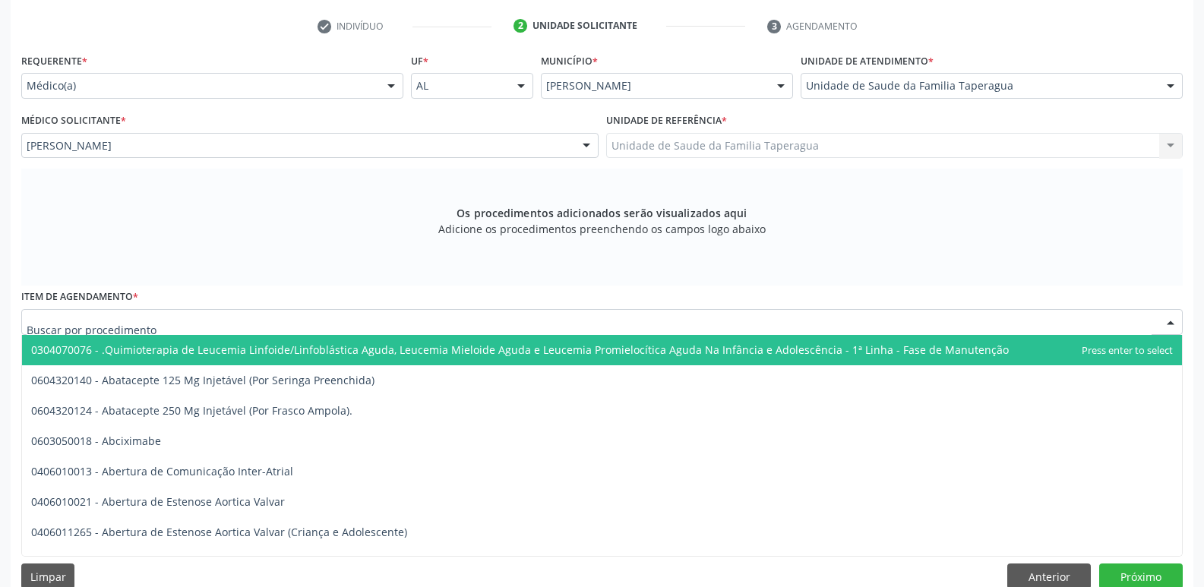
click at [295, 324] on div at bounding box center [602, 322] width 1162 height 26
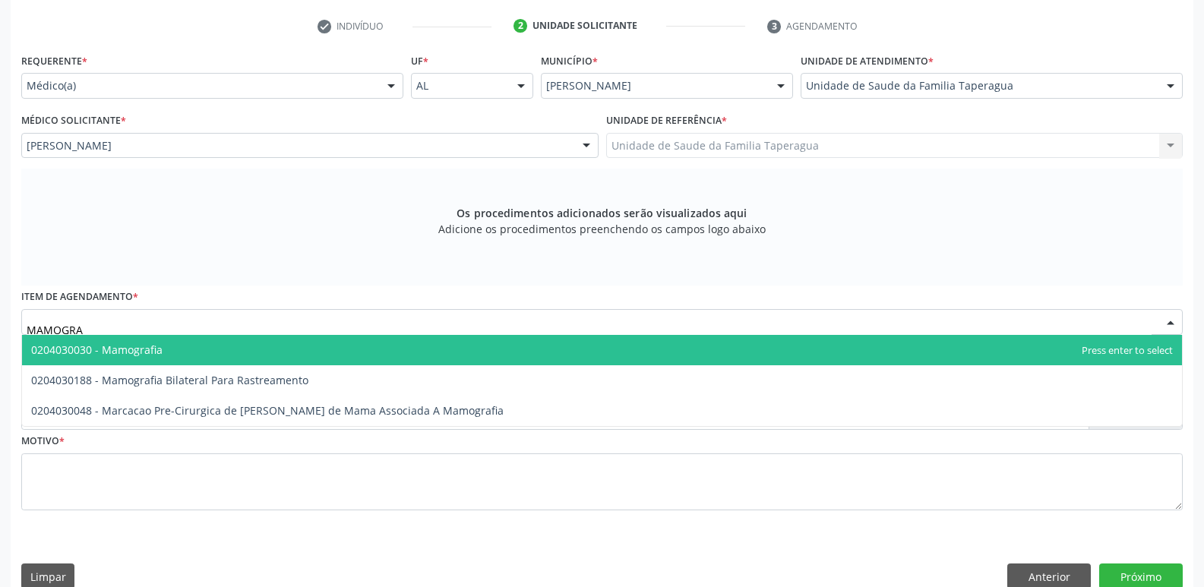
type input "MAMOGRAF"
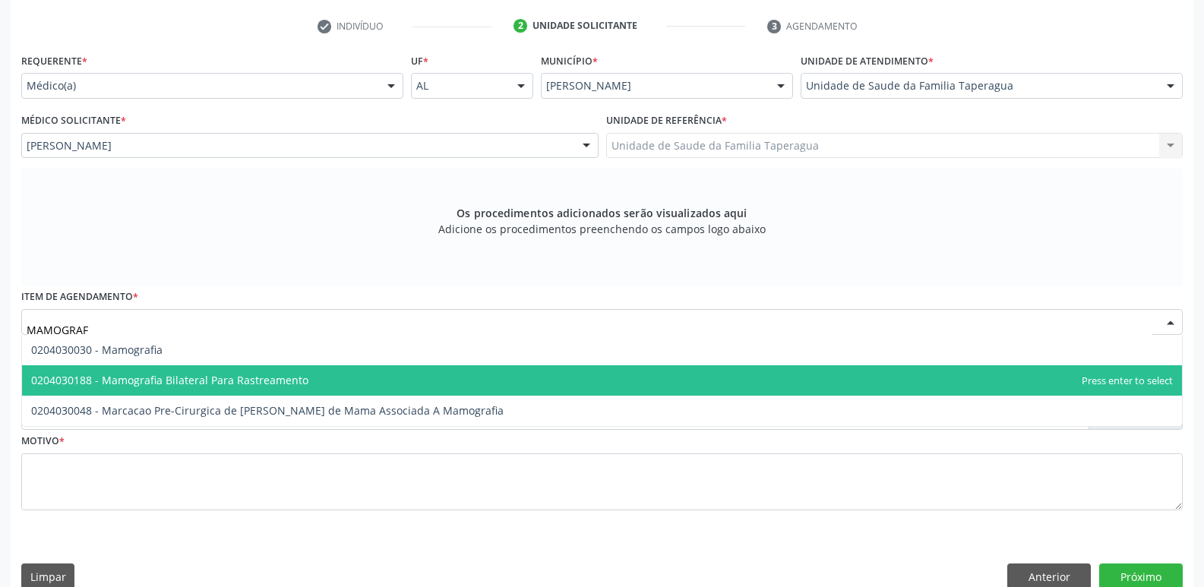
click at [287, 375] on span "0204030188 - Mamografia Bilateral Para Rastreamento" at bounding box center [169, 380] width 277 height 14
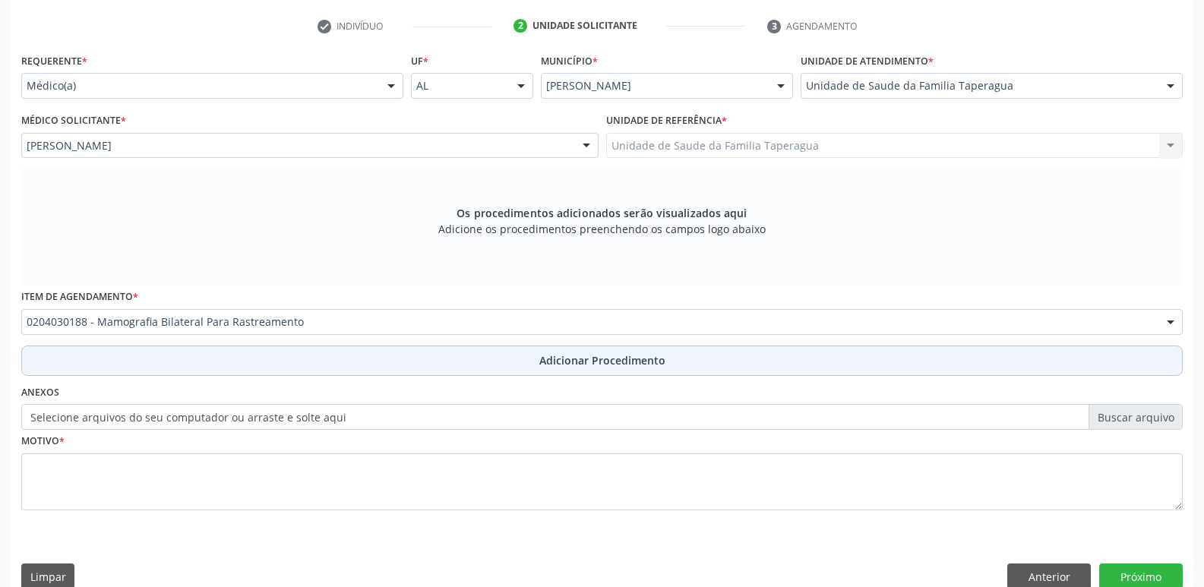
click at [379, 356] on button "Adicionar Procedimento" at bounding box center [602, 361] width 1162 height 30
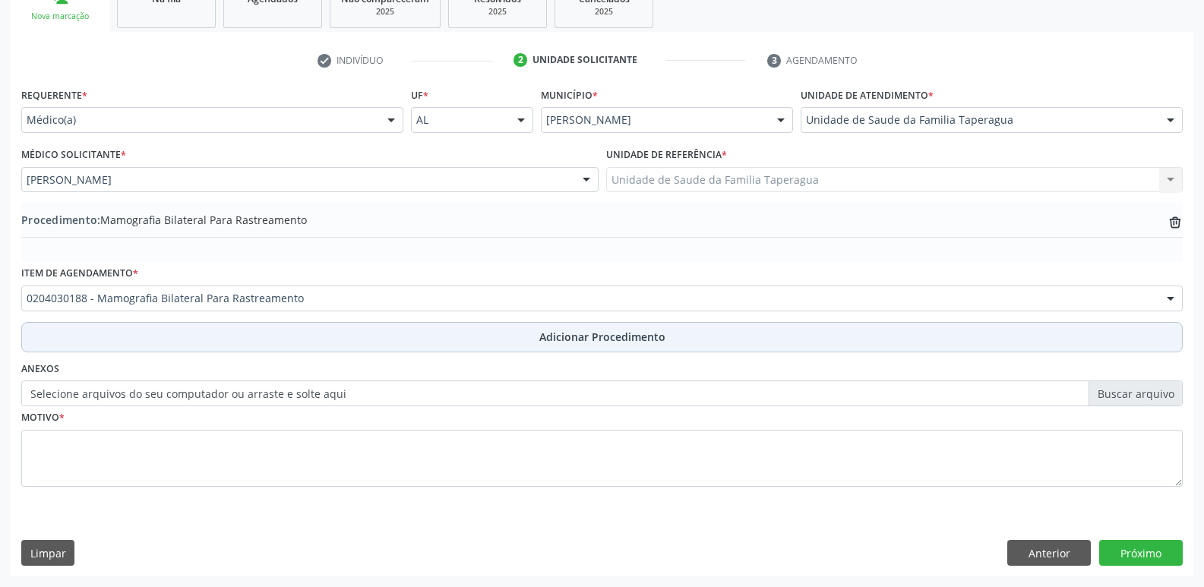
scroll to position [267, 0]
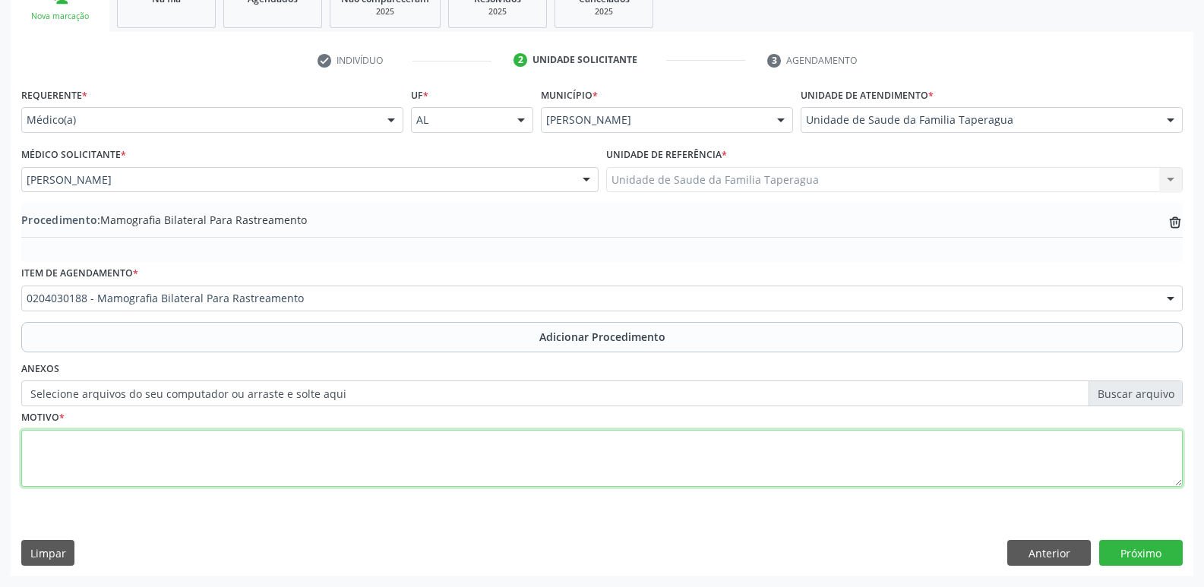
click at [340, 459] on textarea at bounding box center [602, 459] width 1162 height 58
type textarea "ROTINA"
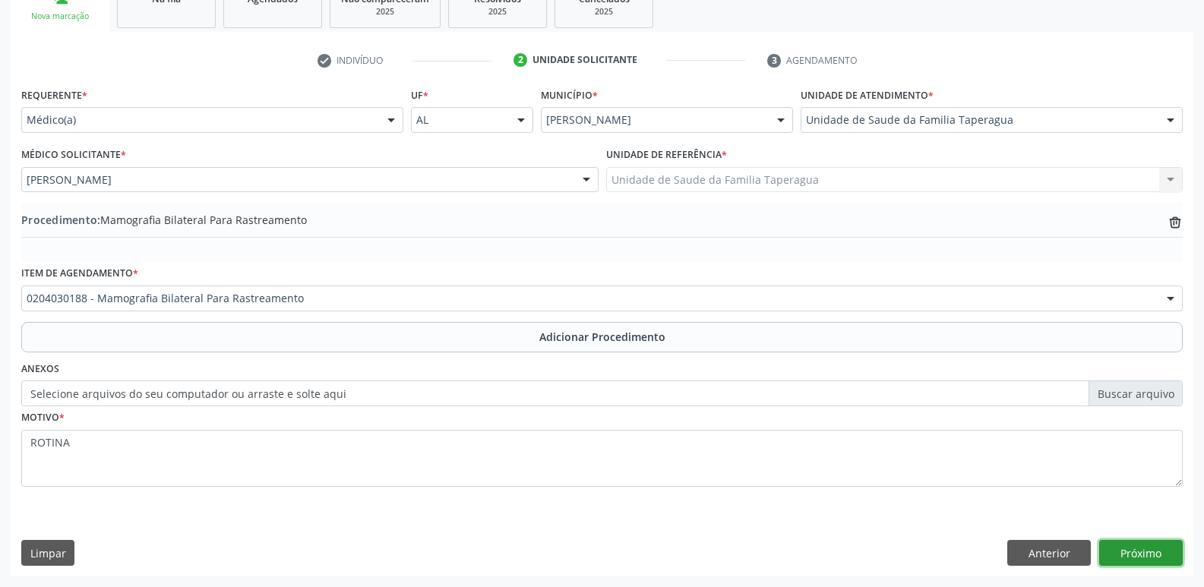
click at [1127, 543] on button "Próximo" at bounding box center [1141, 553] width 84 height 26
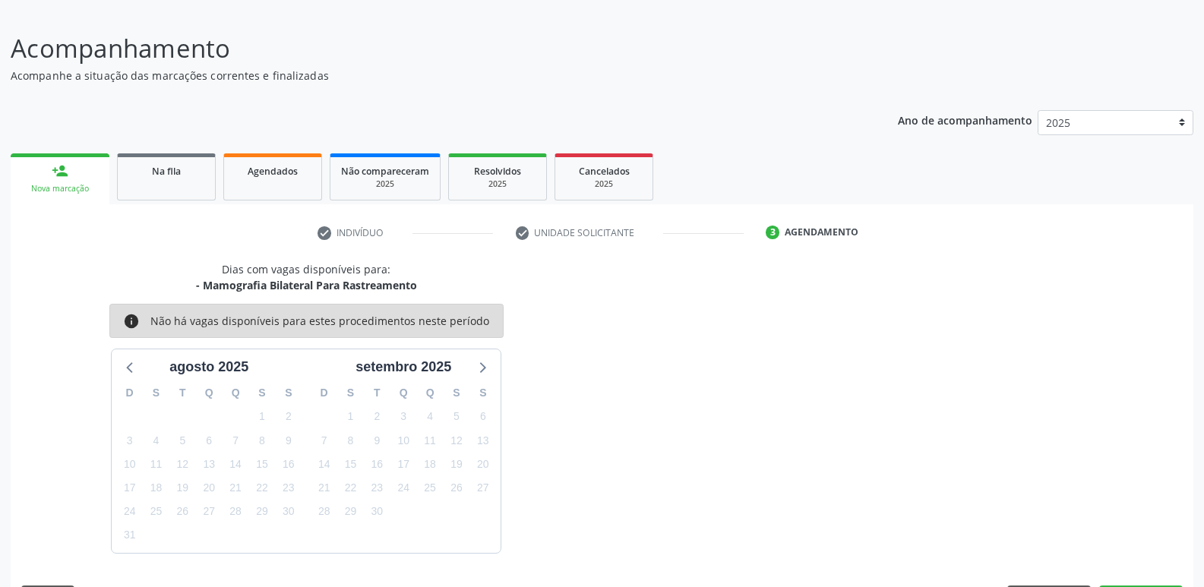
scroll to position [140, 0]
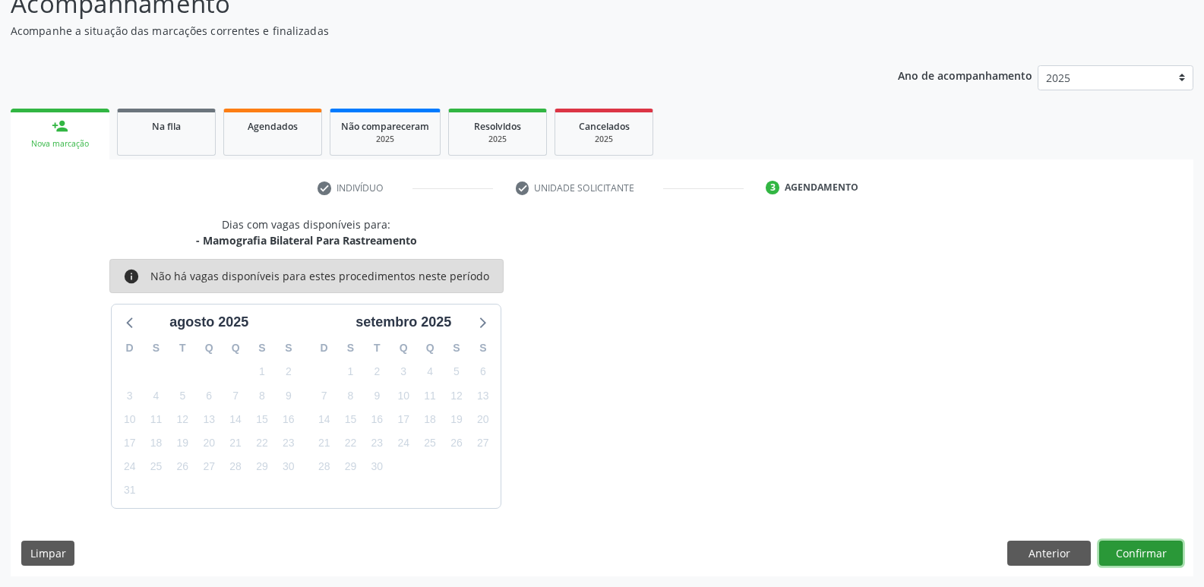
click at [1132, 547] on button "Confirmar" at bounding box center [1141, 554] width 84 height 26
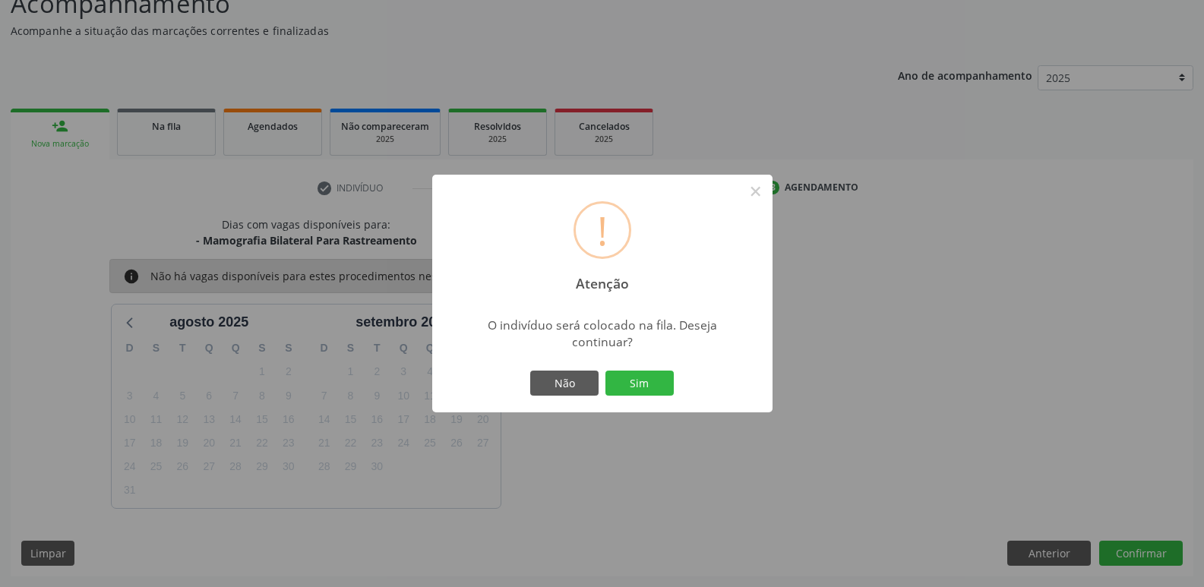
click at [606, 371] on button "Sim" at bounding box center [640, 384] width 68 height 26
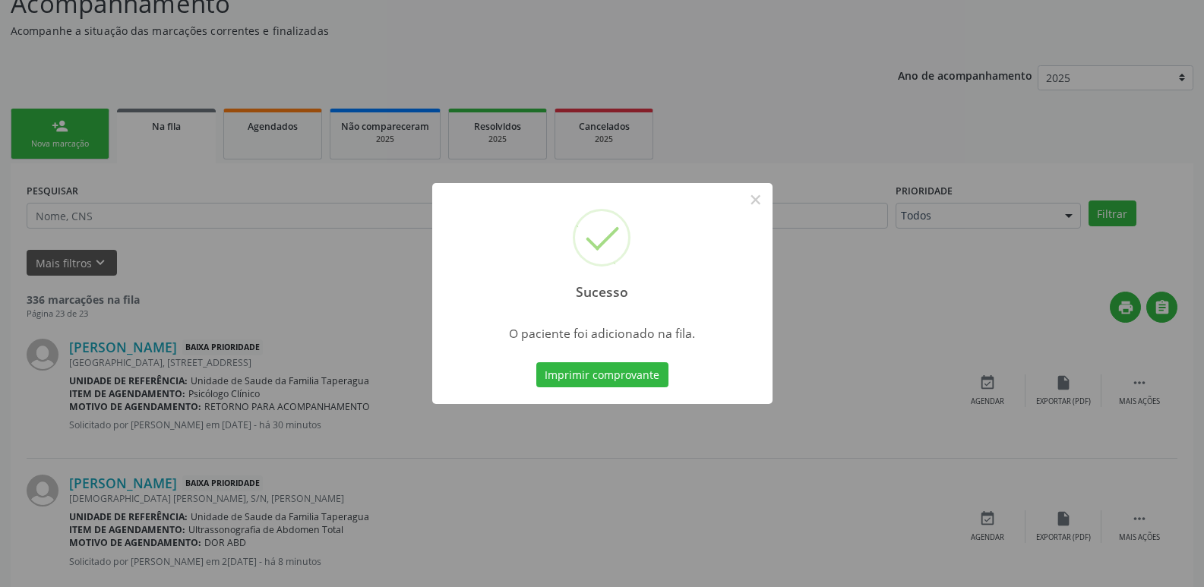
scroll to position [0, 0]
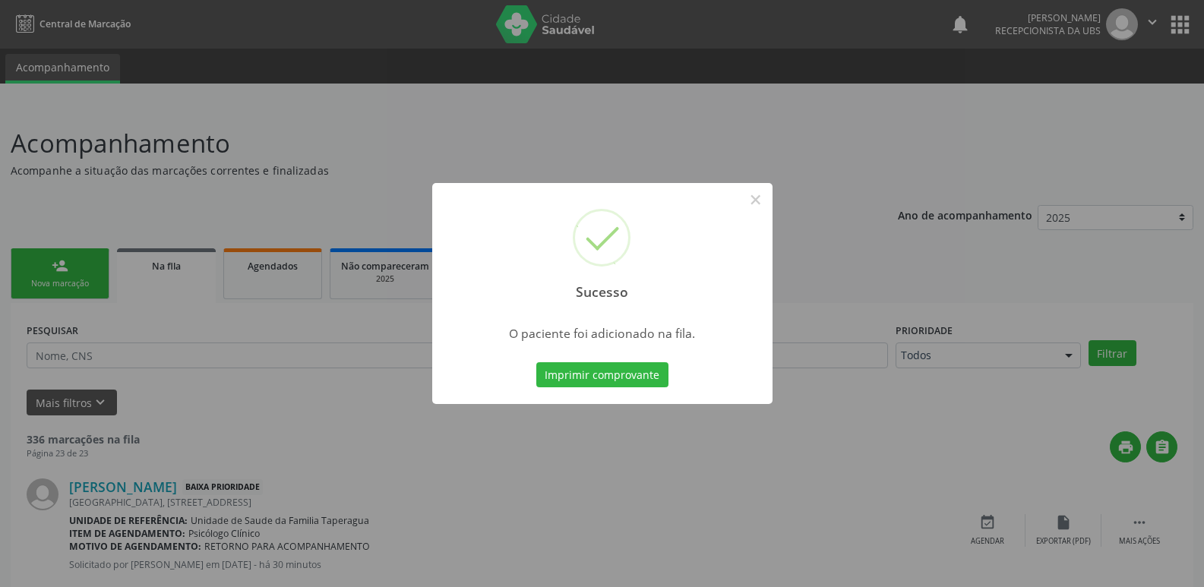
click at [264, 220] on div "Sucesso × O paciente foi adicionado na fila. Imprimir comprovante Cancel" at bounding box center [602, 293] width 1204 height 587
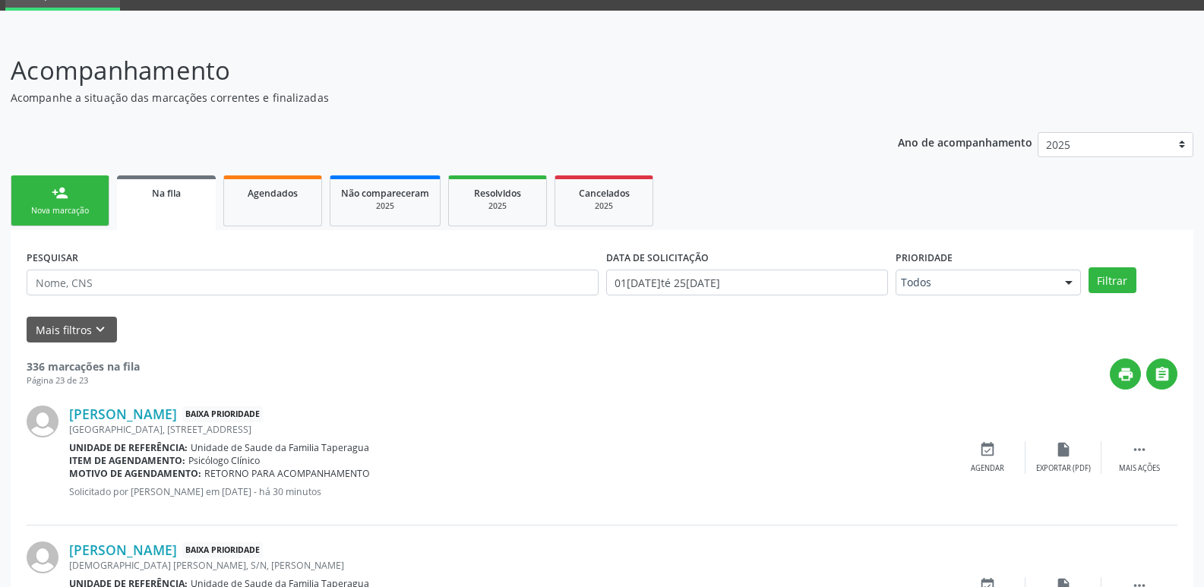
scroll to position [61, 0]
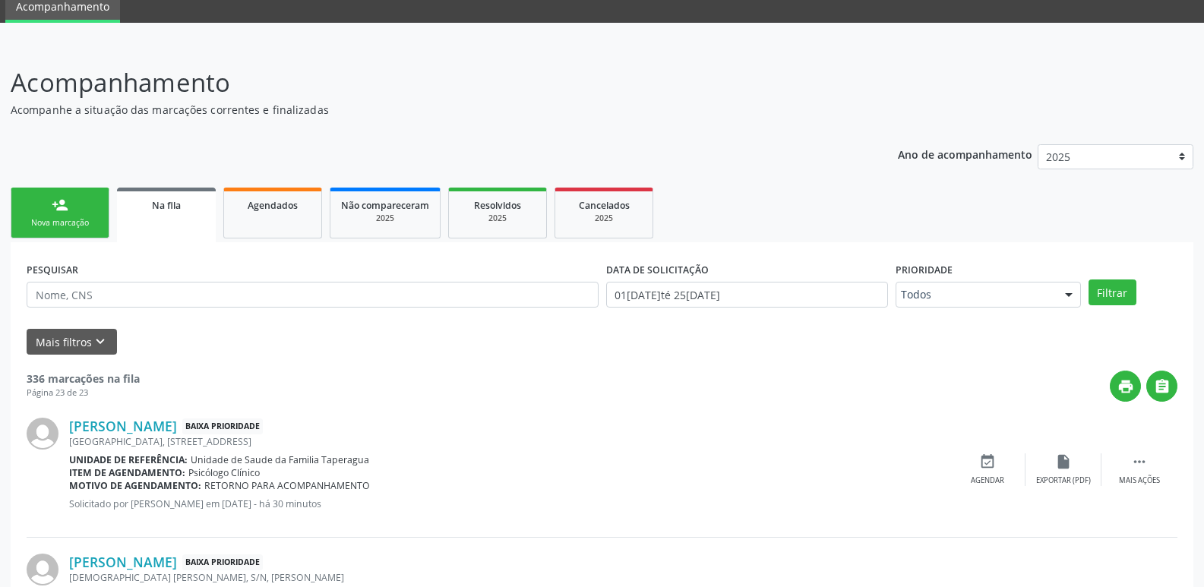
click at [56, 210] on div "person_add" at bounding box center [60, 205] width 17 height 17
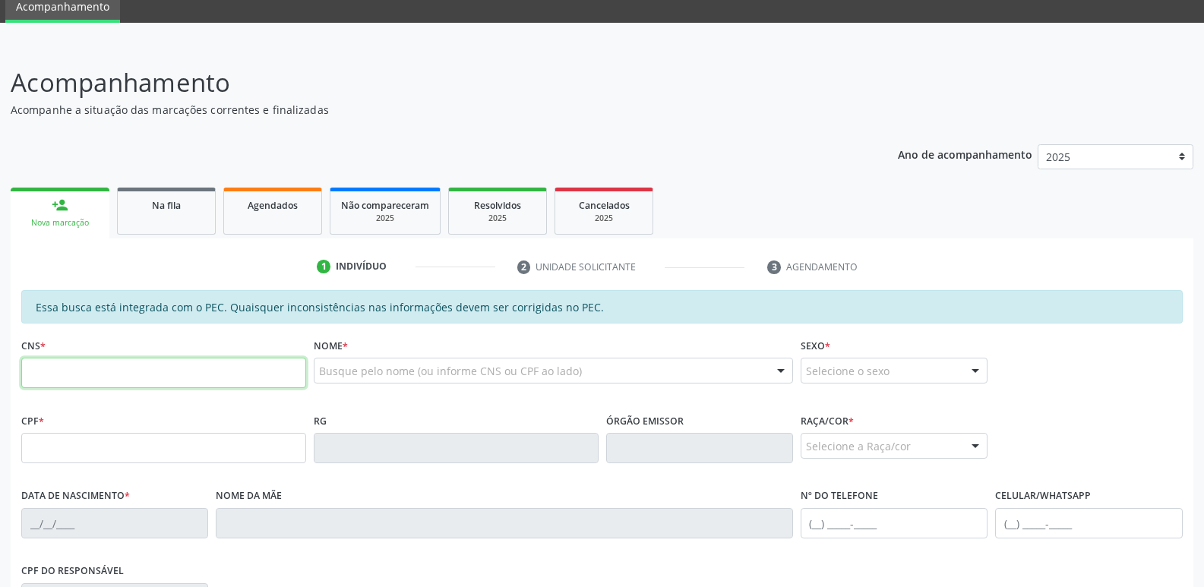
click at [138, 375] on input "text" at bounding box center [163, 373] width 285 height 30
paste input "708 2016 6892 5840"
type input "708 2016 6892 5840"
type input "074.240.244-42"
type input "[DATE]"
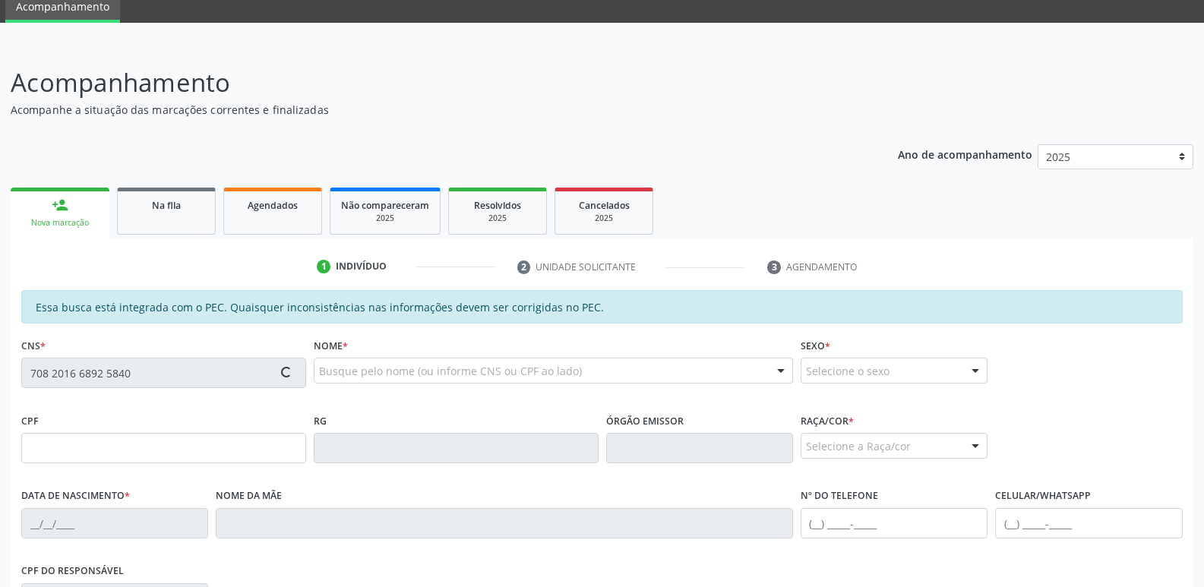
type input "[PERSON_NAME]"
type input "[PHONE_NUMBER]"
type input "112"
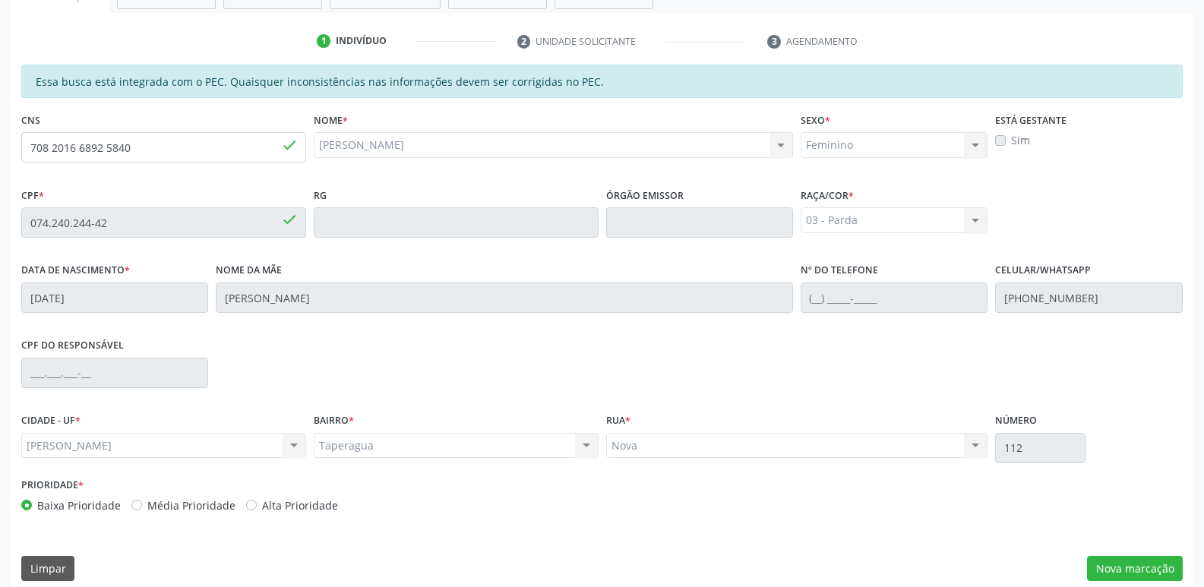
scroll to position [302, 0]
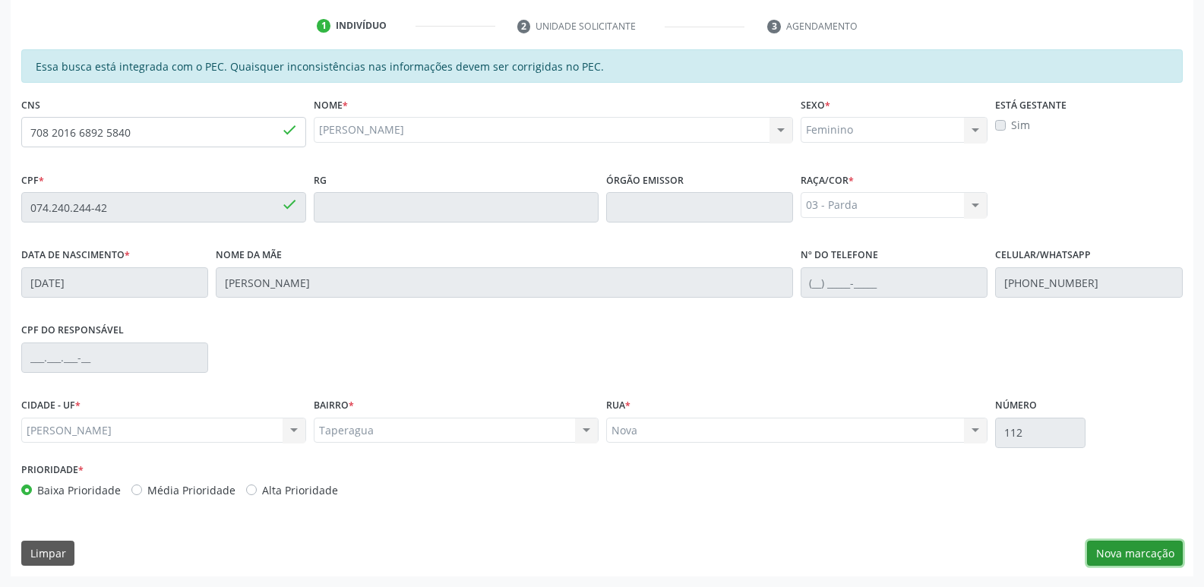
click at [1121, 552] on button "Nova marcação" at bounding box center [1135, 554] width 96 height 26
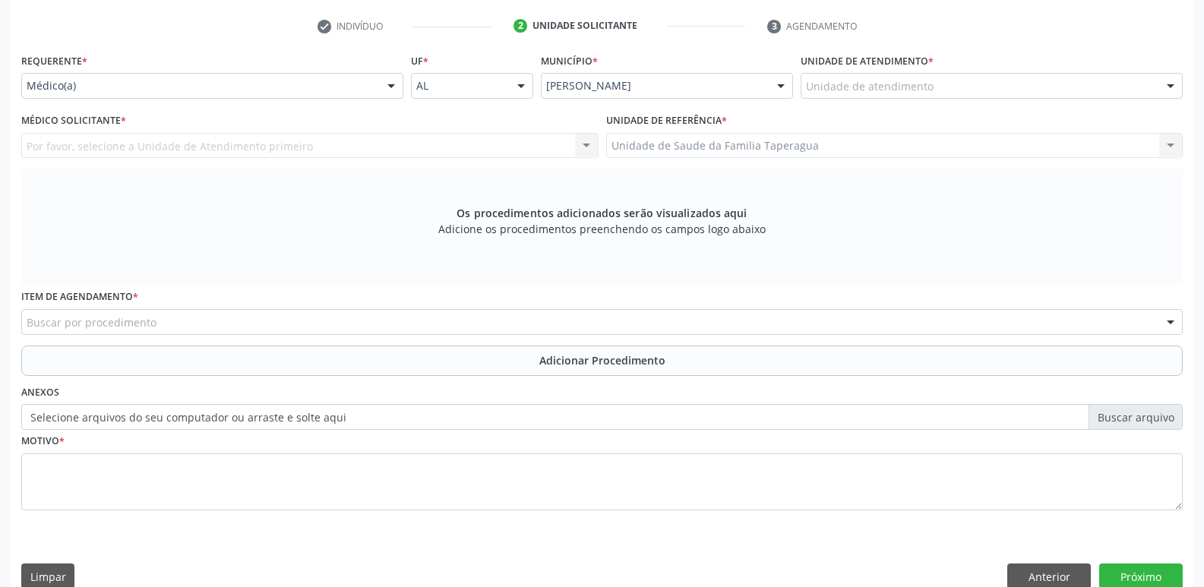
click at [1000, 81] on div "Unidade de atendimento" at bounding box center [992, 86] width 382 height 26
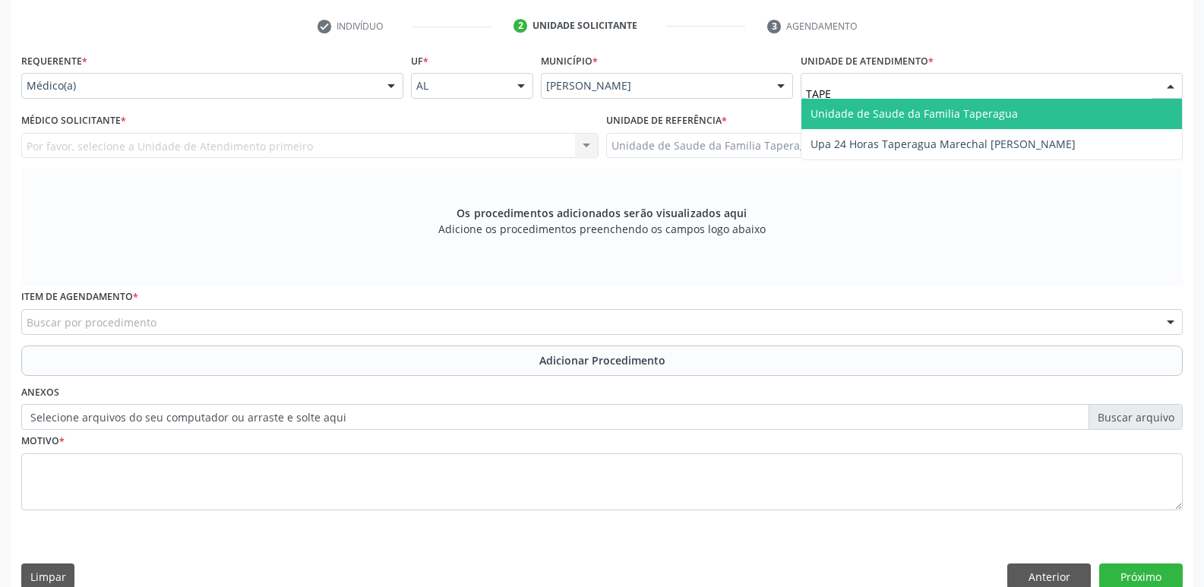
type input "TAPER"
click at [985, 104] on span "Unidade de Saude da Familia Taperagua" at bounding box center [992, 114] width 381 height 30
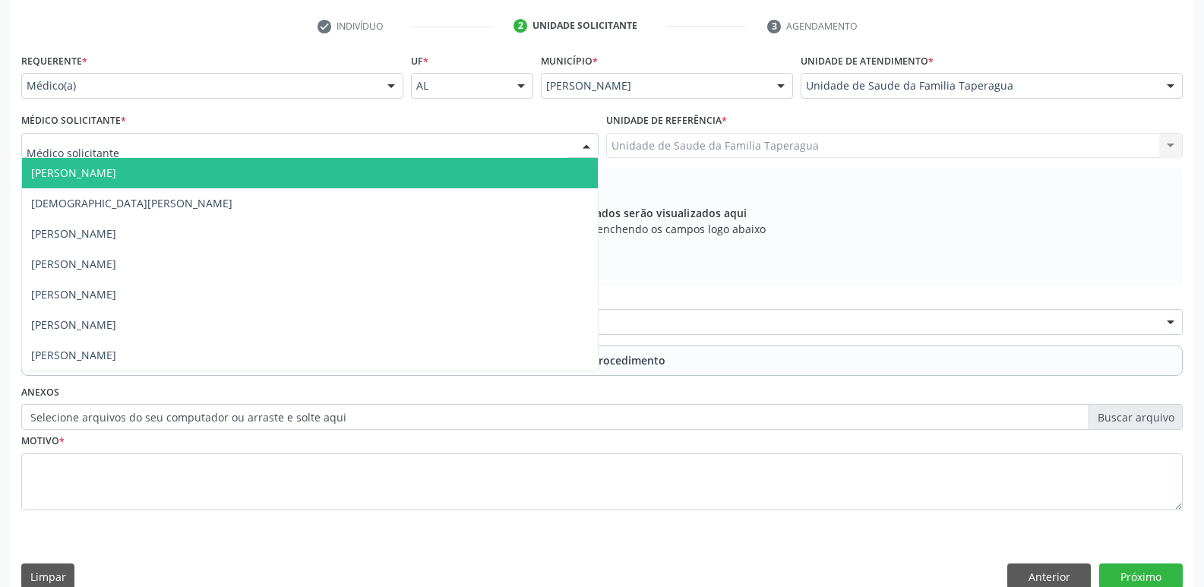
click at [389, 142] on div at bounding box center [309, 146] width 577 height 26
type input "MART"
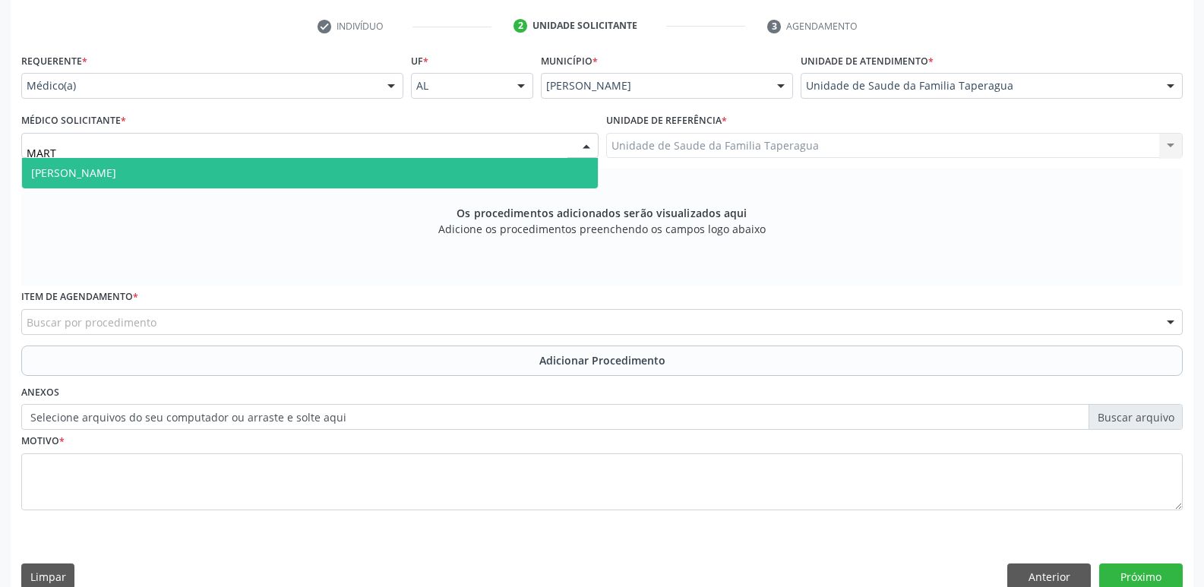
click at [385, 169] on span "[PERSON_NAME]" at bounding box center [310, 173] width 576 height 30
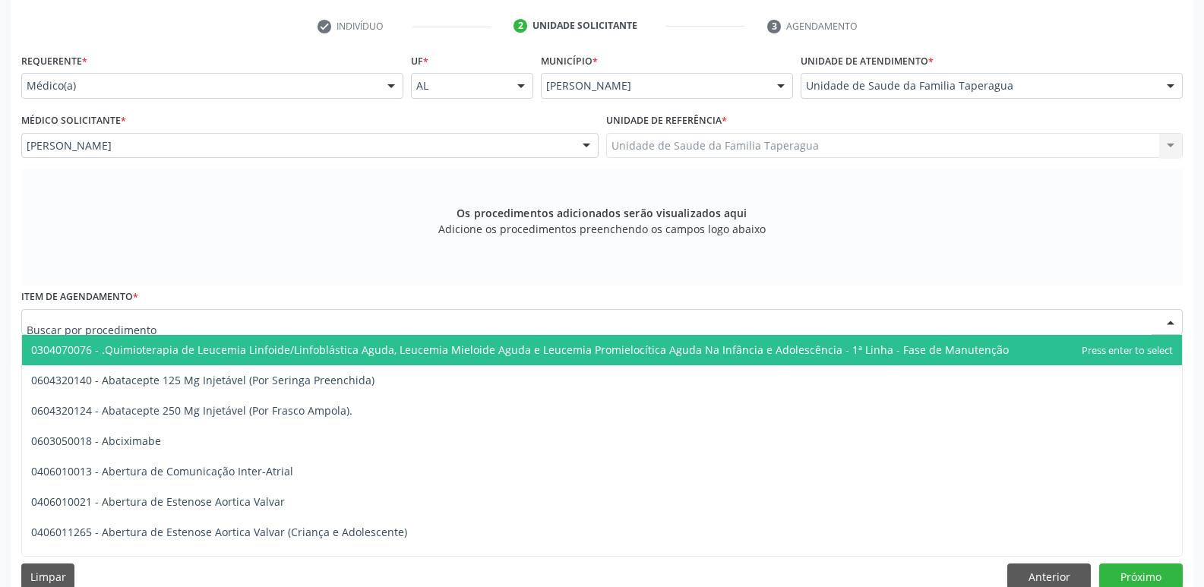
click at [362, 324] on div at bounding box center [602, 322] width 1162 height 26
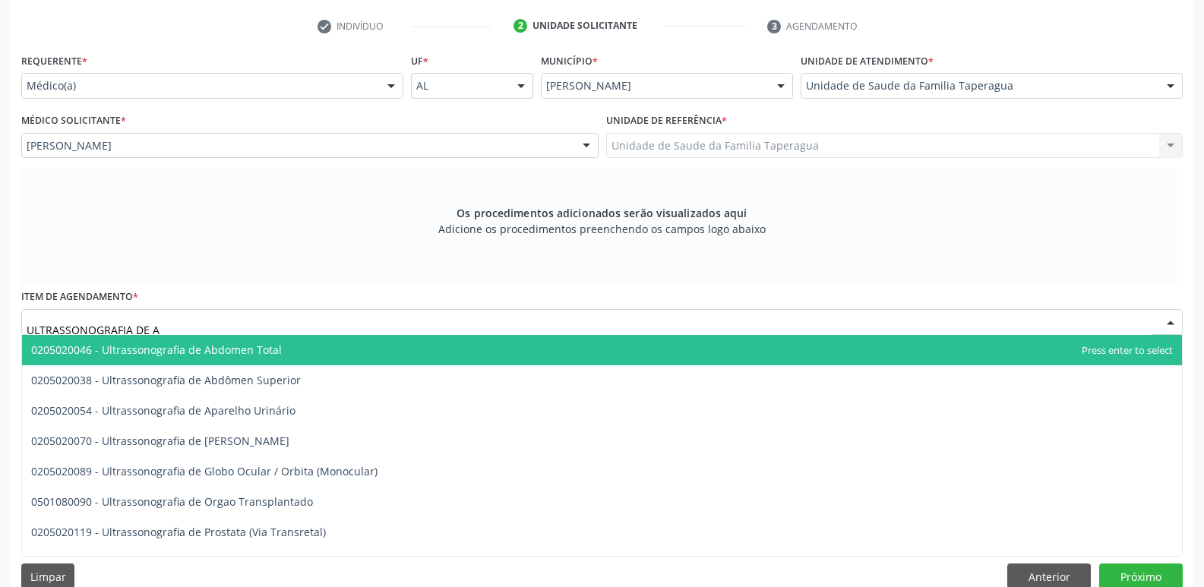
type input "ULTRASSONOGRAFIA DE AB"
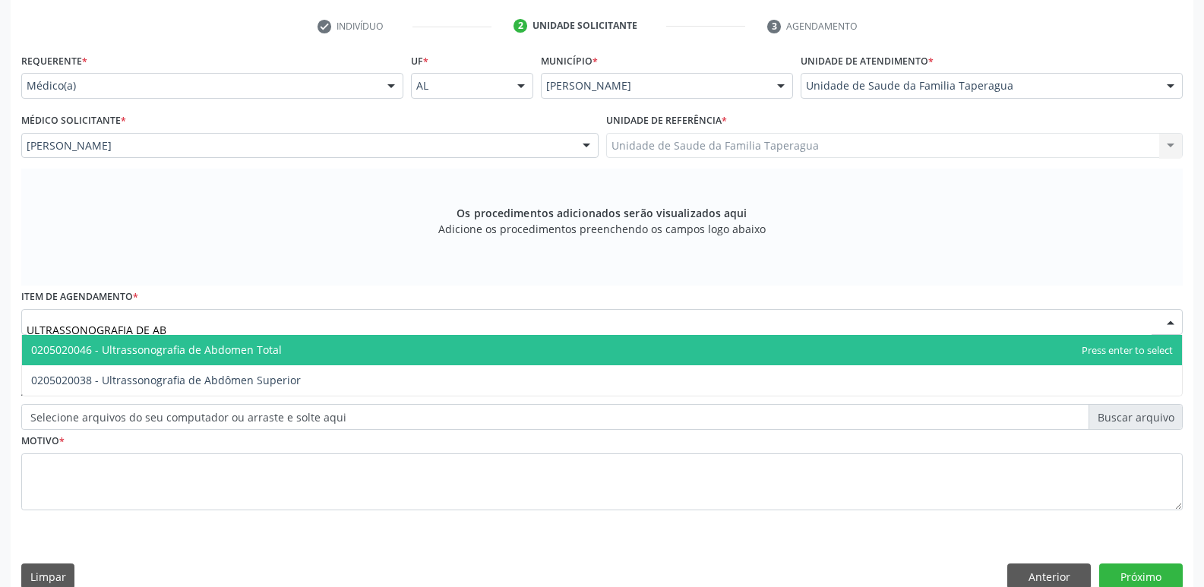
click at [354, 349] on span "0205020046 - Ultrassonografia de Abdomen Total" at bounding box center [602, 350] width 1160 height 30
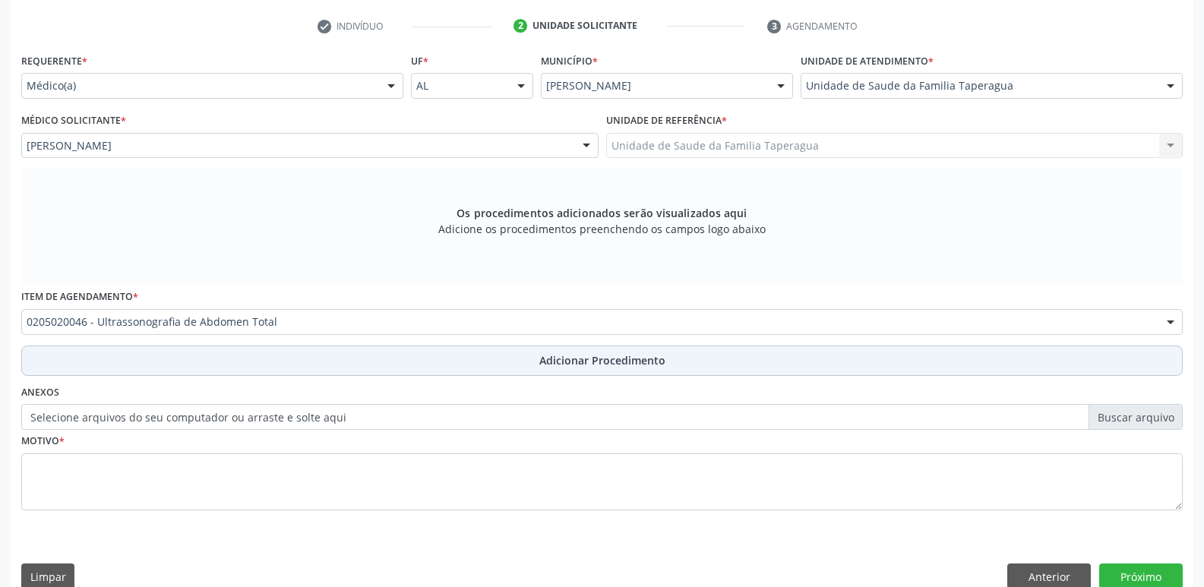
click at [394, 362] on button "Adicionar Procedimento" at bounding box center [602, 361] width 1162 height 30
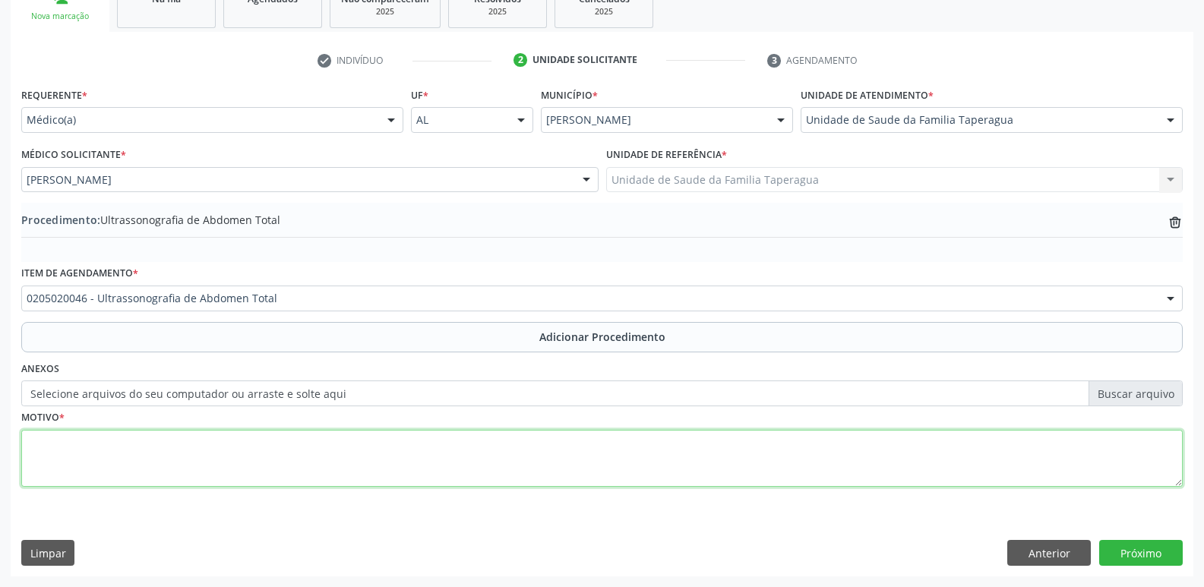
click at [379, 447] on textarea at bounding box center [602, 459] width 1162 height 58
type textarea "DOR ABD"
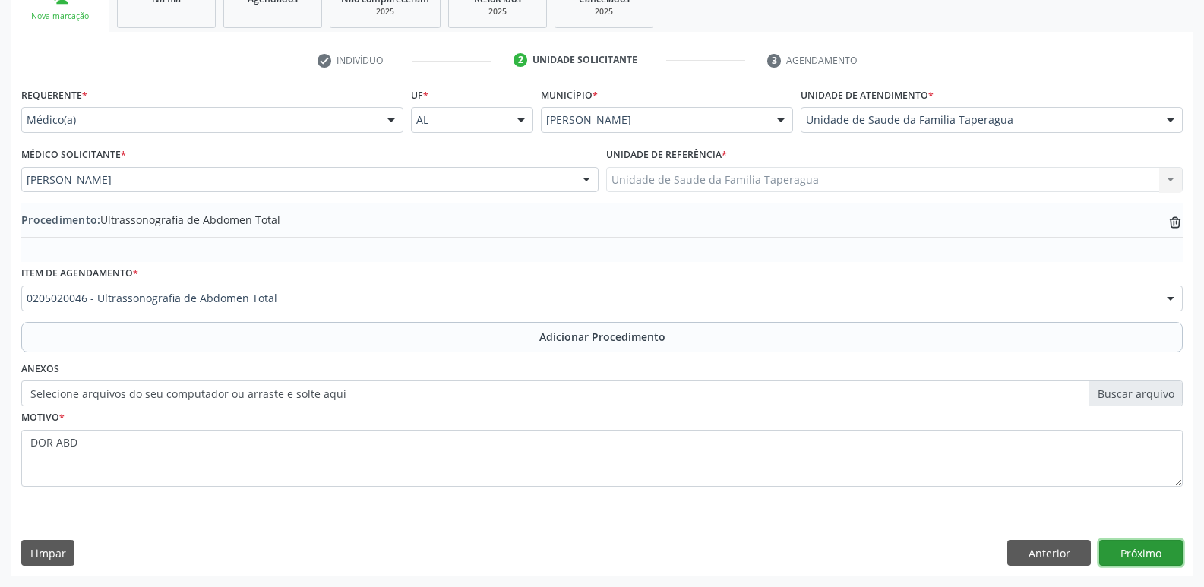
click at [1148, 543] on button "Próximo" at bounding box center [1141, 553] width 84 height 26
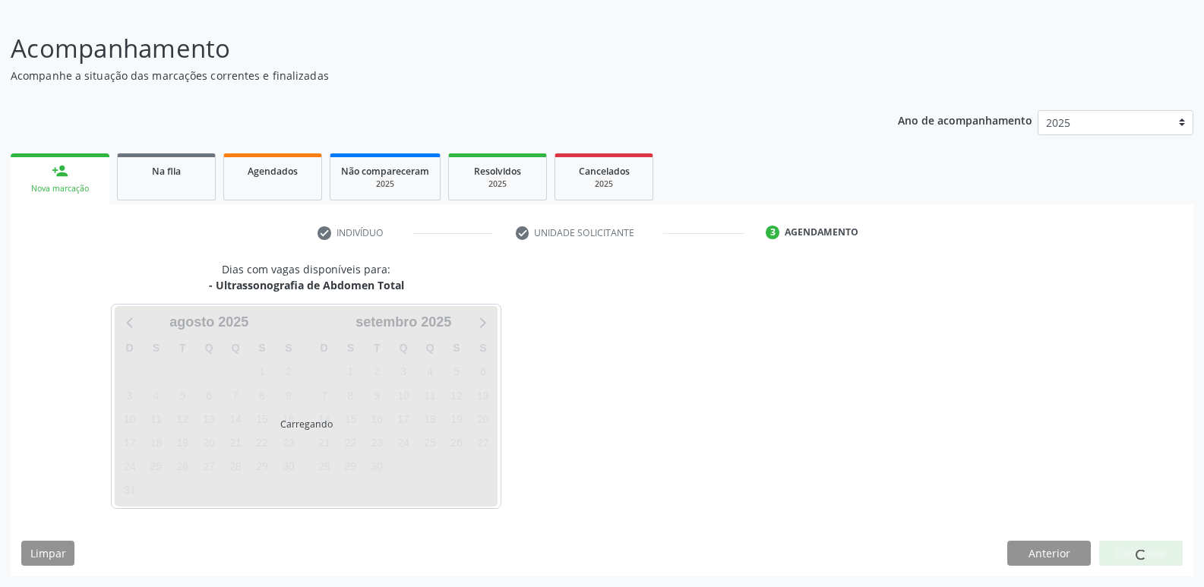
scroll to position [140, 0]
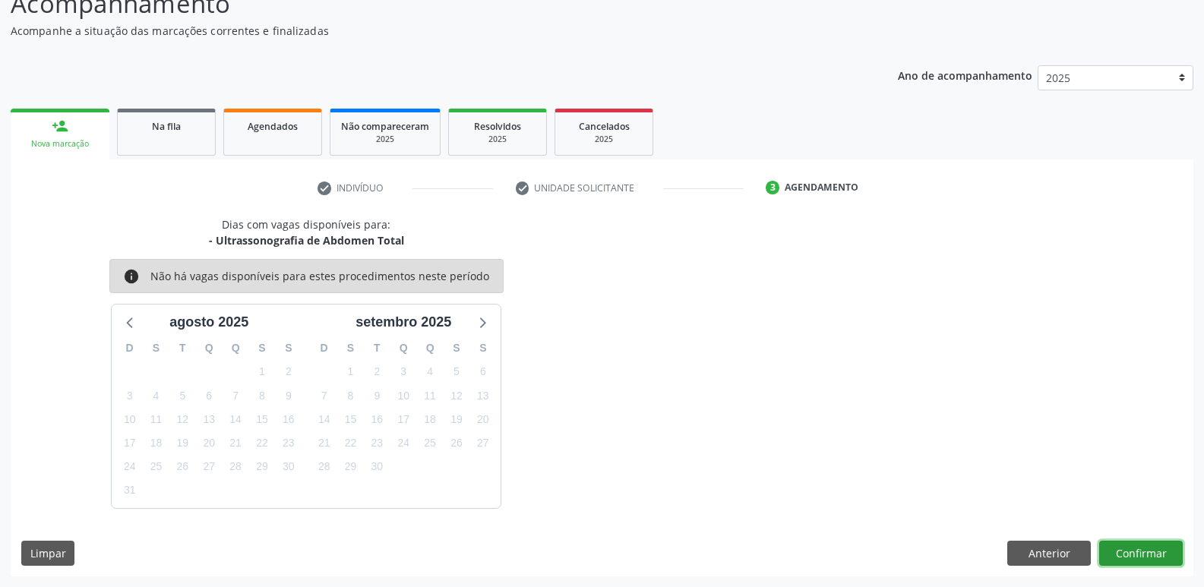
click at [1150, 550] on button "Confirmar" at bounding box center [1141, 554] width 84 height 26
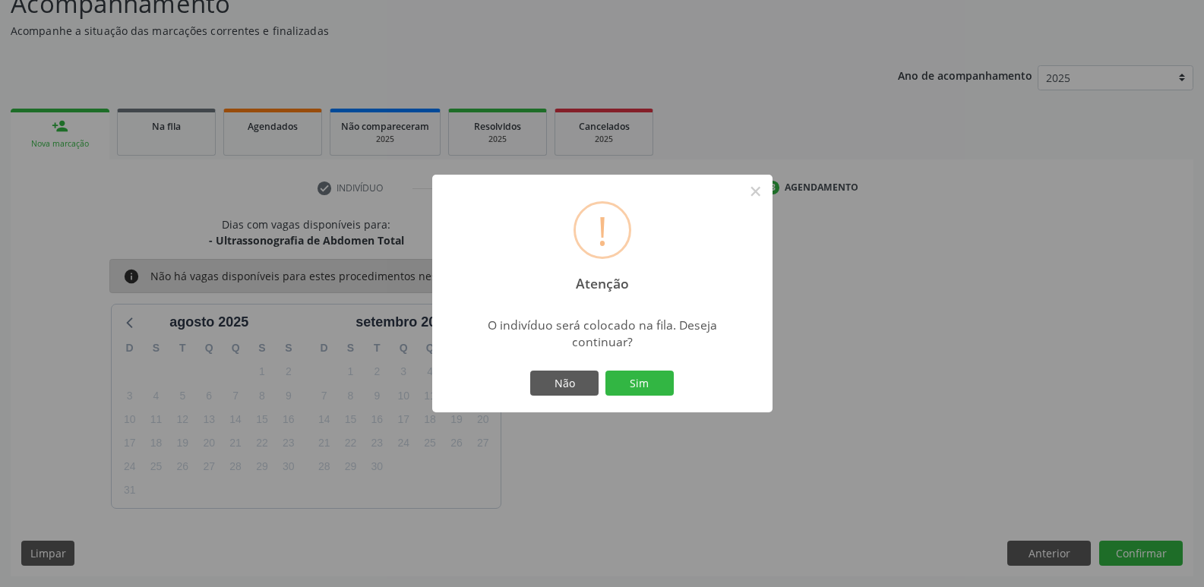
click at [606, 371] on button "Sim" at bounding box center [640, 384] width 68 height 26
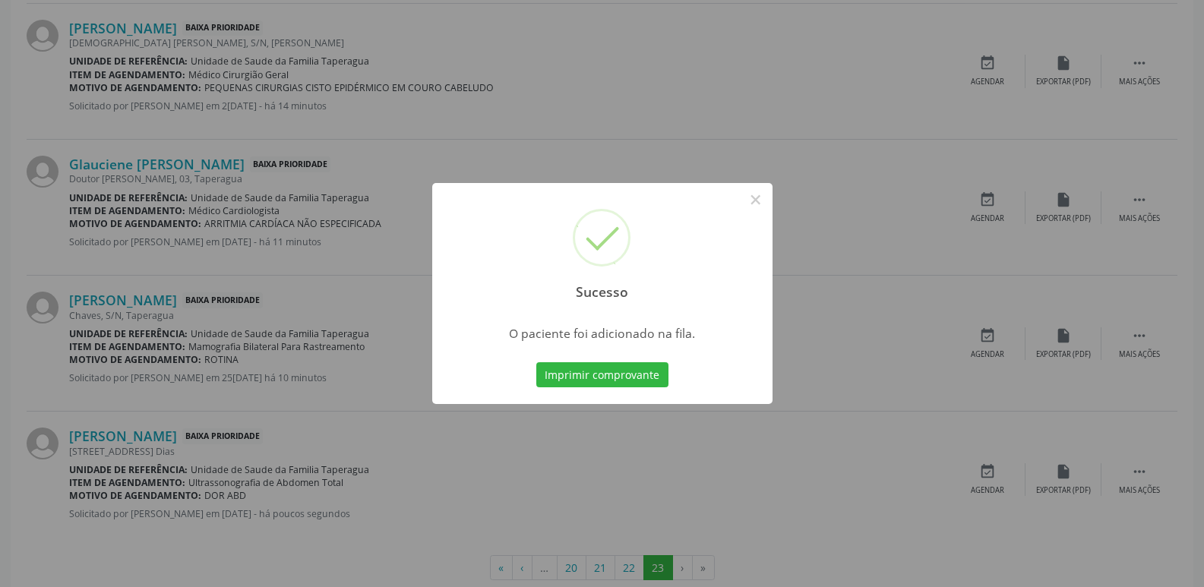
scroll to position [898, 0]
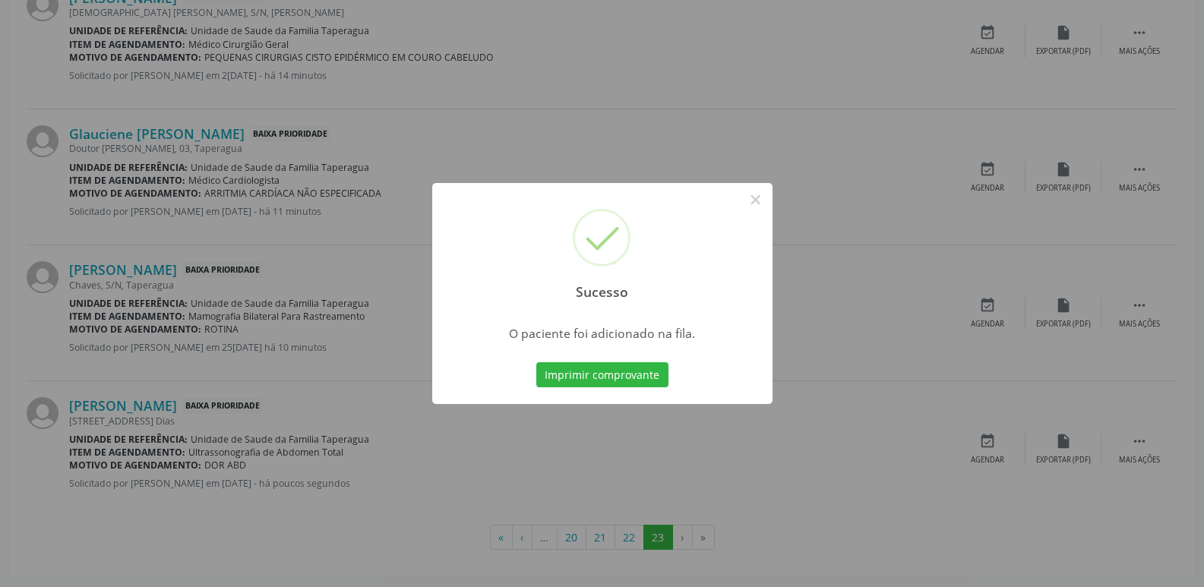
click at [873, 425] on div "Sucesso × O paciente foi adicionado na fila. Imprimir comprovante Cancel" at bounding box center [602, 293] width 1204 height 587
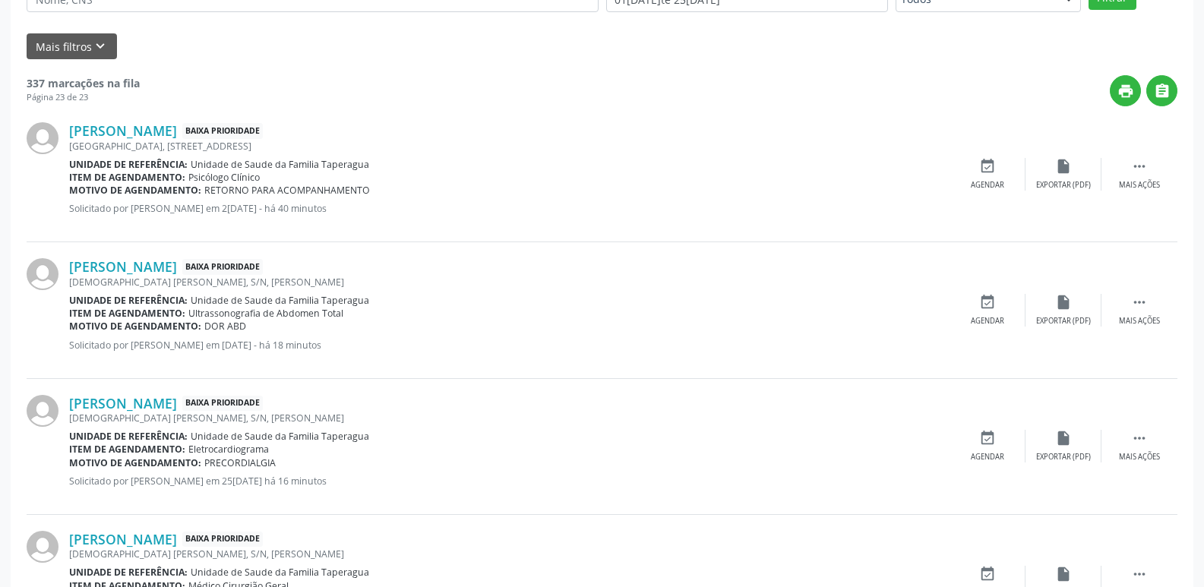
scroll to position [0, 0]
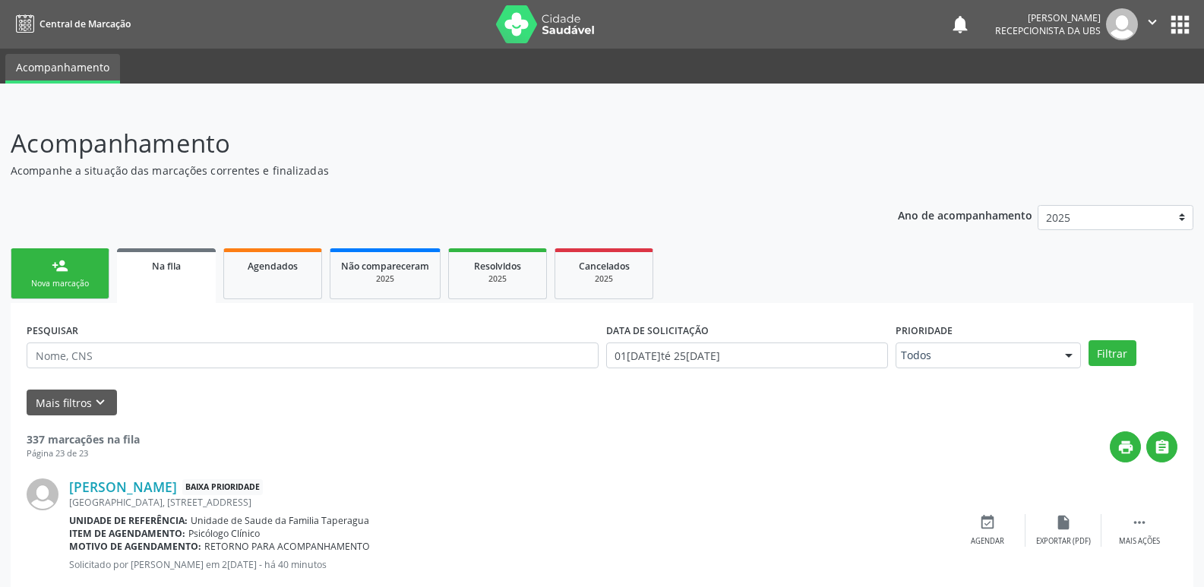
click at [81, 268] on link "person_add Nova marcação" at bounding box center [60, 273] width 99 height 51
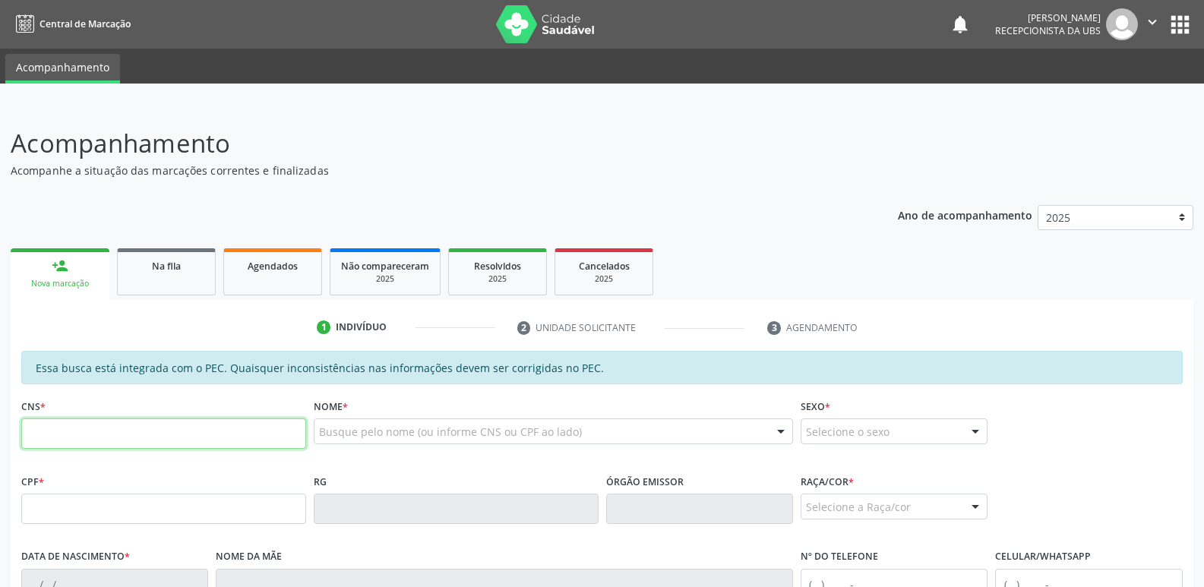
paste input "708 2016 6892 5840"
type input "708 2016 6892 5840"
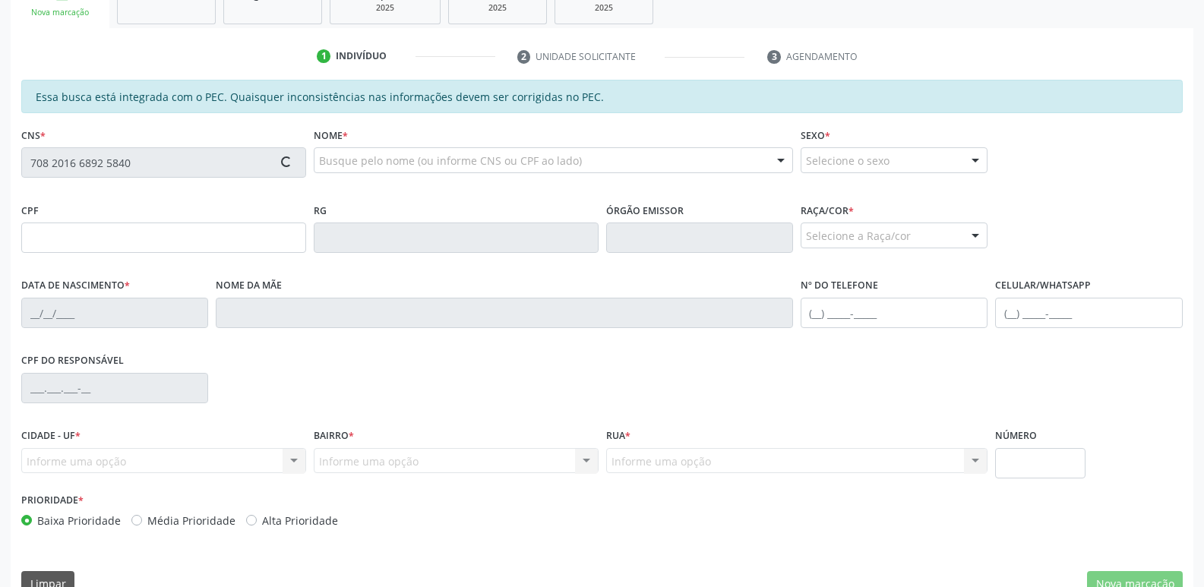
scroll to position [302, 0]
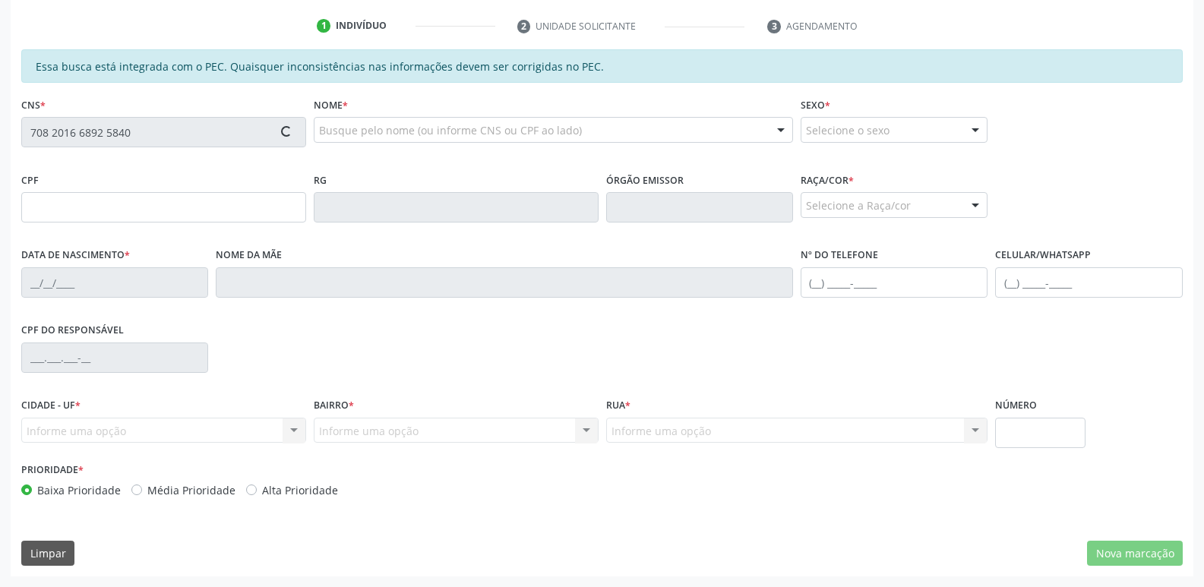
type input "074.240.244-42"
type input "[DATE]"
type input "[PERSON_NAME]"
type input "[PHONE_NUMBER]"
type input "112"
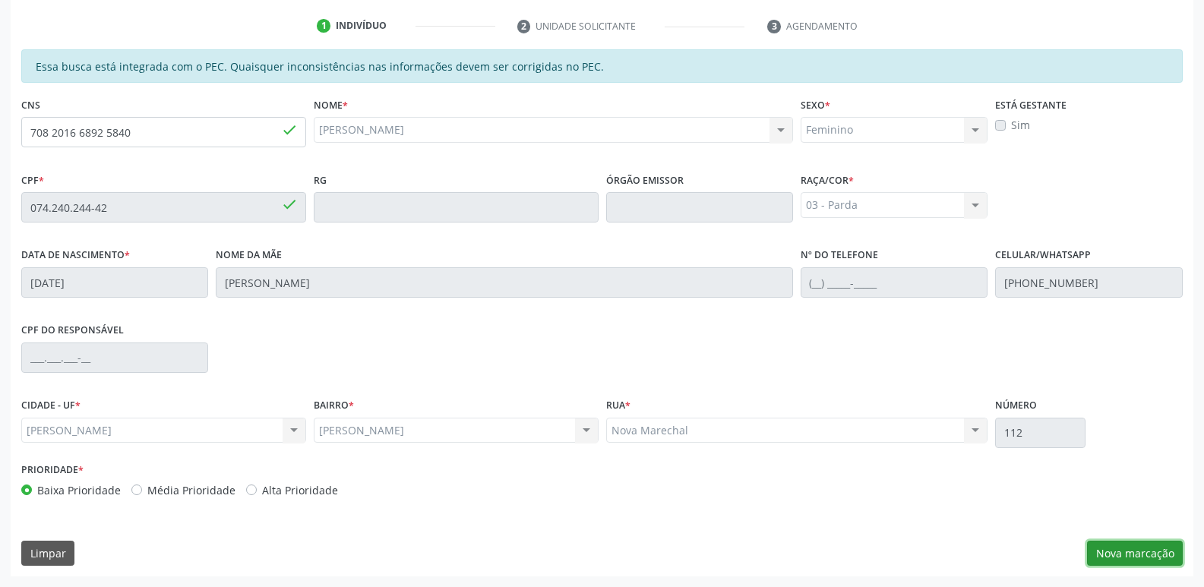
click at [1134, 551] on button "Nova marcação" at bounding box center [1135, 554] width 96 height 26
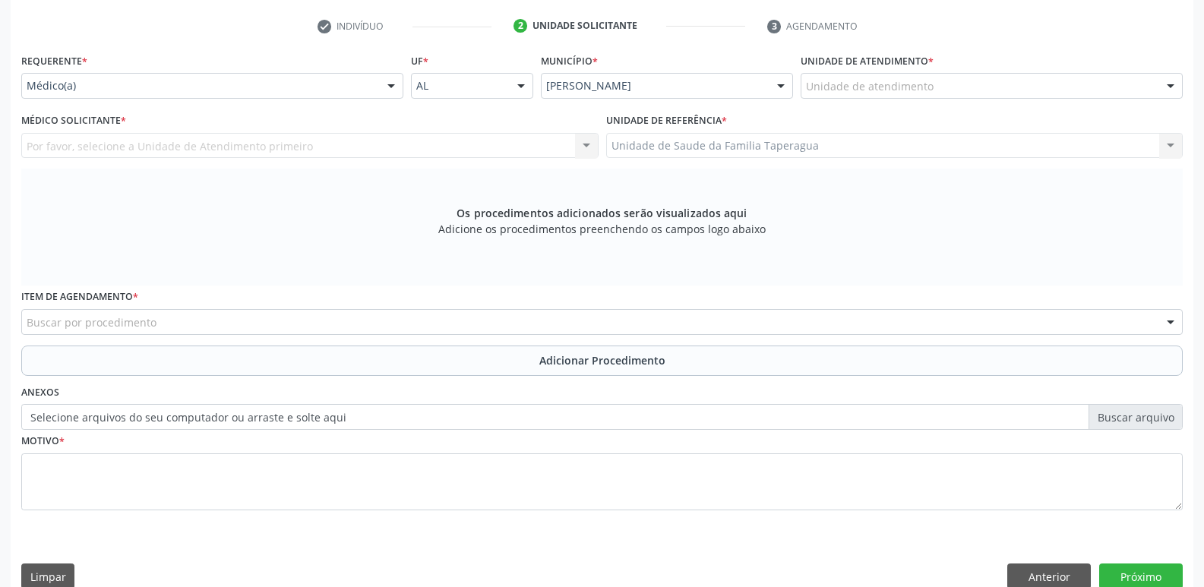
click at [1002, 81] on div "Unidade de atendimento" at bounding box center [992, 86] width 382 height 26
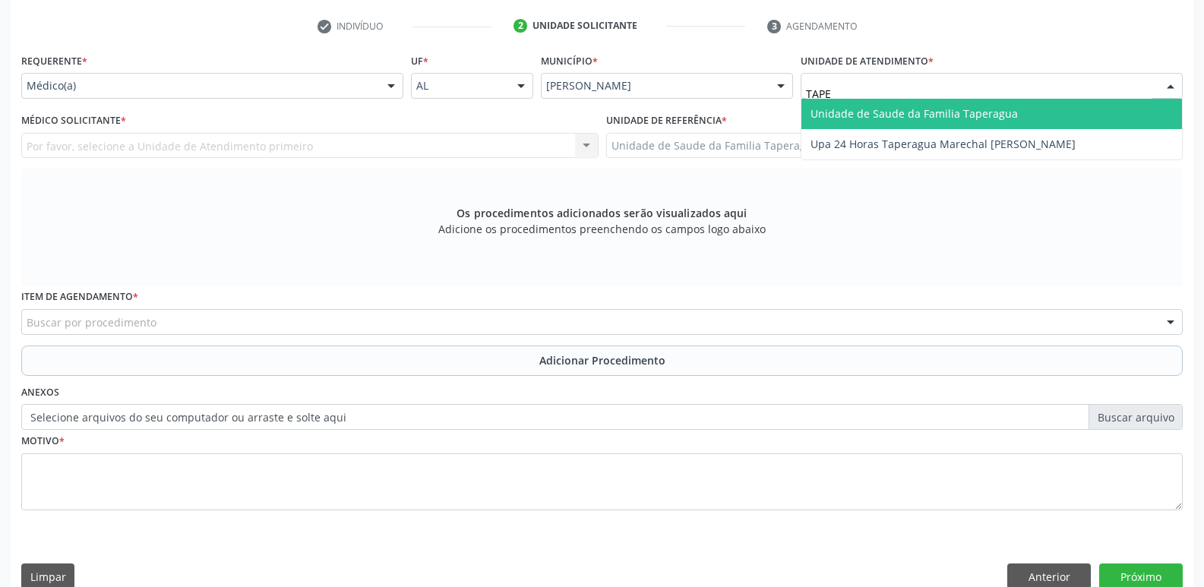
type input "TAPER"
click at [995, 106] on span "Unidade de Saude da Familia Taperagua" at bounding box center [914, 113] width 207 height 14
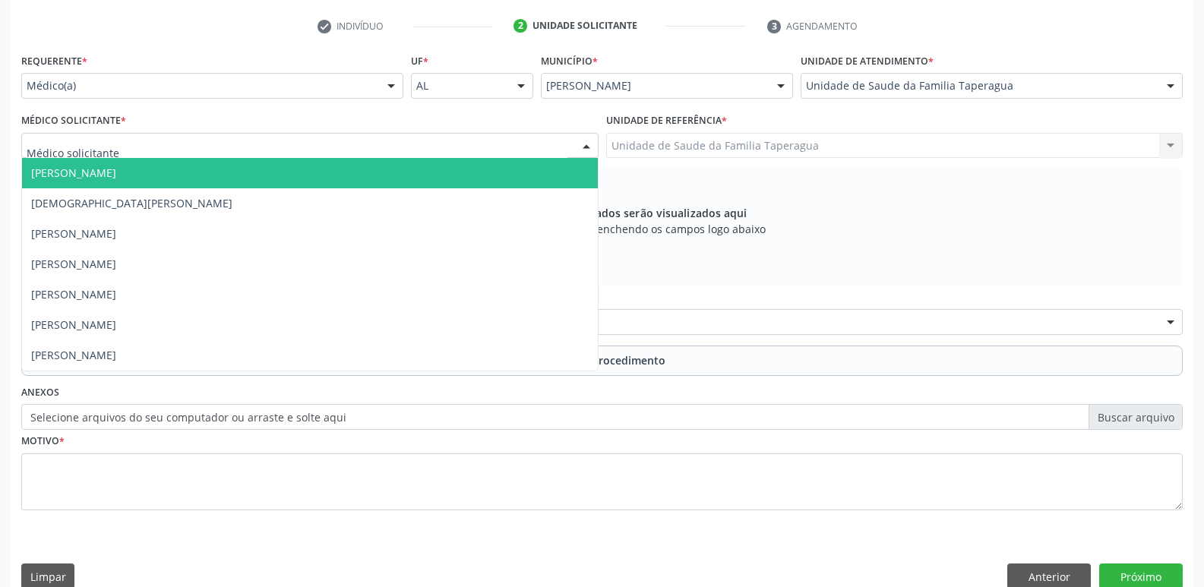
click at [310, 144] on div at bounding box center [309, 146] width 577 height 26
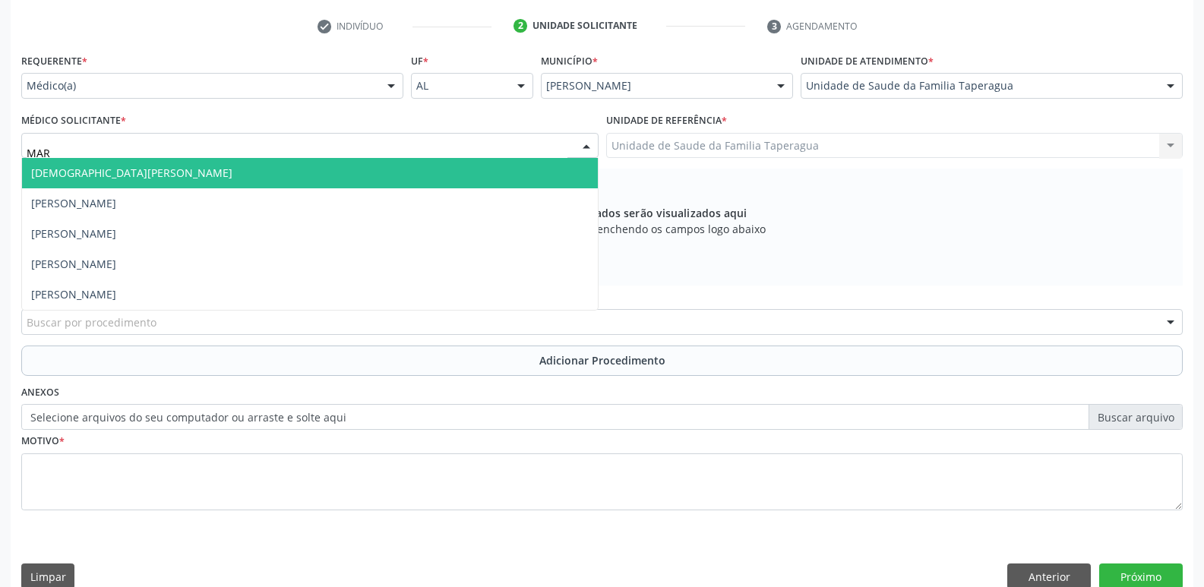
type input "MART"
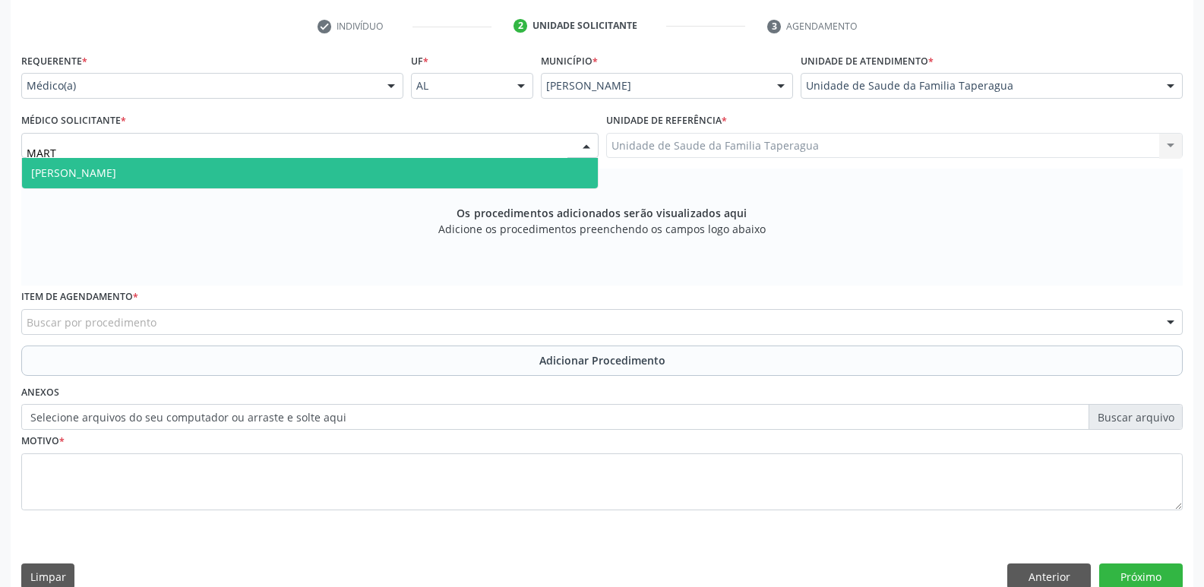
click at [310, 165] on span "[PERSON_NAME]" at bounding box center [310, 173] width 576 height 30
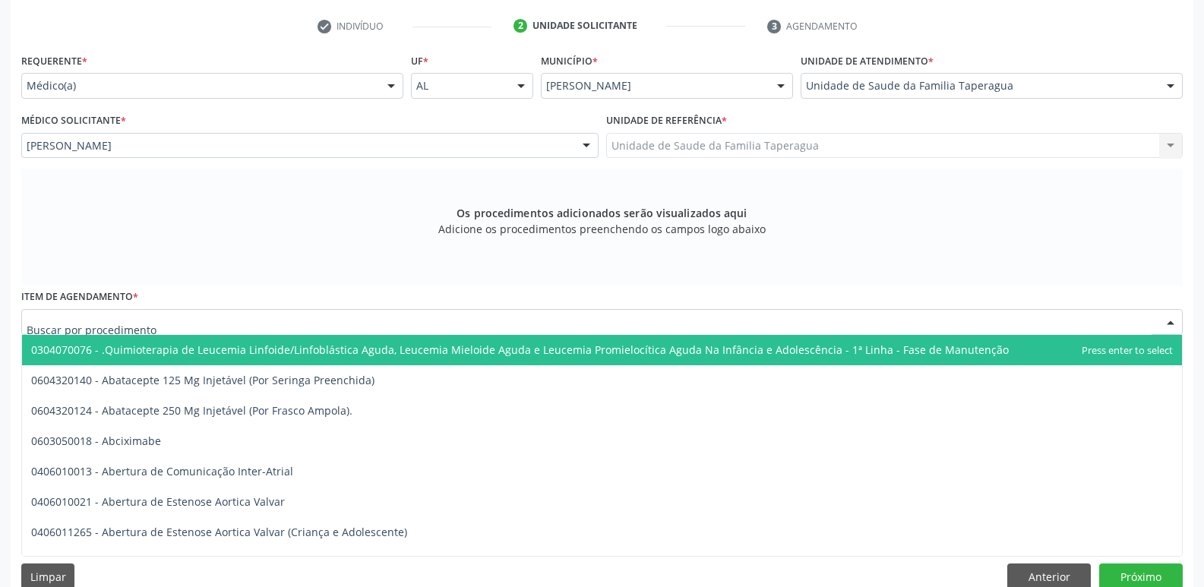
click at [263, 319] on div at bounding box center [602, 322] width 1162 height 26
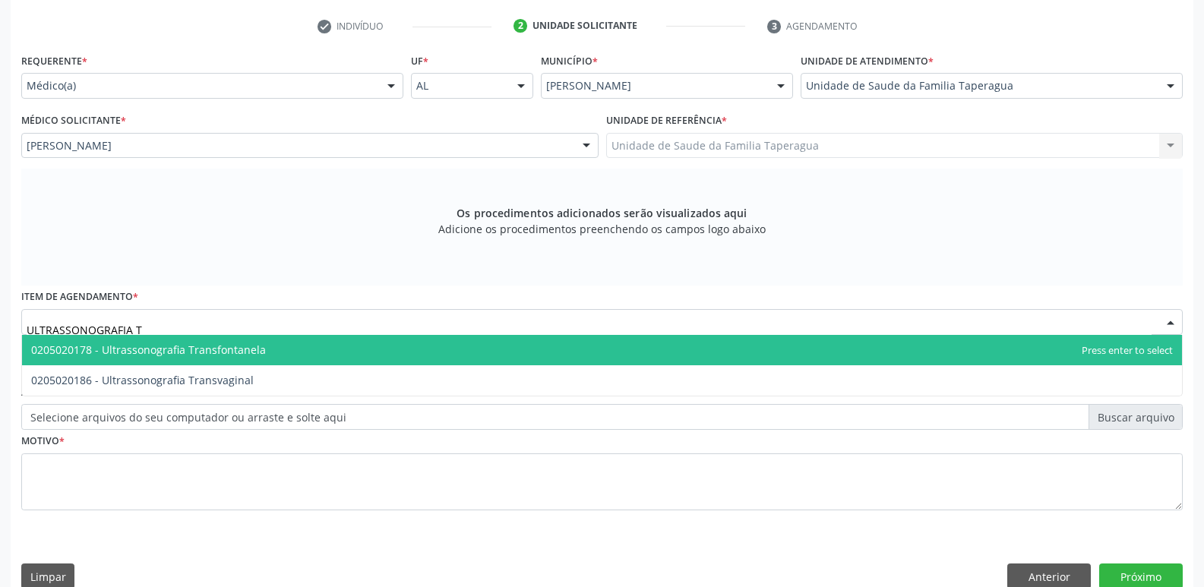
type input "ULTRASSONOGRAFIA TR"
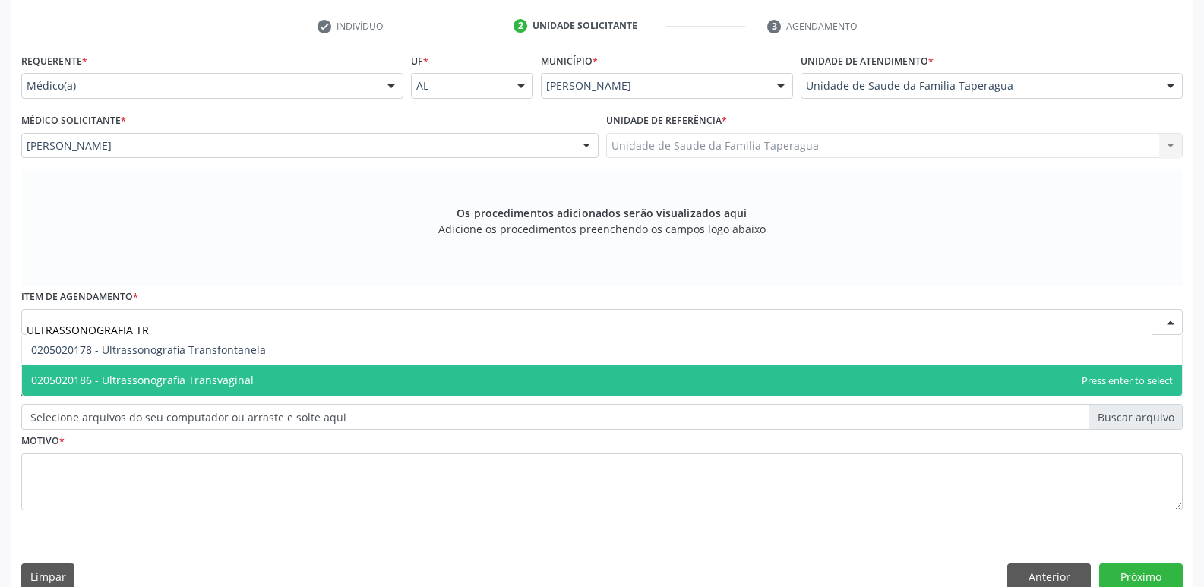
click at [263, 376] on span "0205020186 - Ultrassonografia Transvaginal" at bounding box center [602, 380] width 1160 height 30
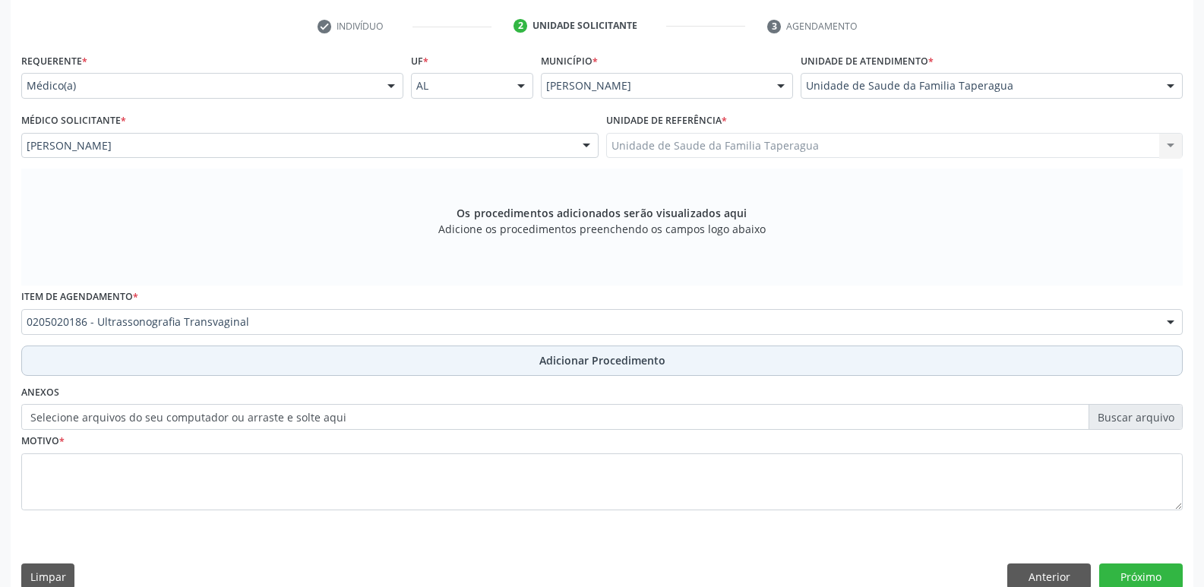
click at [397, 364] on button "Adicionar Procedimento" at bounding box center [602, 361] width 1162 height 30
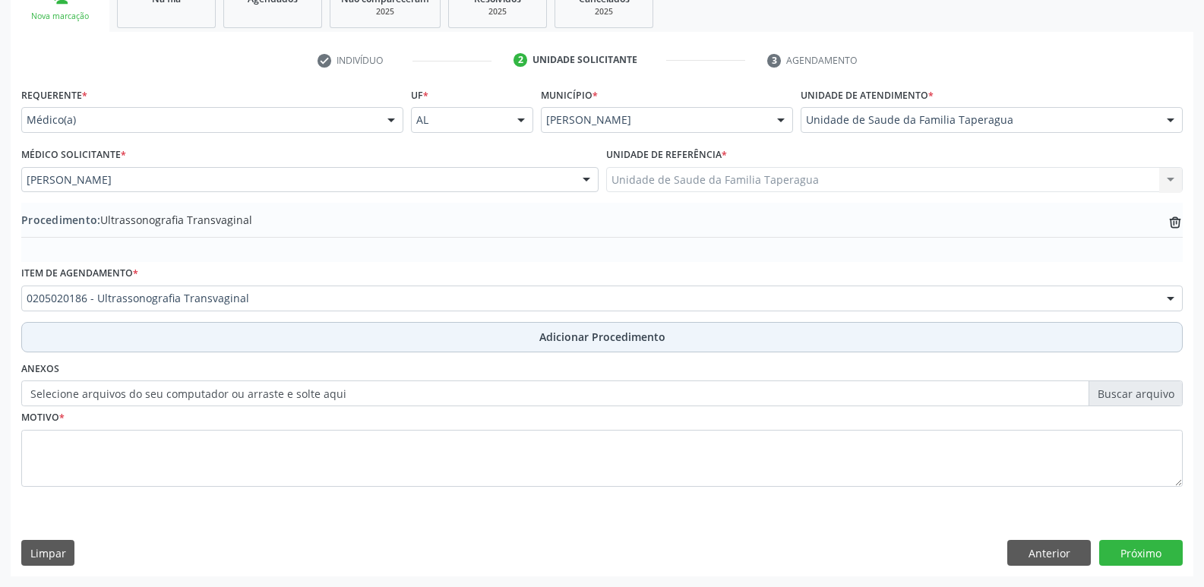
scroll to position [267, 0]
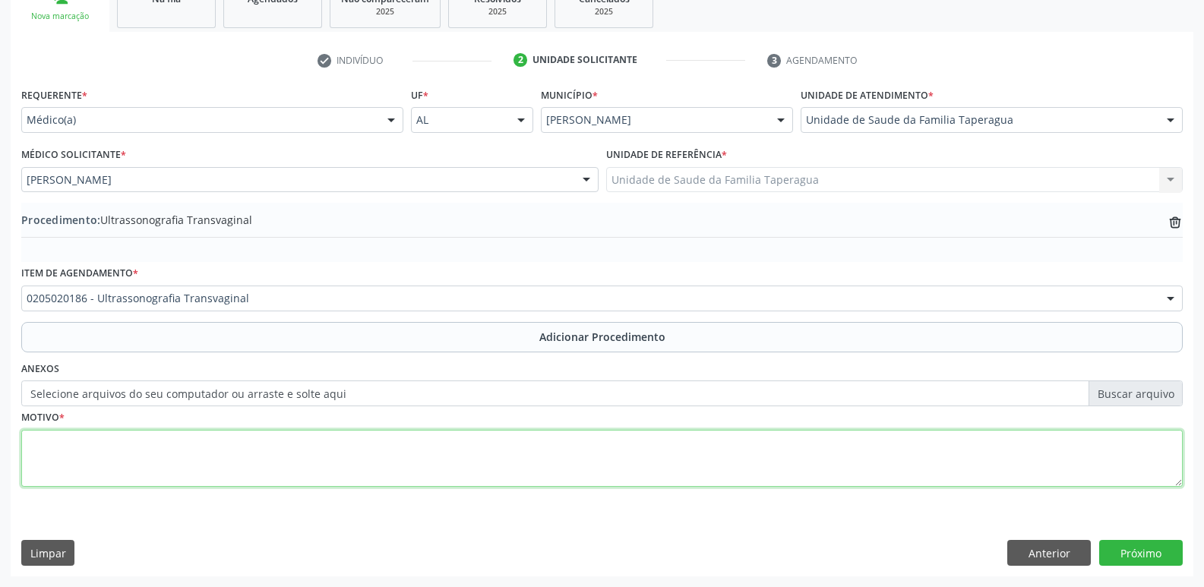
click at [353, 447] on textarea at bounding box center [602, 459] width 1162 height 58
type textarea "METRORRAGIA"
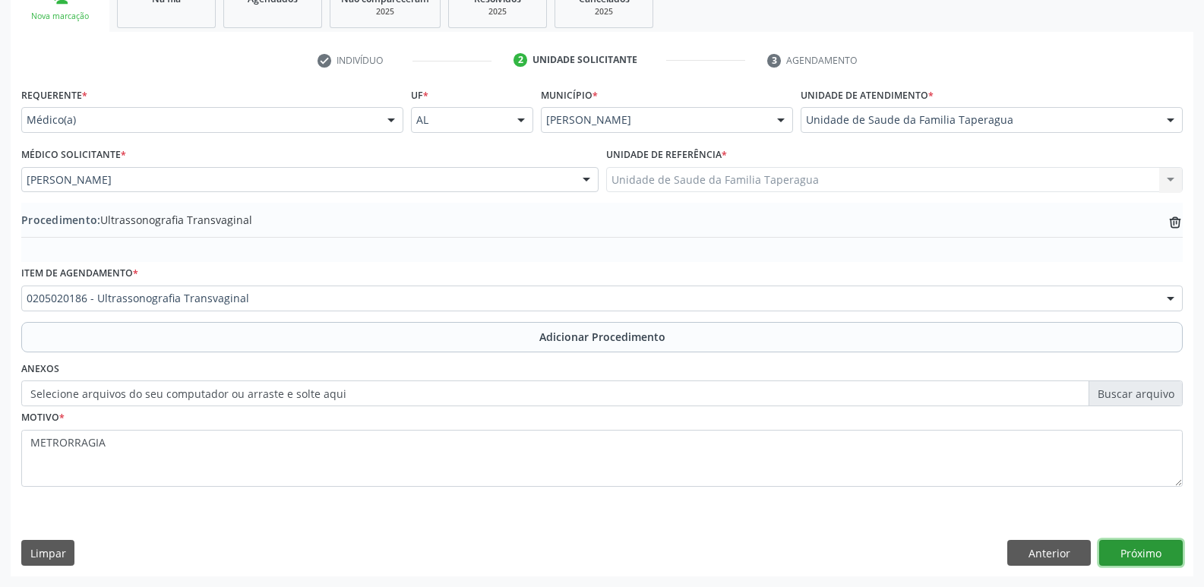
click at [1153, 558] on button "Próximo" at bounding box center [1141, 553] width 84 height 26
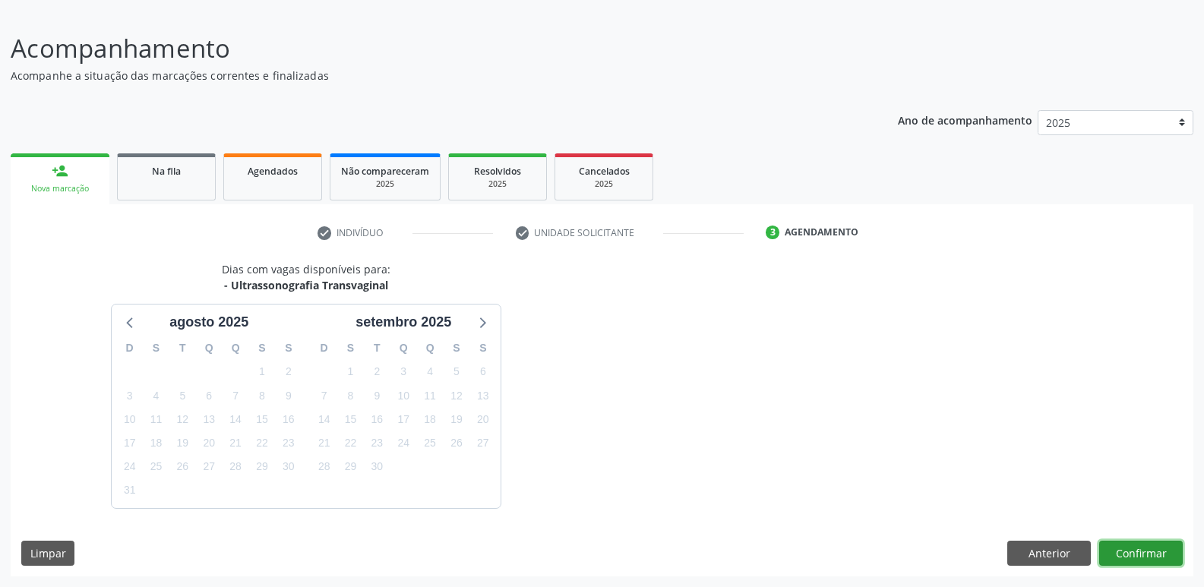
click at [1143, 554] on button "Confirmar" at bounding box center [1141, 554] width 84 height 26
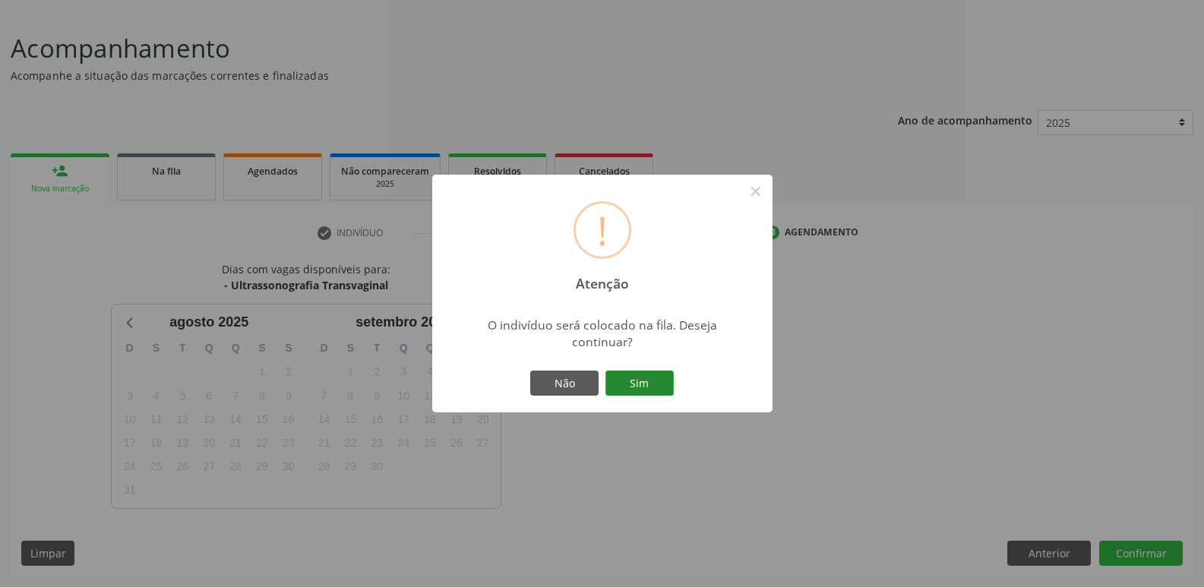
click at [645, 386] on button "Sim" at bounding box center [640, 384] width 68 height 26
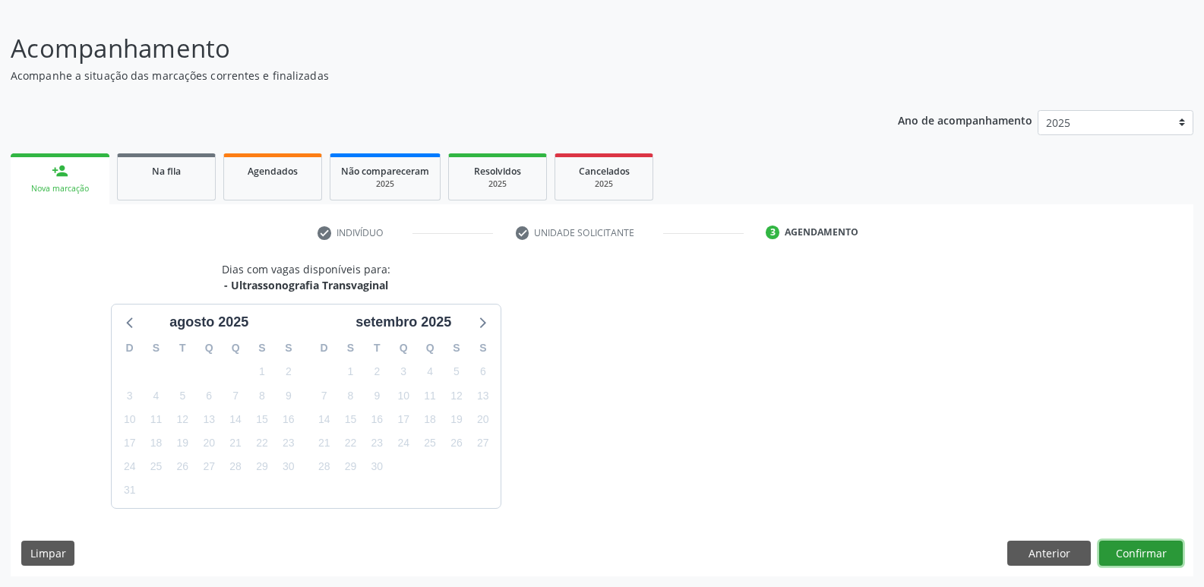
click at [1140, 550] on button "Confirmar" at bounding box center [1141, 554] width 84 height 26
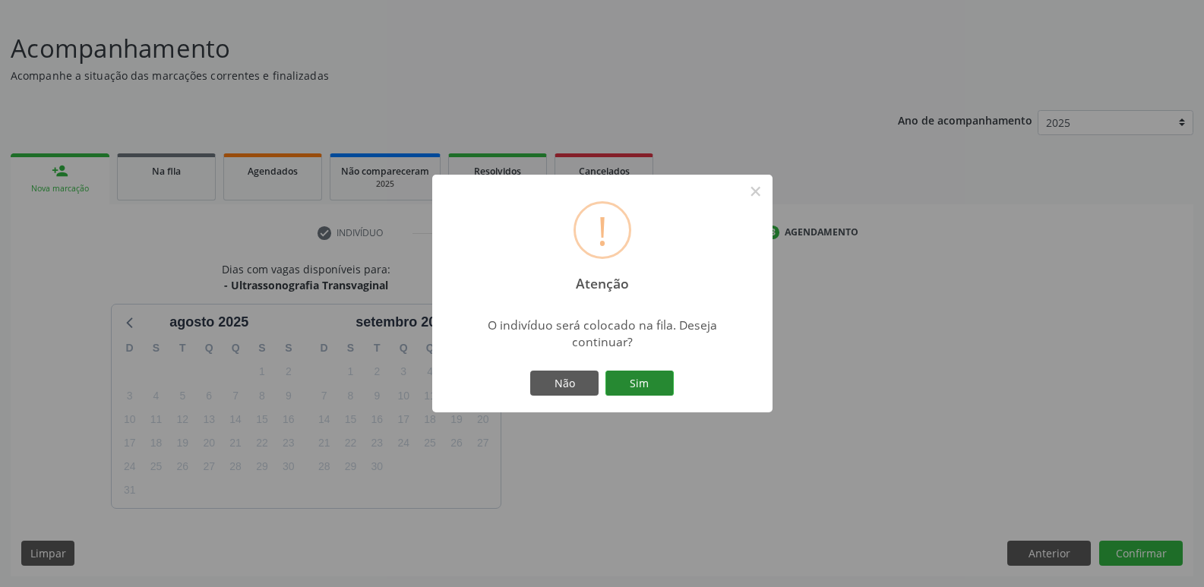
click at [633, 378] on button "Sim" at bounding box center [640, 384] width 68 height 26
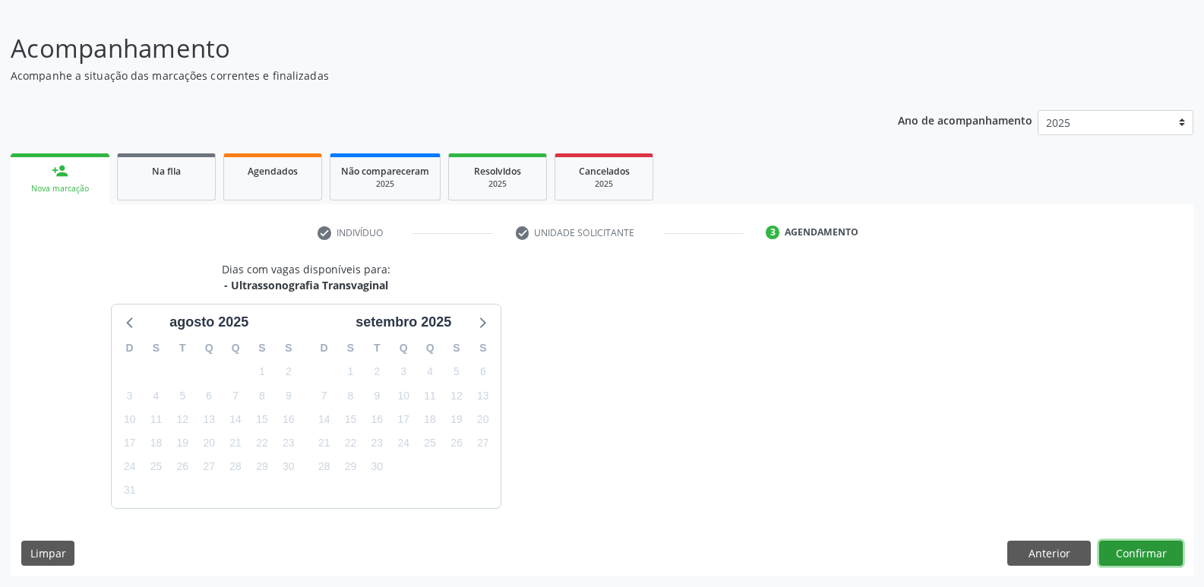
click at [1148, 544] on button "Confirmar" at bounding box center [1141, 554] width 84 height 26
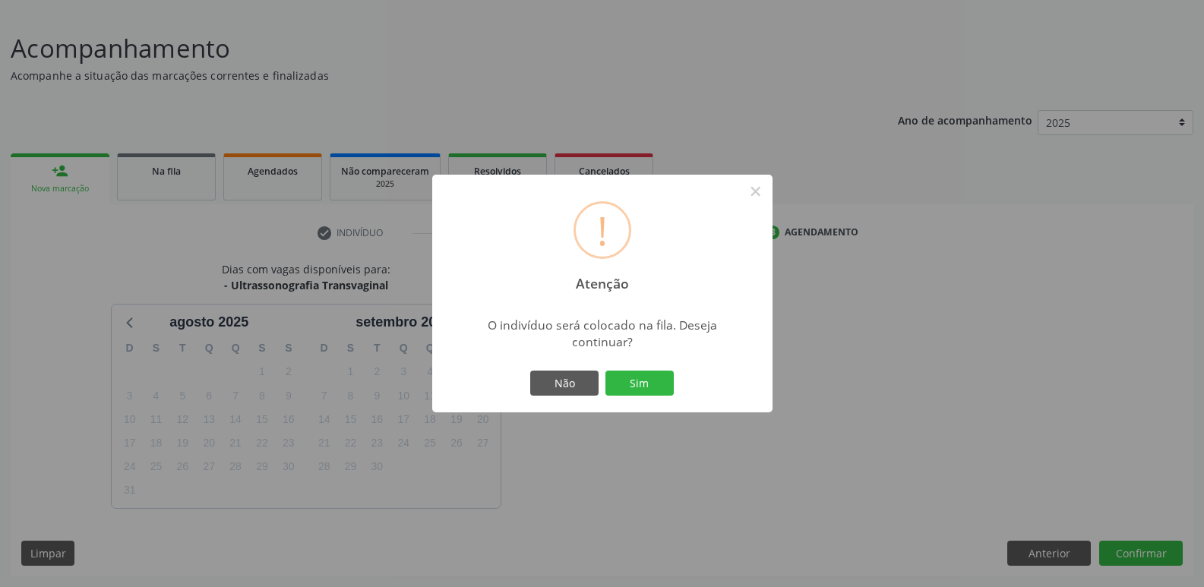
click at [606, 371] on button "Sim" at bounding box center [640, 384] width 68 height 26
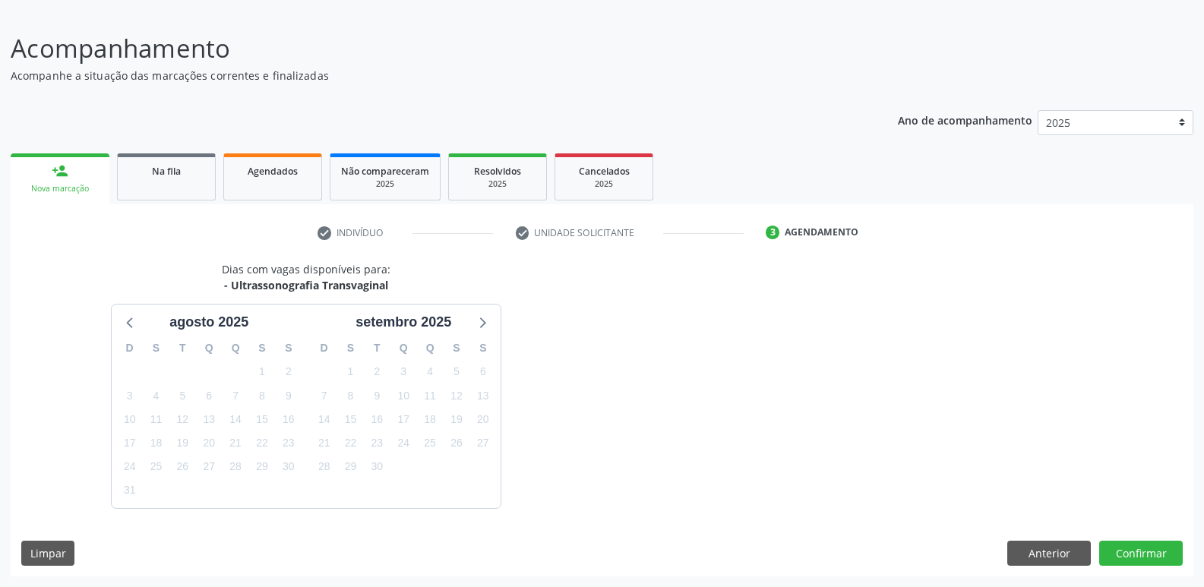
click at [923, 288] on div "Dias com vagas disponíveis para: - Ultrassonografia Transvaginal agosto 2025 D …" at bounding box center [602, 384] width 1183 height 247
click at [727, 338] on div "Dias com vagas disponíveis para: - Ultrassonografia Transvaginal agosto 2025 D …" at bounding box center [602, 384] width 1183 height 247
click at [1159, 551] on button "Confirmar" at bounding box center [1141, 554] width 84 height 26
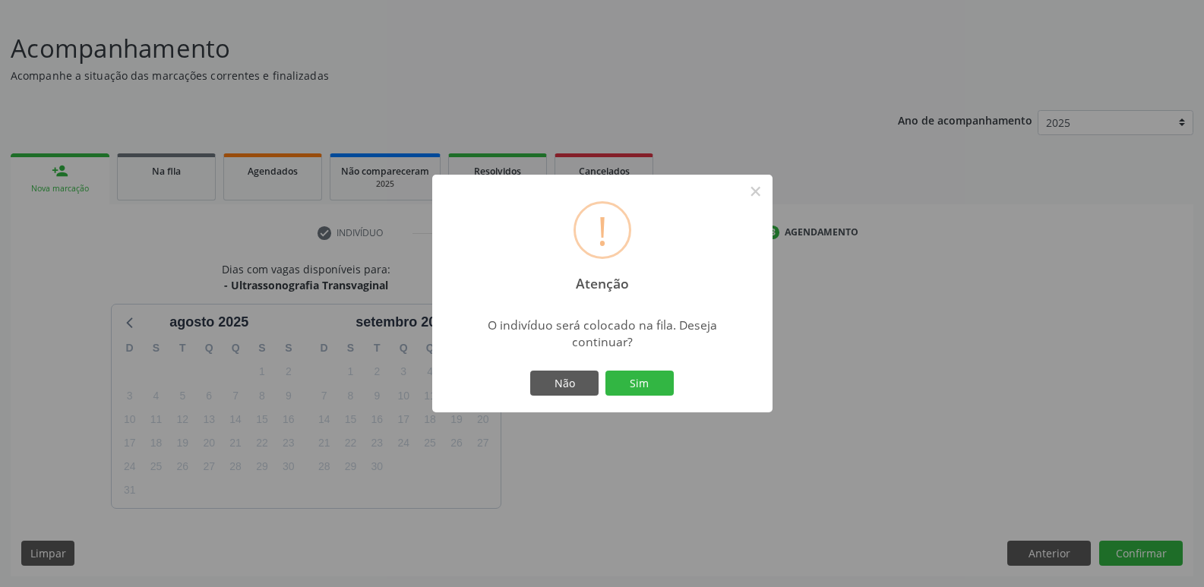
click at [606, 371] on button "Sim" at bounding box center [640, 384] width 68 height 26
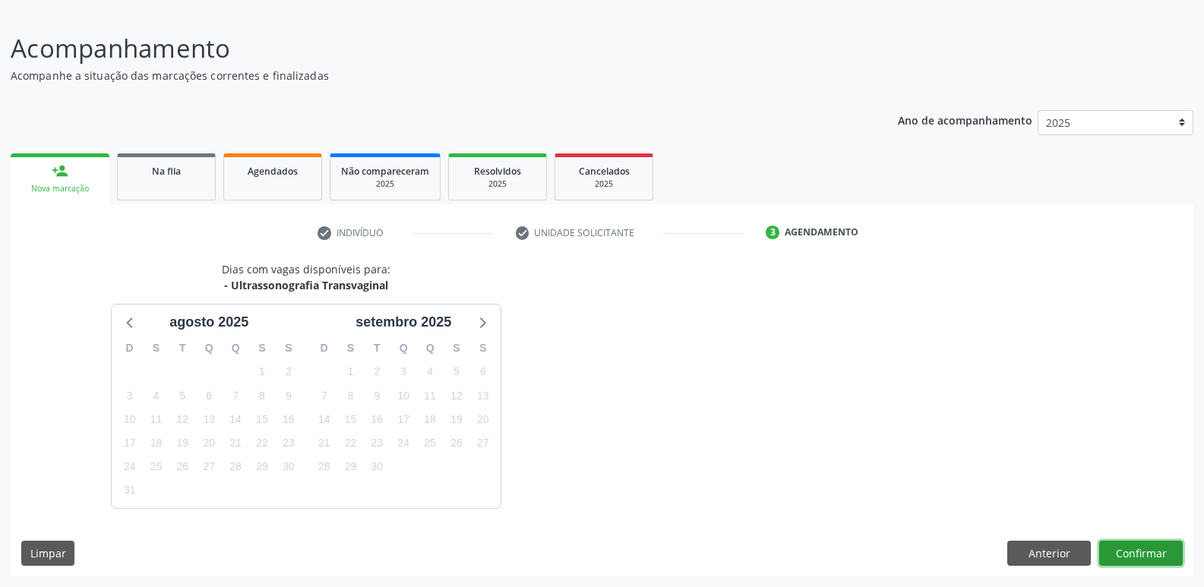
click at [1134, 554] on button "Confirmar" at bounding box center [1141, 554] width 84 height 26
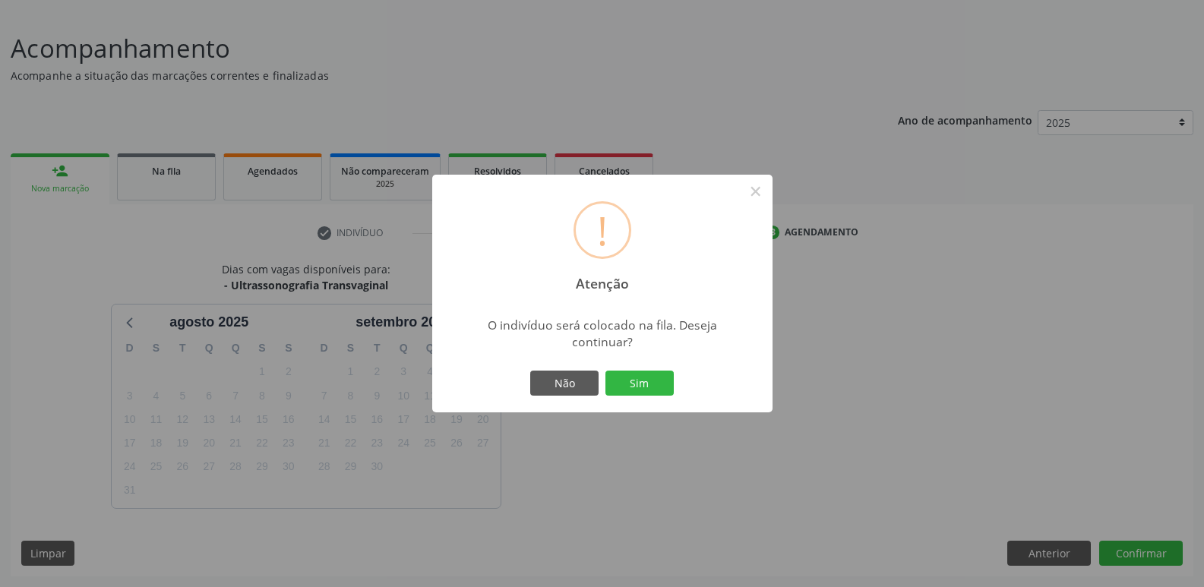
click at [606, 371] on button "Sim" at bounding box center [640, 384] width 68 height 26
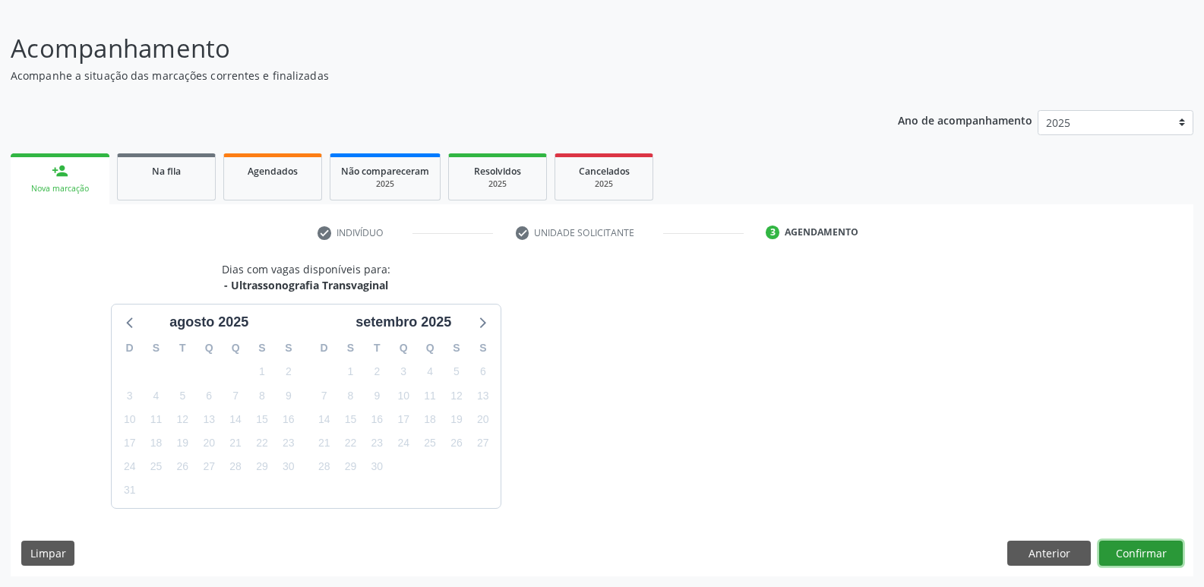
click at [1140, 558] on button "Confirmar" at bounding box center [1141, 554] width 84 height 26
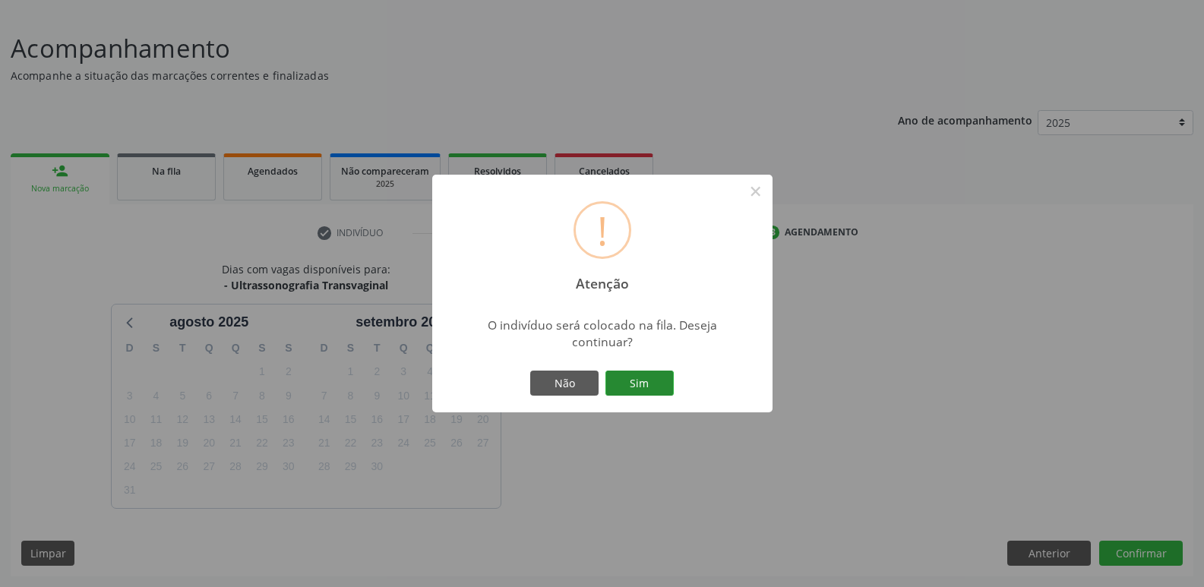
click at [653, 377] on button "Sim" at bounding box center [640, 384] width 68 height 26
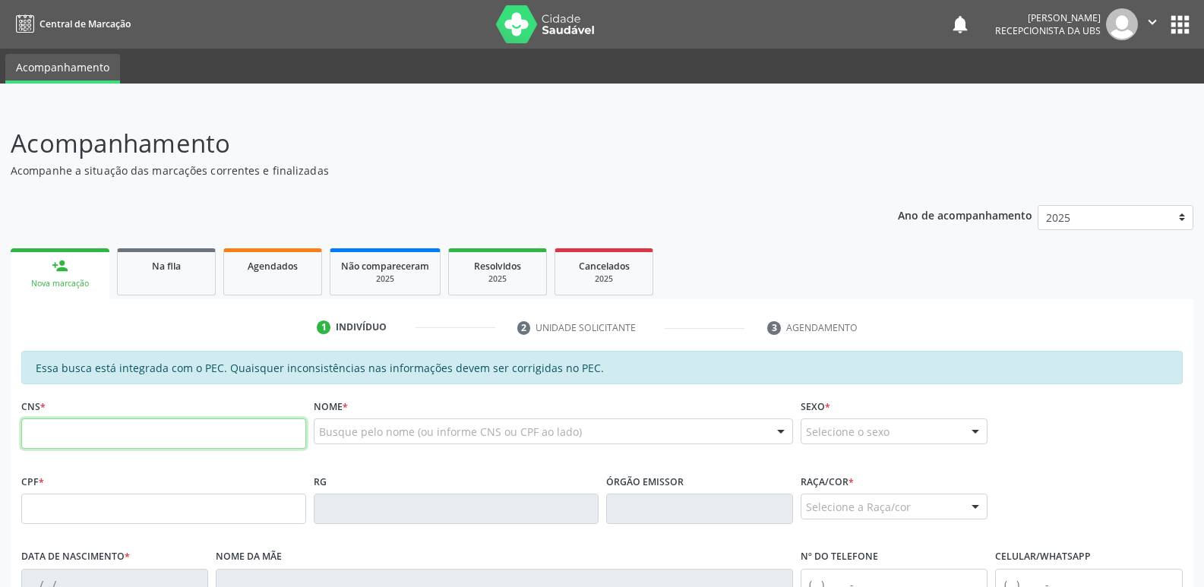
scroll to position [95, 0]
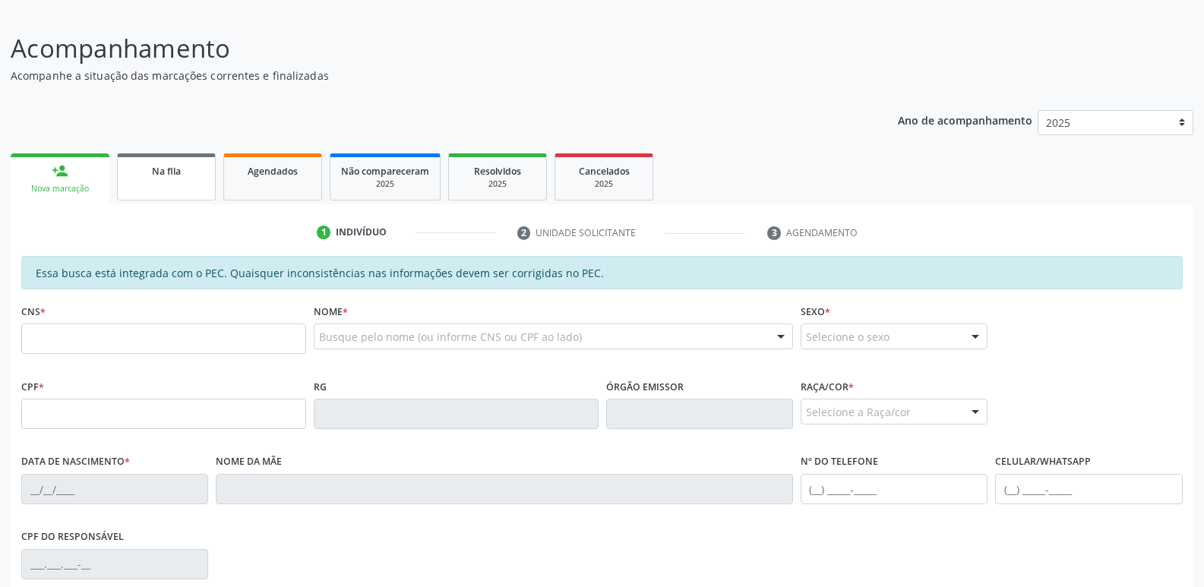
click at [182, 166] on div "Na fila" at bounding box center [166, 171] width 76 height 16
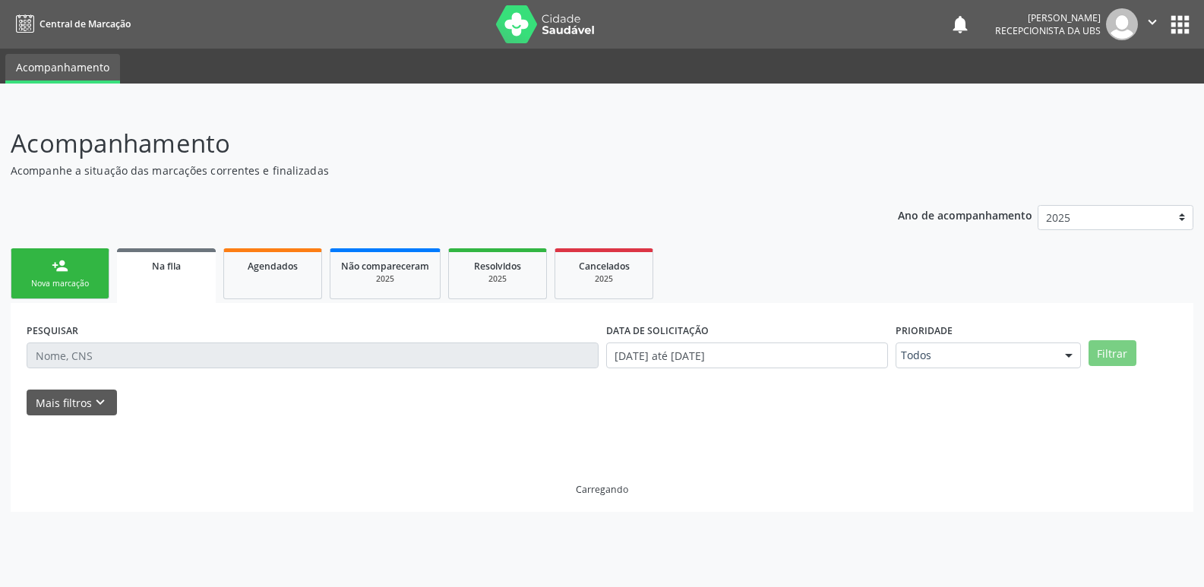
scroll to position [0, 0]
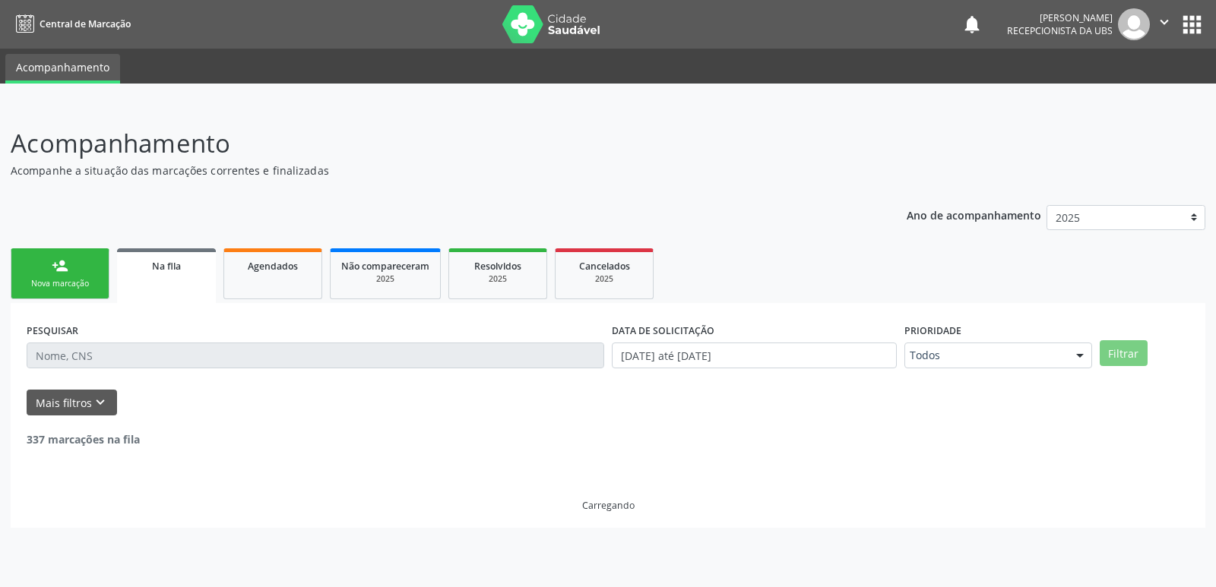
click at [1203, 201] on div "Acompanhamento Acompanhe a situação das marcações correntes e finalizadas Relat…" at bounding box center [608, 346] width 1216 height 482
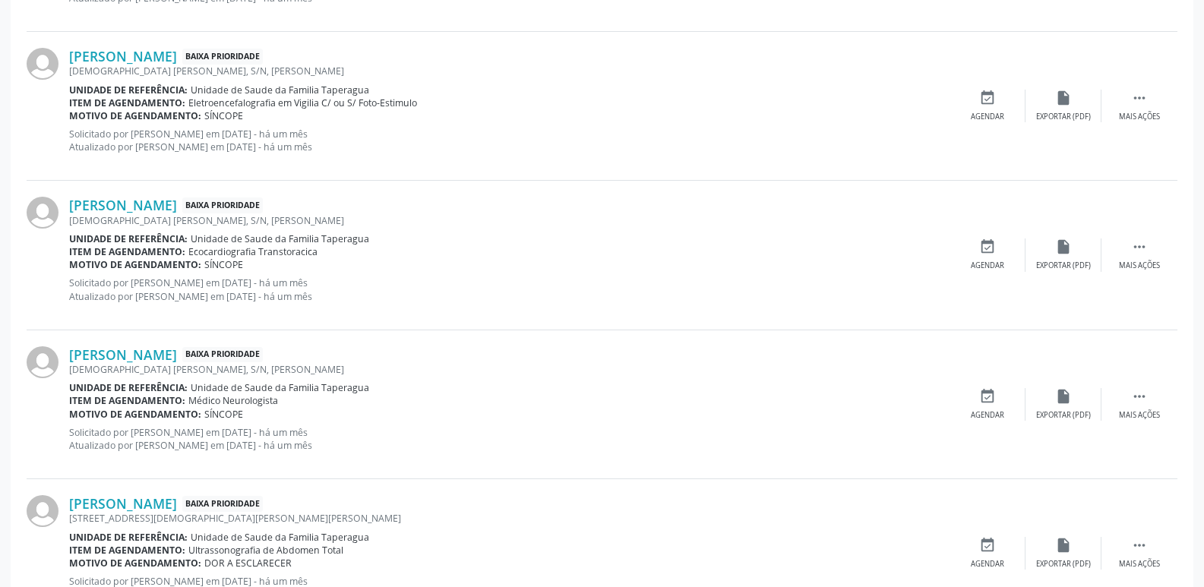
scroll to position [2143, 0]
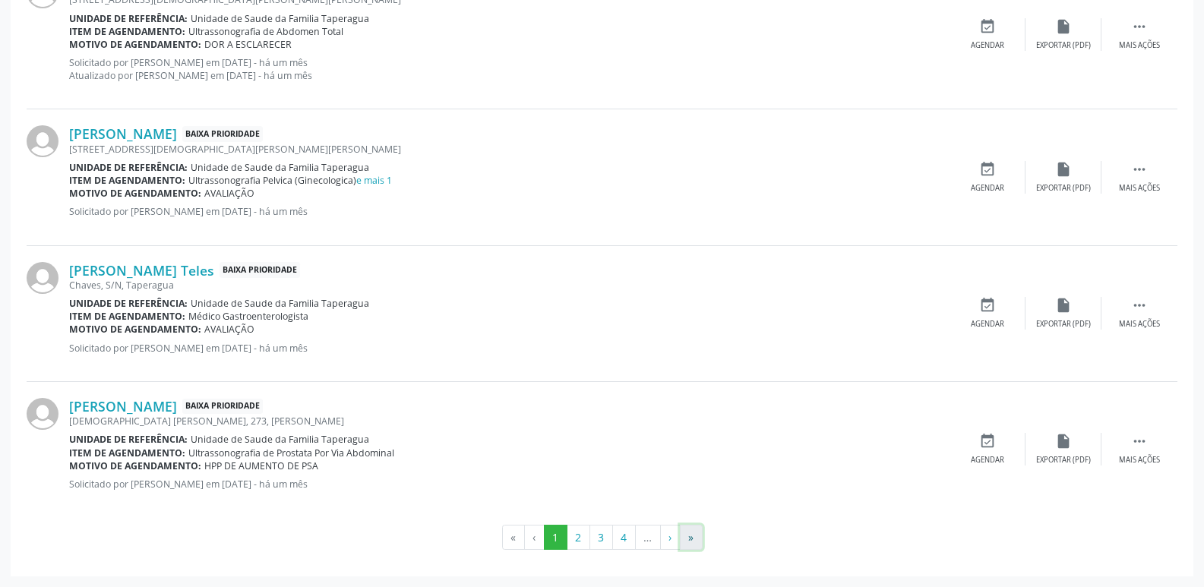
click at [685, 536] on button "»" at bounding box center [691, 538] width 23 height 26
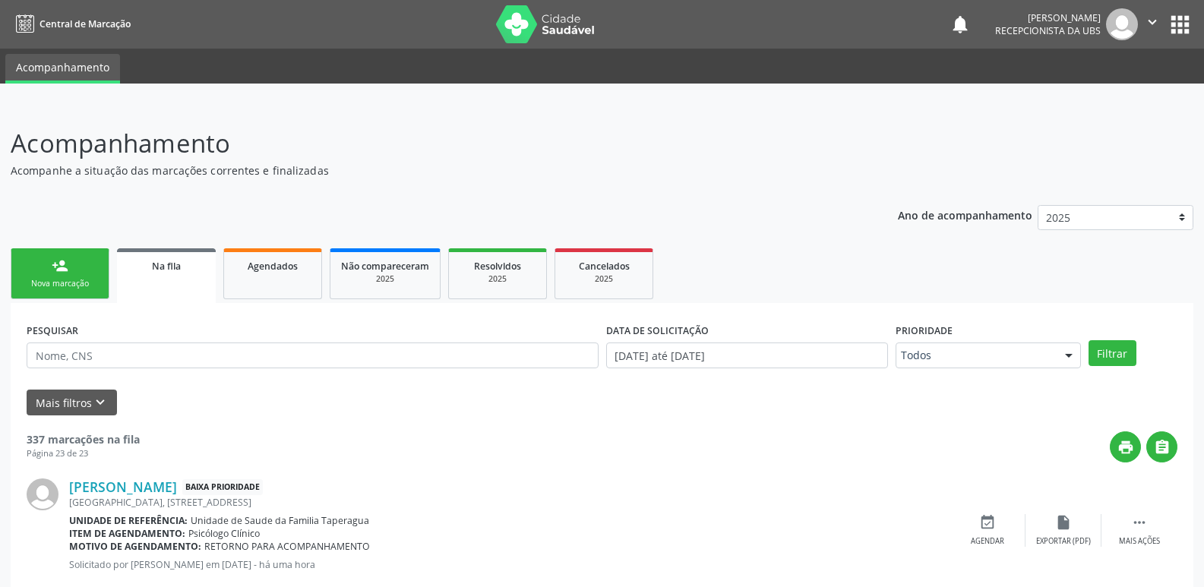
scroll to position [898, 0]
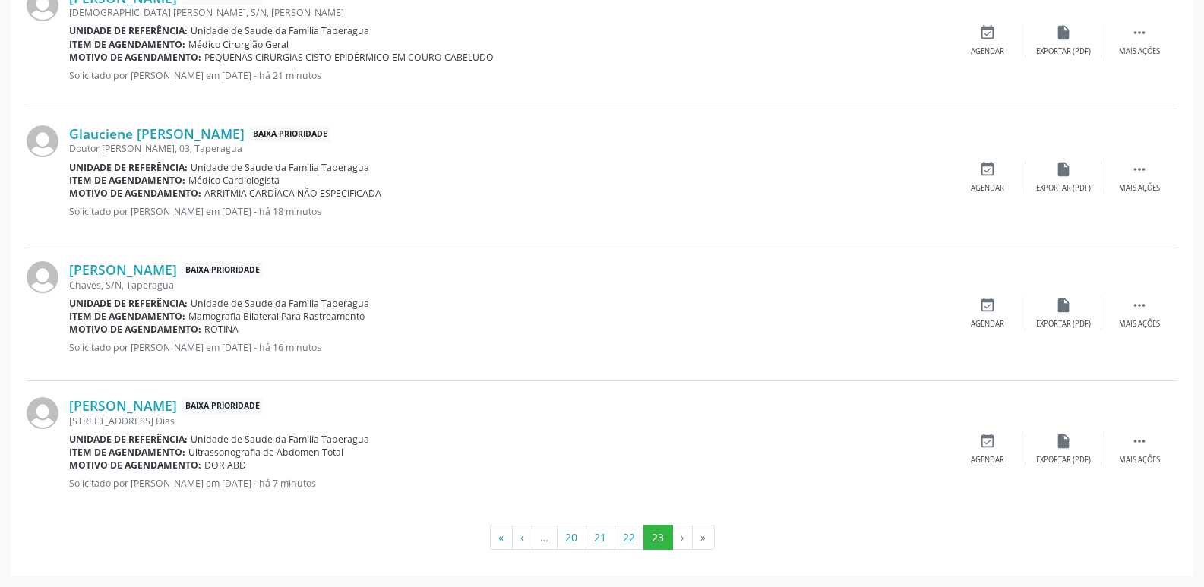
click at [679, 535] on li "›" at bounding box center [683, 538] width 20 height 26
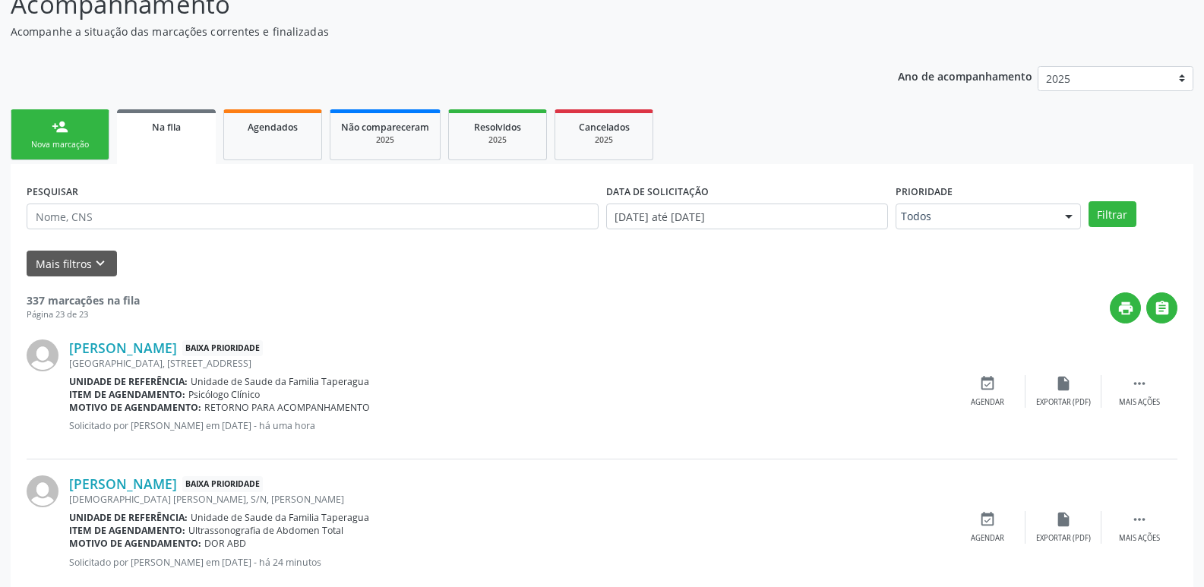
scroll to position [0, 0]
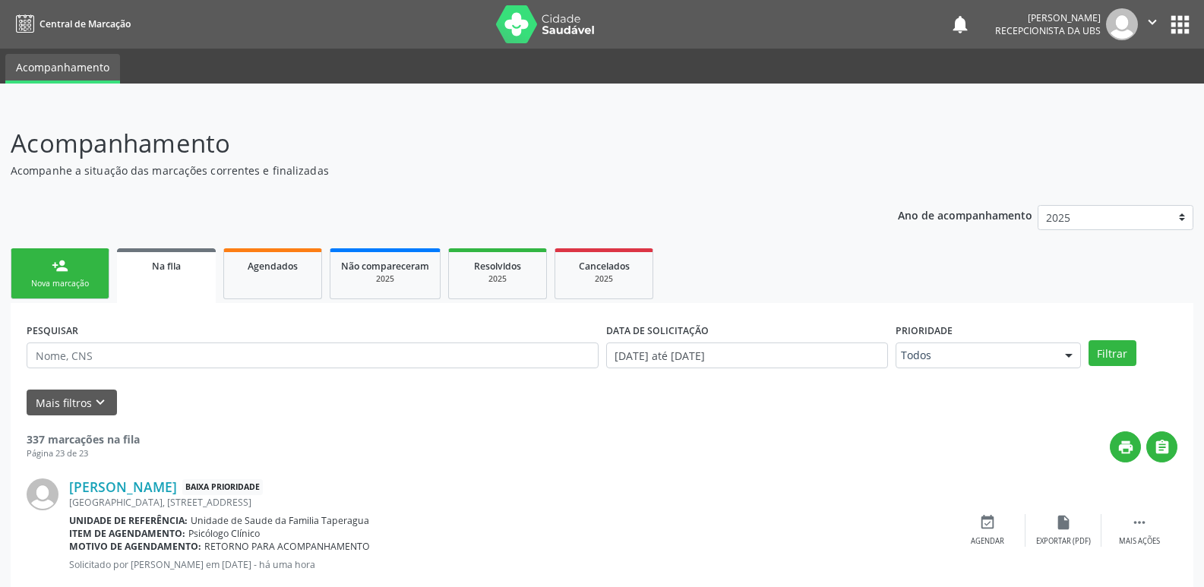
click at [69, 273] on link "person_add Nova marcação" at bounding box center [60, 273] width 99 height 51
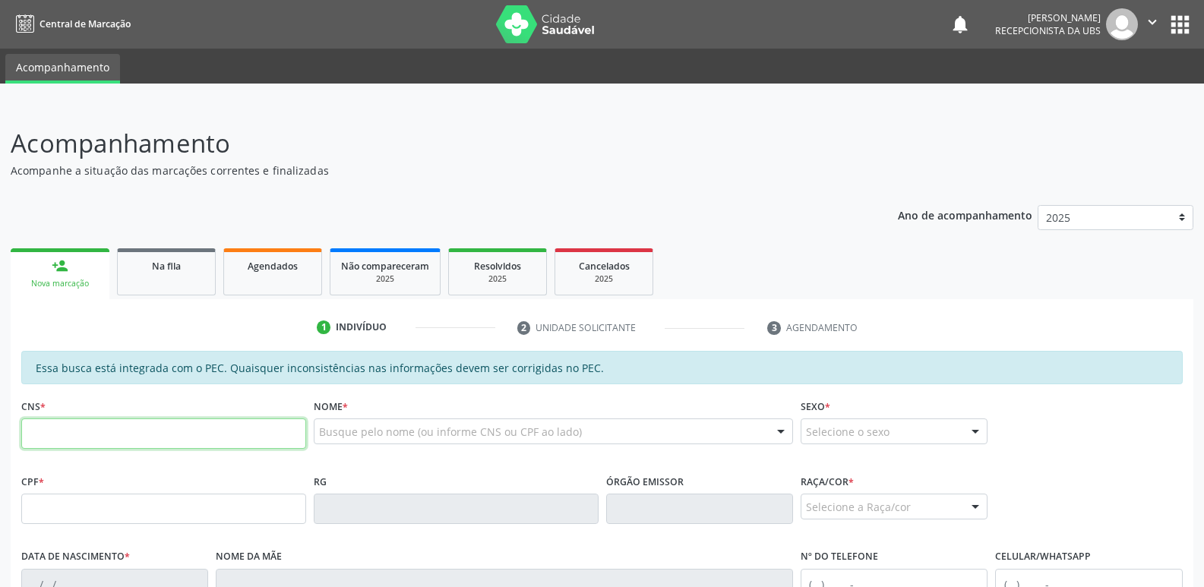
click at [245, 435] on input "text" at bounding box center [163, 434] width 285 height 30
paste input "708 2016 6892 5840"
type input "708 2016 6892 5840"
type input "074.240.244-42"
type input "[DATE]"
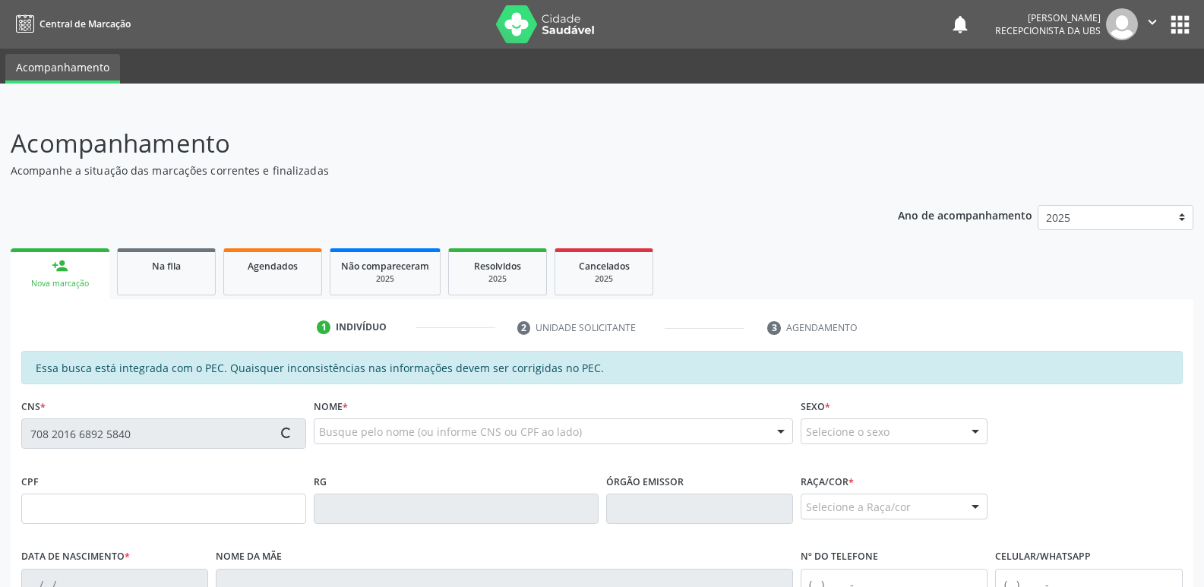
type input "[PERSON_NAME]"
type input "[PHONE_NUMBER]"
type input "112"
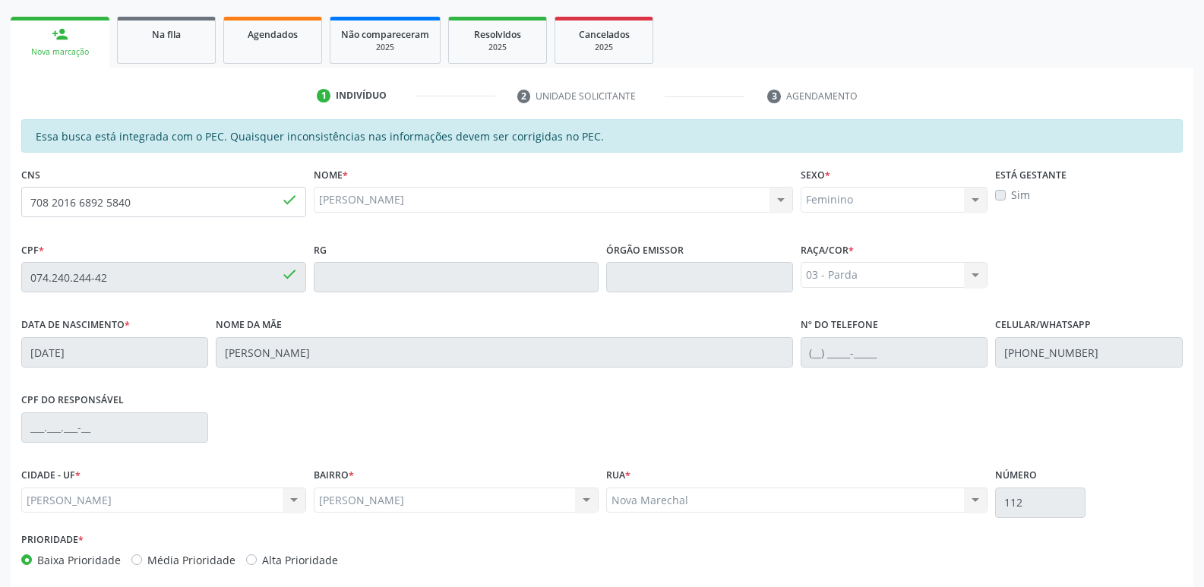
scroll to position [302, 0]
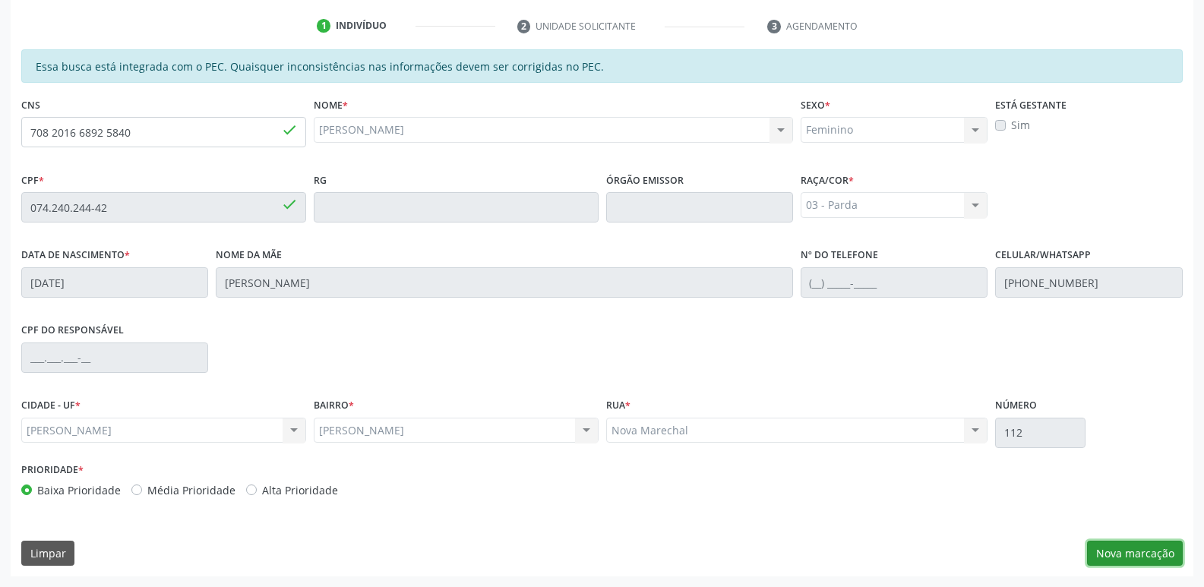
click at [1118, 550] on button "Nova marcação" at bounding box center [1135, 554] width 96 height 26
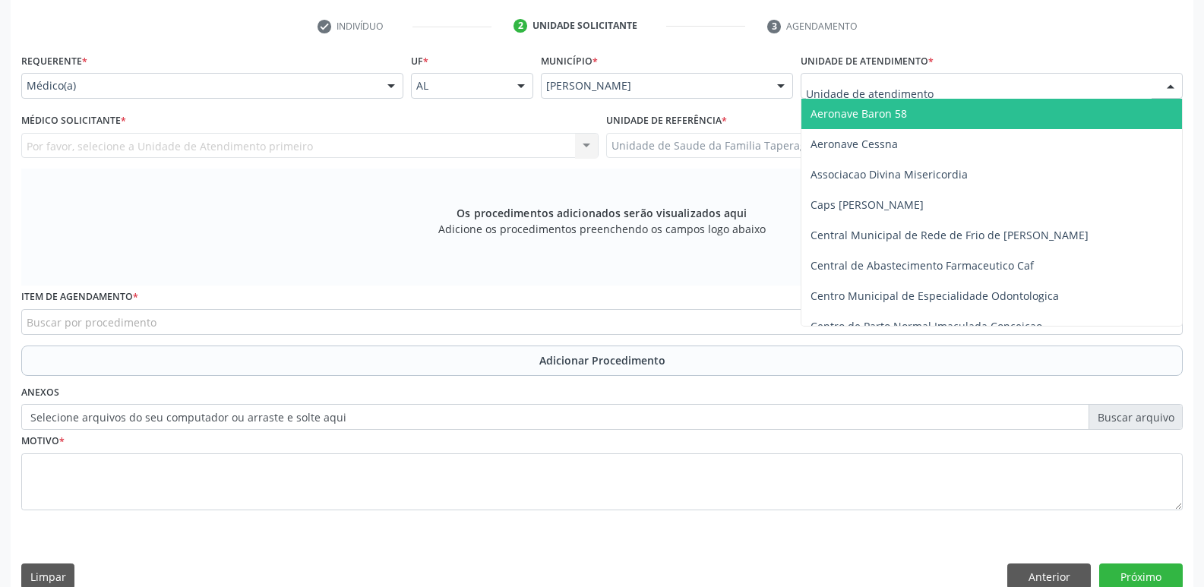
click at [970, 93] on div at bounding box center [992, 86] width 382 height 26
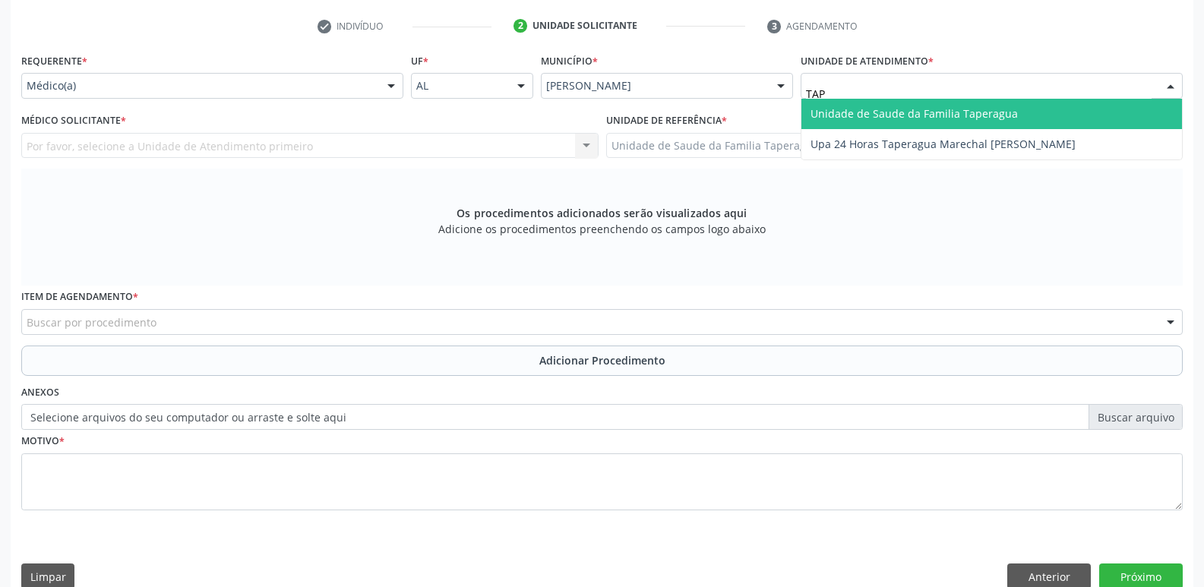
type input "TAPE"
click at [966, 117] on span "Unidade de Saude da Familia Taperagua" at bounding box center [914, 113] width 207 height 14
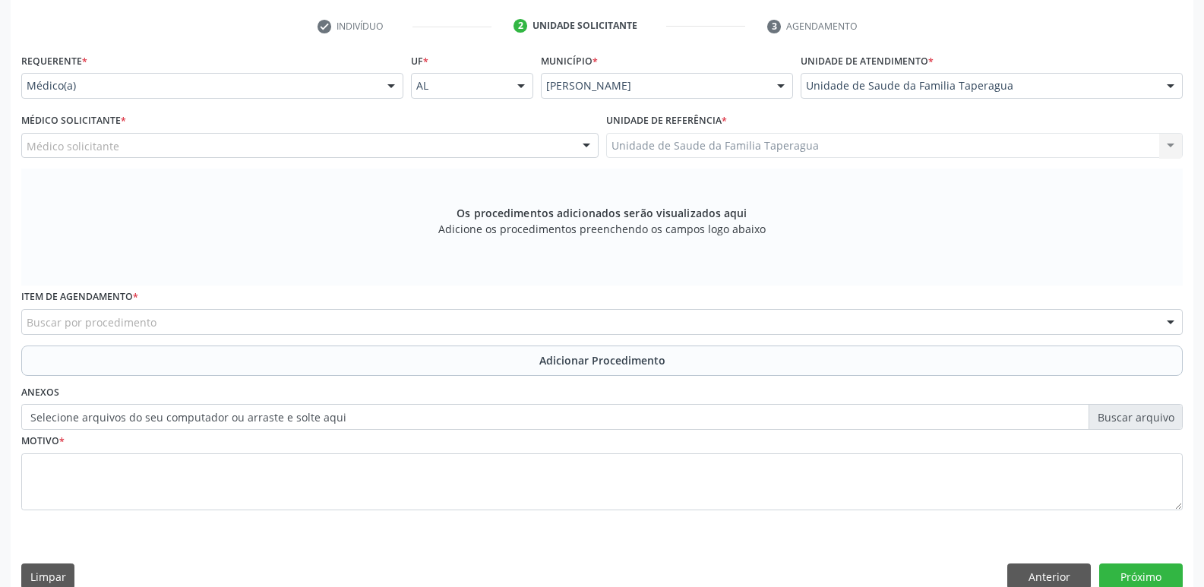
click at [356, 150] on div "Médico solicitante" at bounding box center [309, 146] width 577 height 26
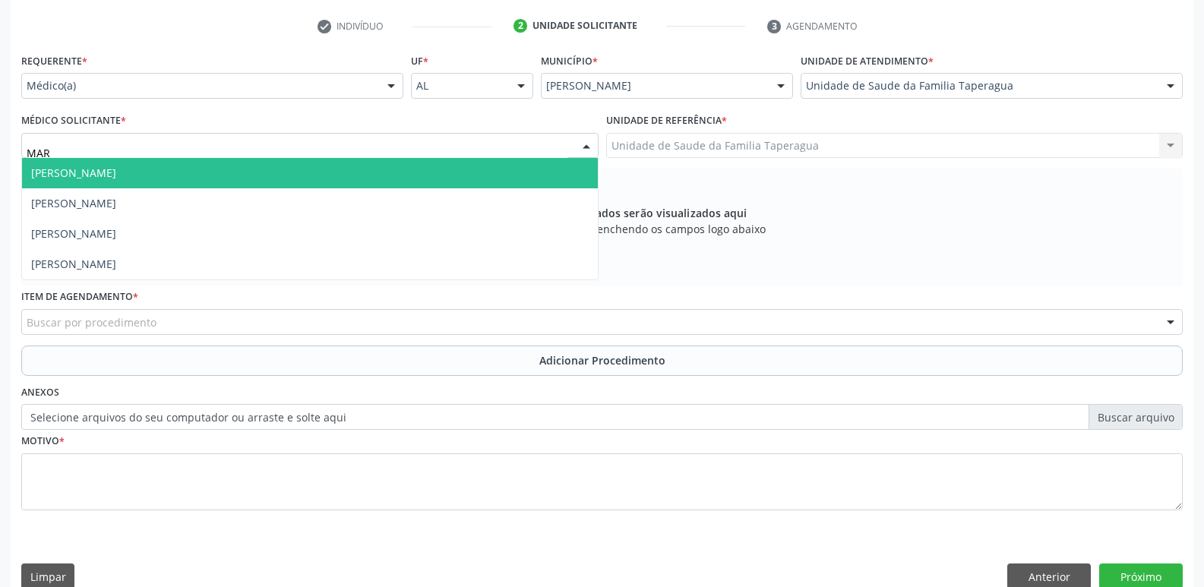
type input "MART"
click at [346, 174] on span "[PERSON_NAME]" at bounding box center [310, 173] width 576 height 30
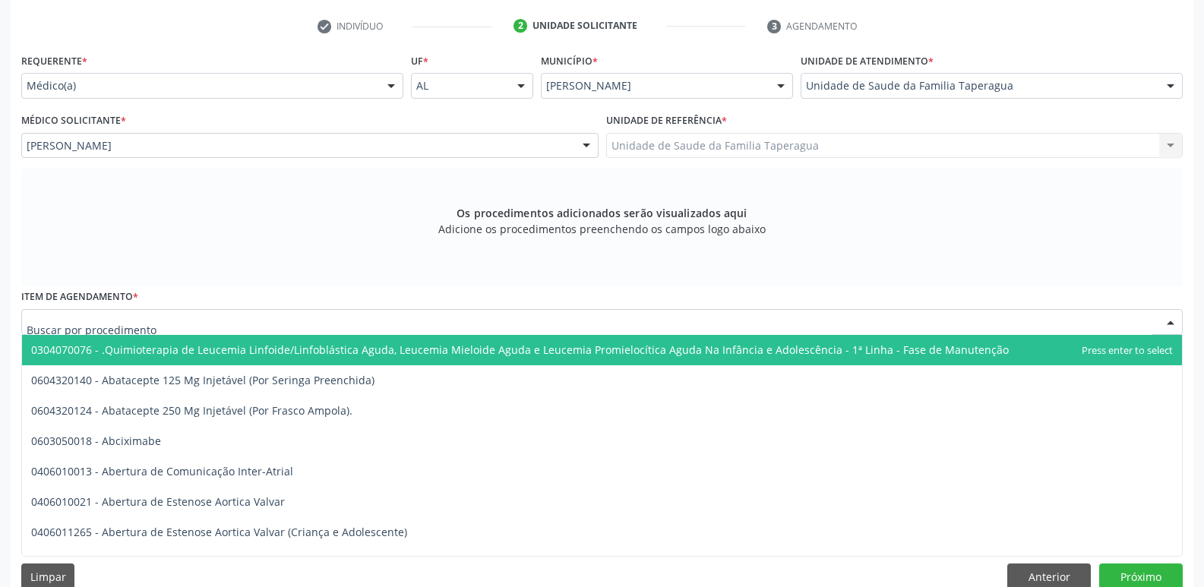
click at [313, 315] on div at bounding box center [602, 322] width 1162 height 26
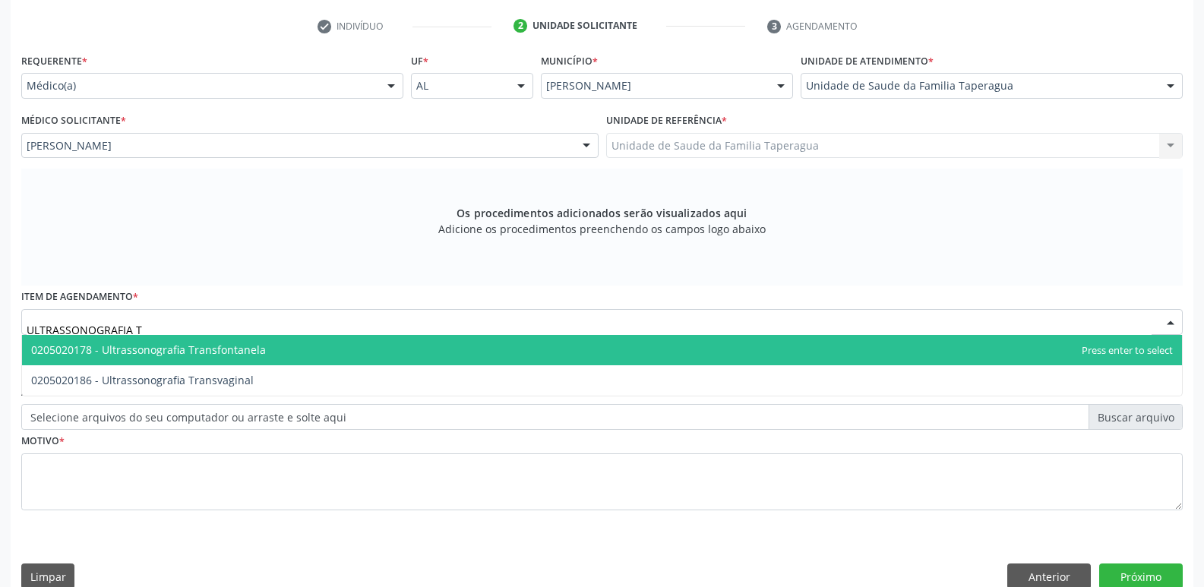
type input "ULTRASSONOGRAFIA TR"
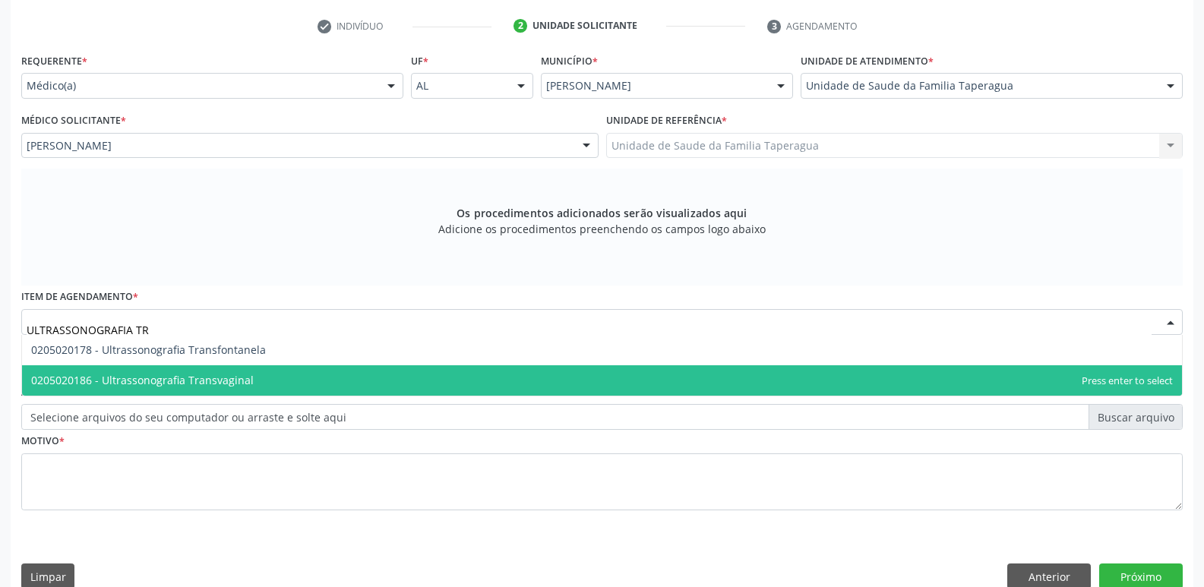
click at [301, 372] on span "0205020186 - Ultrassonografia Transvaginal" at bounding box center [602, 380] width 1160 height 30
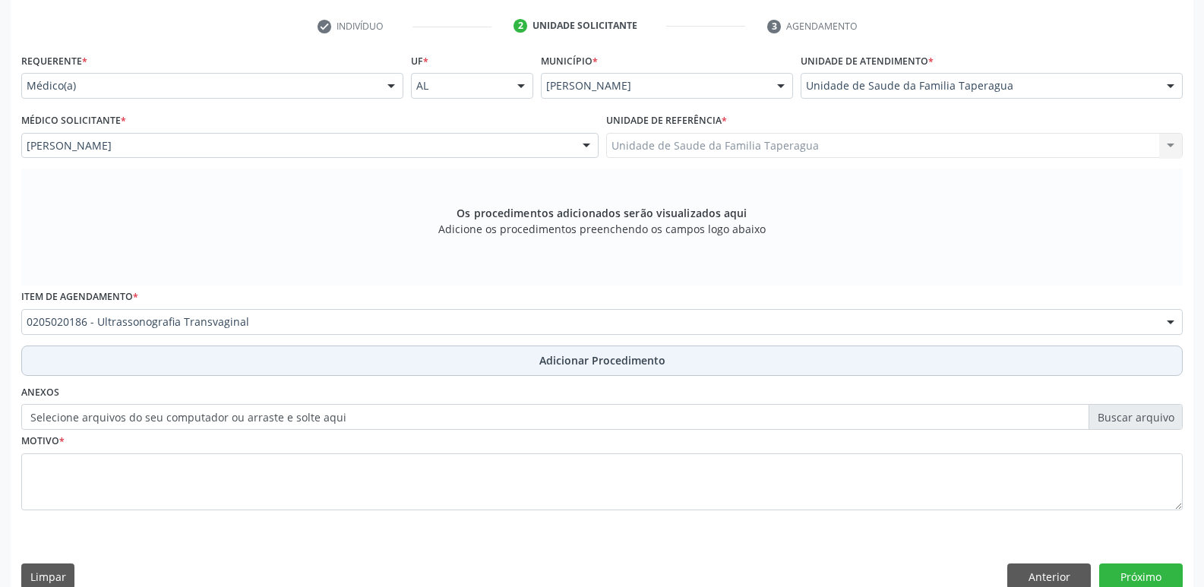
click at [355, 357] on button "Adicionar Procedimento" at bounding box center [602, 361] width 1162 height 30
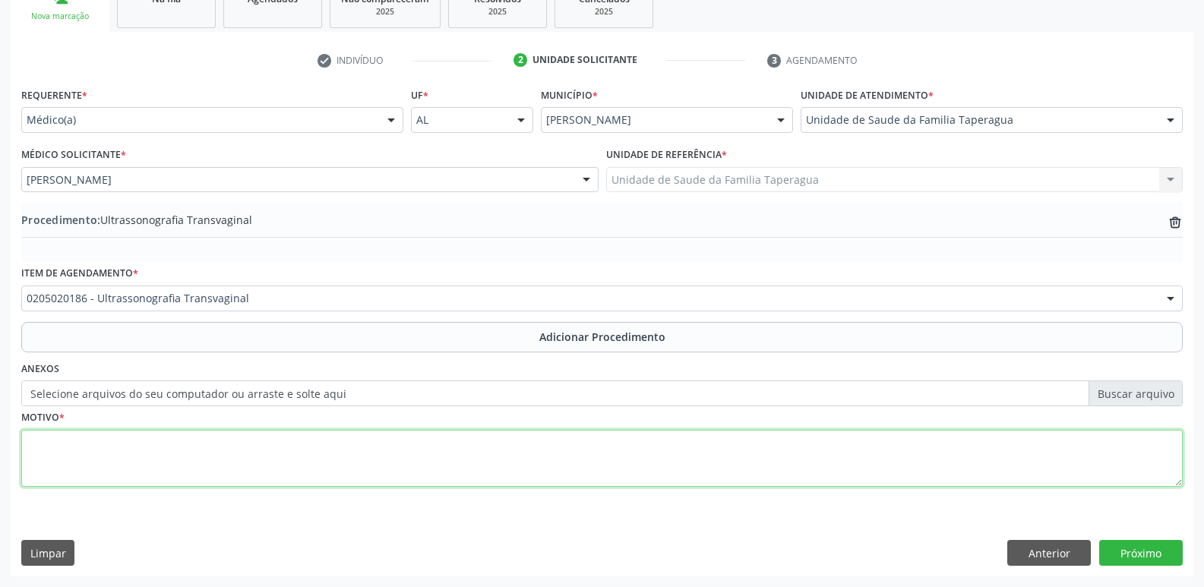
click at [340, 446] on textarea at bounding box center [602, 459] width 1162 height 58
type textarea "METRORRAGIA"
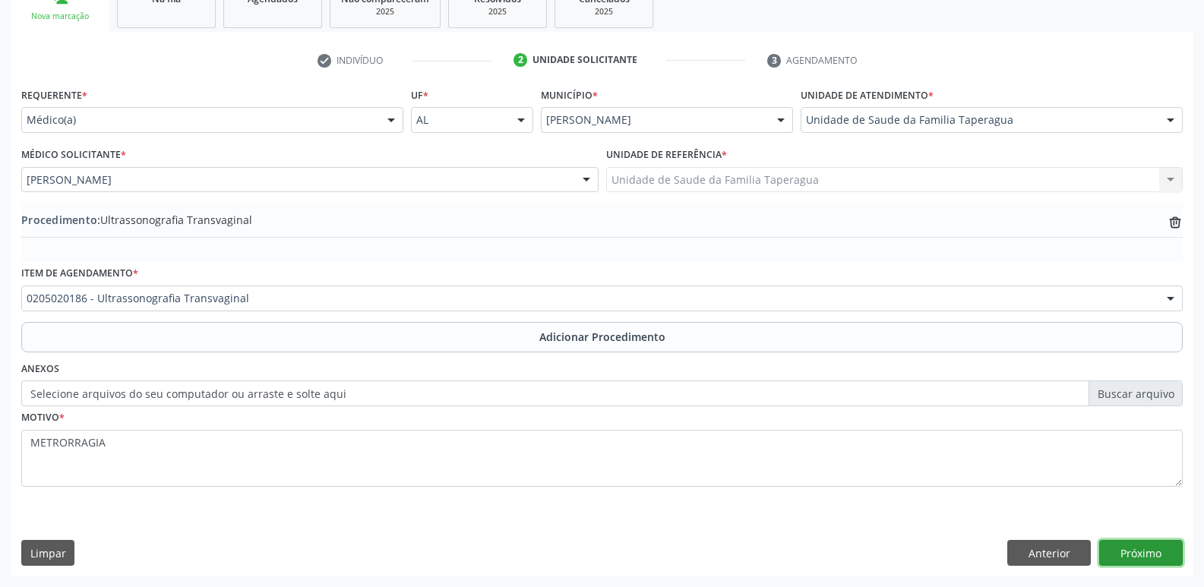
click at [1140, 553] on button "Próximo" at bounding box center [1141, 553] width 84 height 26
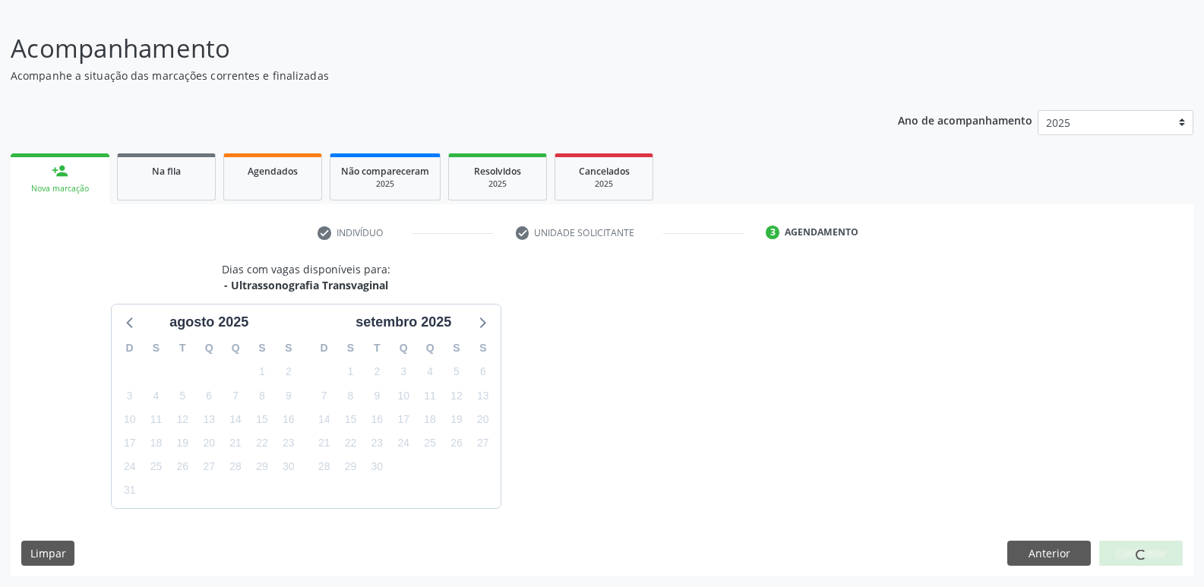
scroll to position [140, 0]
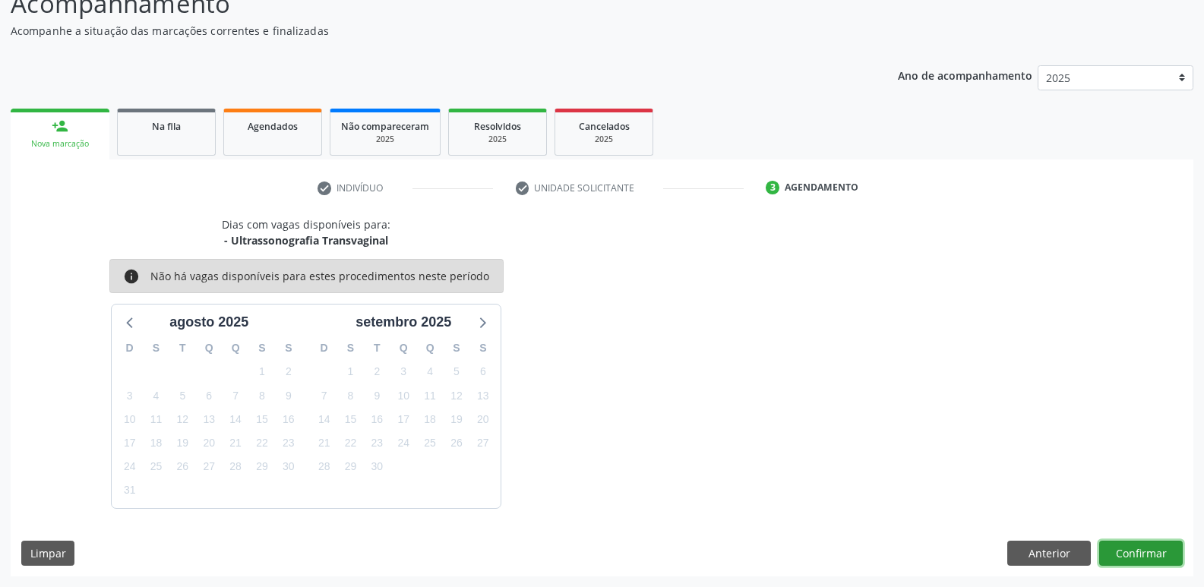
click at [1135, 552] on button "Confirmar" at bounding box center [1141, 554] width 84 height 26
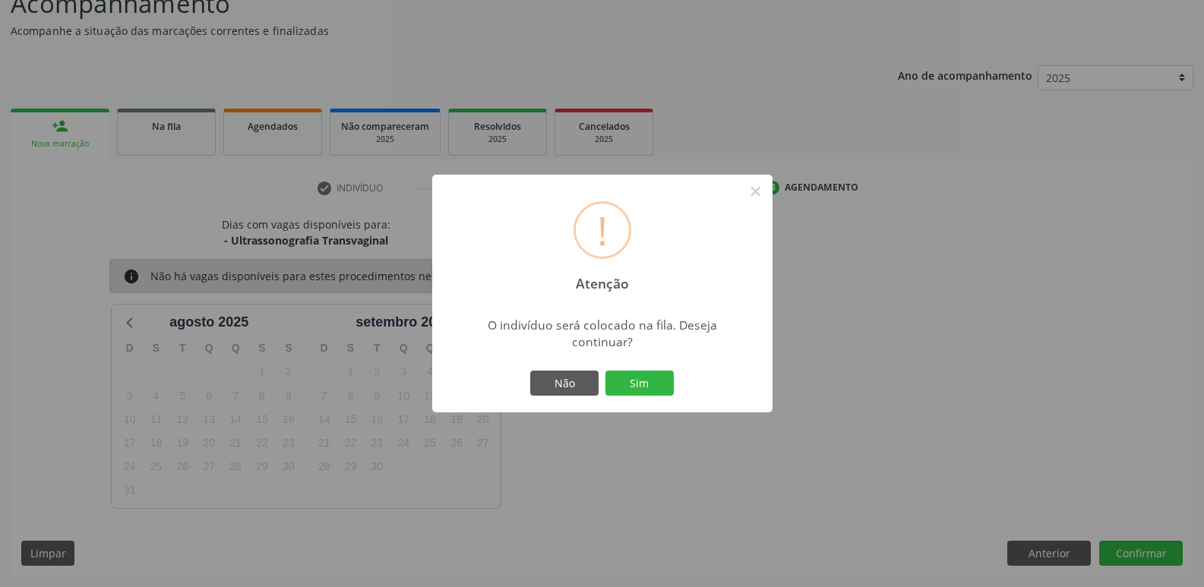
click at [606, 371] on button "Sim" at bounding box center [640, 384] width 68 height 26
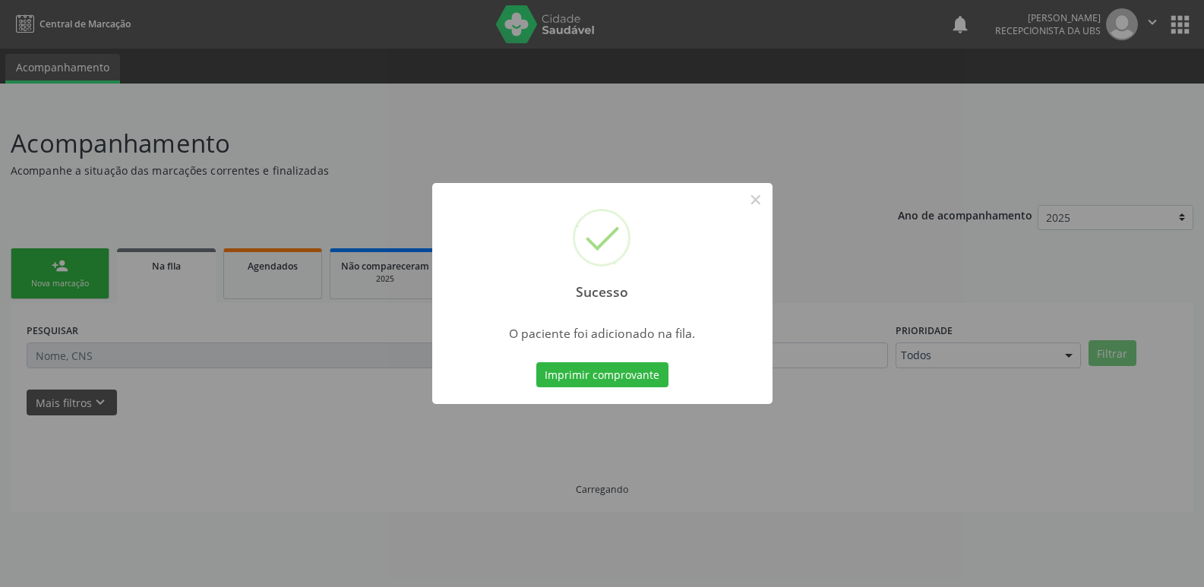
scroll to position [0, 0]
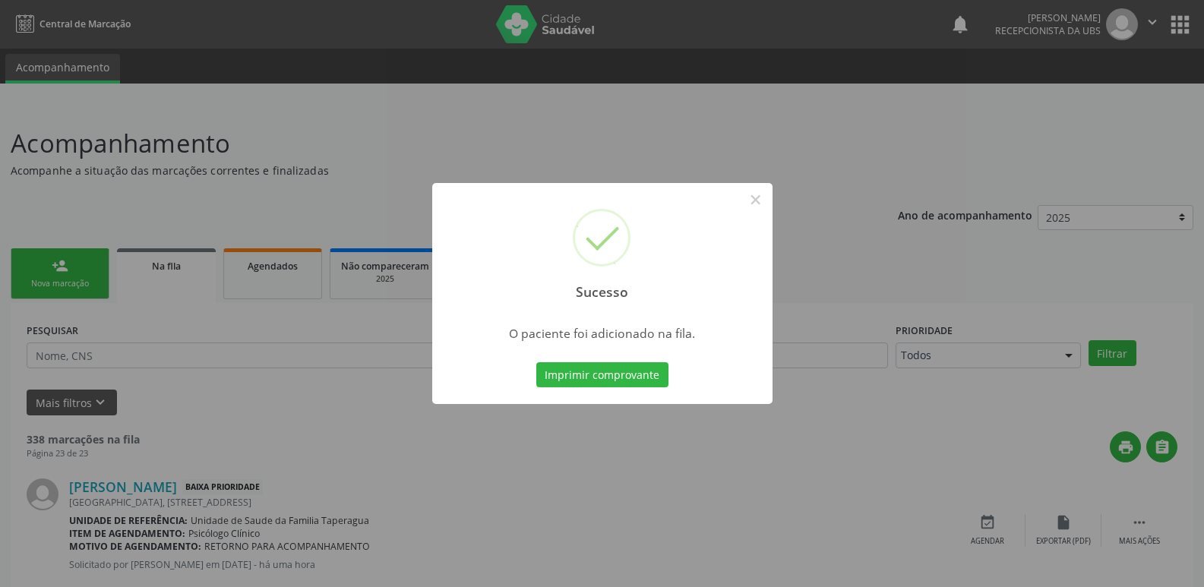
click at [826, 324] on div "Sucesso × O paciente foi adicionado na fila. Imprimir comprovante Cancel" at bounding box center [602, 293] width 1204 height 587
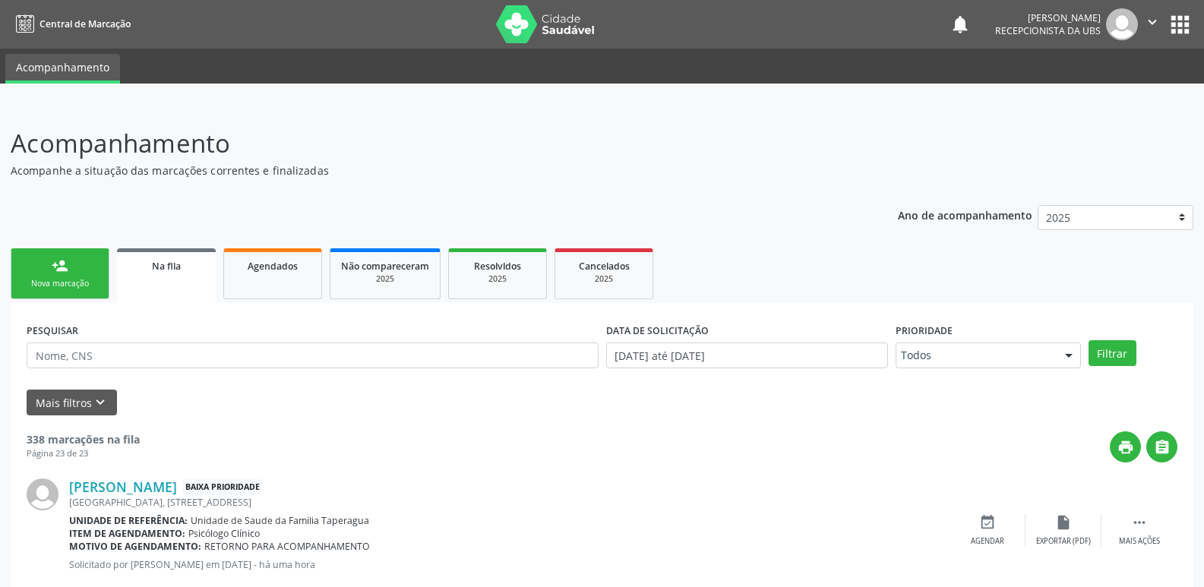
click at [74, 286] on div "Nova marcação" at bounding box center [60, 283] width 76 height 11
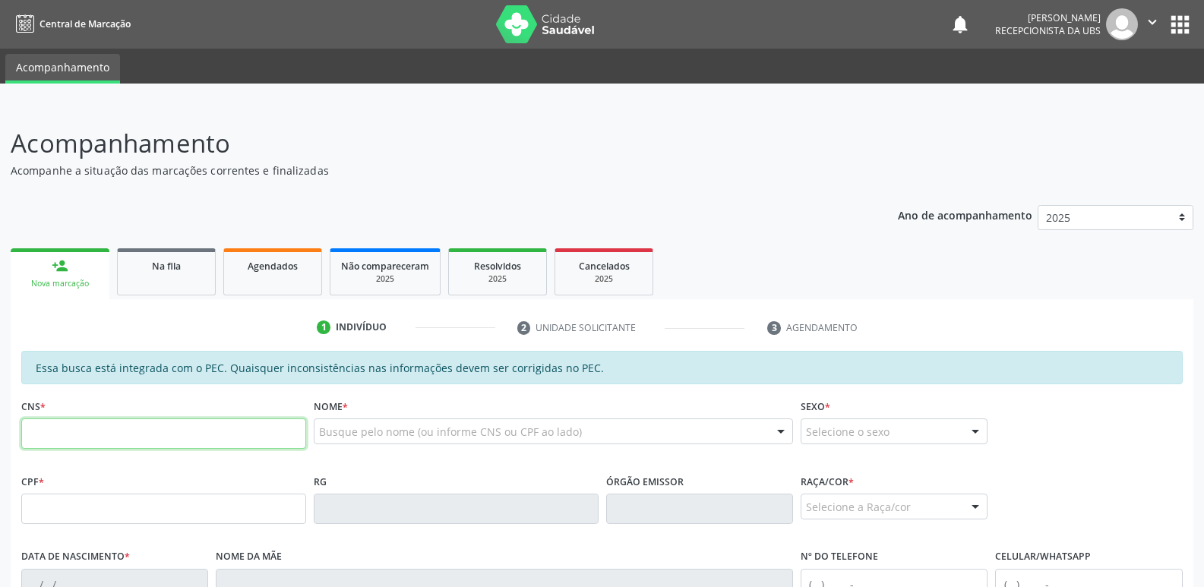
click at [175, 423] on input "text" at bounding box center [163, 434] width 285 height 30
paste input "708 6030 0445 2981"
type input "708 6030 0445 2981"
type input "103.248.994-40"
type input "05/11/1990"
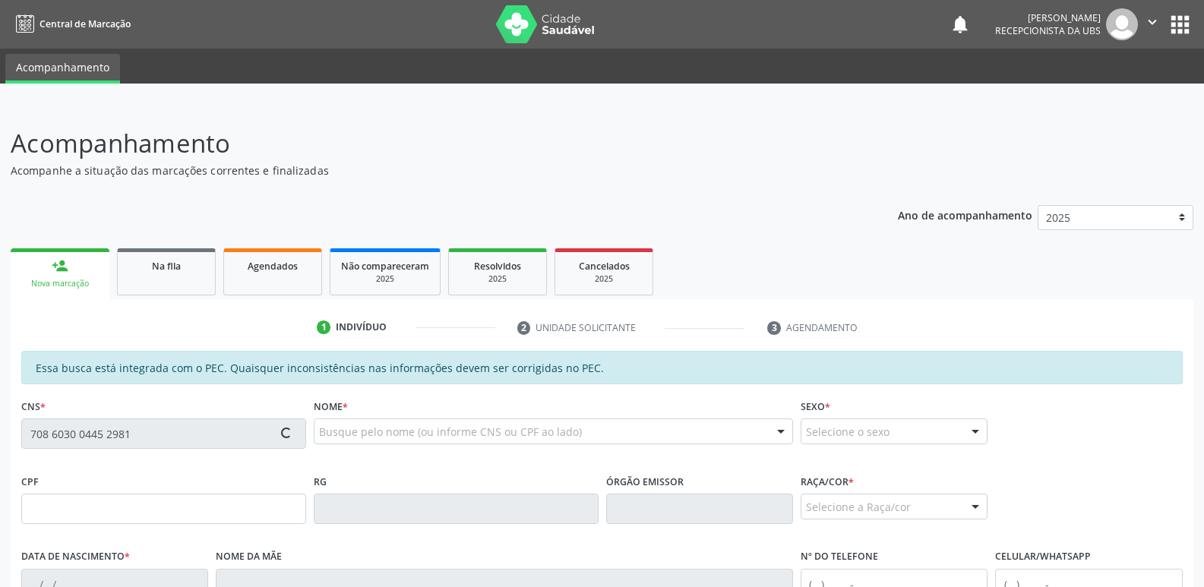
type input "Maria Jose Santana da Silva"
type input "(82) 99197-0214"
type input "306"
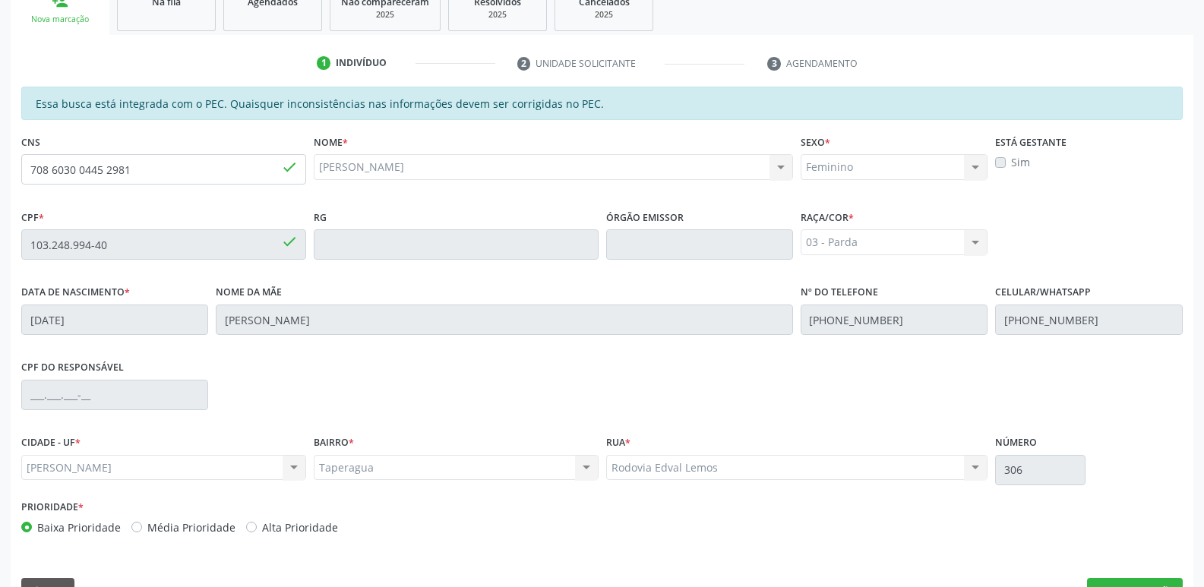
scroll to position [302, 0]
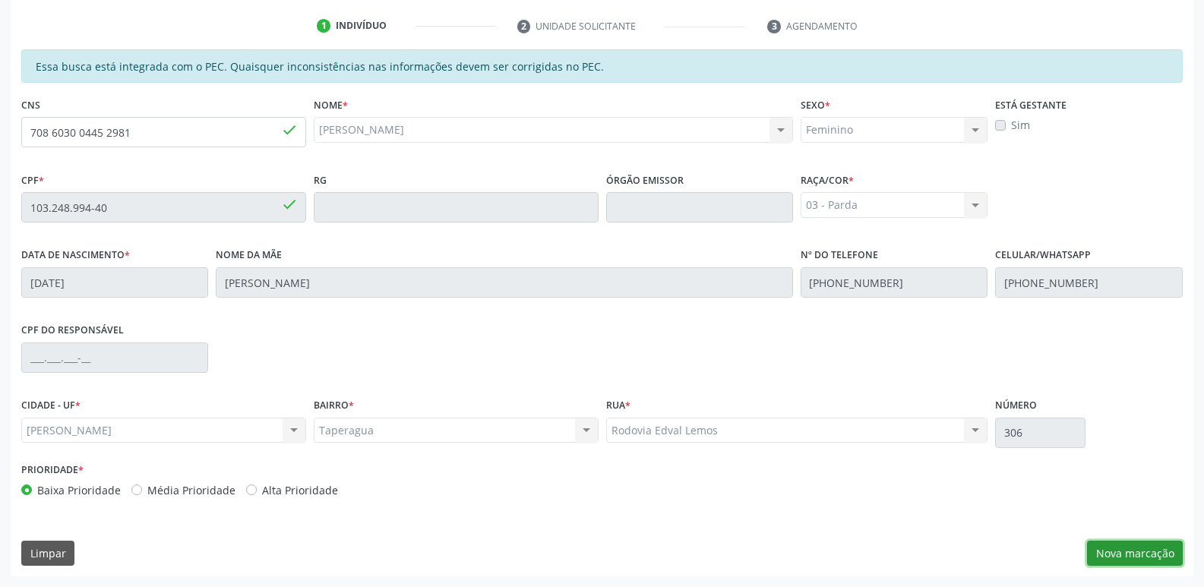
click at [1151, 552] on button "Nova marcação" at bounding box center [1135, 554] width 96 height 26
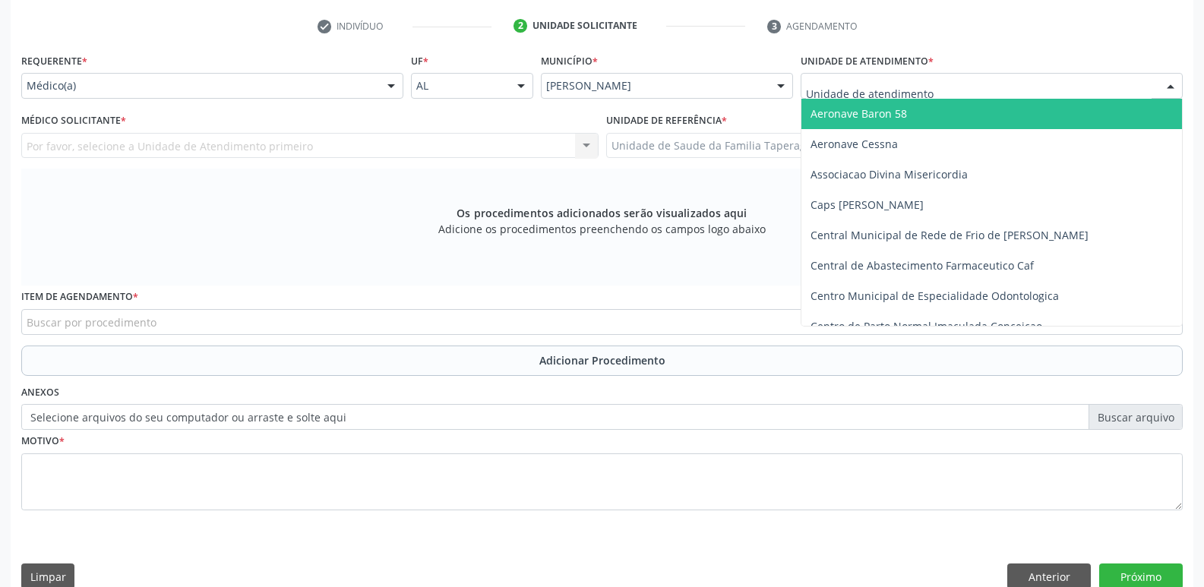
click at [966, 84] on div at bounding box center [992, 86] width 382 height 26
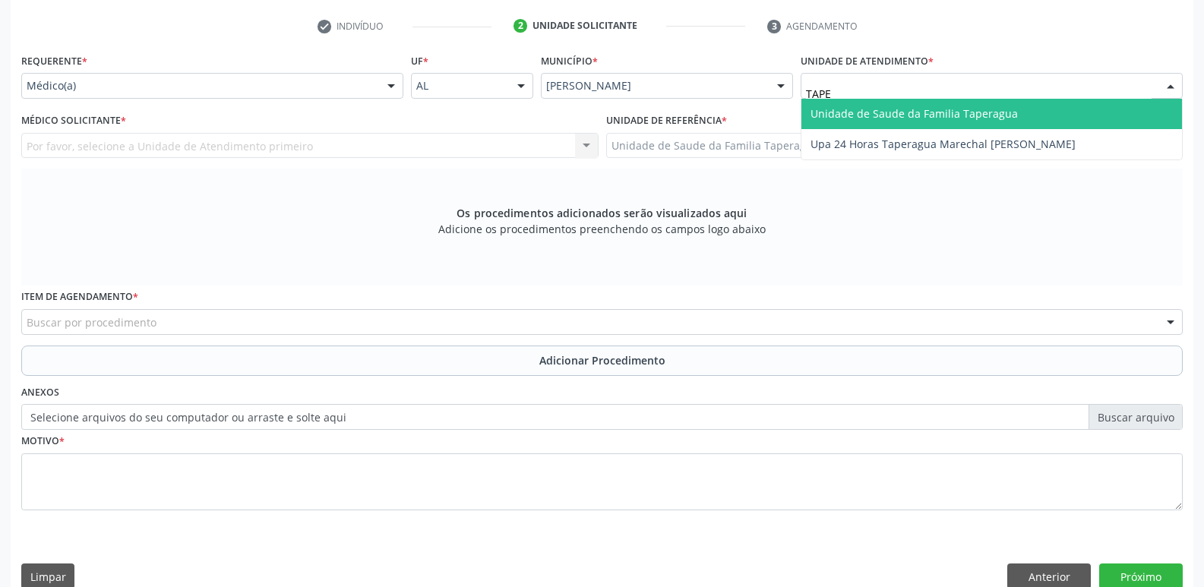
type input "TAPER"
click at [964, 108] on span "Unidade de Saude da Familia Taperagua" at bounding box center [914, 113] width 207 height 14
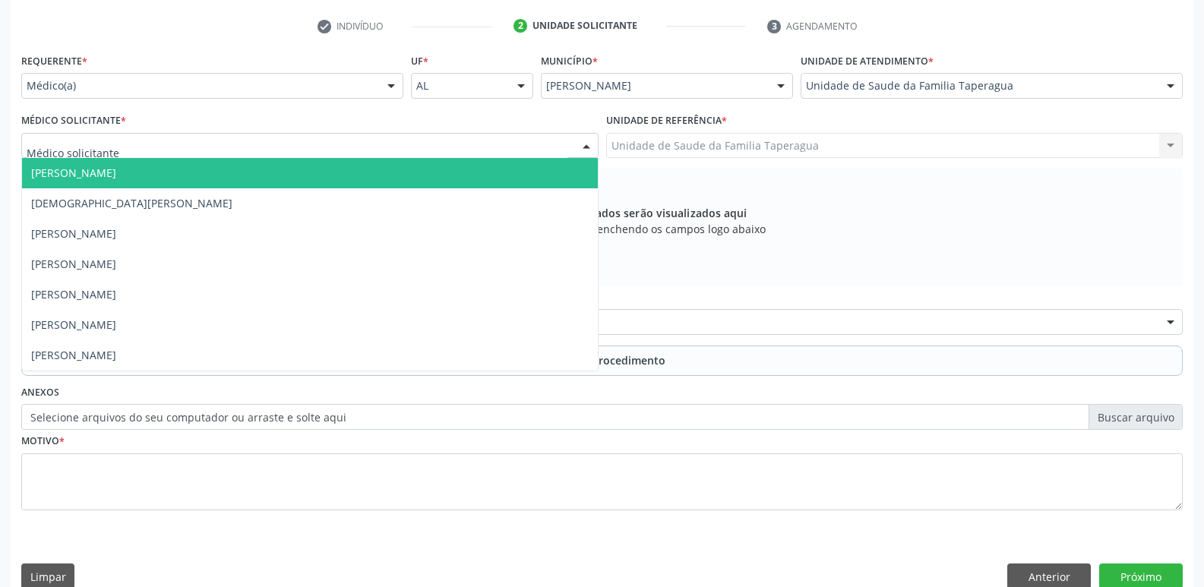
click at [354, 141] on div at bounding box center [309, 146] width 577 height 26
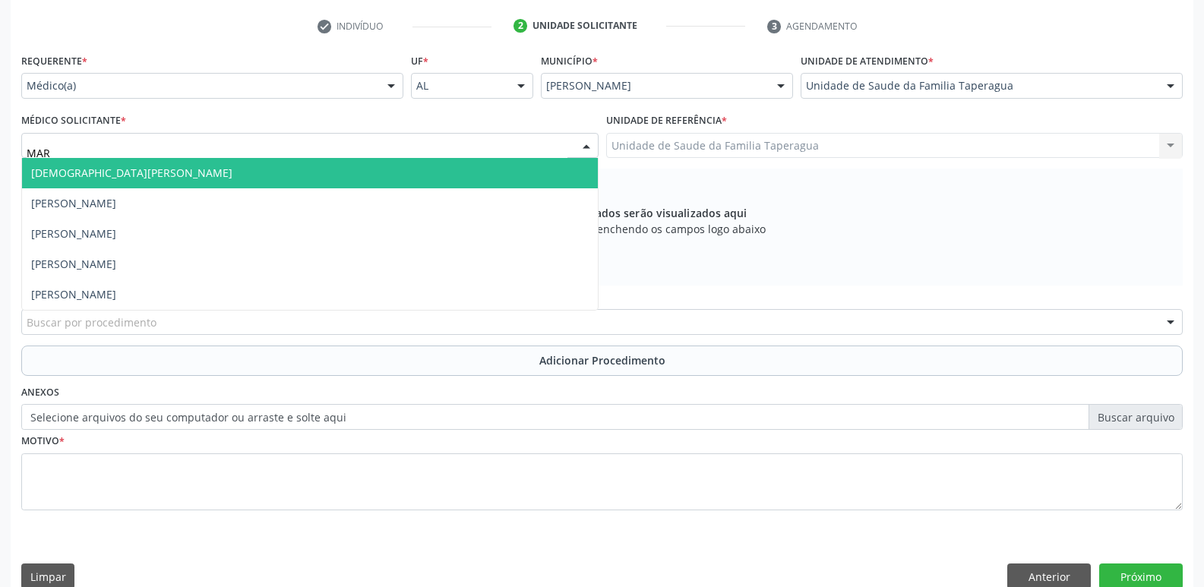
type input "MART"
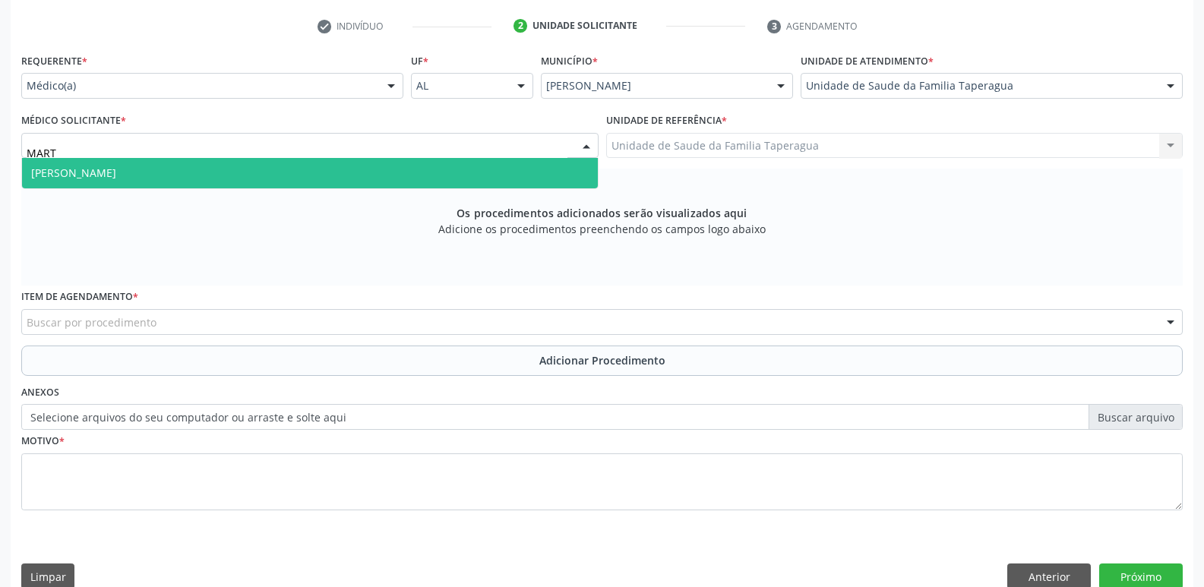
click at [344, 171] on span "[PERSON_NAME]" at bounding box center [310, 173] width 576 height 30
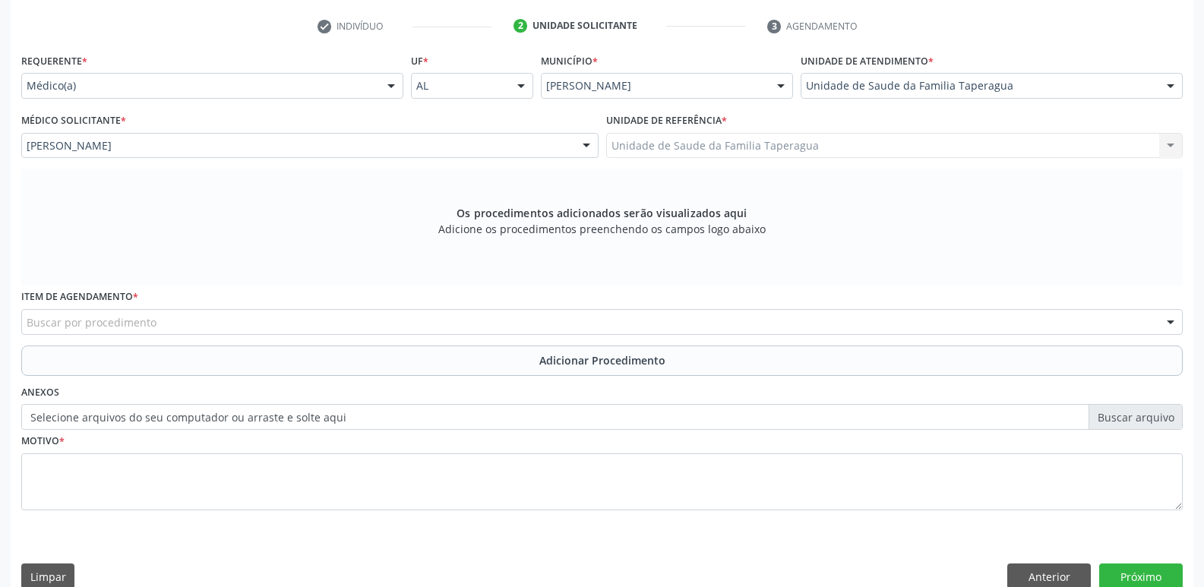
click at [292, 324] on div "Buscar por procedimento" at bounding box center [602, 322] width 1162 height 26
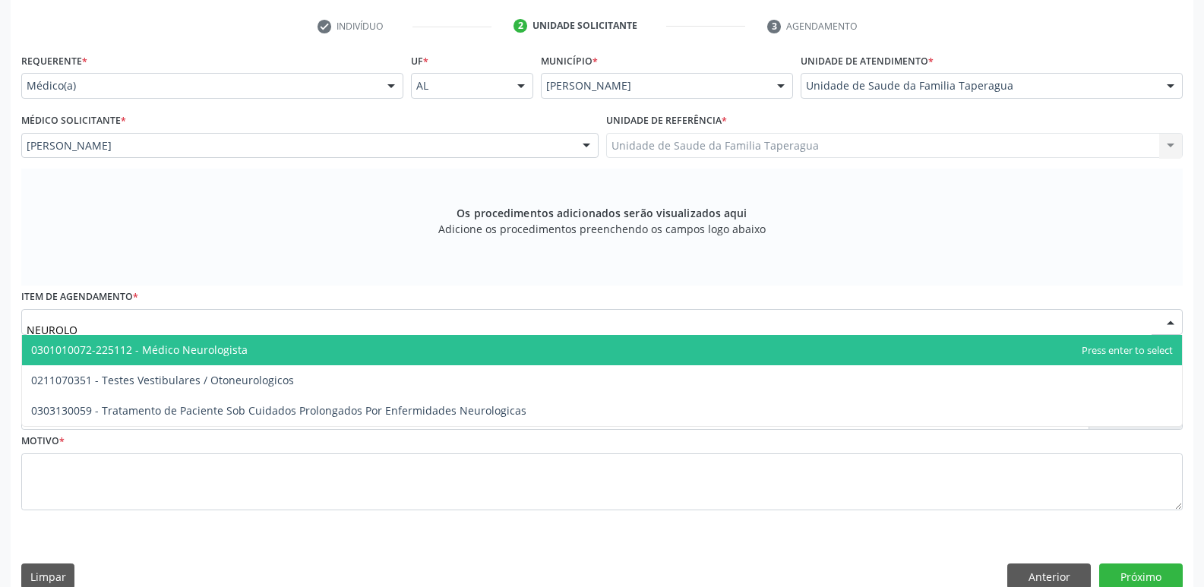
type input "NEUROLOG"
click at [291, 345] on span "0301010072-225112 - Médico Neurologista" at bounding box center [602, 350] width 1160 height 30
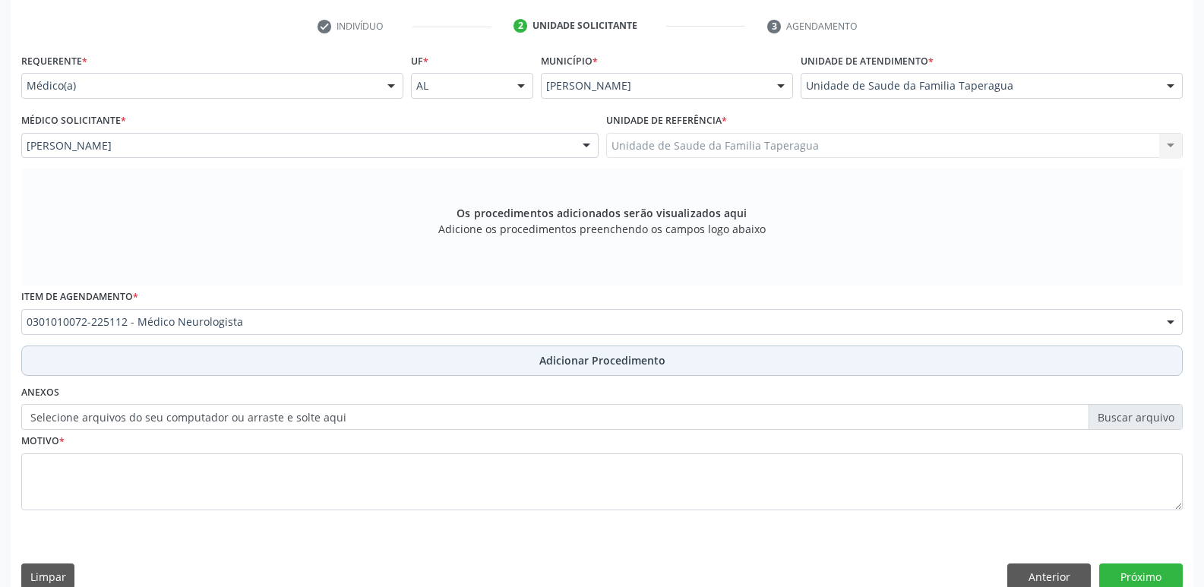
click at [283, 364] on button "Adicionar Procedimento" at bounding box center [602, 361] width 1162 height 30
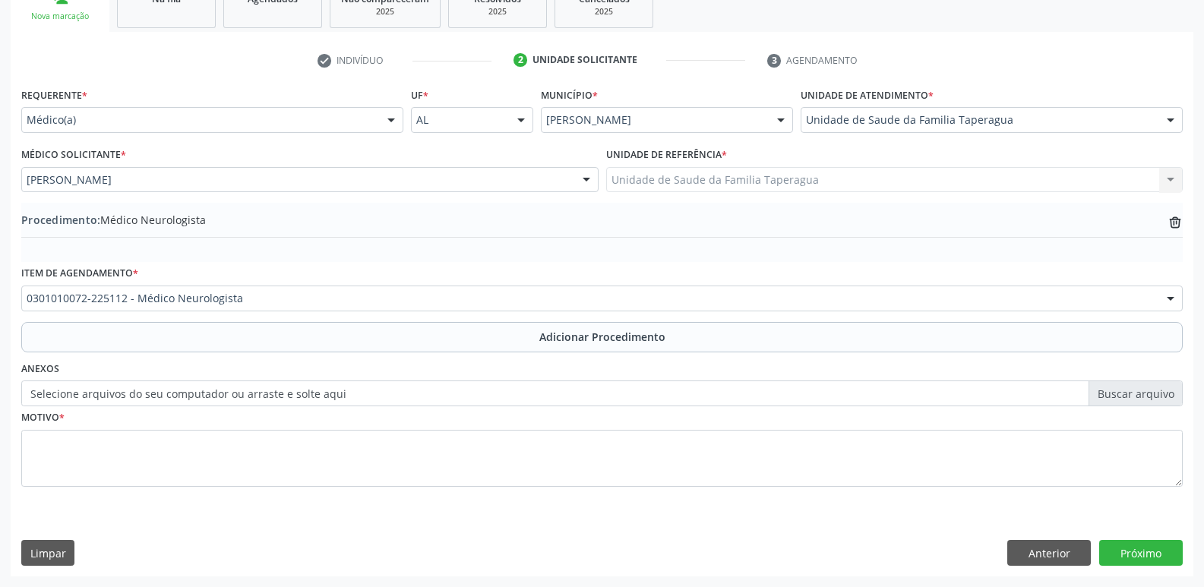
scroll to position [267, 0]
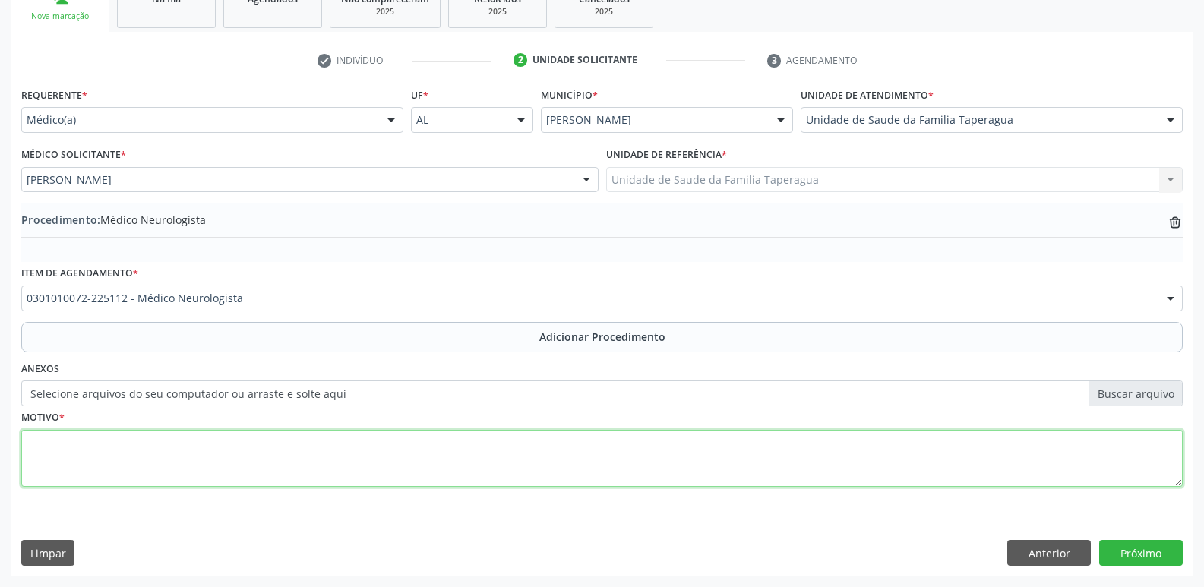
click at [270, 445] on textarea at bounding box center [602, 459] width 1162 height 58
type textarea "E"
type textarea "PACIENTE COM ENXAQUECA E DESEJA RETOMAR ACOMPANHAMENTO"
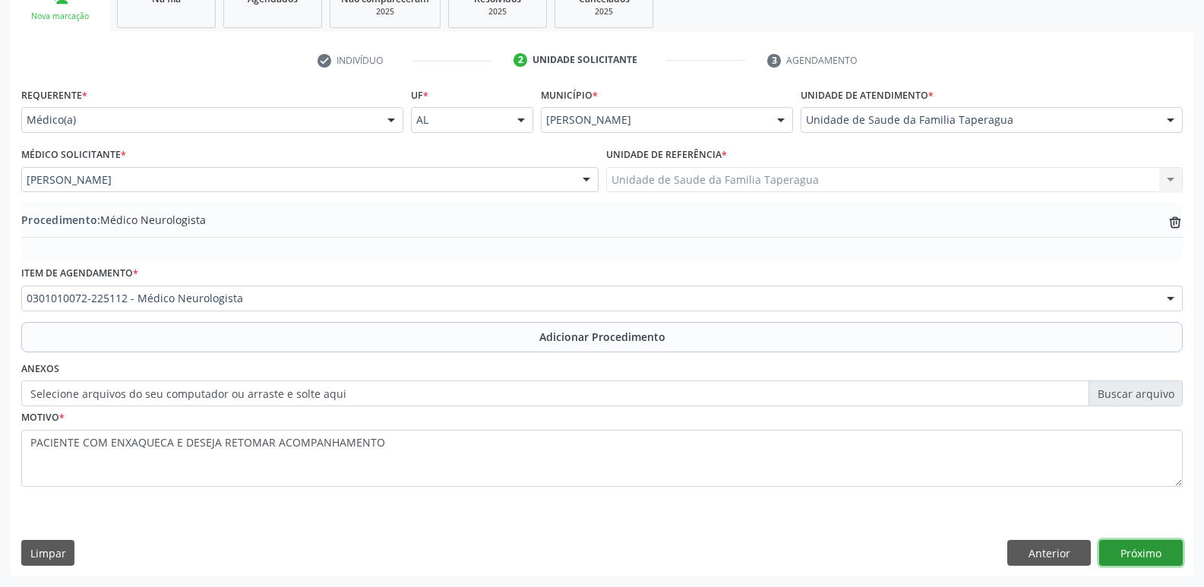
click at [1137, 549] on button "Próximo" at bounding box center [1141, 553] width 84 height 26
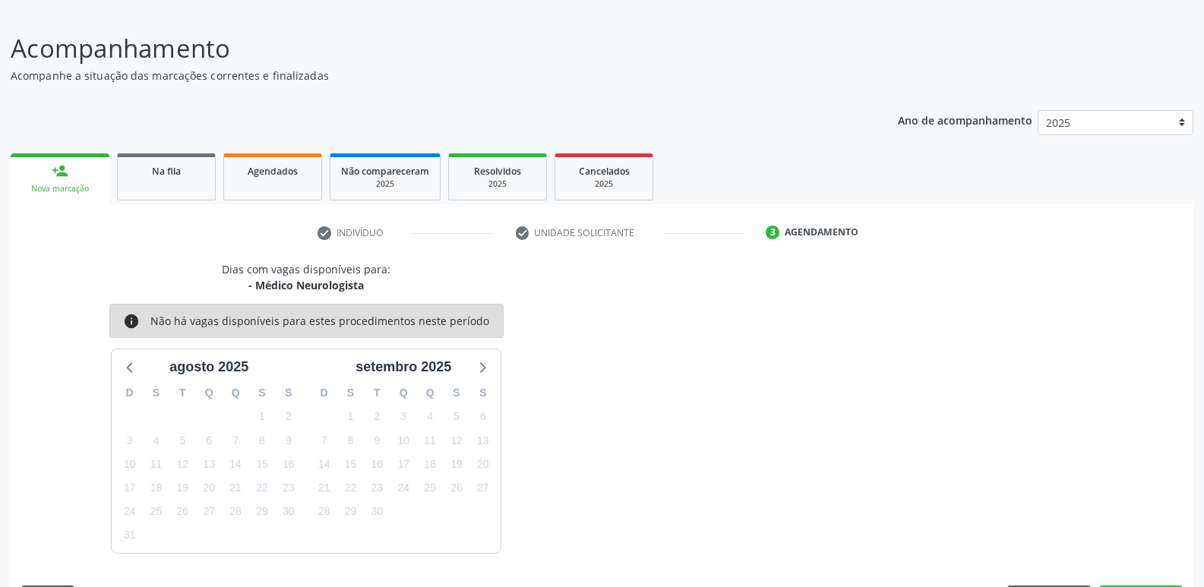
scroll to position [140, 0]
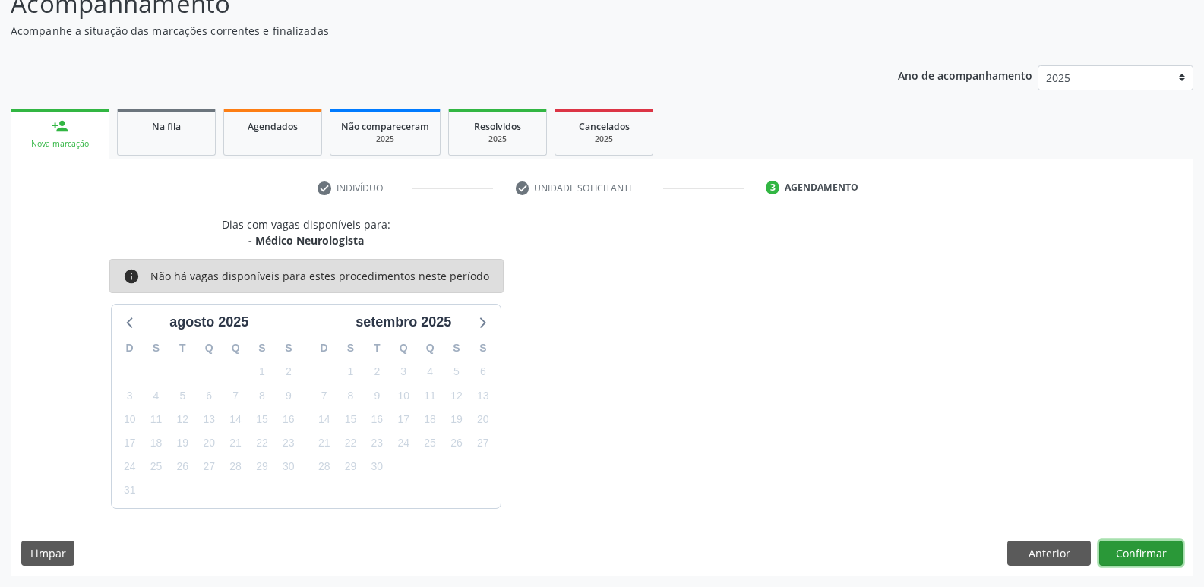
click at [1128, 549] on button "Confirmar" at bounding box center [1141, 554] width 84 height 26
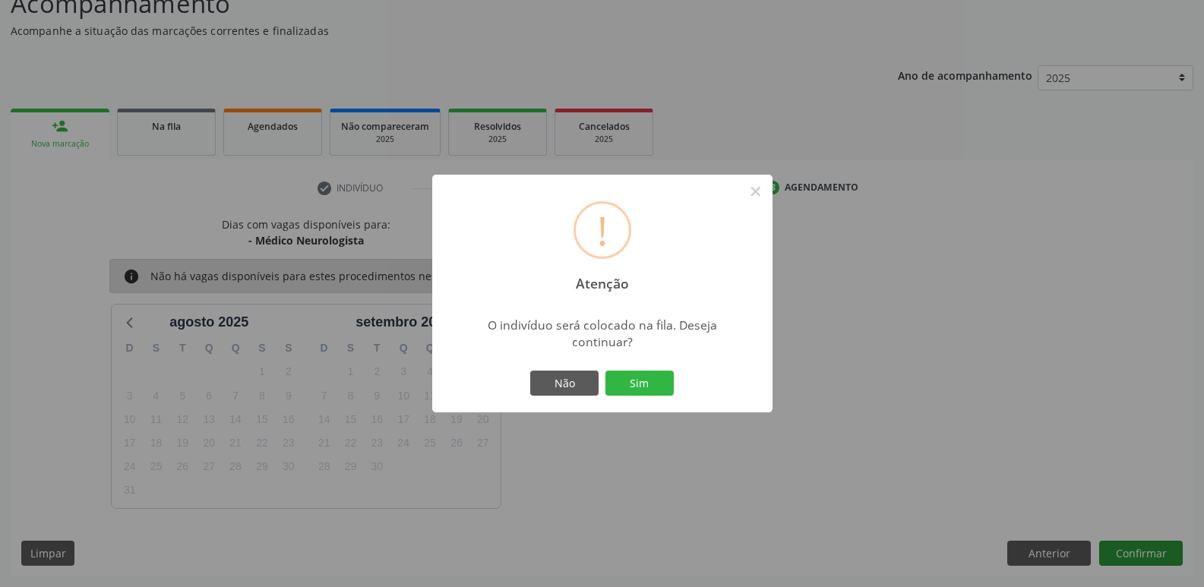
click at [606, 371] on button "Sim" at bounding box center [640, 384] width 68 height 26
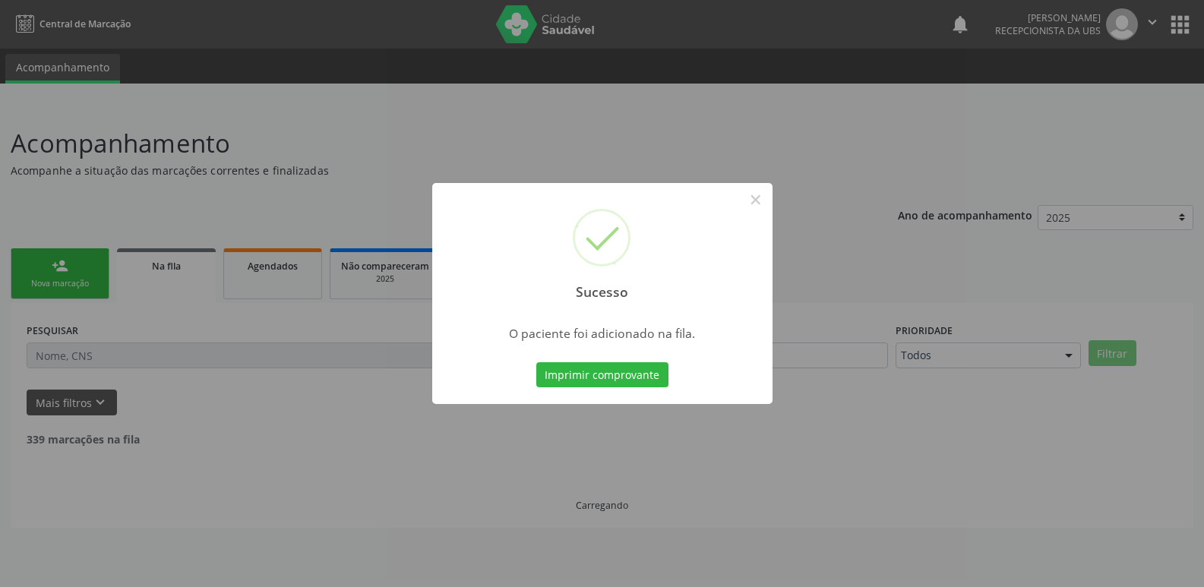
scroll to position [0, 0]
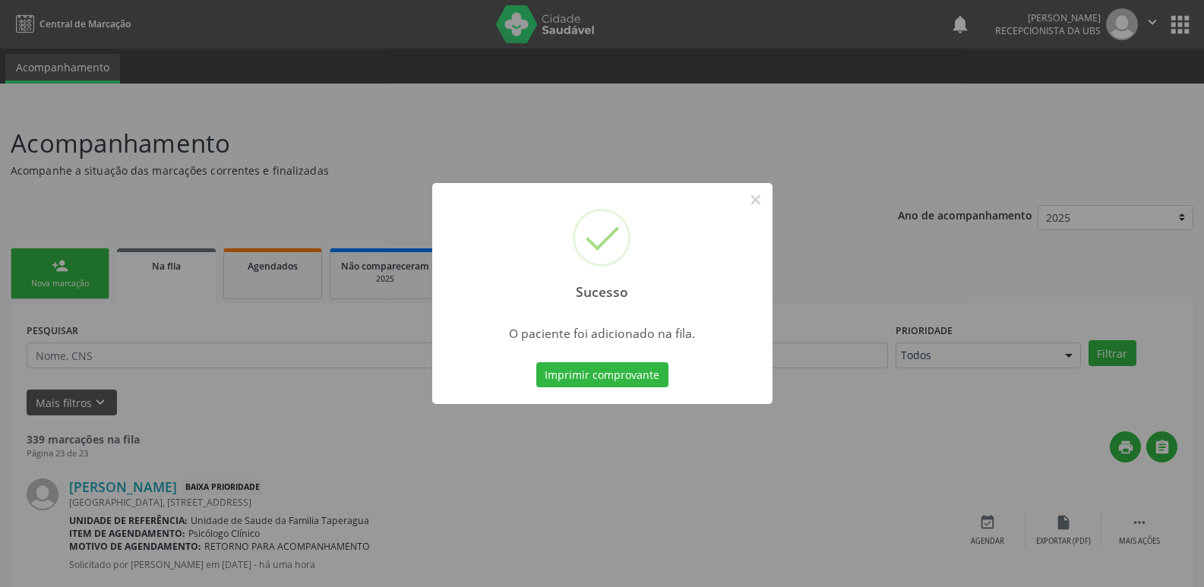
click at [273, 444] on div "Sucesso × O paciente foi adicionado na fila. Imprimir comprovante Cancel" at bounding box center [602, 293] width 1204 height 587
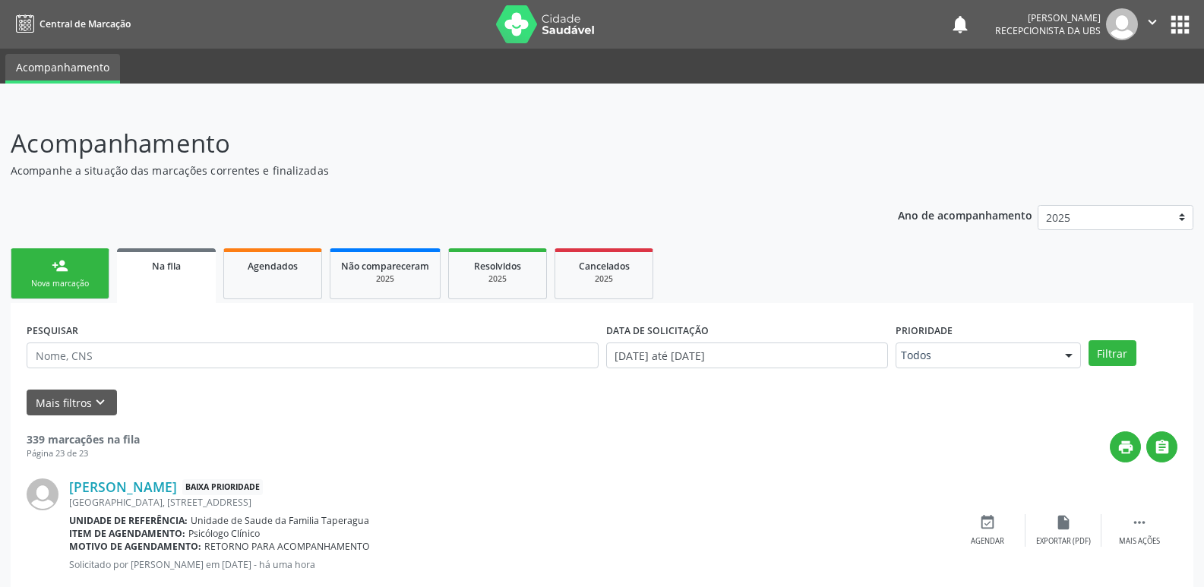
click at [76, 270] on link "person_add Nova marcação" at bounding box center [60, 273] width 99 height 51
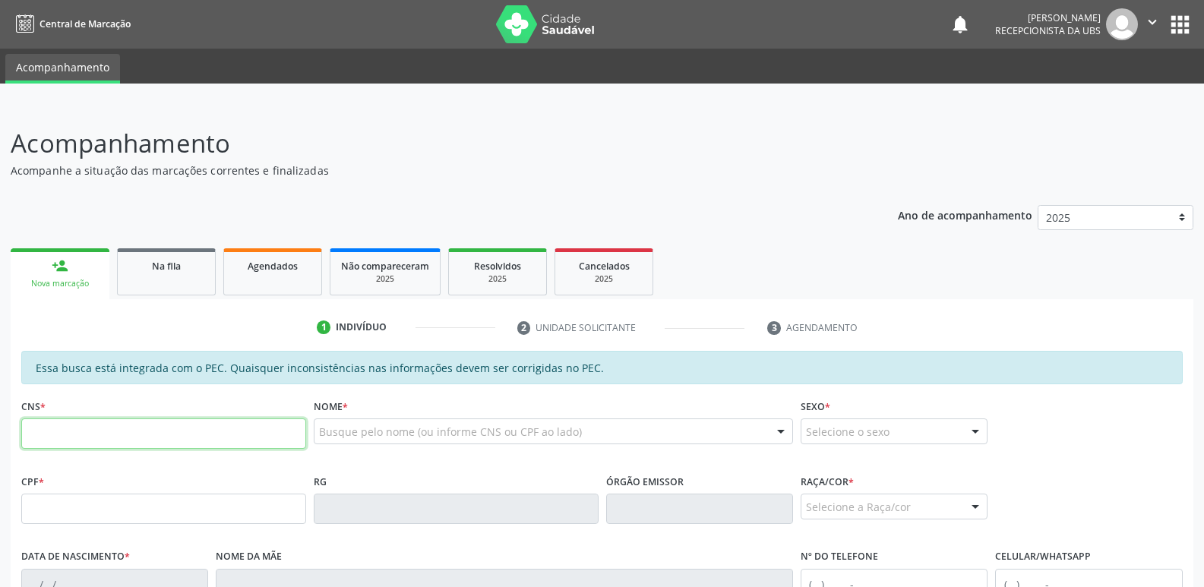
click at [157, 434] on input "text" at bounding box center [163, 434] width 285 height 30
paste input "708 6030 0445 2981"
type input "708 6030 0445 2981"
type input "103.248.994-40"
type input "05/11/1990"
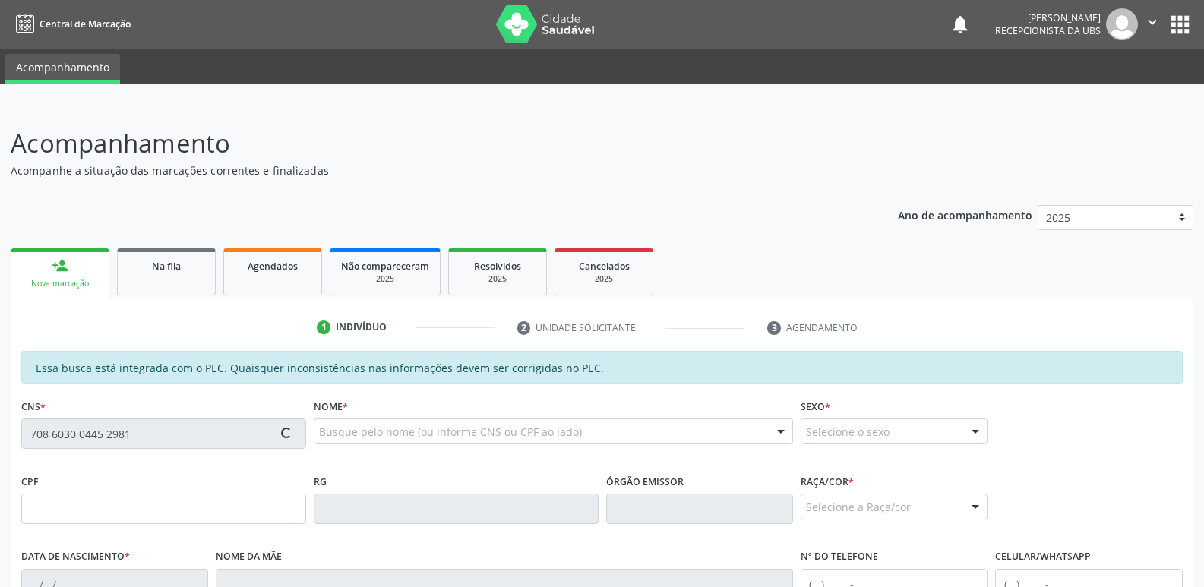
type input "Maria Jose Santana da Silva"
type input "(82) 99197-0214"
type input "306"
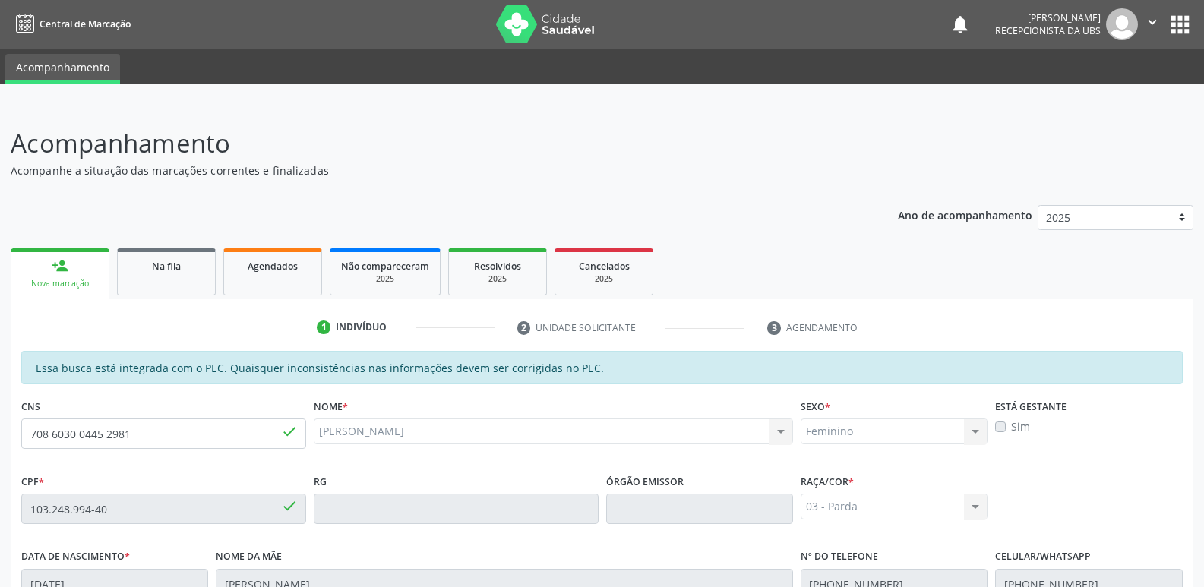
scroll to position [302, 0]
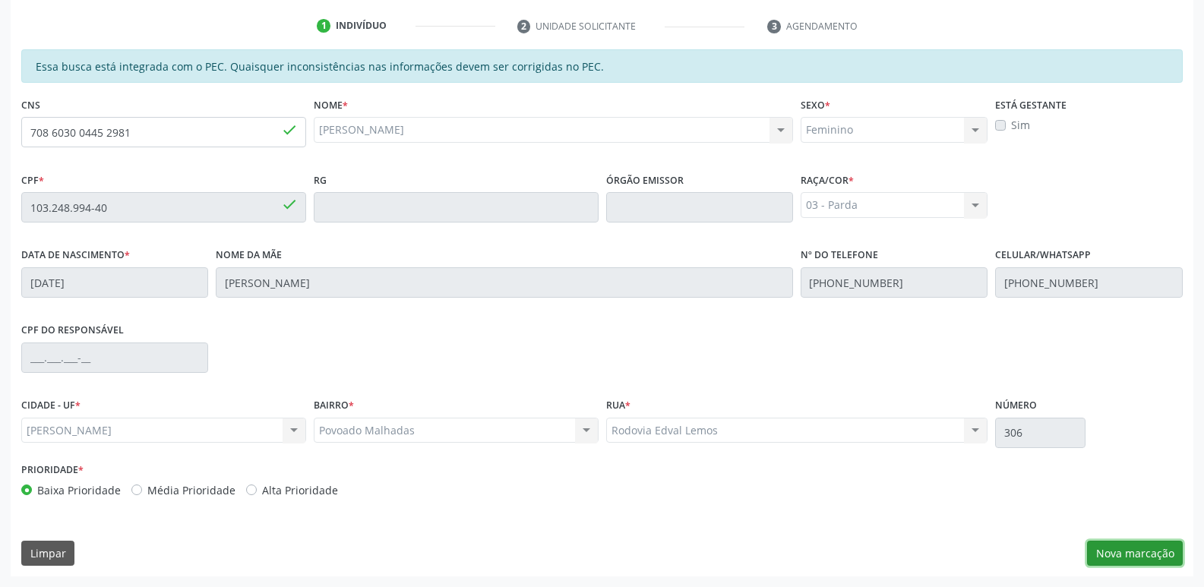
click at [1141, 555] on button "Nova marcação" at bounding box center [1135, 554] width 96 height 26
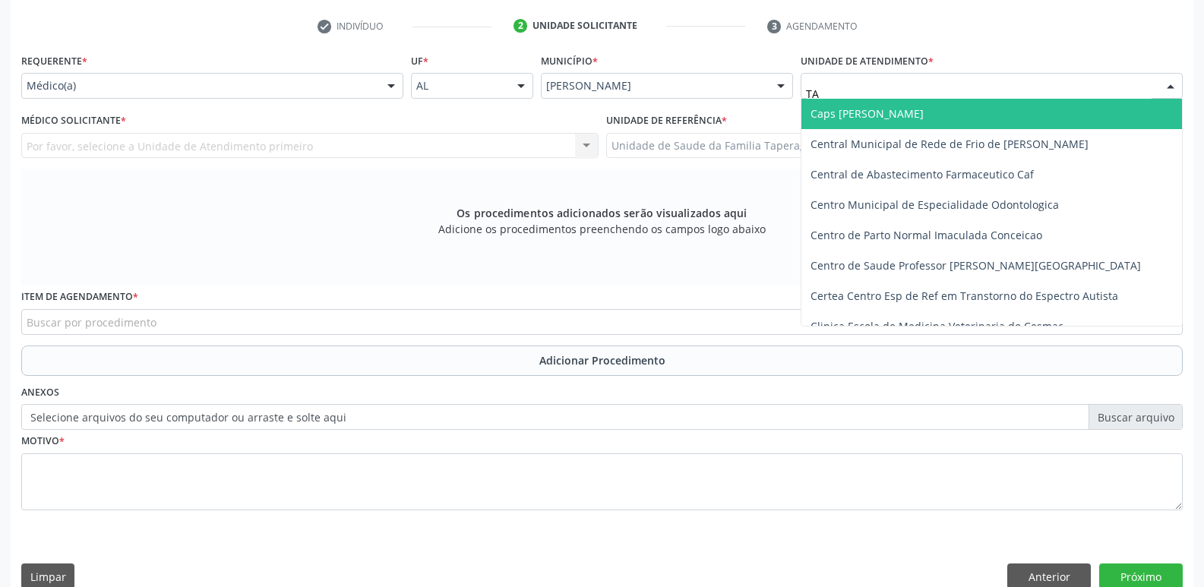
type input "TAP"
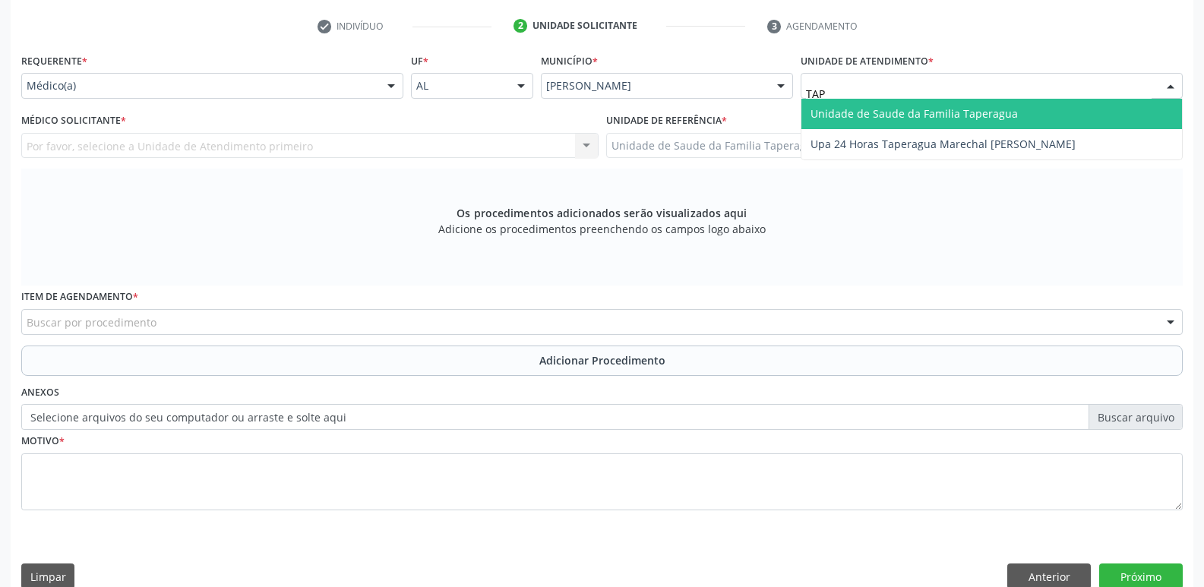
click at [883, 110] on span "Unidade de Saude da Familia Taperagua" at bounding box center [914, 113] width 207 height 14
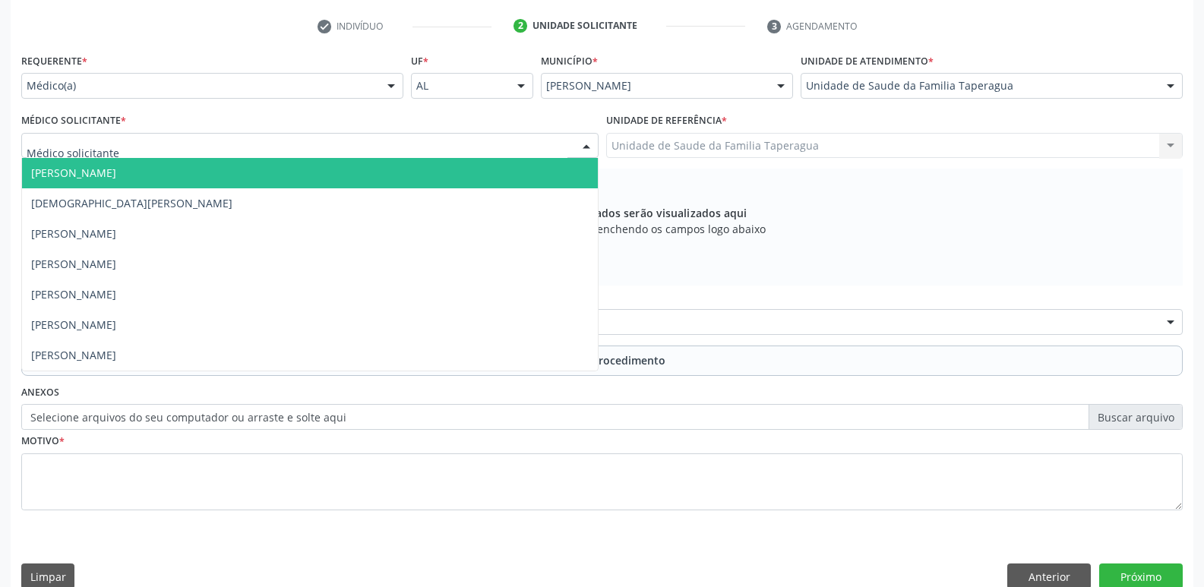
click at [431, 149] on div at bounding box center [309, 146] width 577 height 26
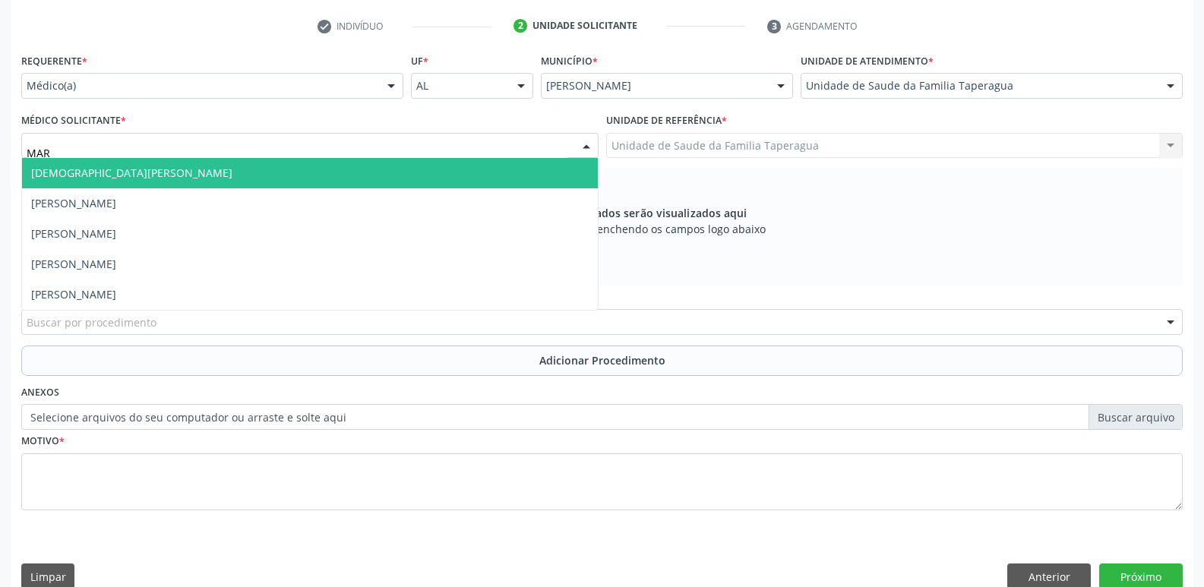
type input "MART"
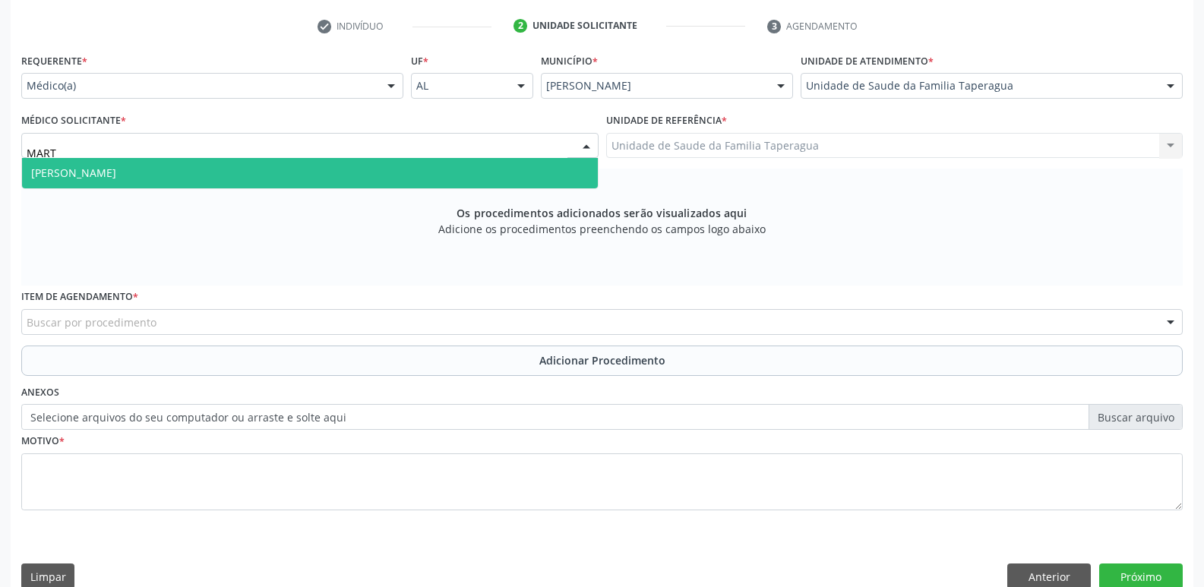
click at [421, 168] on span "[PERSON_NAME]" at bounding box center [310, 173] width 576 height 30
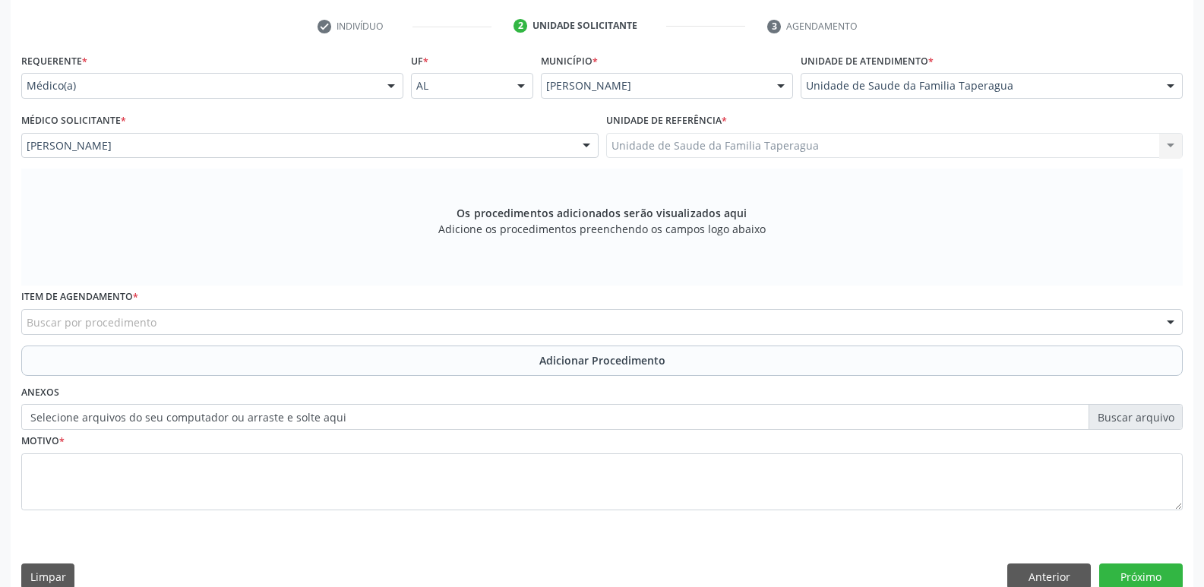
click at [359, 325] on div "Buscar por procedimento" at bounding box center [602, 322] width 1162 height 26
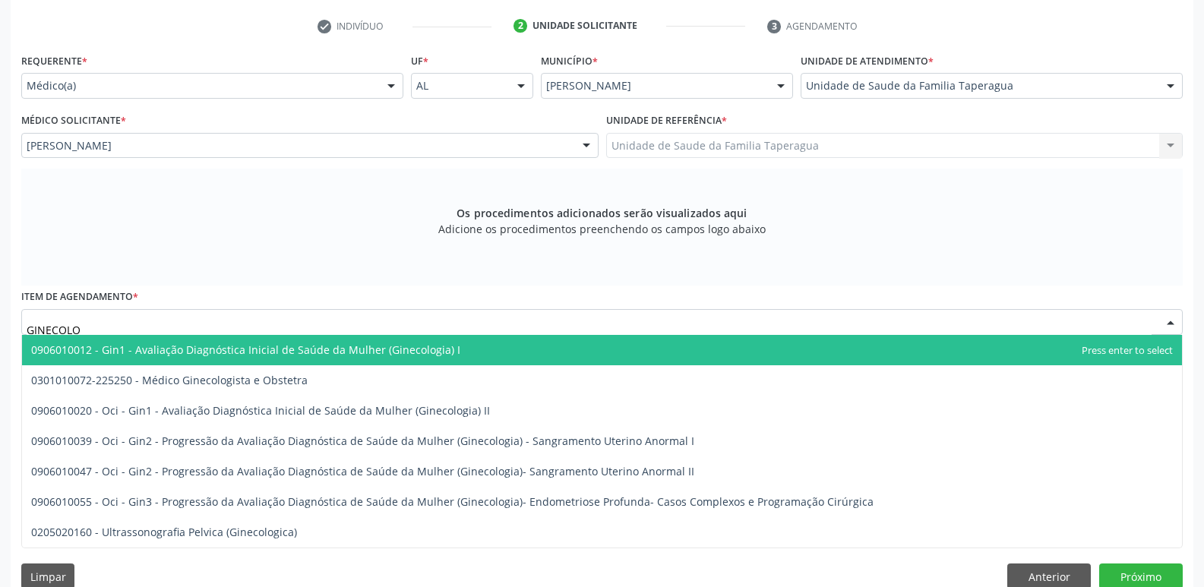
type input "GINECOLOG"
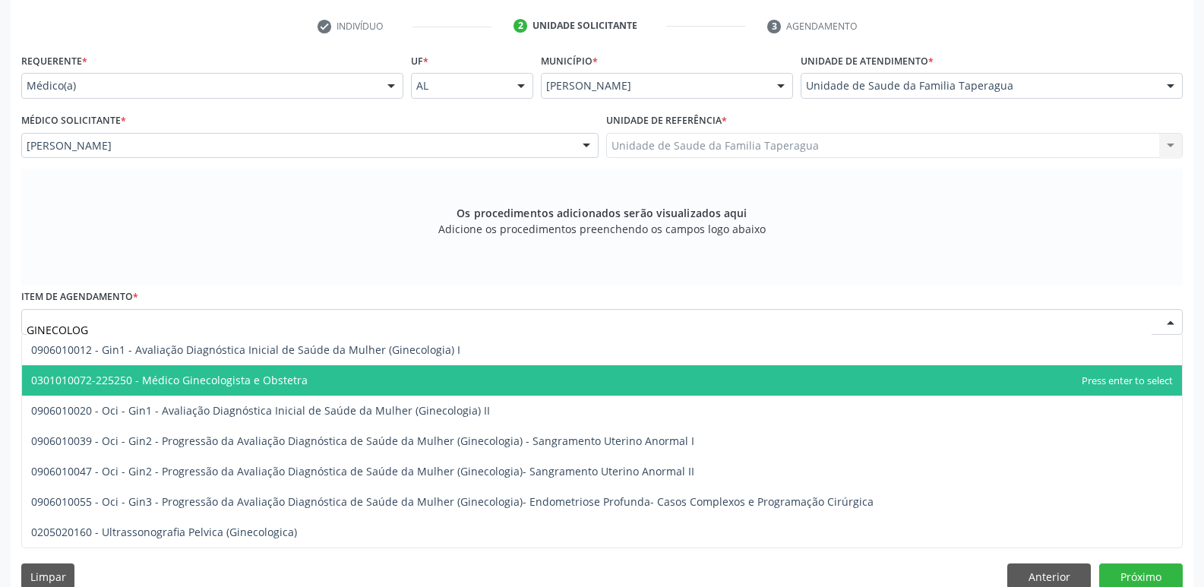
click at [349, 375] on span "0301010072-225250 - Médico Ginecologista e Obstetra" at bounding box center [602, 380] width 1160 height 30
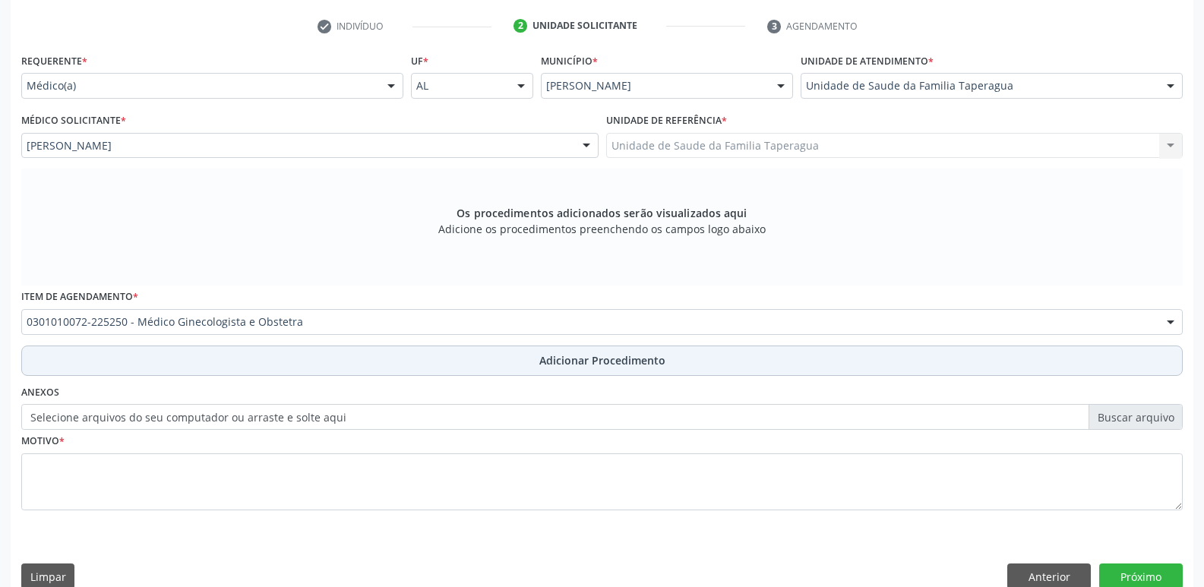
click at [351, 366] on button "Adicionar Procedimento" at bounding box center [602, 361] width 1162 height 30
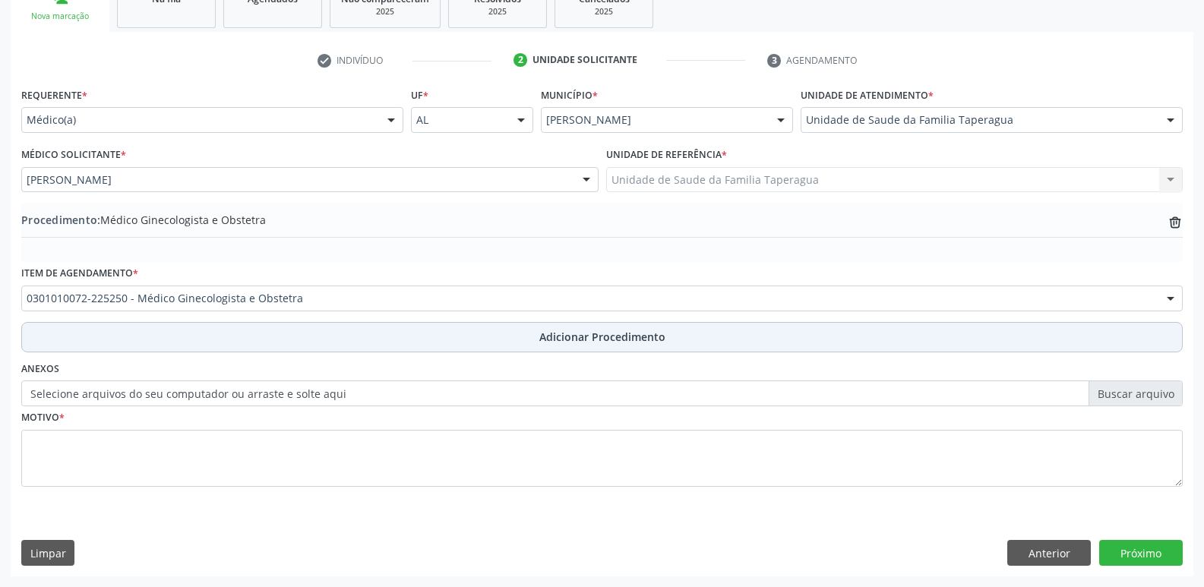
scroll to position [267, 0]
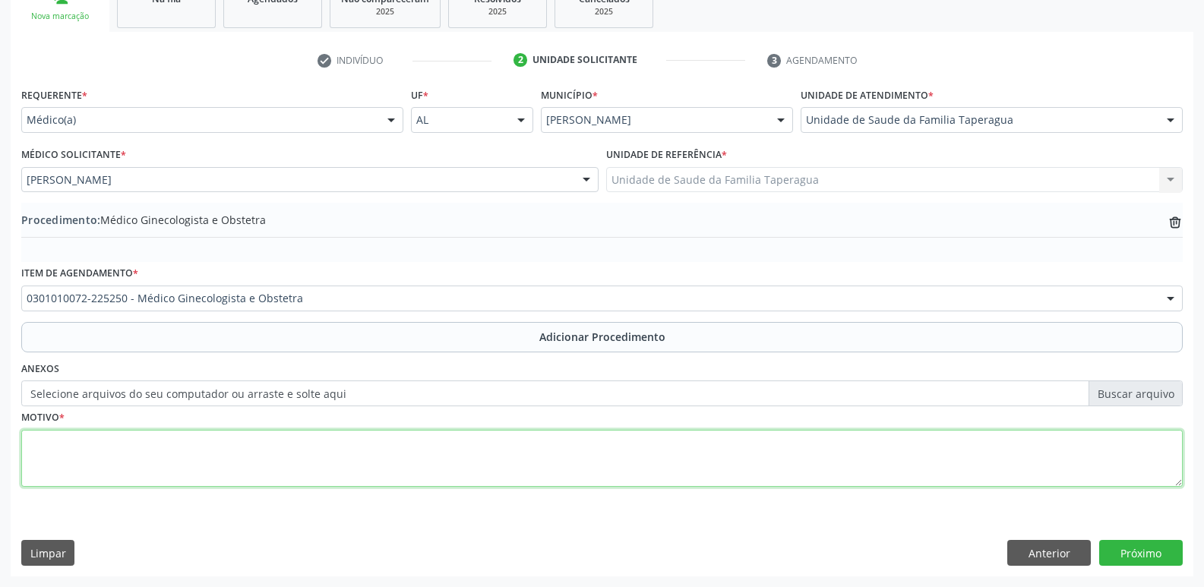
click at [346, 453] on textarea at bounding box center [602, 459] width 1162 height 58
type textarea "ROTINA PREVENTIVO"
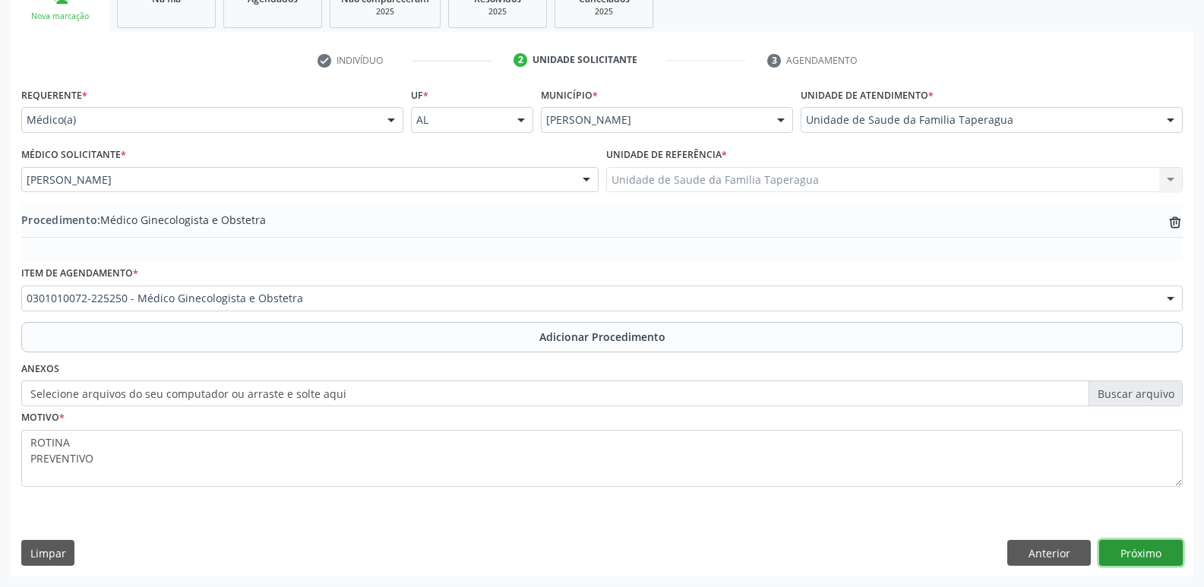
click at [1124, 553] on button "Próximo" at bounding box center [1141, 553] width 84 height 26
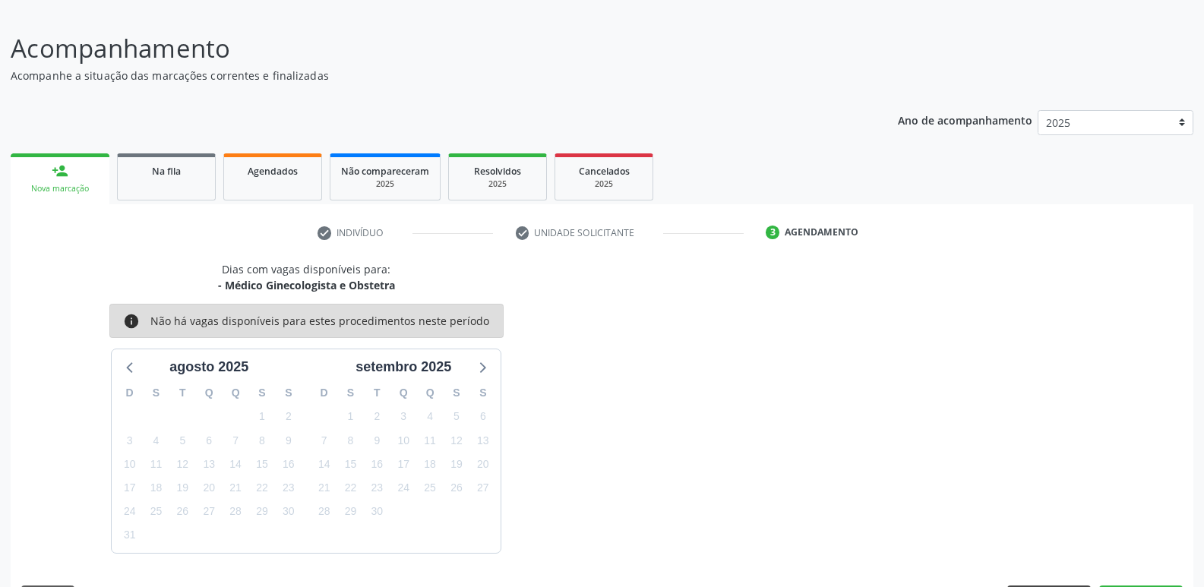
scroll to position [140, 0]
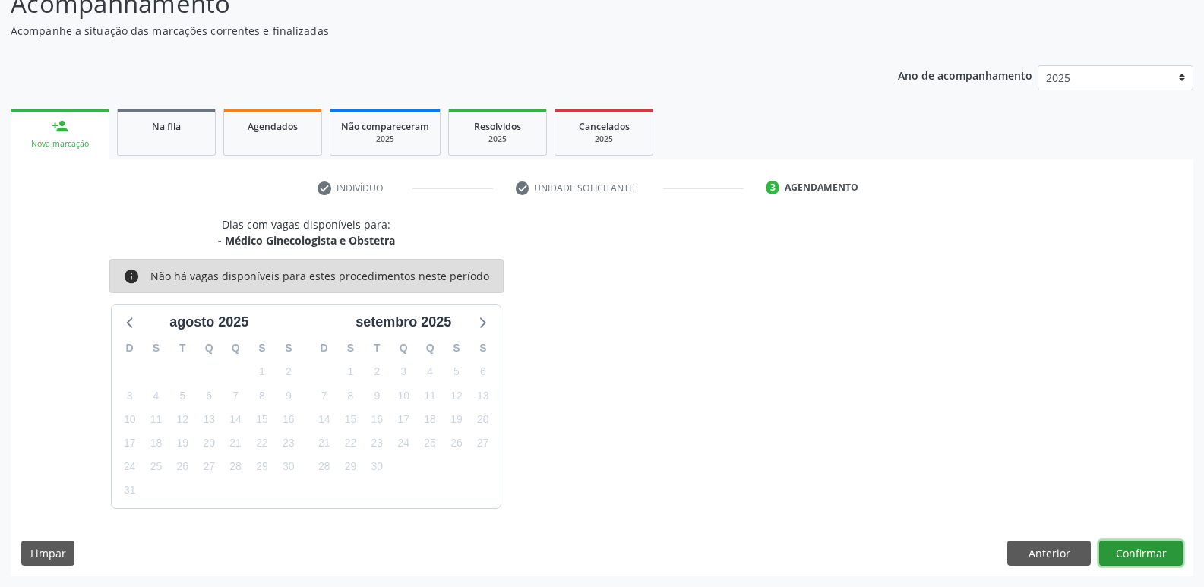
click at [1124, 553] on button "Confirmar" at bounding box center [1141, 554] width 84 height 26
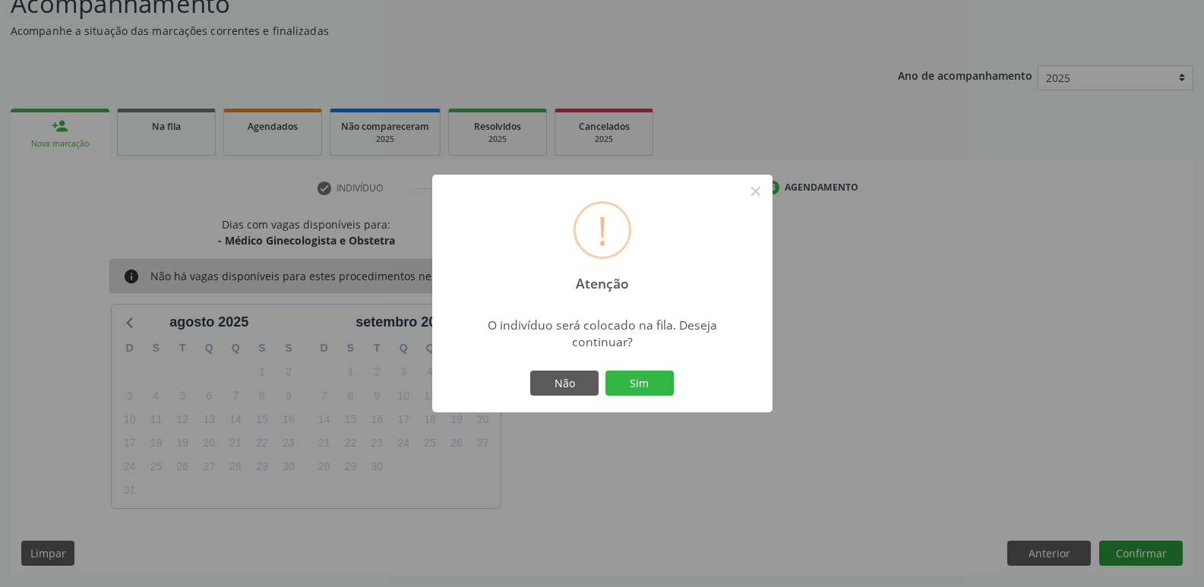
click at [606, 371] on button "Sim" at bounding box center [640, 384] width 68 height 26
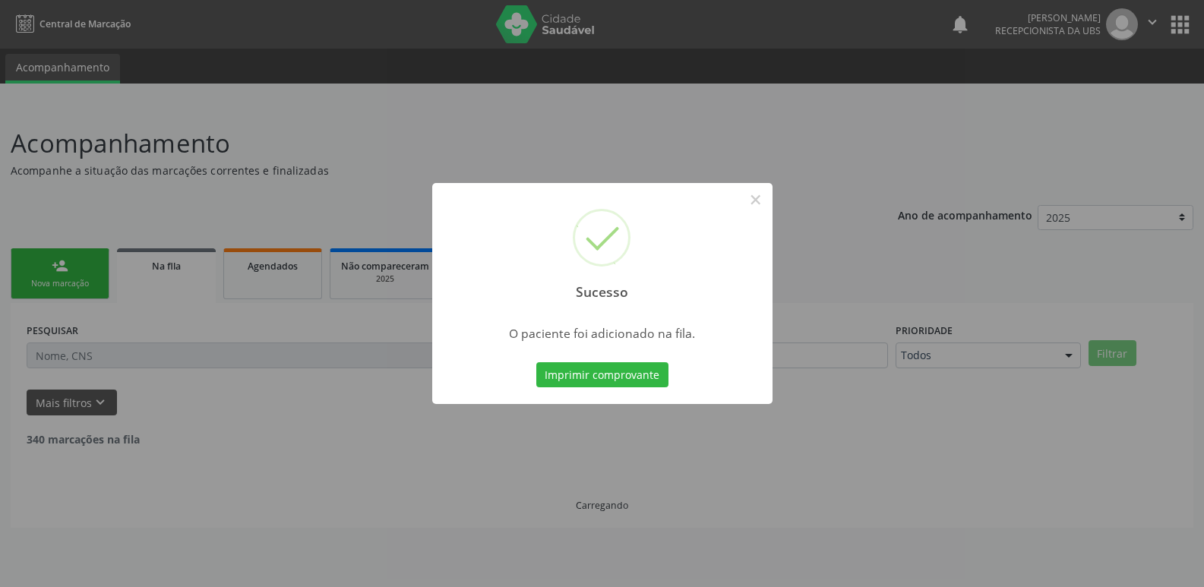
scroll to position [0, 0]
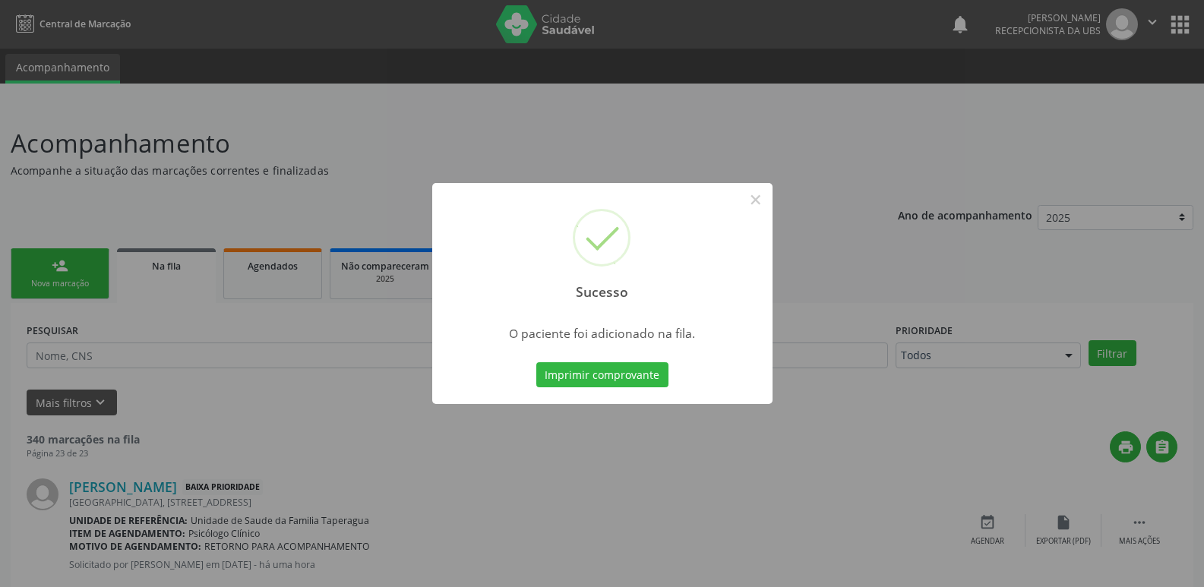
click at [1065, 432] on div "Sucesso × O paciente foi adicionado na fila. Imprimir comprovante Cancel" at bounding box center [602, 293] width 1204 height 587
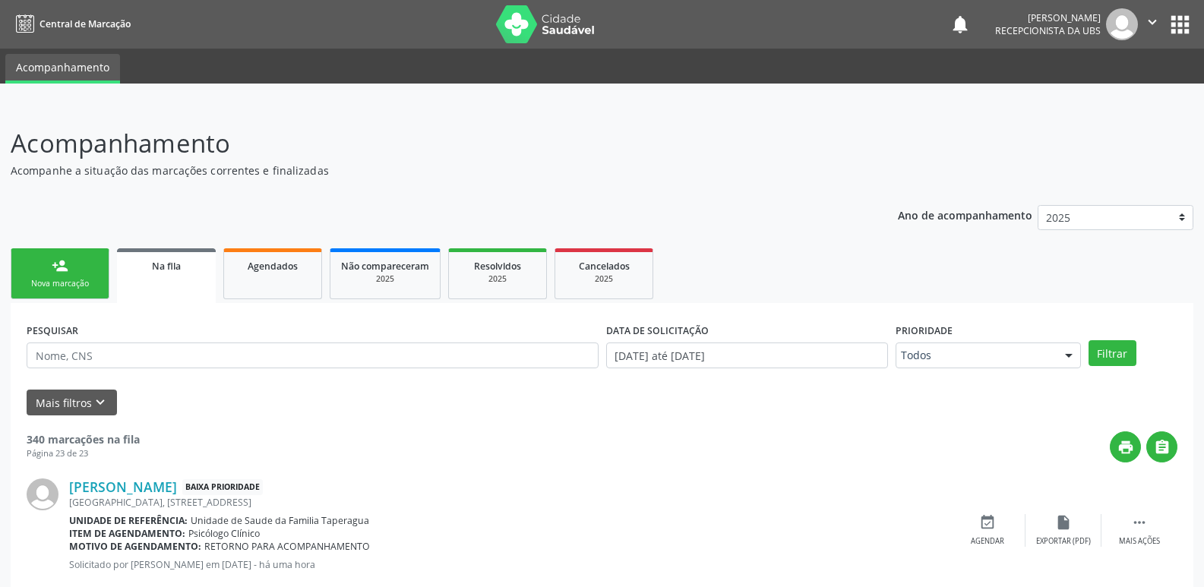
click at [81, 280] on div "Nova marcação" at bounding box center [60, 283] width 76 height 11
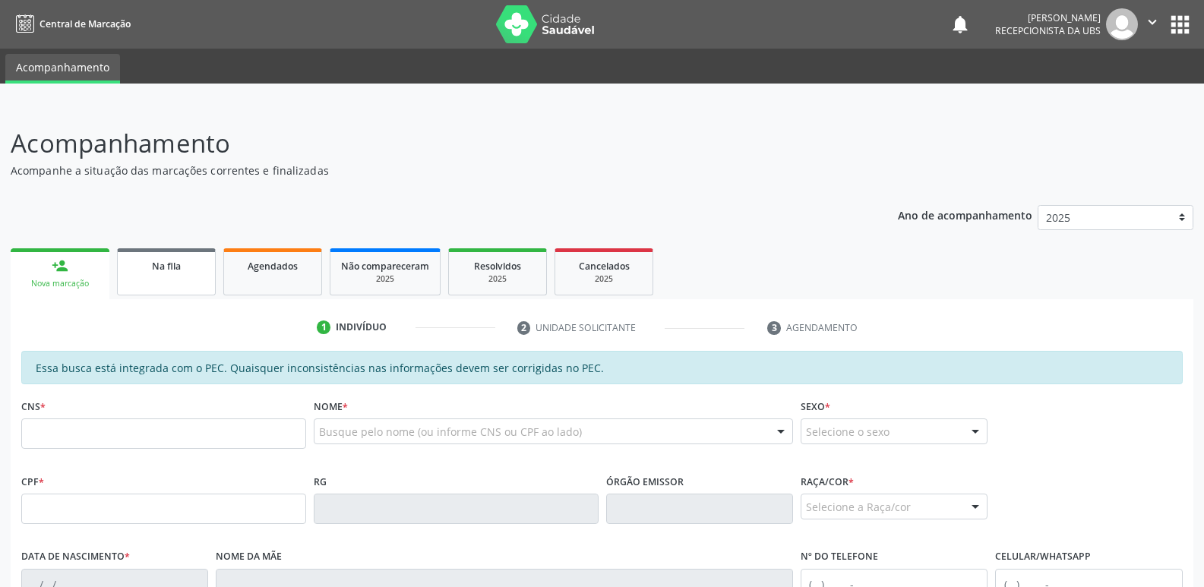
click at [179, 268] on span "Na fila" at bounding box center [166, 266] width 29 height 13
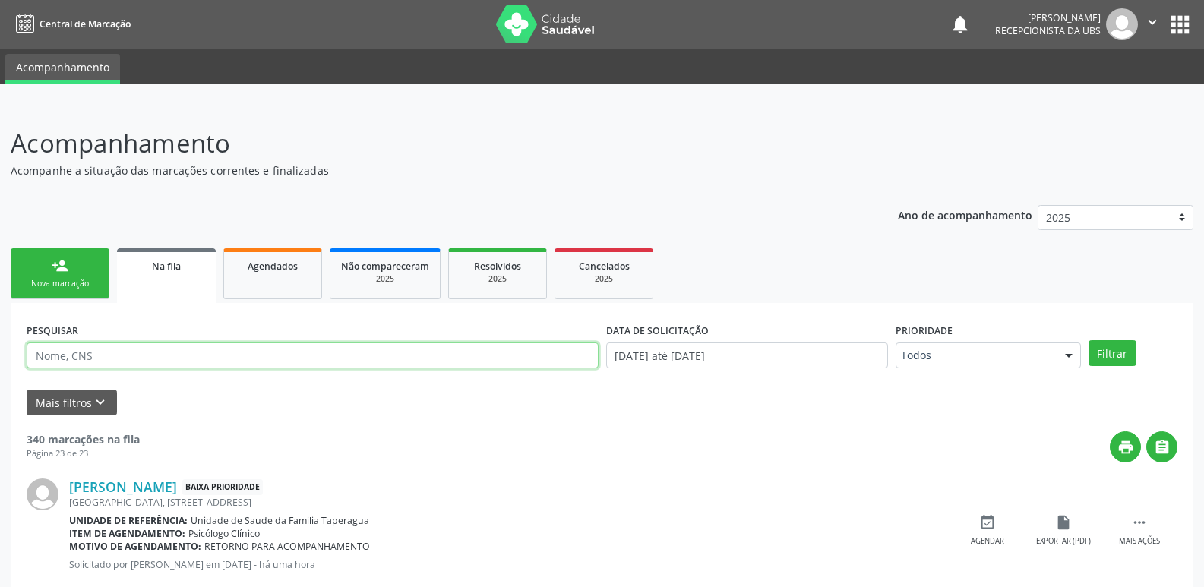
click at [185, 354] on input "text" at bounding box center [313, 356] width 572 height 26
paste input "706006300099141"
type input "706006300099141"
click at [1089, 340] on button "Filtrar" at bounding box center [1113, 353] width 48 height 26
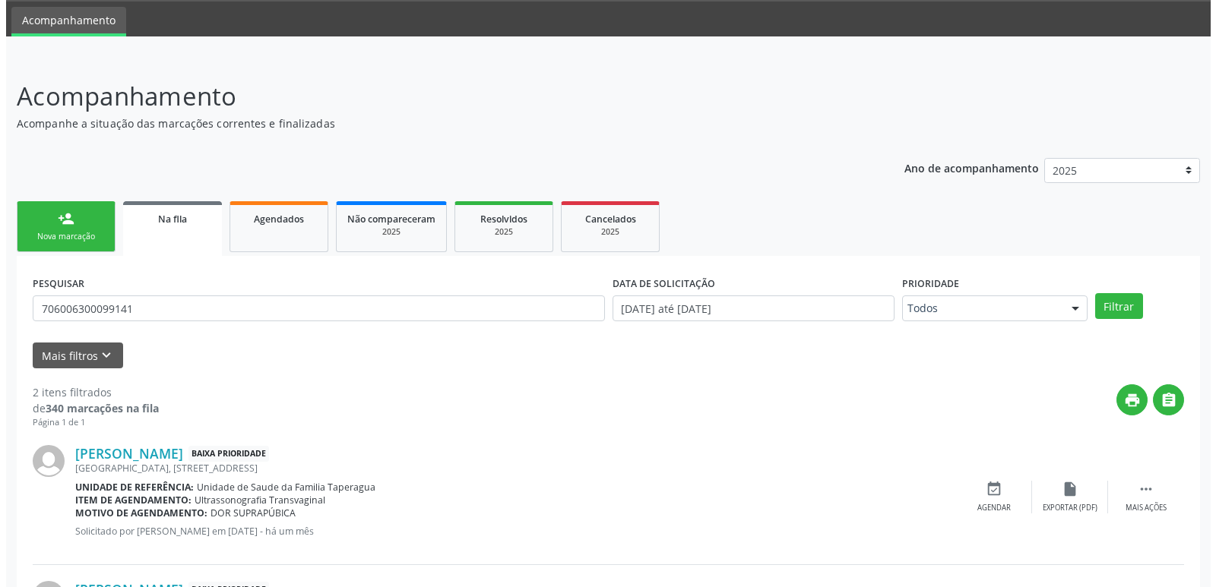
scroll to position [187, 0]
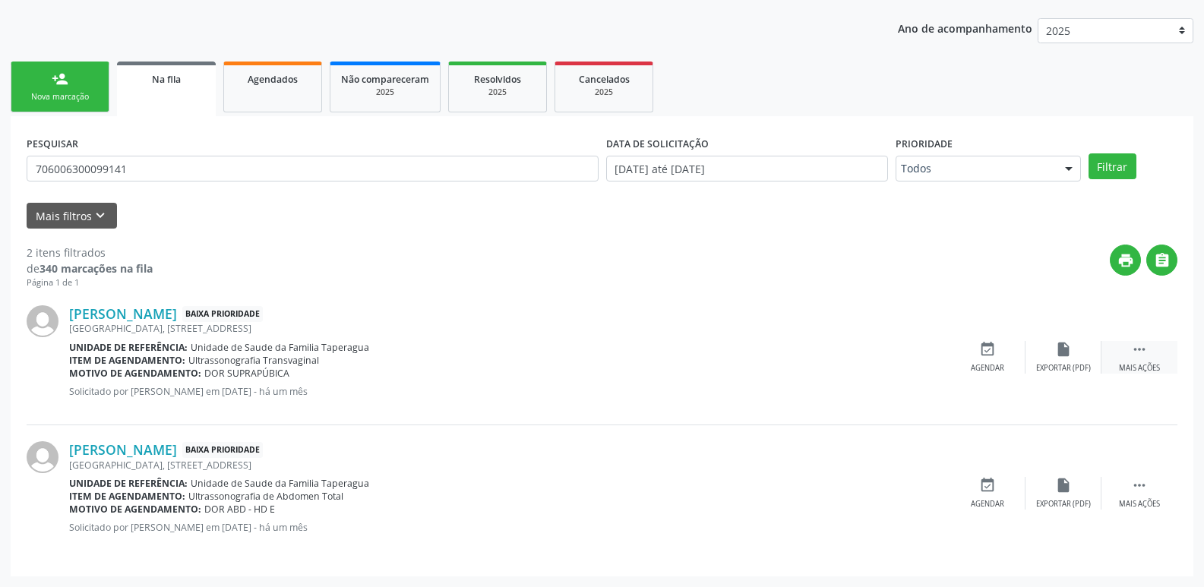
click at [1146, 366] on div "Mais ações" at bounding box center [1139, 368] width 41 height 11
click at [995, 362] on div "cancel Cancelar" at bounding box center [988, 357] width 76 height 33
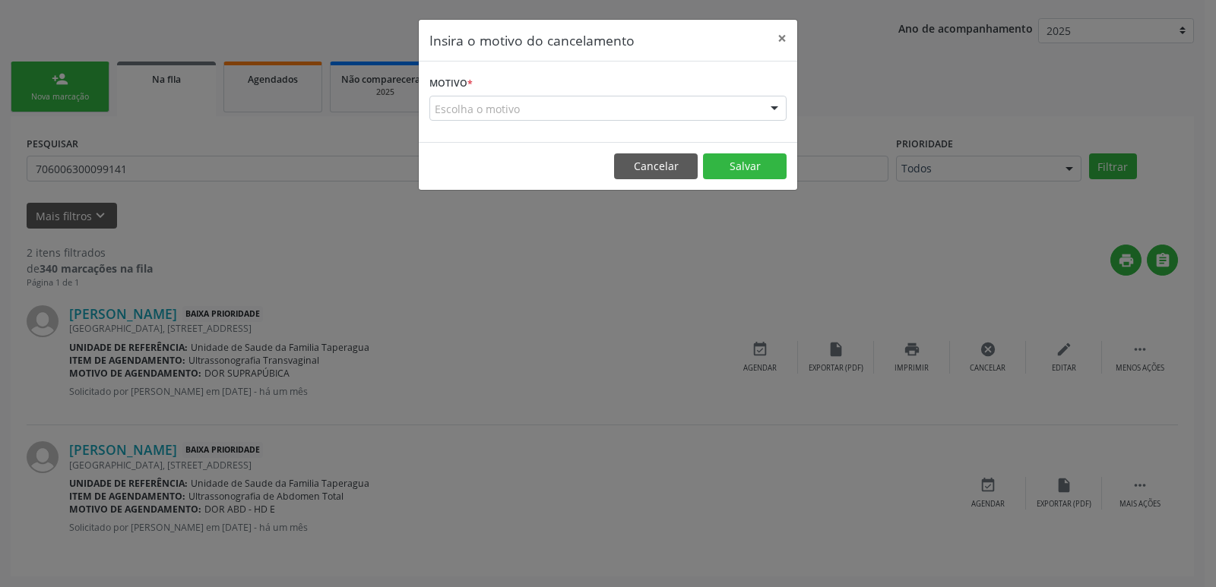
click at [587, 107] on div "Escolha o motivo" at bounding box center [607, 109] width 357 height 26
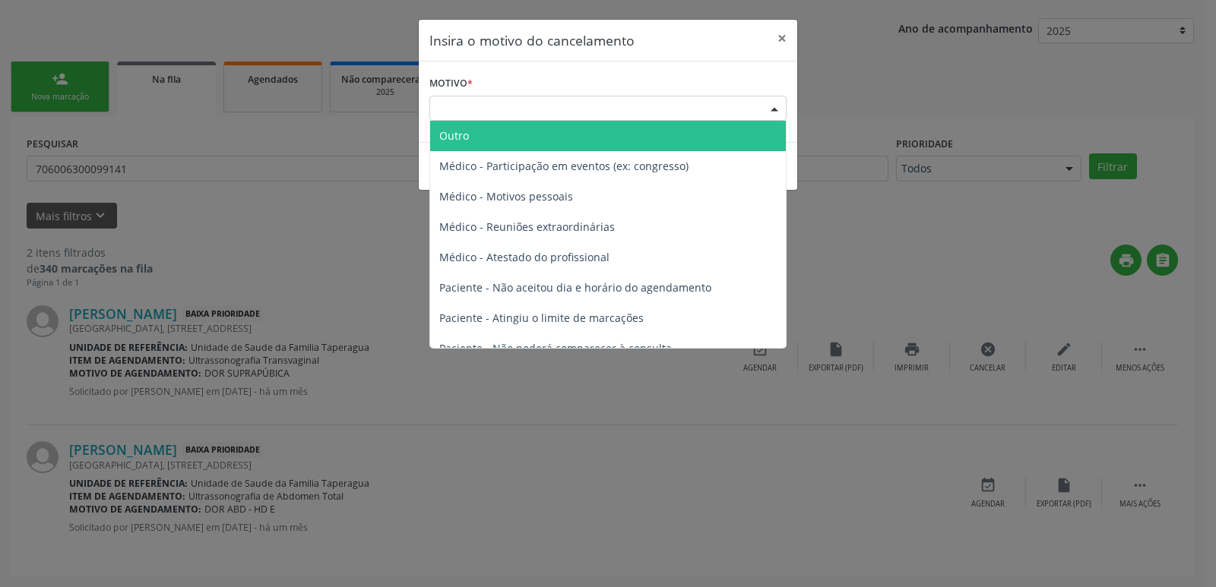
click at [570, 137] on span "Outro" at bounding box center [608, 136] width 356 height 30
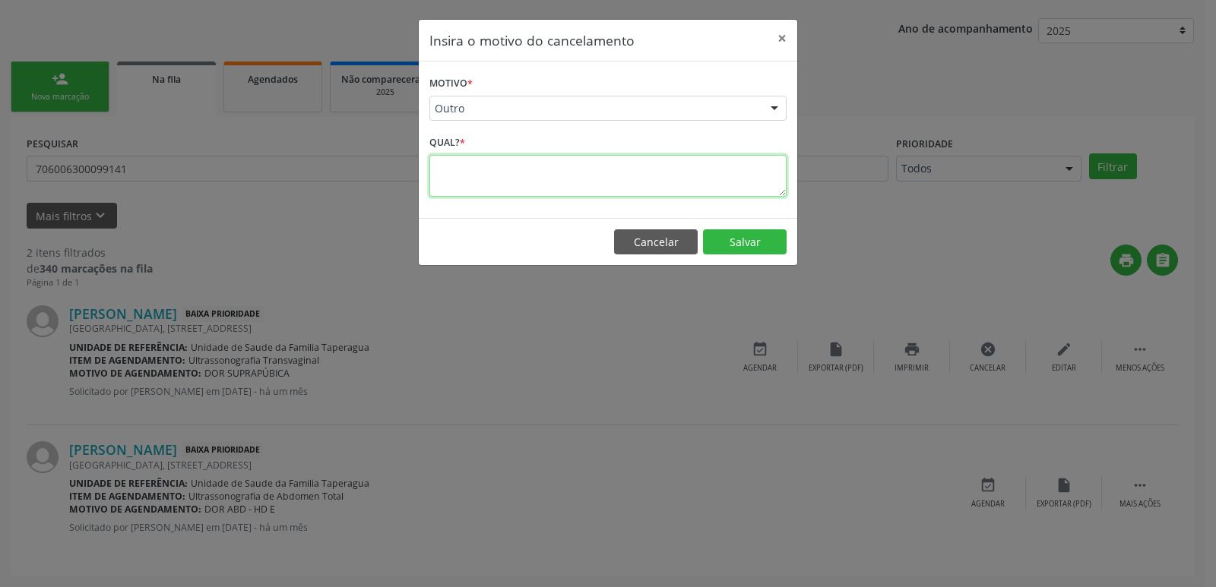
click at [552, 177] on textarea at bounding box center [607, 176] width 357 height 42
type textarea "PACIENTE REALIZOU USG NO PARTICULAR"
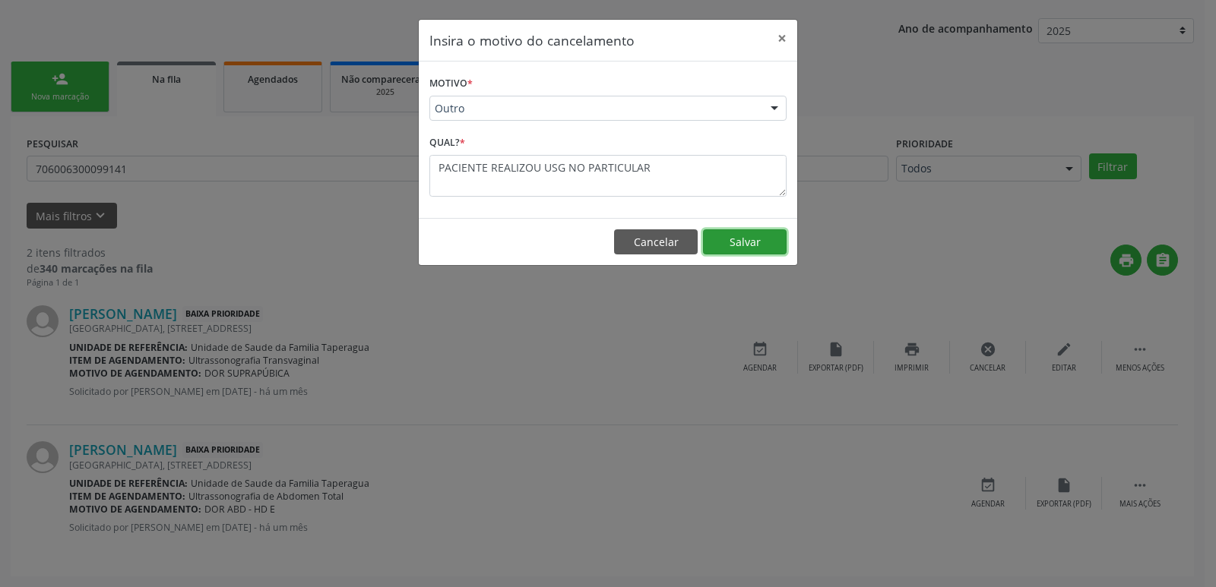
click at [763, 239] on button "Salvar" at bounding box center [745, 242] width 84 height 26
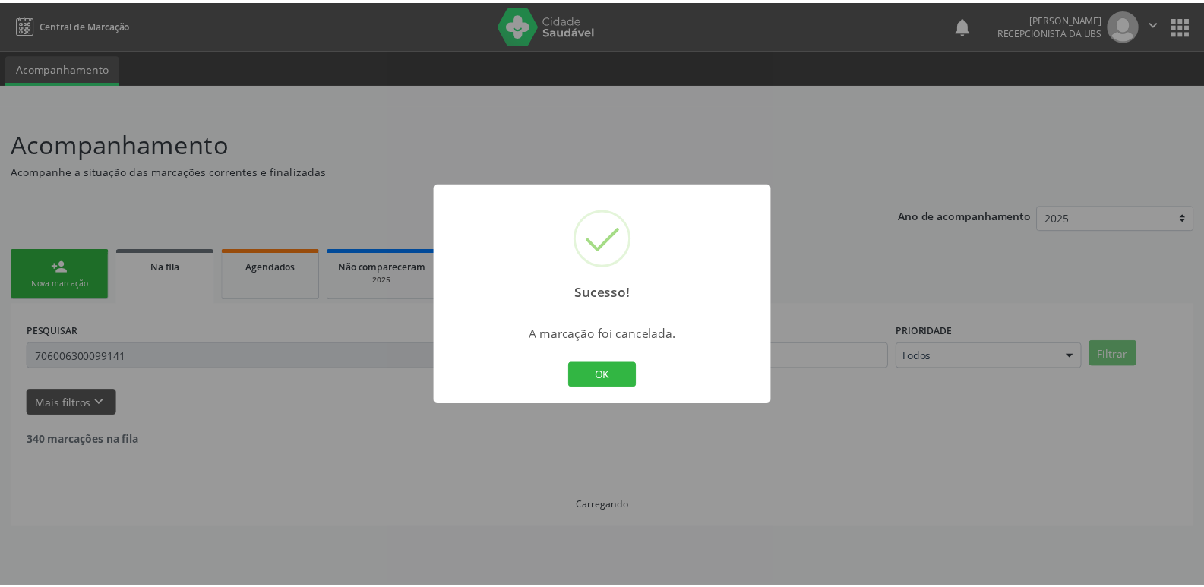
scroll to position [0, 0]
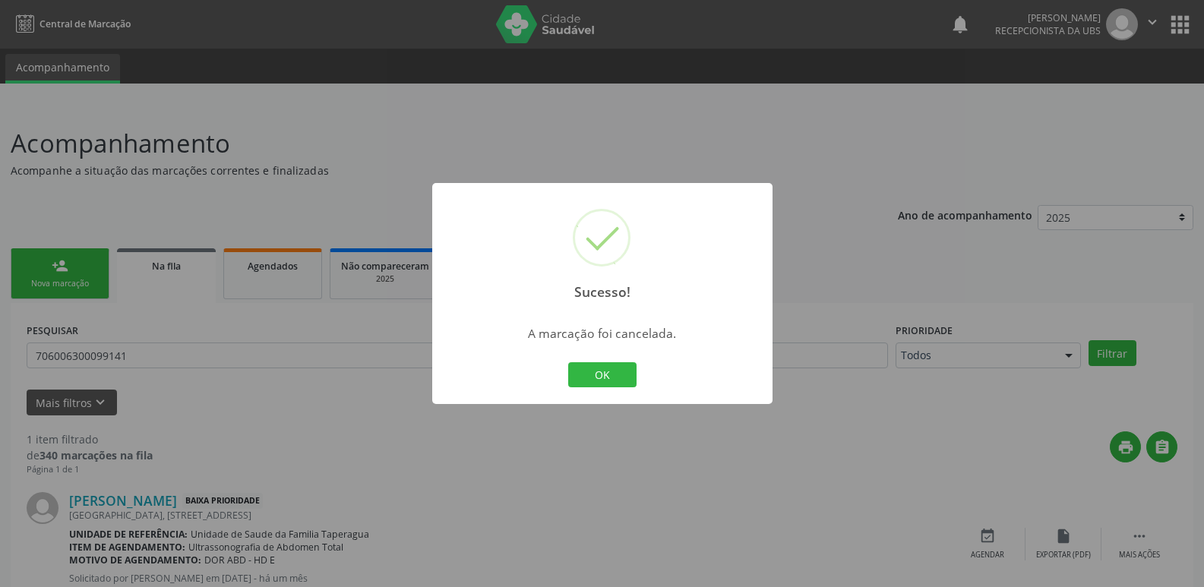
click at [1045, 505] on div "Sucesso! × A marcação foi cancelada. OK Cancel" at bounding box center [602, 293] width 1204 height 587
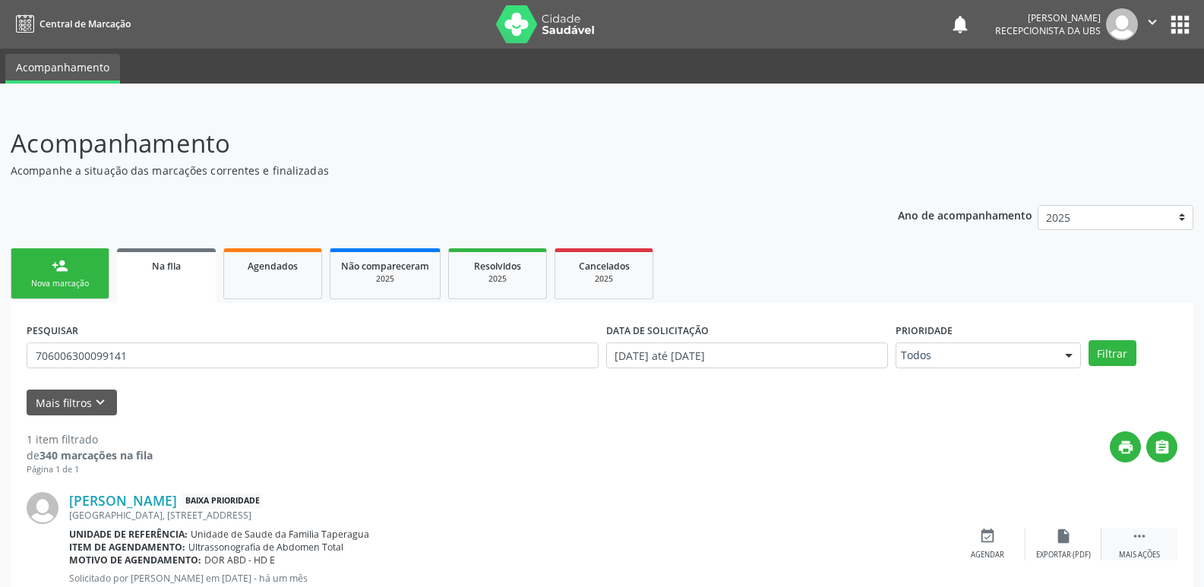
click at [1134, 550] on div "Mais ações" at bounding box center [1139, 555] width 41 height 11
click at [974, 538] on div "cancel Cancelar" at bounding box center [988, 544] width 76 height 33
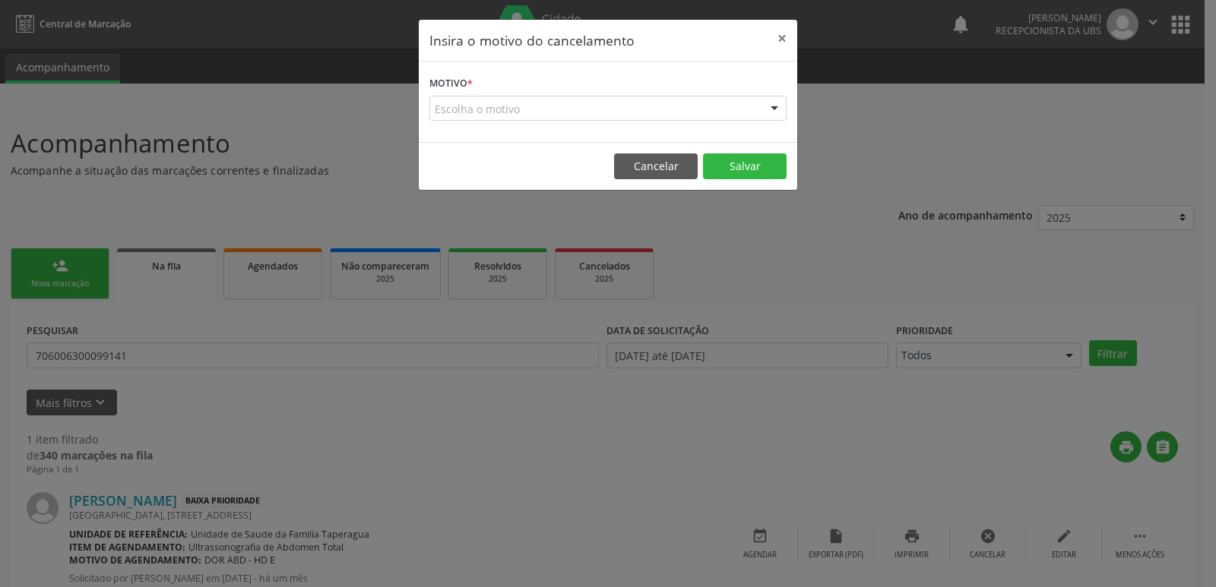
click at [624, 116] on div "Escolha o motivo" at bounding box center [607, 109] width 357 height 26
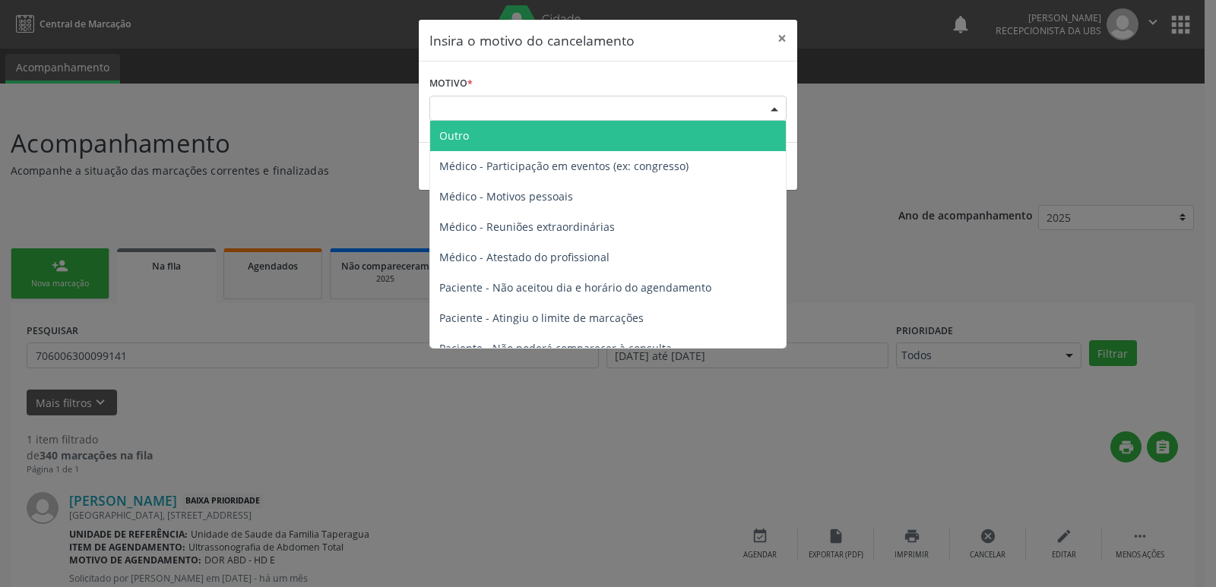
click at [614, 134] on span "Outro" at bounding box center [608, 136] width 356 height 30
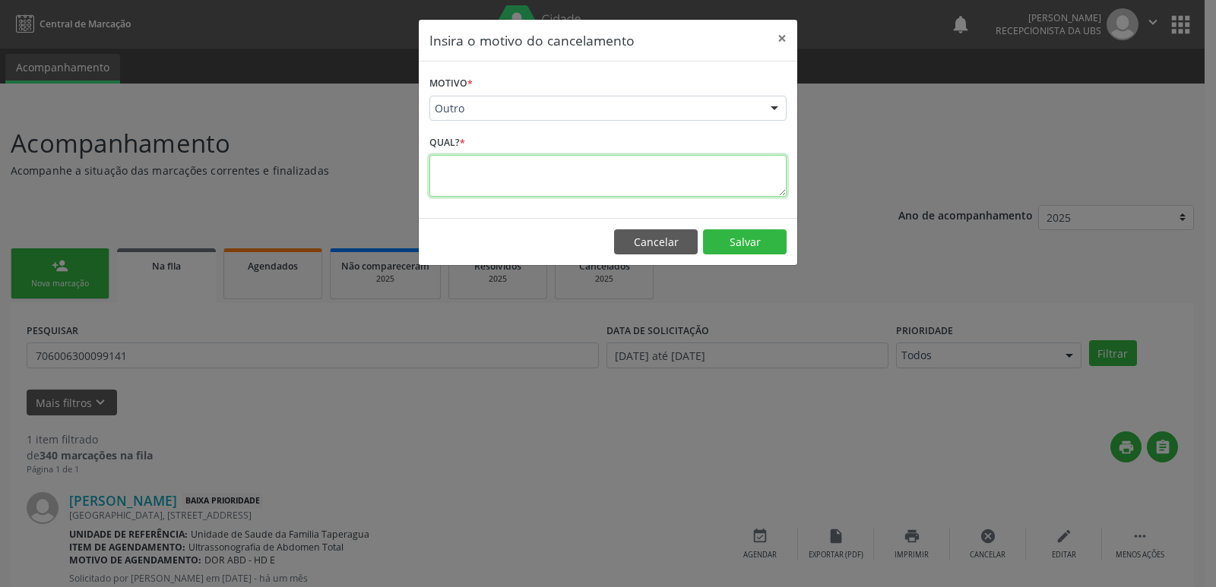
click at [599, 155] on textarea at bounding box center [607, 176] width 357 height 42
type textarea "PACIENTE REALIZOU USG DE ABD TOTAL NO PARTICULAR"
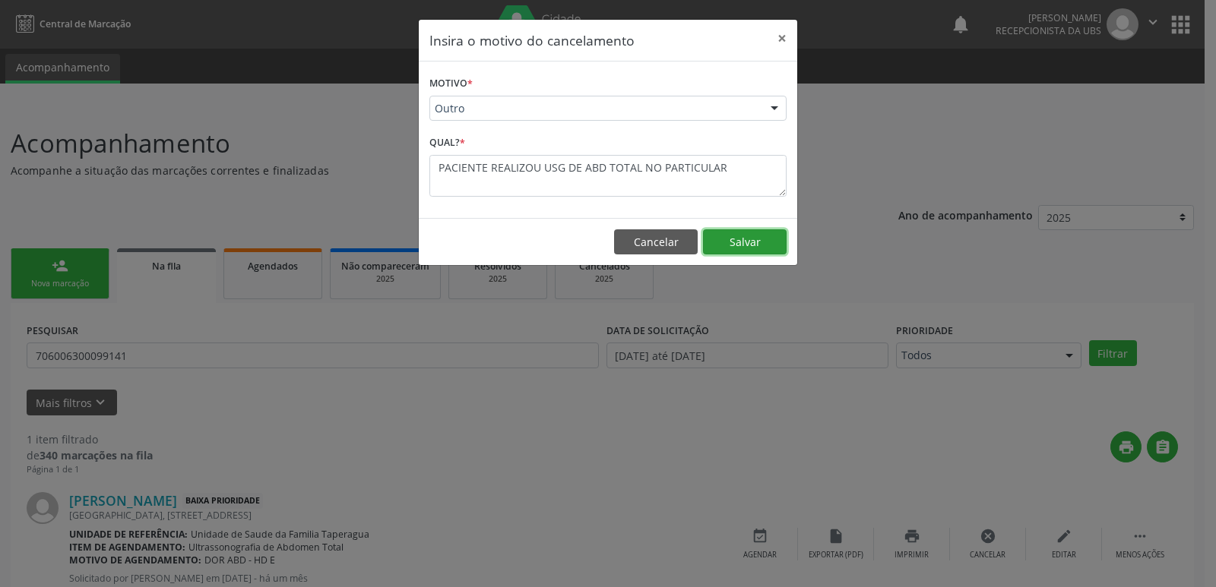
click at [742, 239] on button "Salvar" at bounding box center [745, 242] width 84 height 26
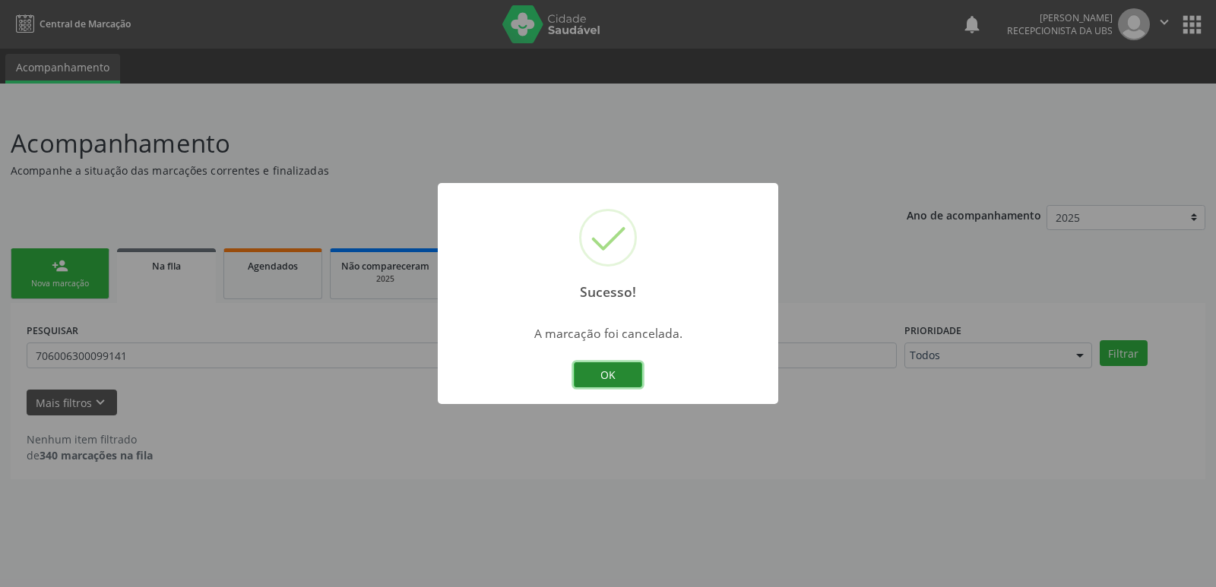
click at [613, 380] on button "OK" at bounding box center [608, 375] width 68 height 26
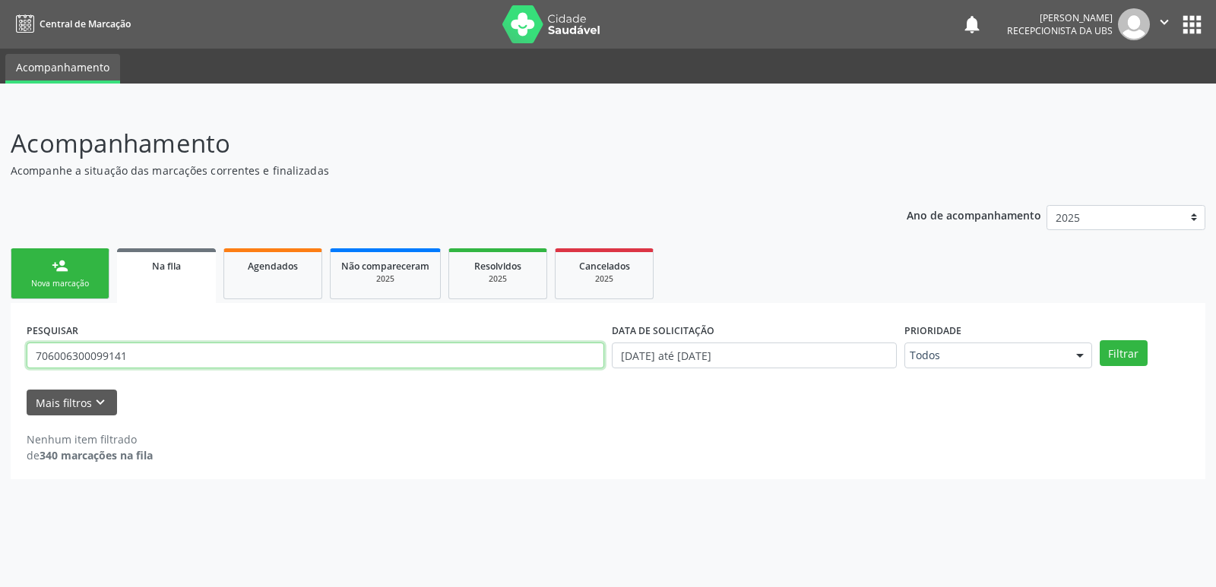
click at [172, 356] on input "706006300099141" at bounding box center [315, 356] width 577 height 26
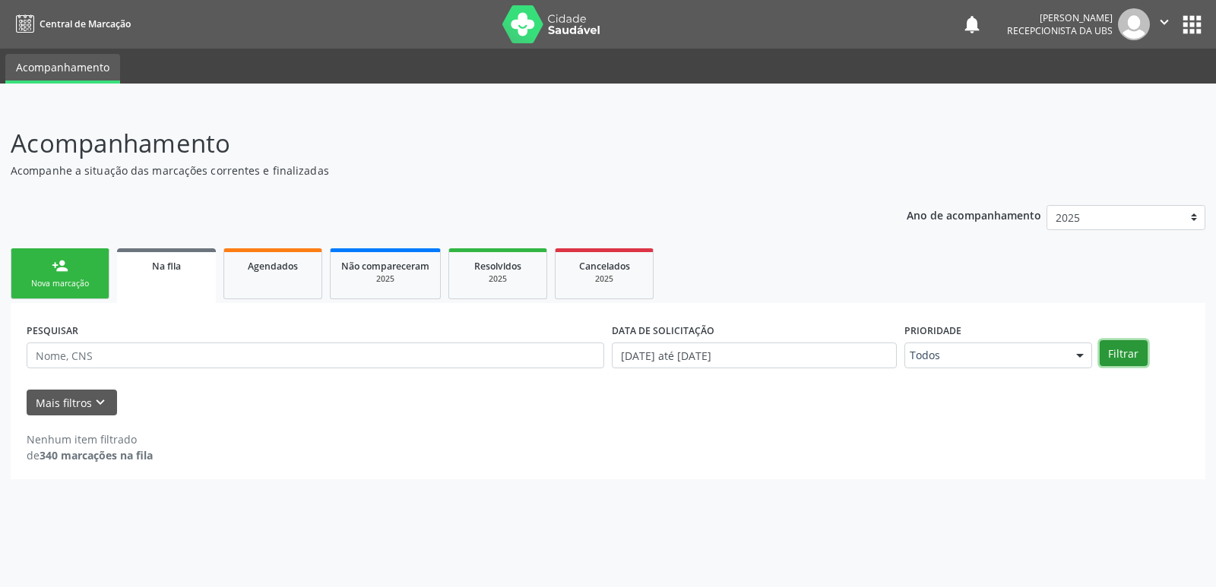
click at [1120, 352] on button "Filtrar" at bounding box center [1123, 353] width 48 height 26
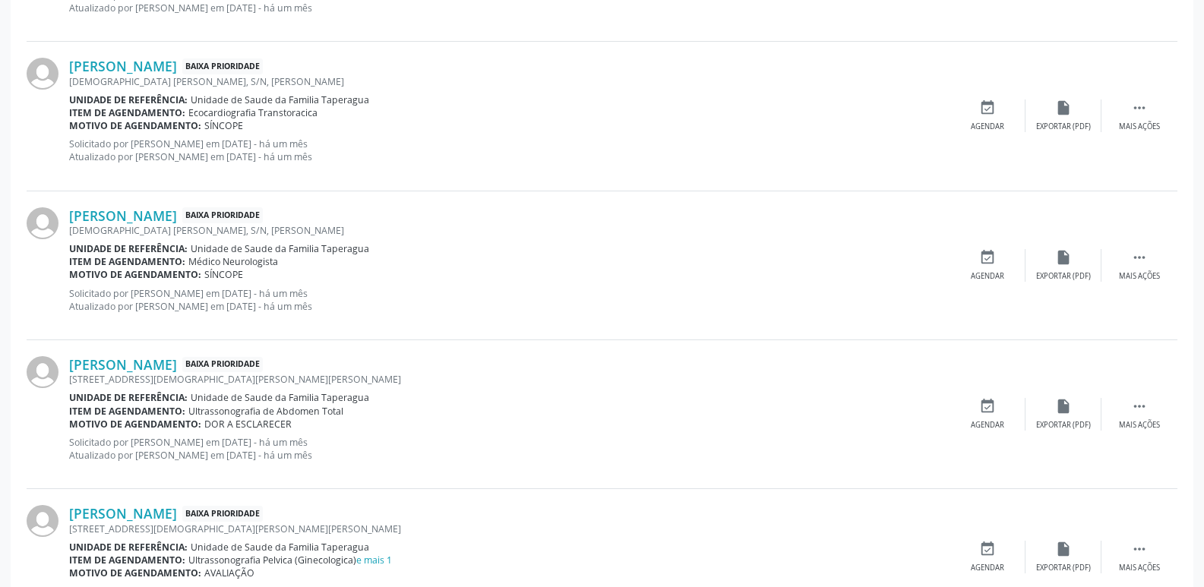
scroll to position [2157, 0]
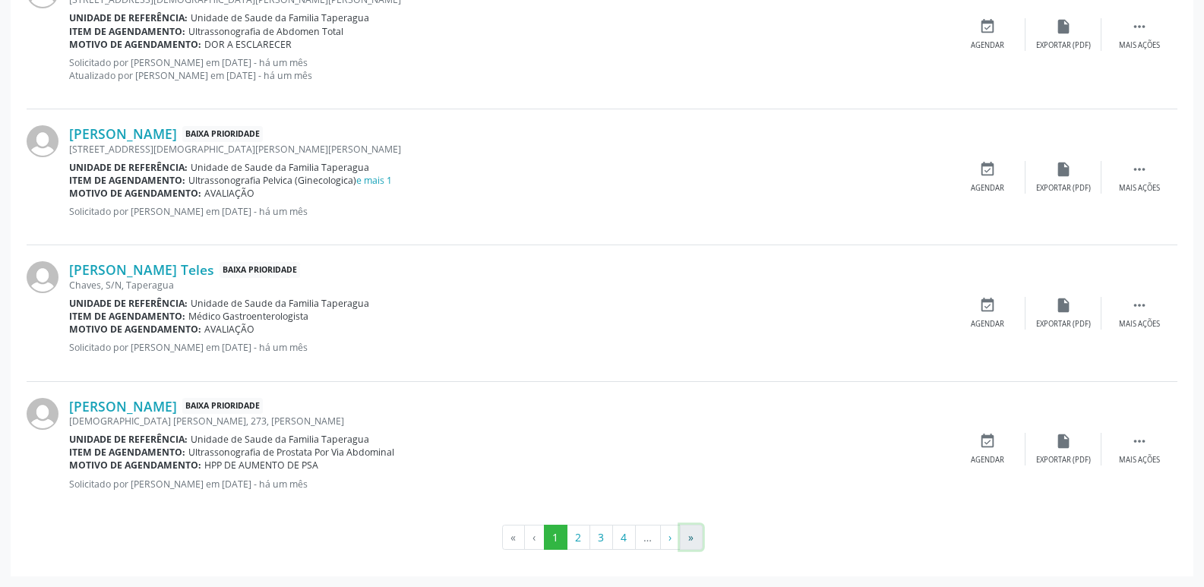
click at [698, 538] on button "»" at bounding box center [691, 538] width 23 height 26
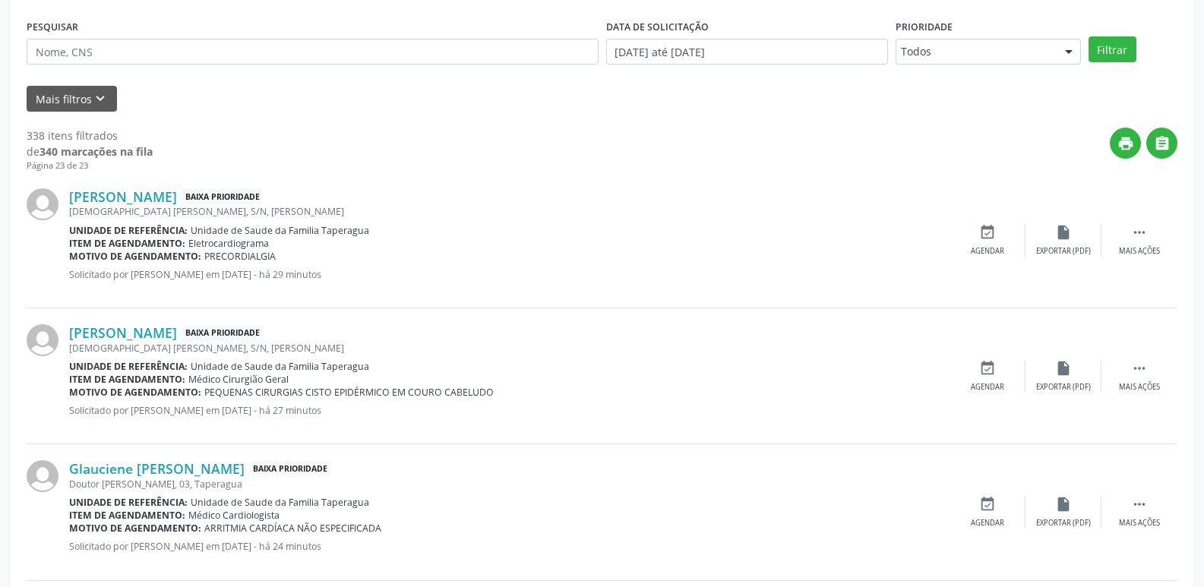
scroll to position [0, 0]
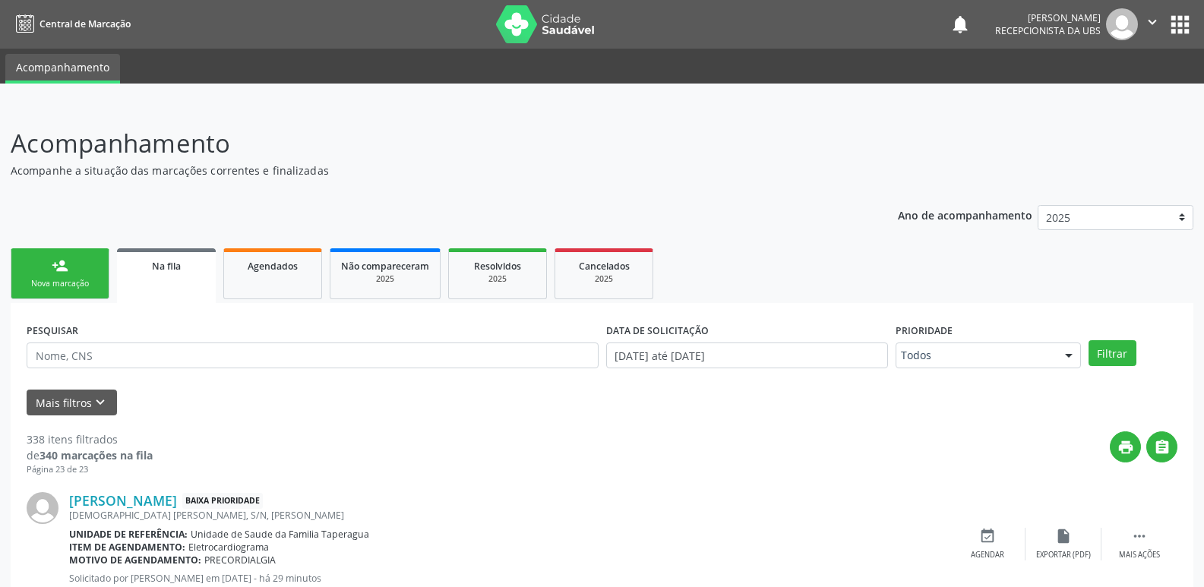
click at [53, 280] on div "Nova marcação" at bounding box center [60, 283] width 76 height 11
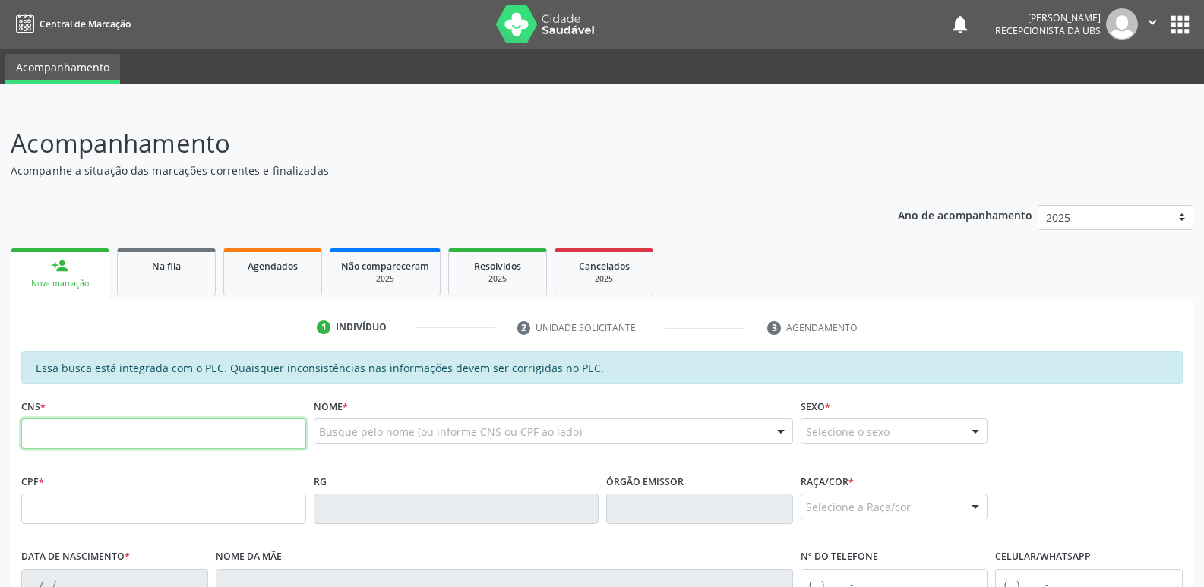
click at [136, 440] on input "text" at bounding box center [163, 434] width 285 height 30
paste input "706 0063 0009 9141"
type input "706 0063 0009 9141"
type input "049.803.464-05"
type input "20/03/1960"
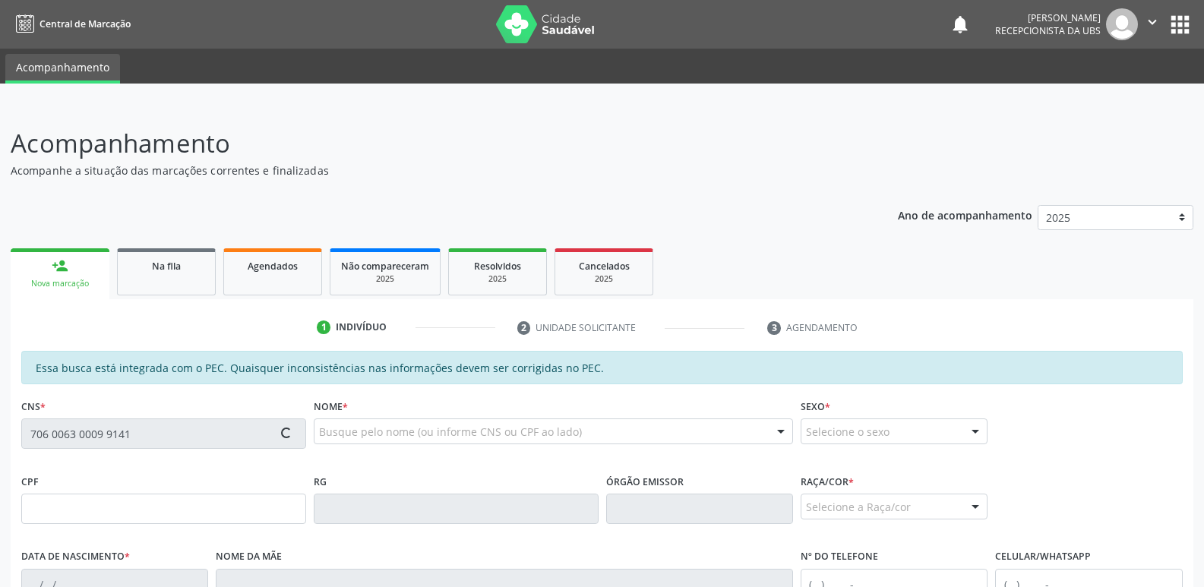
type input "Nair Alves da Silva"
type input "(82) 99913-9500"
type input "68"
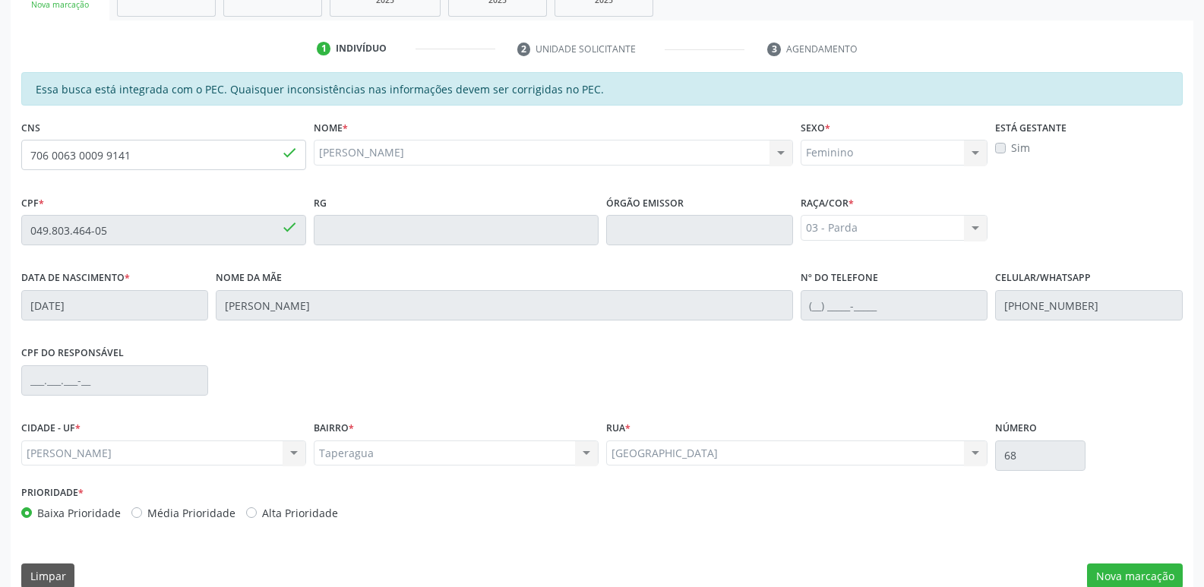
scroll to position [302, 0]
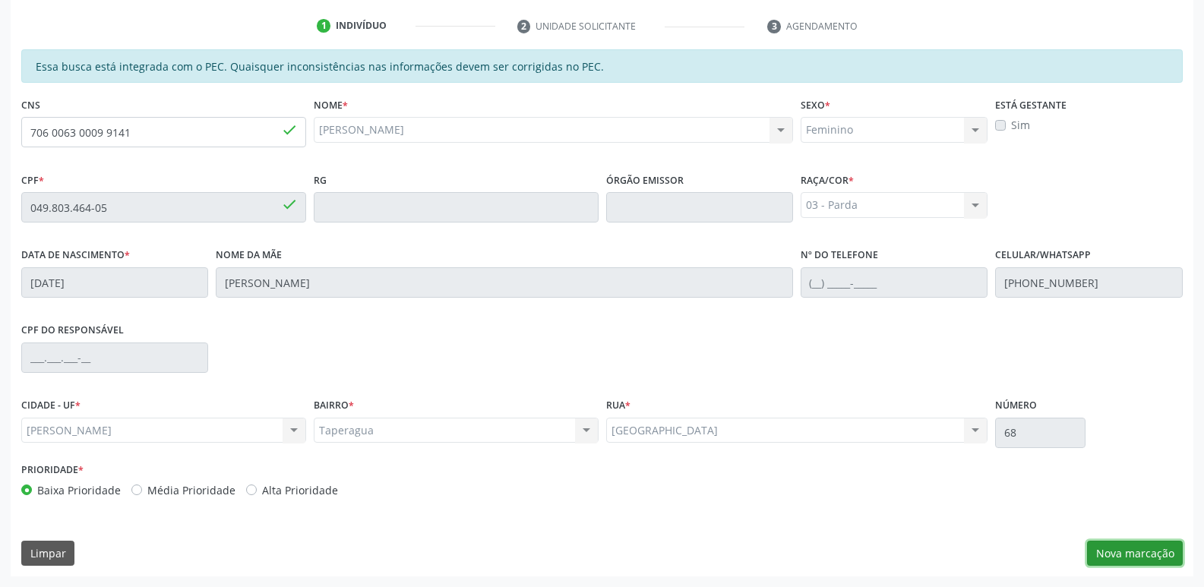
click at [1144, 552] on button "Nova marcação" at bounding box center [1135, 554] width 96 height 26
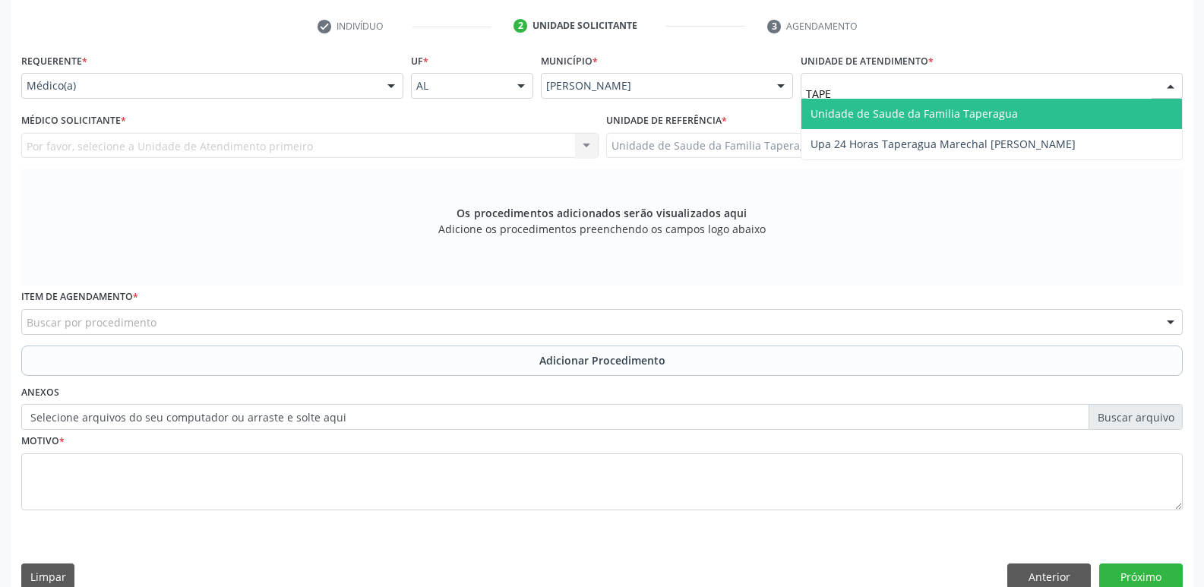
type input "TAPER"
click at [851, 115] on span "Unidade de Saude da Familia Taperagua" at bounding box center [914, 113] width 207 height 14
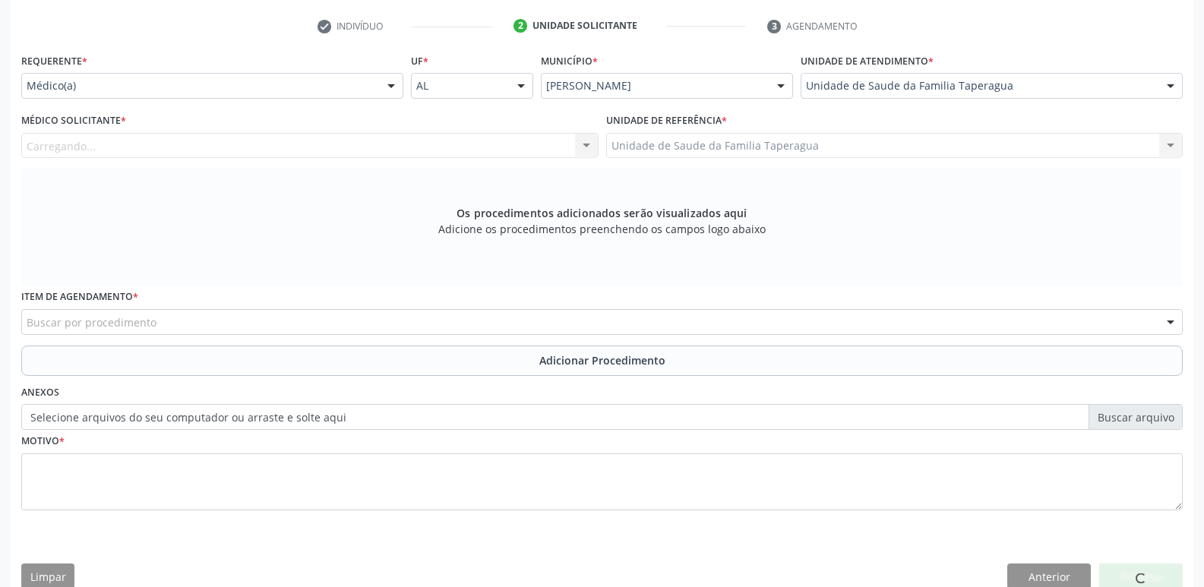
click at [357, 145] on div "Carregando... Nenhum resultado encontrado para: " " Não há nenhuma opção para s…" at bounding box center [309, 146] width 577 height 26
click at [357, 145] on div "Médico solicitante" at bounding box center [309, 146] width 577 height 26
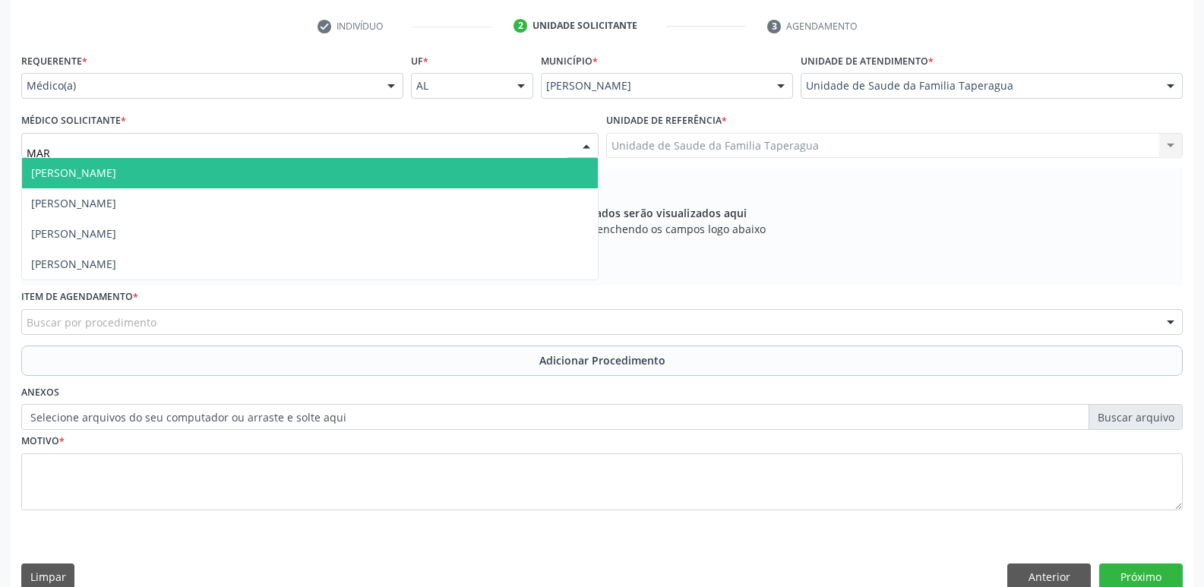
type input "MART"
click at [354, 167] on span "[PERSON_NAME]" at bounding box center [310, 173] width 576 height 30
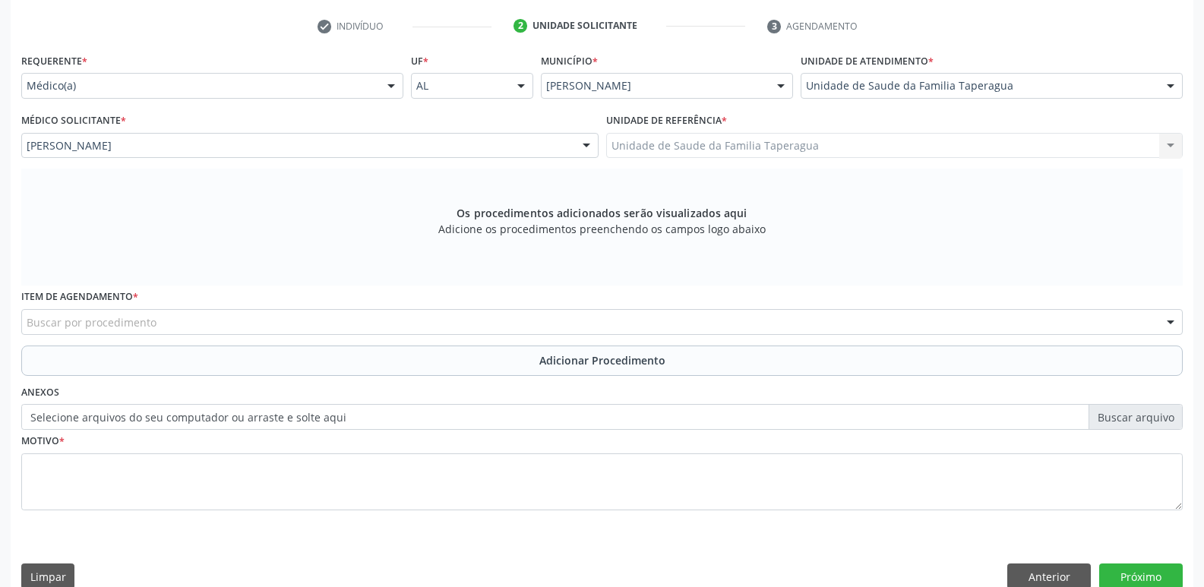
click at [343, 328] on div "Buscar por procedimento" at bounding box center [602, 322] width 1162 height 26
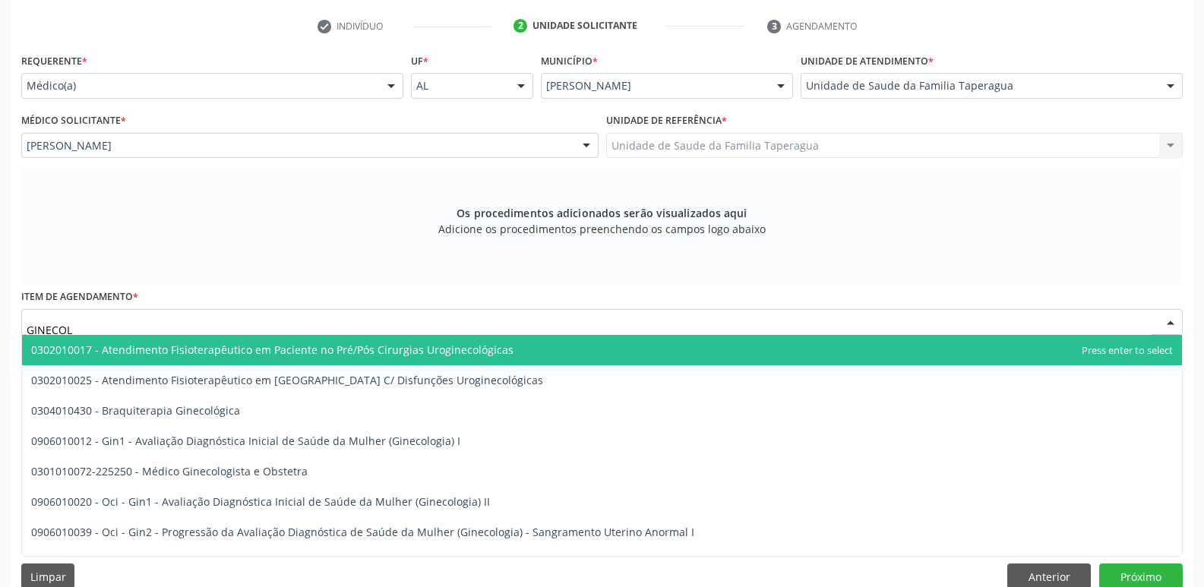
type input "GINECOLO"
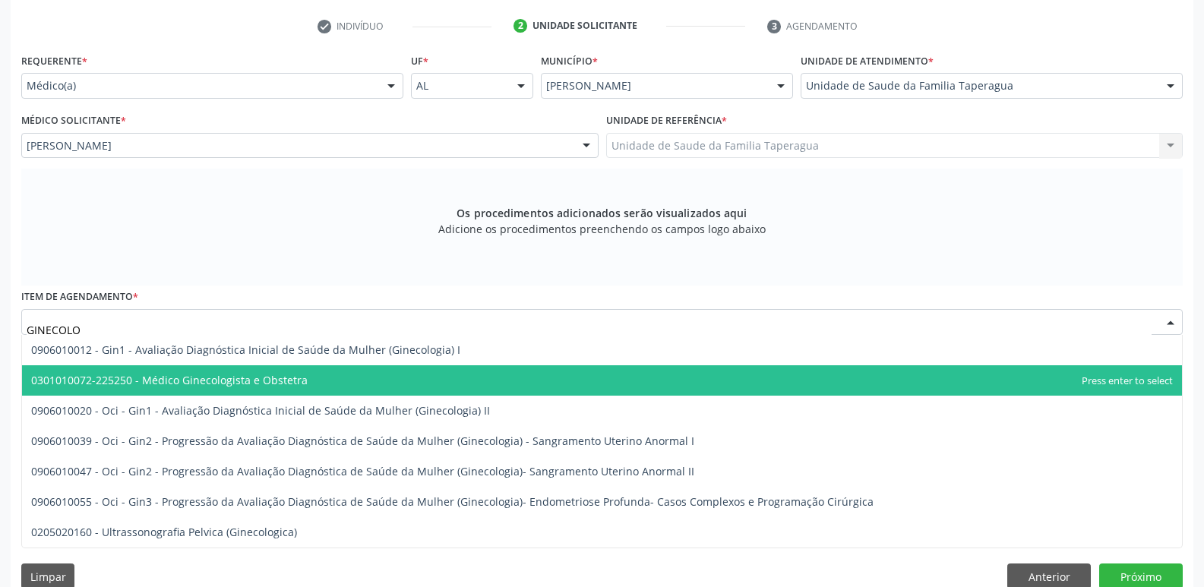
click at [333, 381] on span "0301010072-225250 - Médico Ginecologista e Obstetra" at bounding box center [602, 380] width 1160 height 30
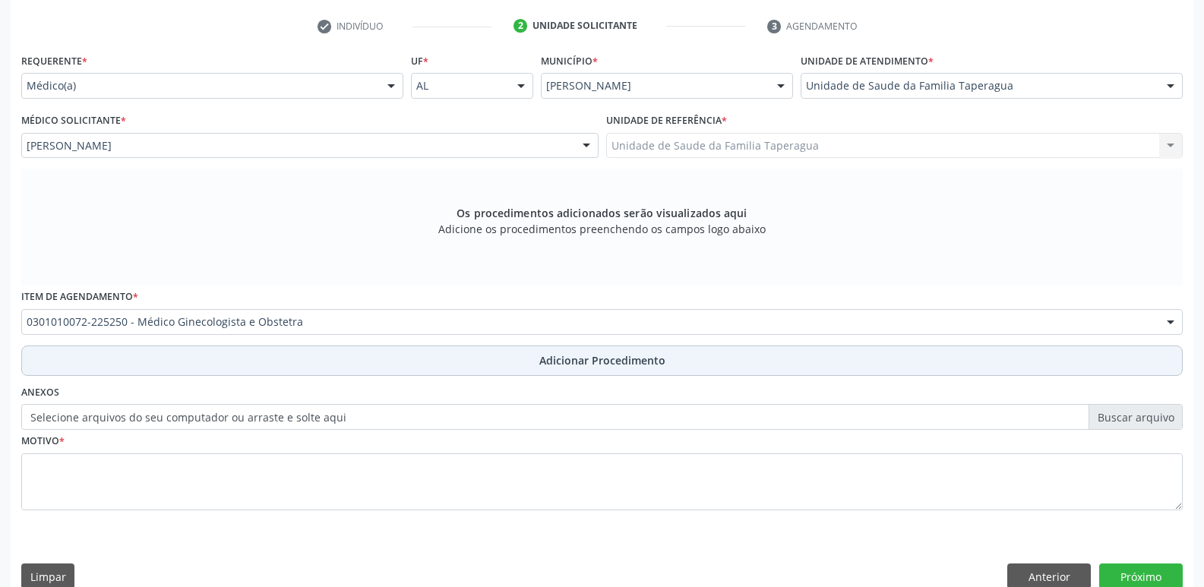
click at [349, 369] on button "Adicionar Procedimento" at bounding box center [602, 361] width 1162 height 30
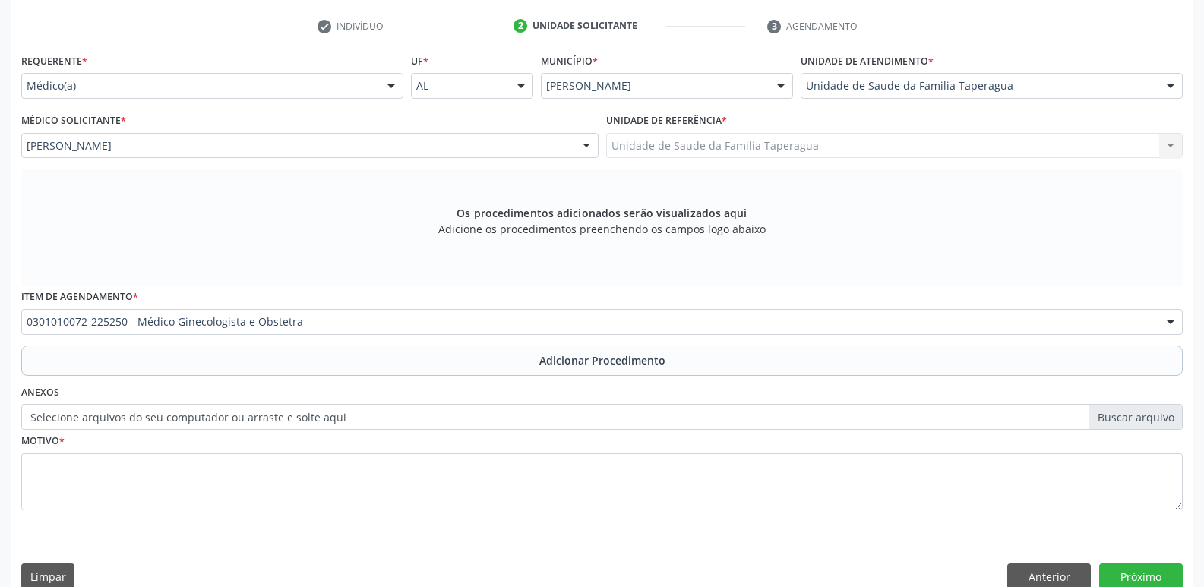
scroll to position [267, 0]
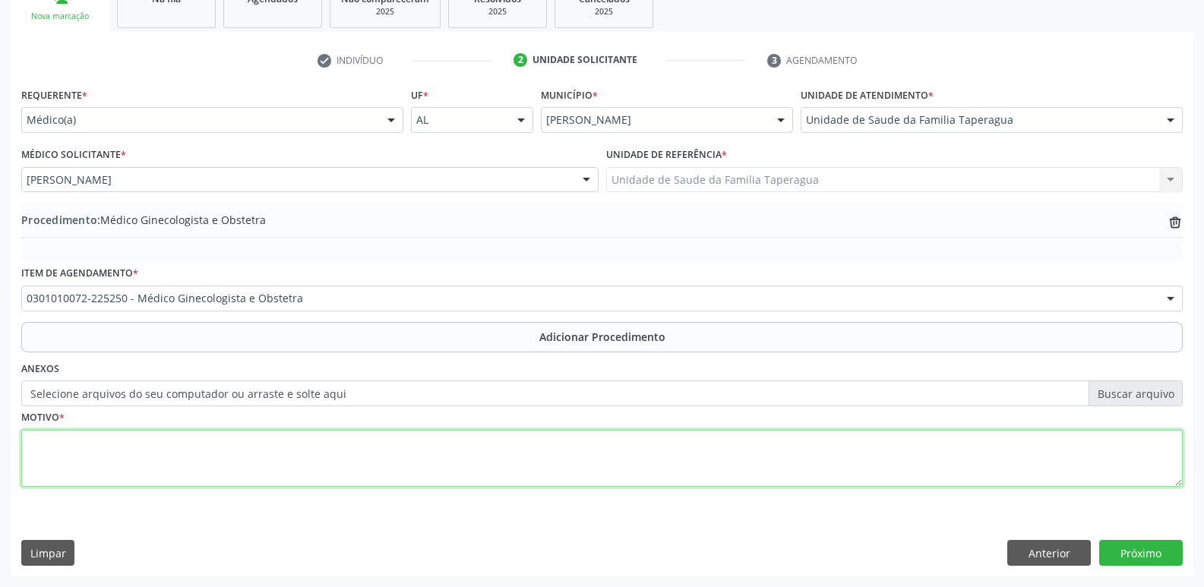
click at [338, 447] on textarea at bounding box center [602, 459] width 1162 height 58
type textarea "ENDOMÉTRIO 10CM NA USG"
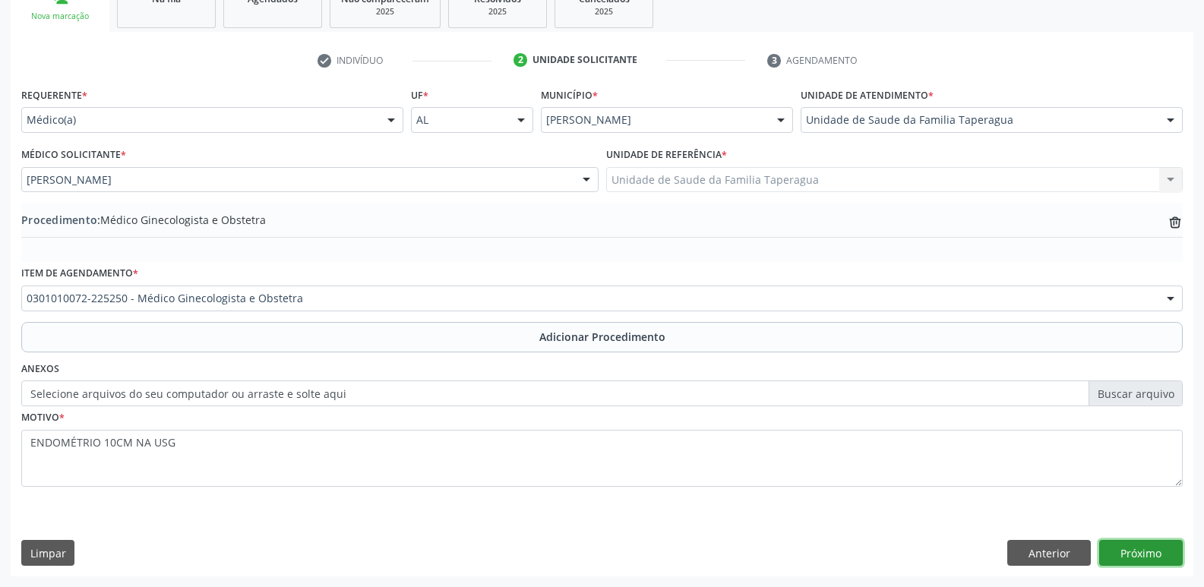
click at [1147, 555] on button "Próximo" at bounding box center [1141, 553] width 84 height 26
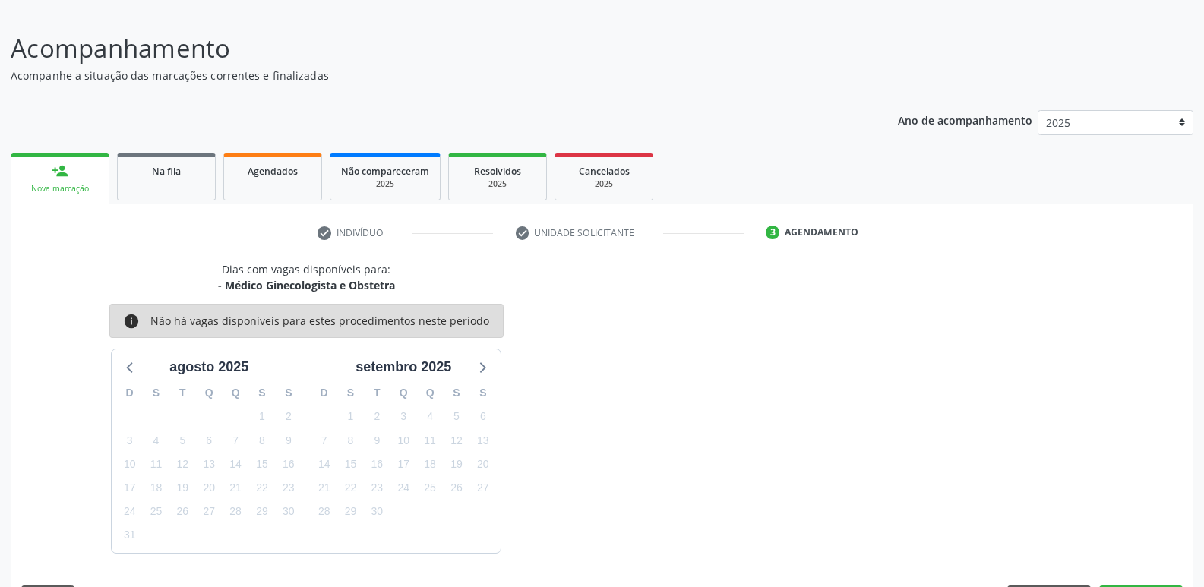
scroll to position [140, 0]
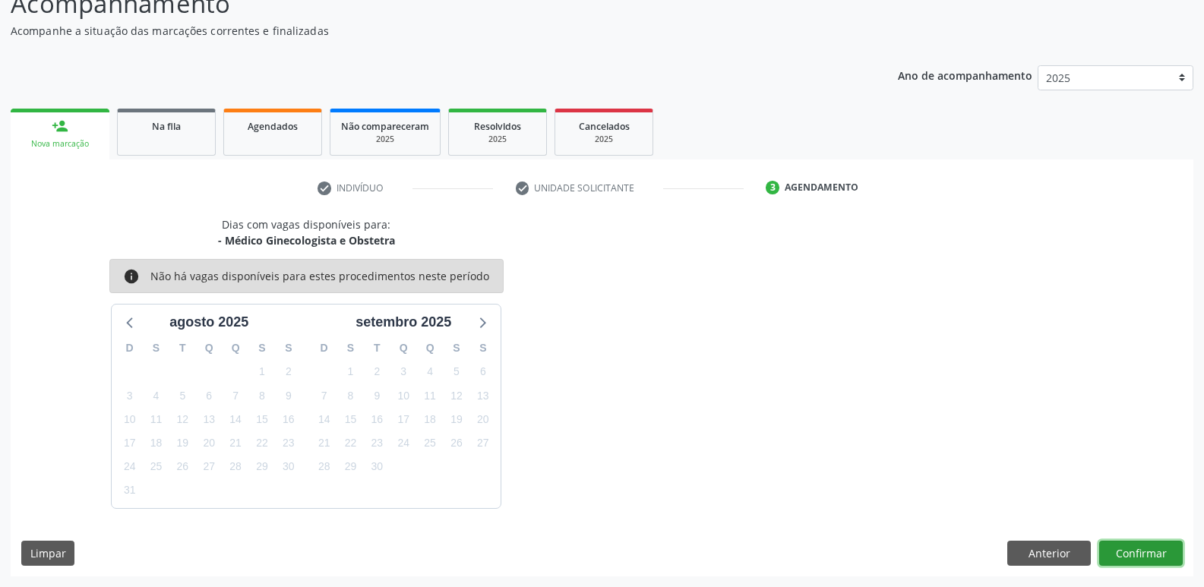
click at [1141, 558] on button "Confirmar" at bounding box center [1141, 554] width 84 height 26
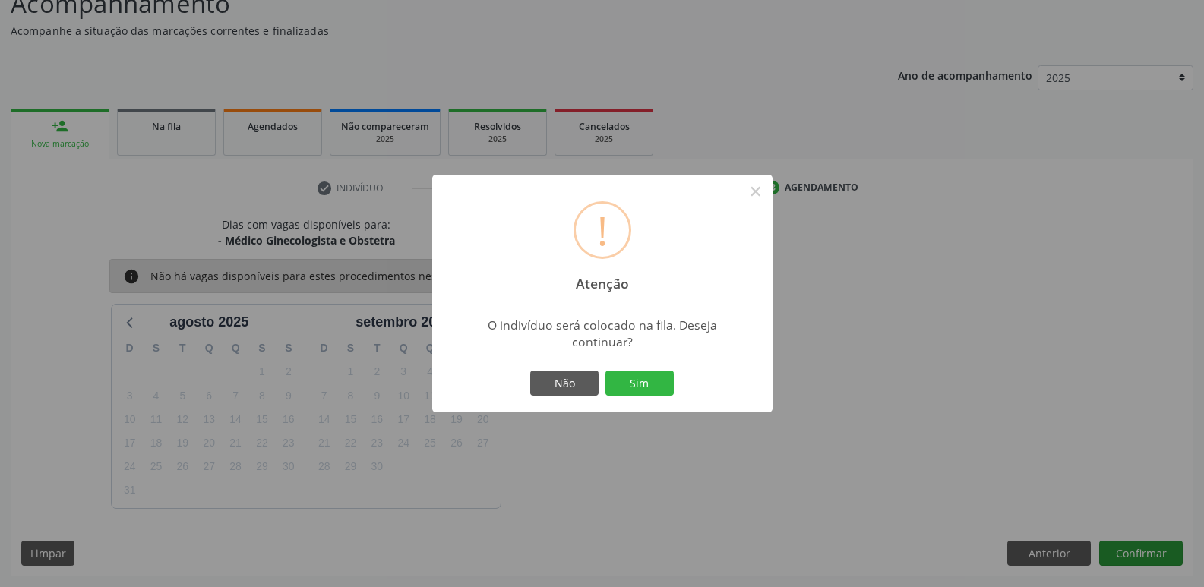
click at [606, 371] on button "Sim" at bounding box center [640, 384] width 68 height 26
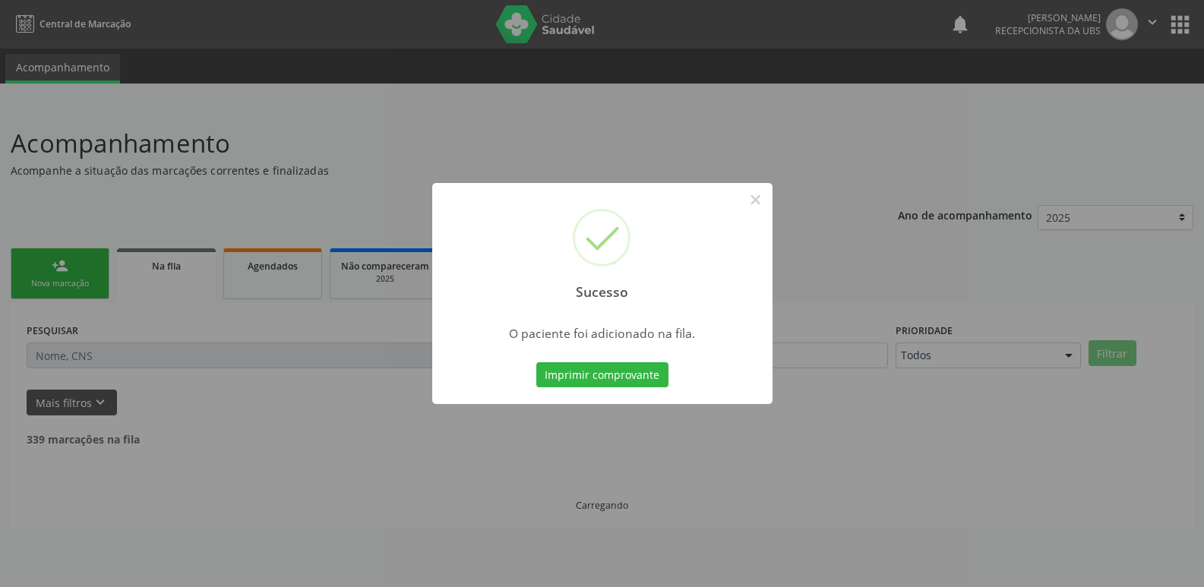
scroll to position [0, 0]
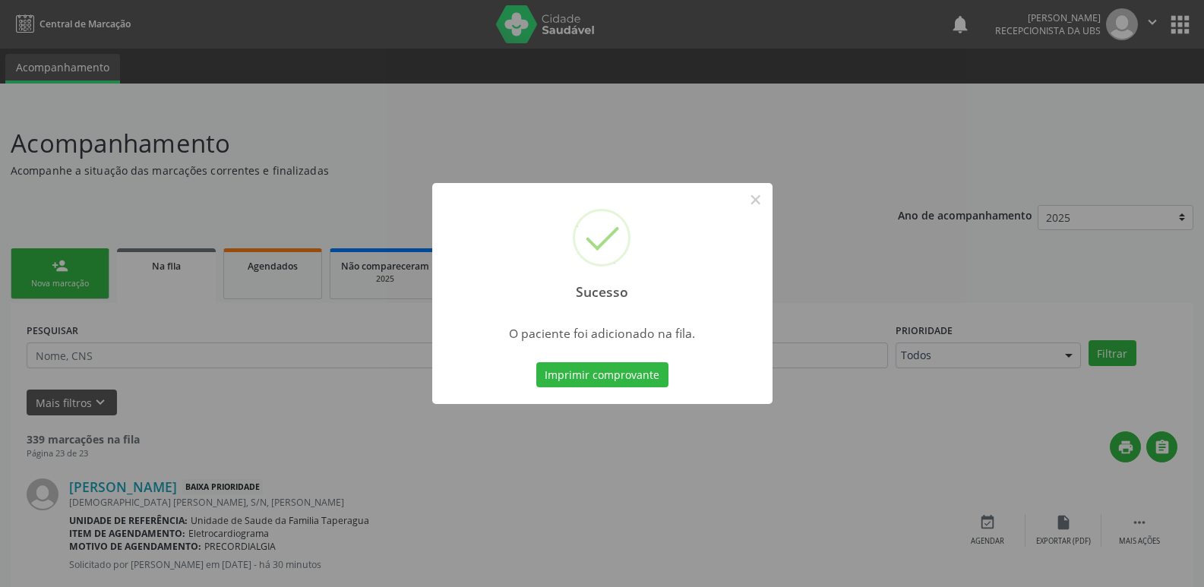
click at [1104, 311] on div "Sucesso × O paciente foi adicionado na fila. Imprimir comprovante Cancel" at bounding box center [602, 293] width 1204 height 587
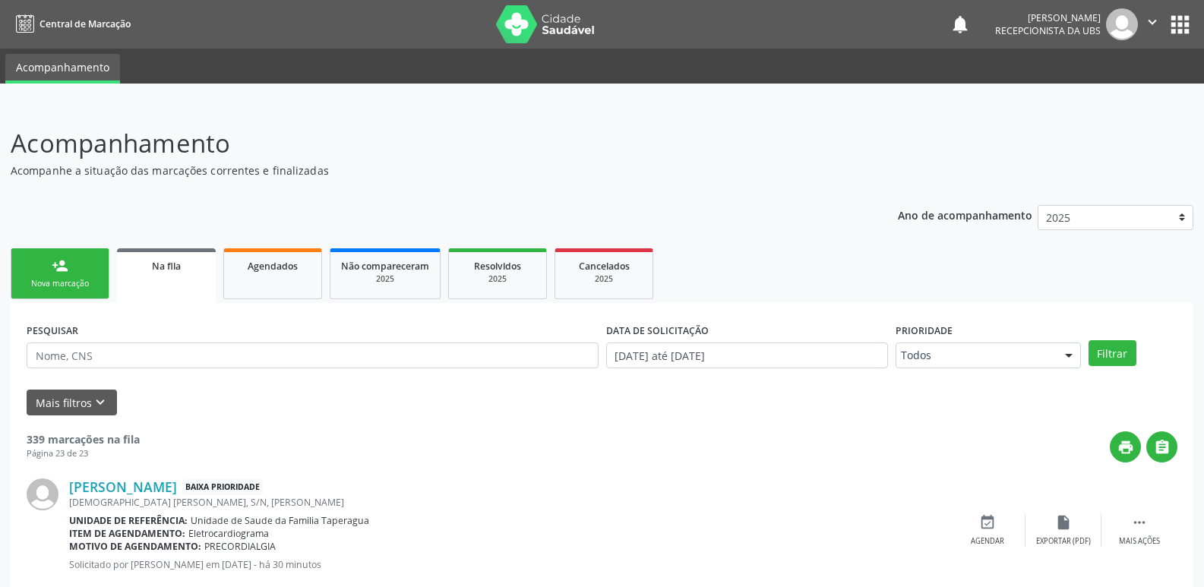
click at [69, 280] on div "Nova marcação" at bounding box center [60, 283] width 76 height 11
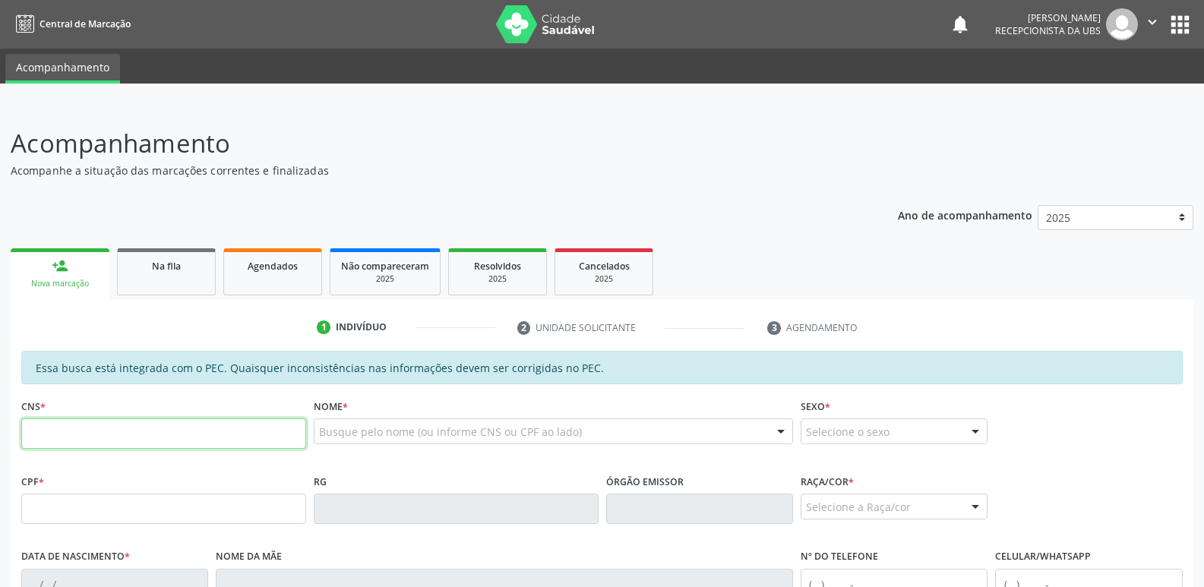
click at [147, 432] on input "text" at bounding box center [163, 434] width 285 height 30
paste input "706 0063 0009 9141"
type input "706 0063 0009 9141"
type input "049.803.464-05"
type input "20/03/1960"
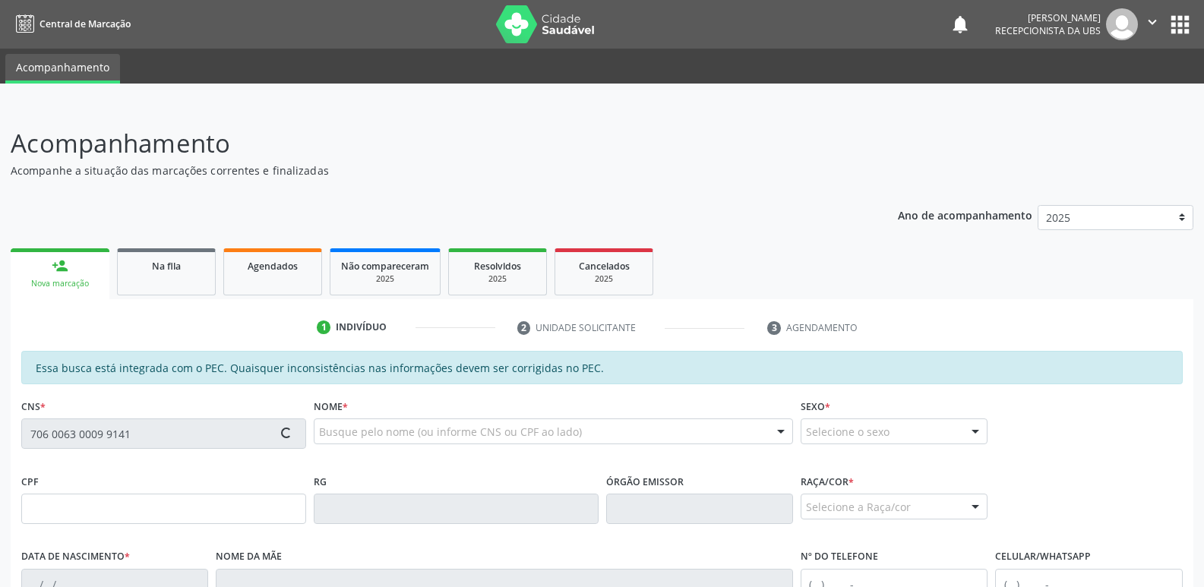
type input "Nair Alves da Silva"
type input "(82) 99913-9500"
type input "68"
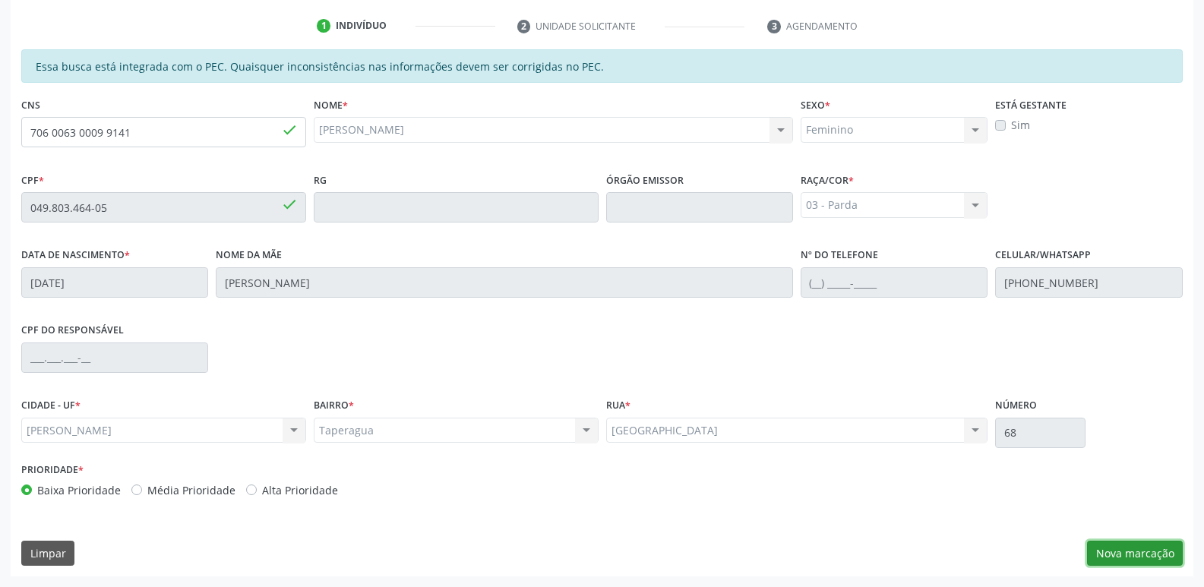
click at [1132, 545] on button "Nova marcação" at bounding box center [1135, 554] width 96 height 26
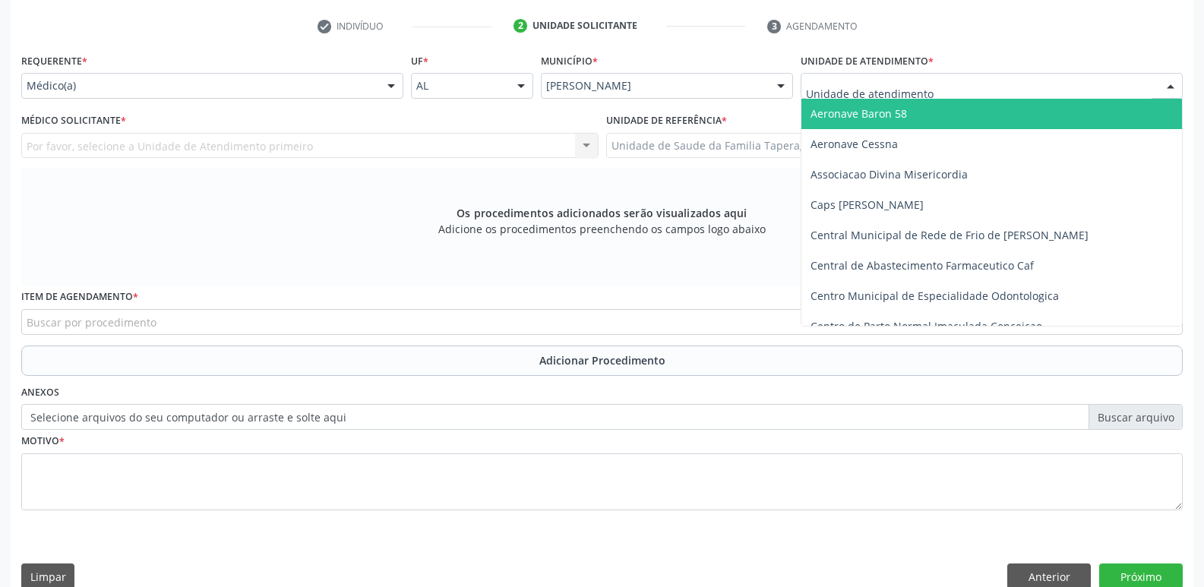
click at [846, 76] on div at bounding box center [992, 86] width 382 height 26
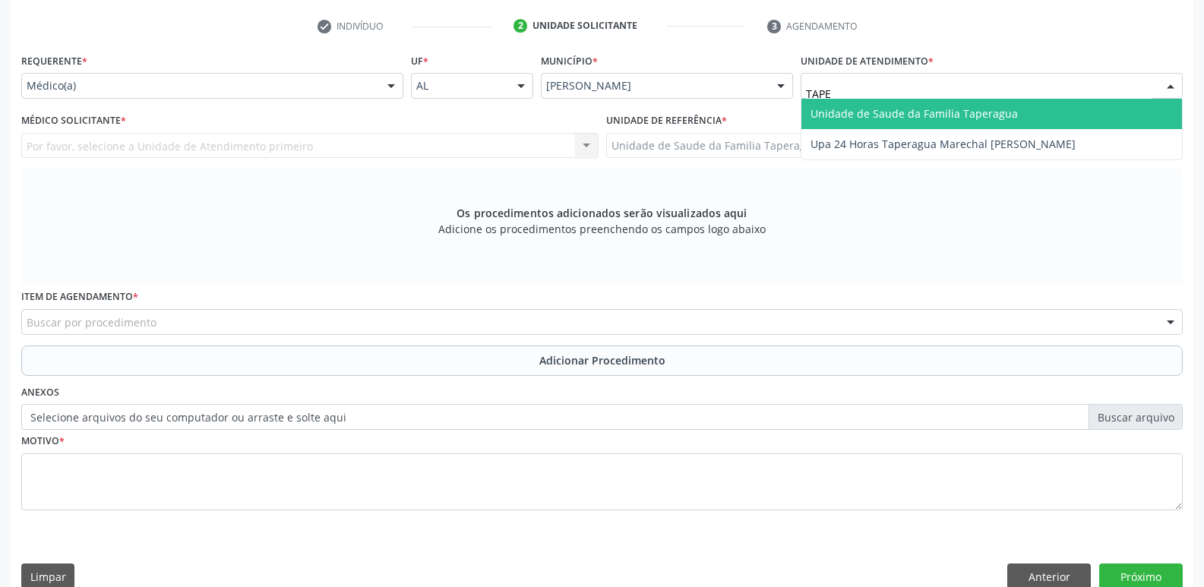
type input "TAPER"
click at [855, 113] on span "Unidade de Saude da Familia Taperagua" at bounding box center [914, 113] width 207 height 14
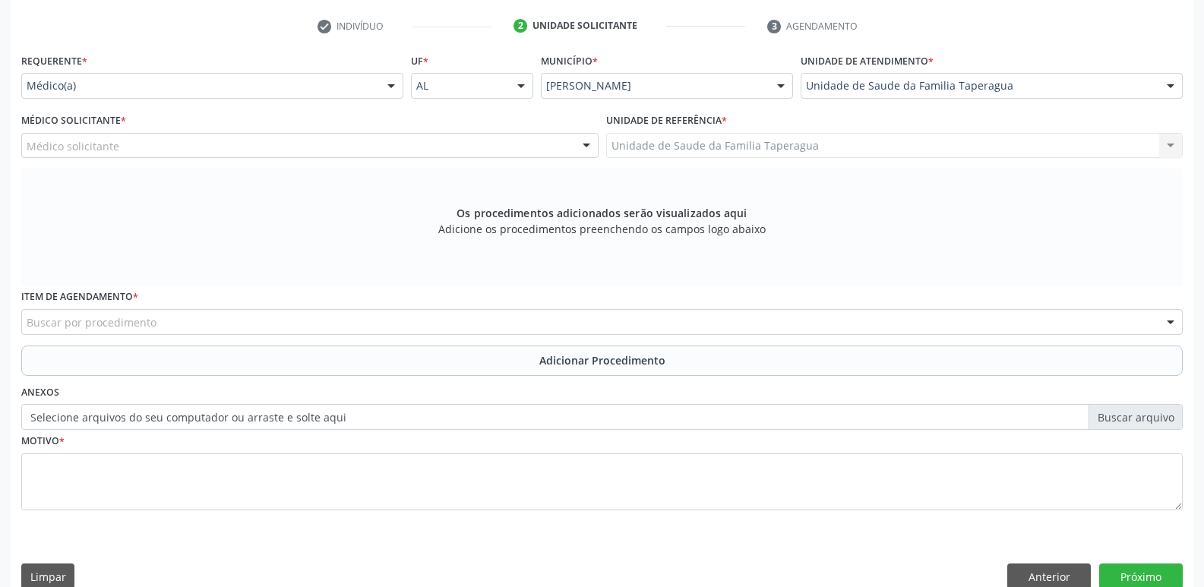
click at [274, 161] on div "Médico Solicitante * Médico solicitante Ana Sirleide Oliveira dos Santos Cristi…" at bounding box center [309, 138] width 585 height 59
click at [278, 153] on div "Médico solicitante" at bounding box center [309, 146] width 577 height 26
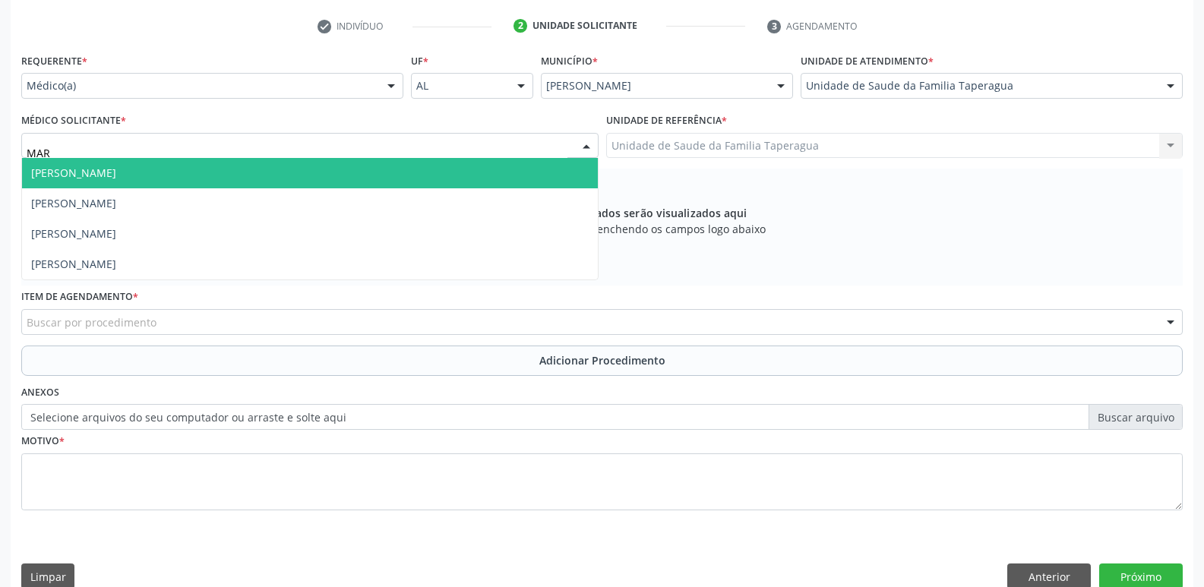
type input "MART"
click at [282, 170] on span "[PERSON_NAME]" at bounding box center [310, 173] width 576 height 30
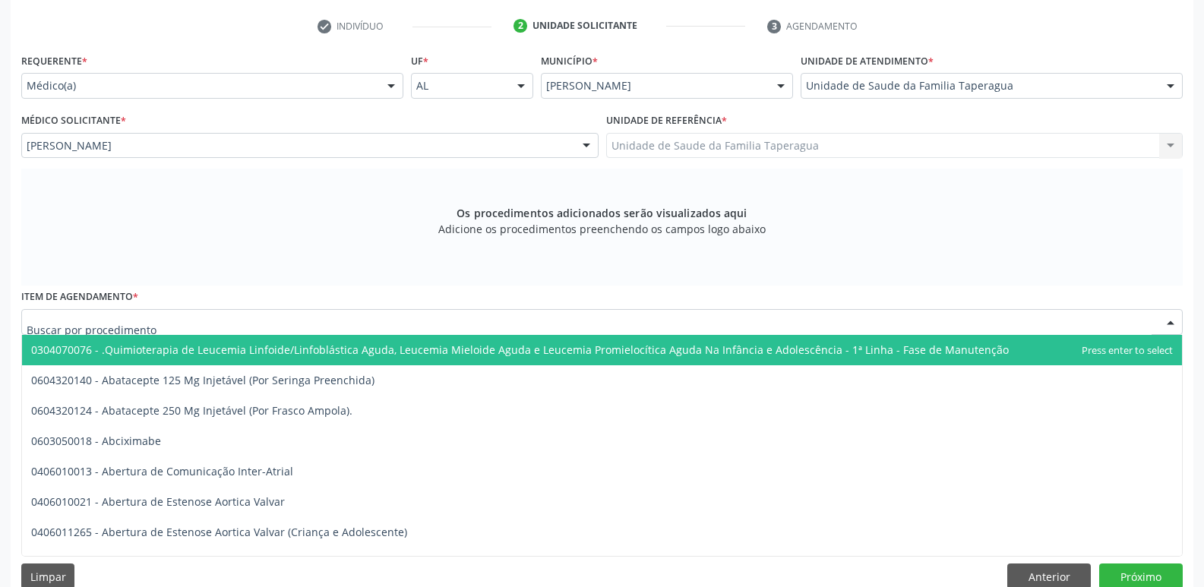
click at [225, 327] on div at bounding box center [602, 322] width 1162 height 26
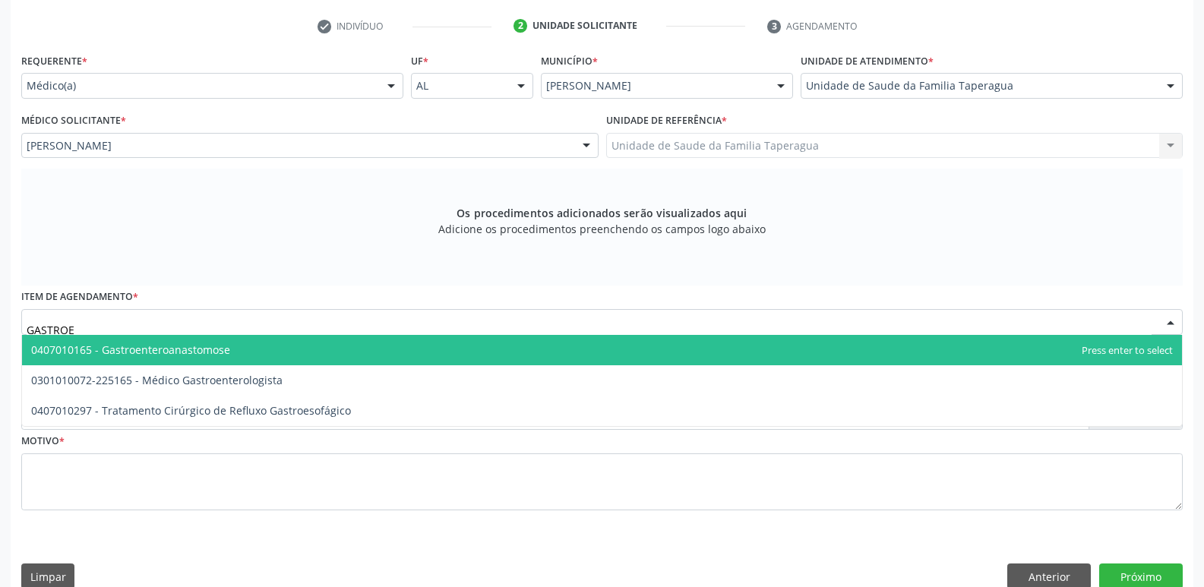
type input "GASTROEN"
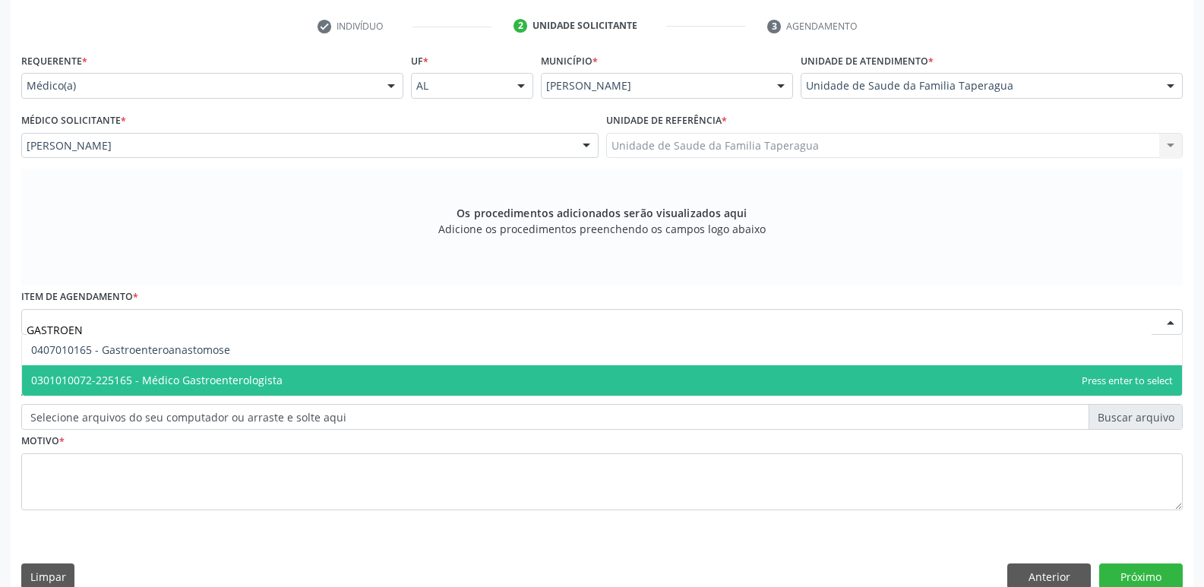
click at [234, 373] on span "0301010072-225165 - Médico Gastroenterologista" at bounding box center [156, 380] width 251 height 14
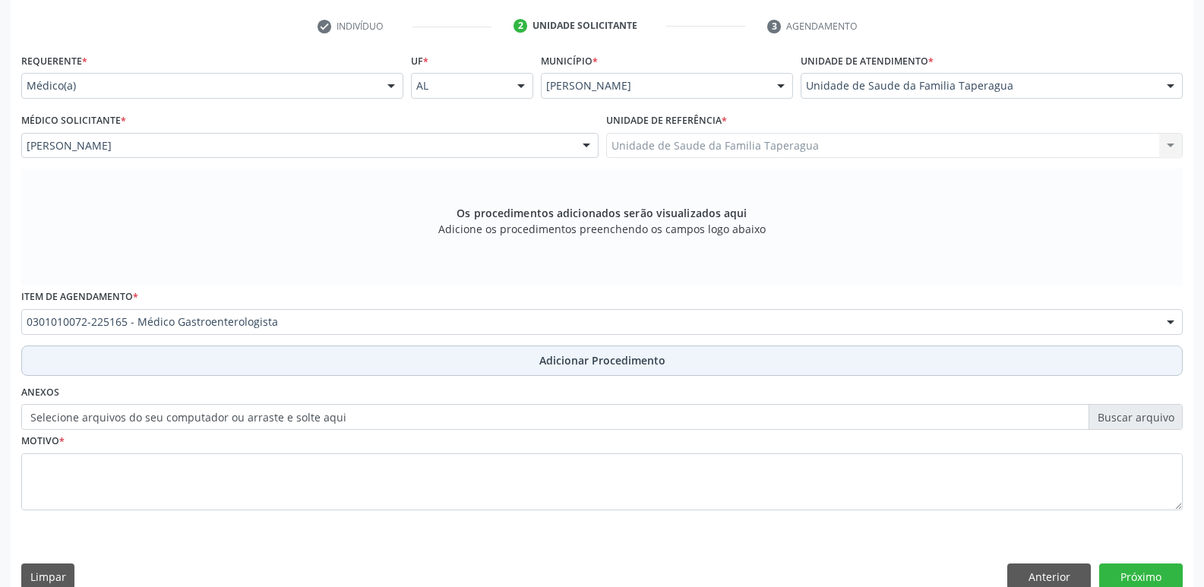
click at [268, 363] on button "Adicionar Procedimento" at bounding box center [602, 361] width 1162 height 30
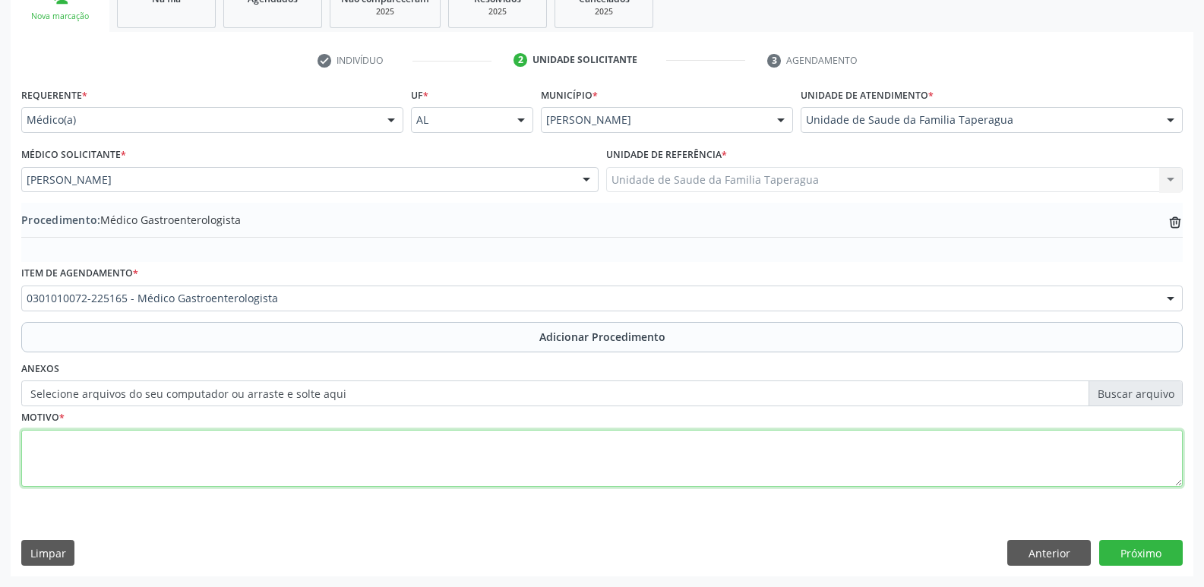
click at [263, 454] on textarea at bounding box center [602, 459] width 1162 height 58
type textarea "NODULO EM HIPOCÔNDRIO/FLANCO E 5,3X4,4 CM NA USG DE ABD"
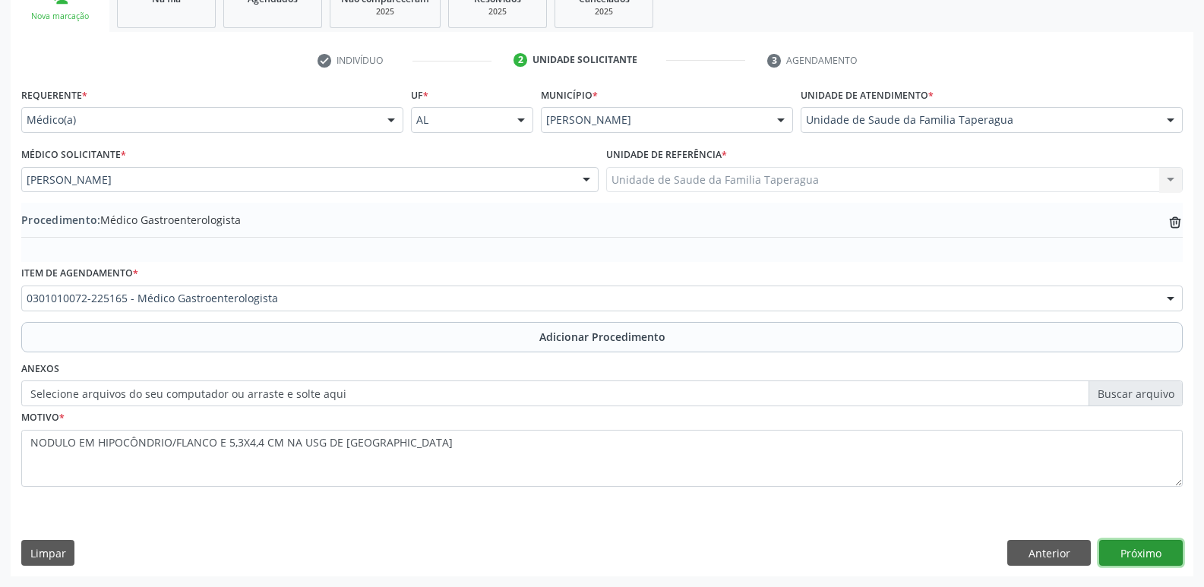
click at [1160, 552] on button "Próximo" at bounding box center [1141, 553] width 84 height 26
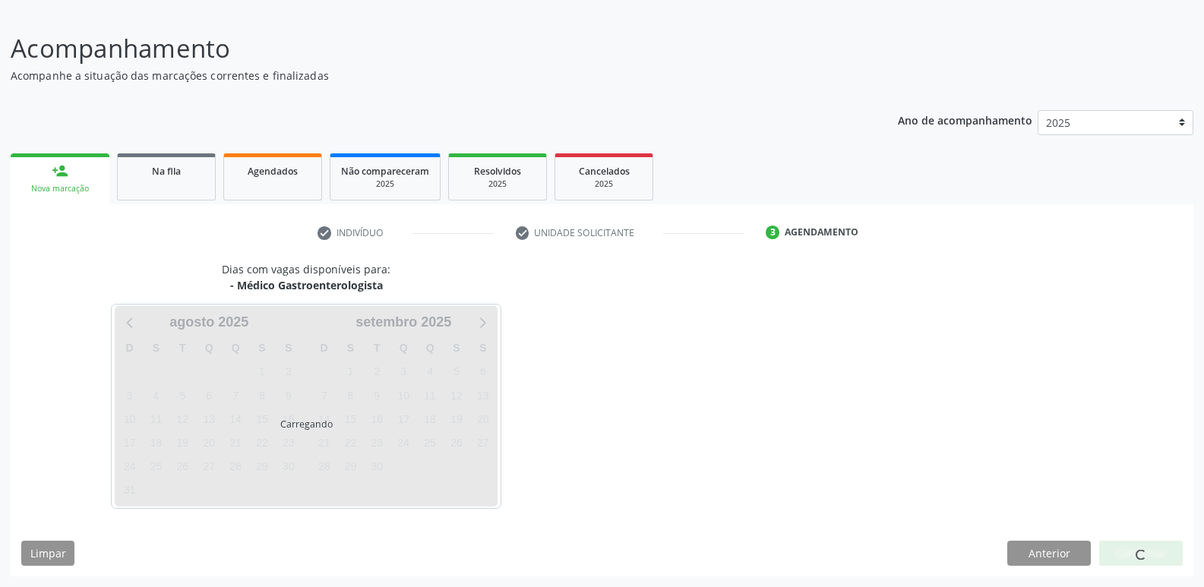
scroll to position [140, 0]
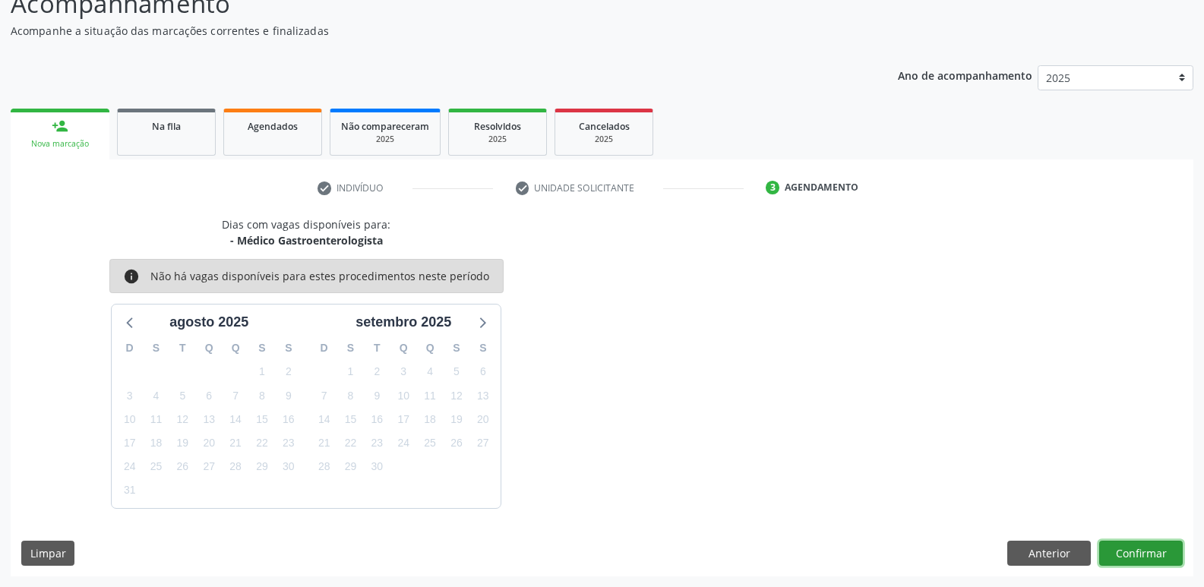
click at [1140, 554] on button "Confirmar" at bounding box center [1141, 554] width 84 height 26
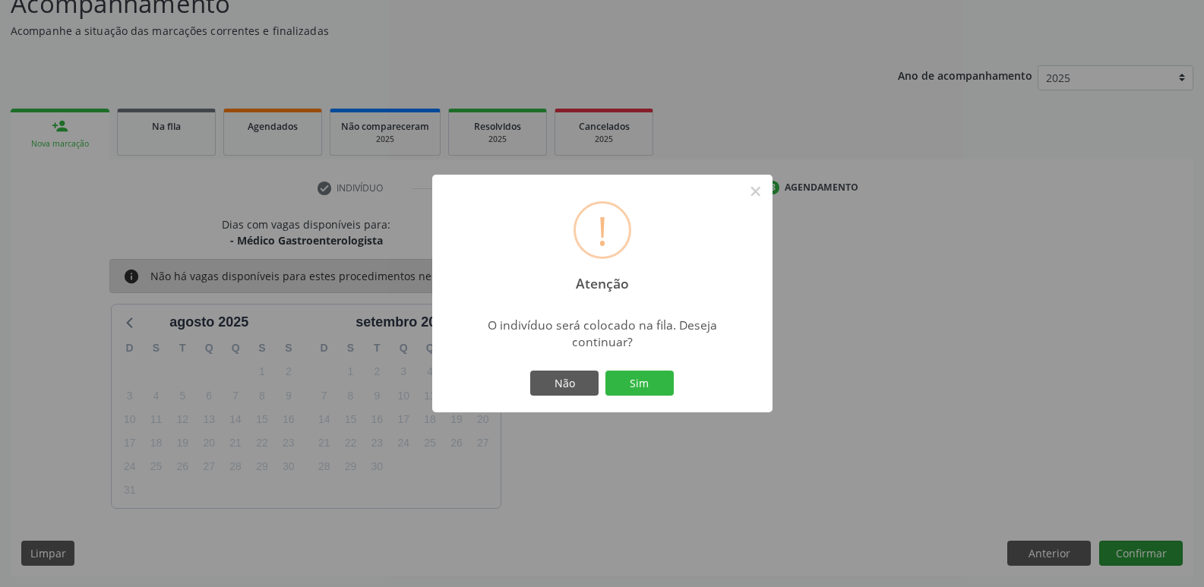
click at [606, 371] on button "Sim" at bounding box center [640, 384] width 68 height 26
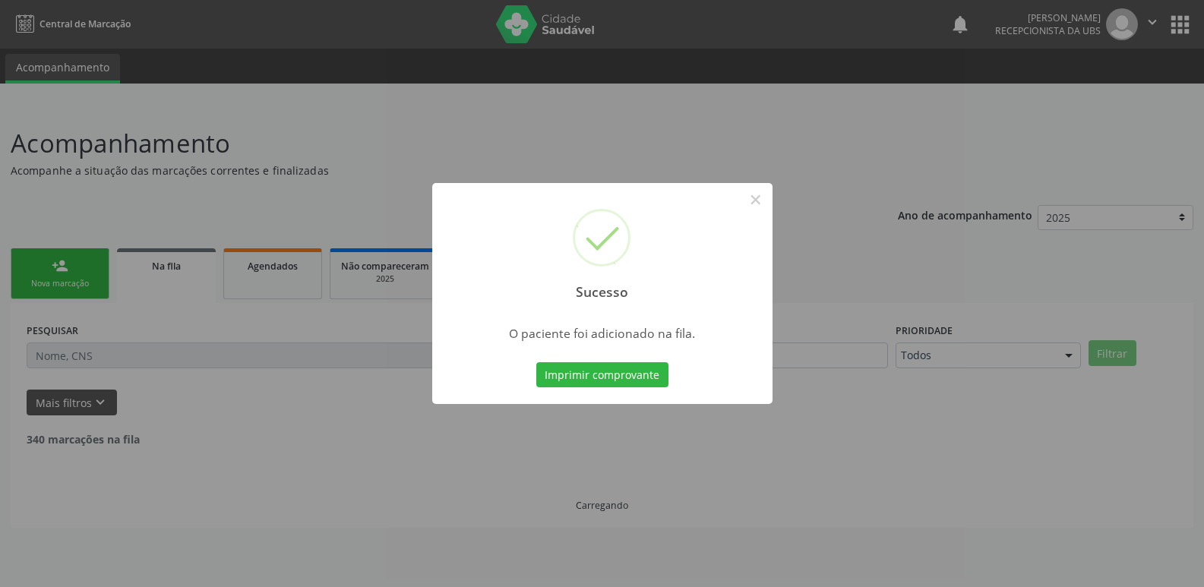
scroll to position [0, 0]
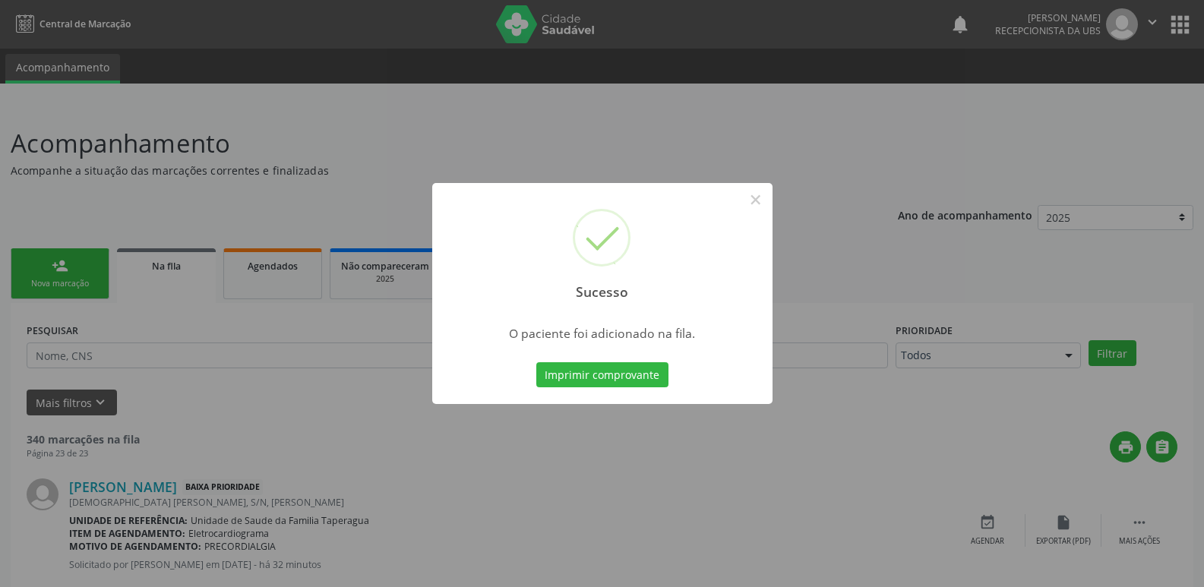
click at [890, 365] on div "Sucesso × O paciente foi adicionado na fila. Imprimir comprovante Cancel" at bounding box center [602, 293] width 1204 height 587
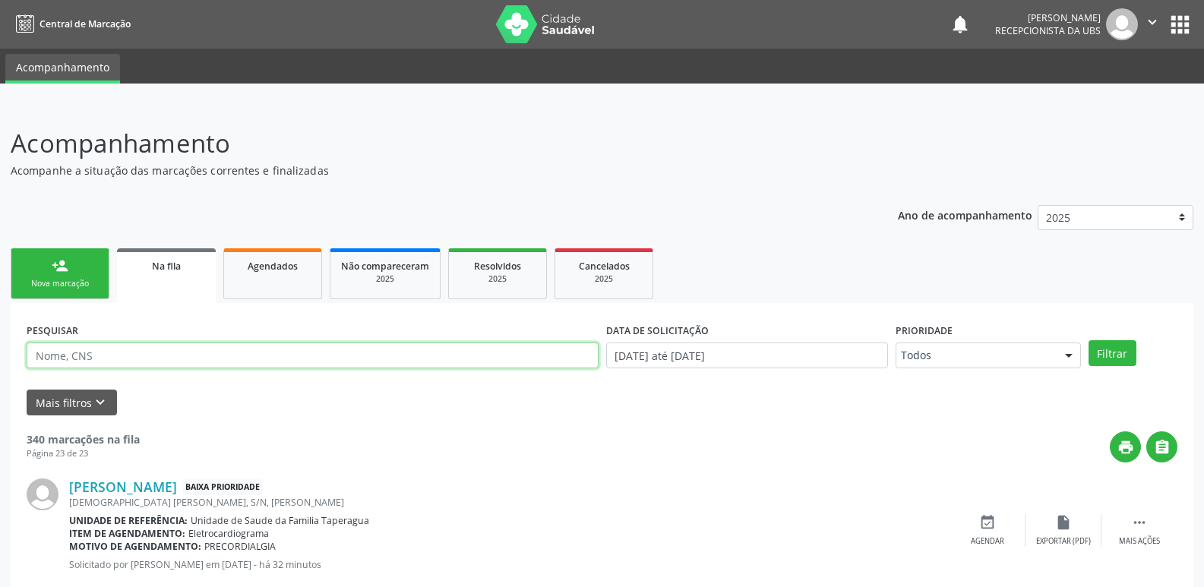
click at [199, 365] on input "text" at bounding box center [313, 356] width 572 height 26
type input "706302632908680"
click at [1089, 340] on button "Filtrar" at bounding box center [1113, 353] width 48 height 26
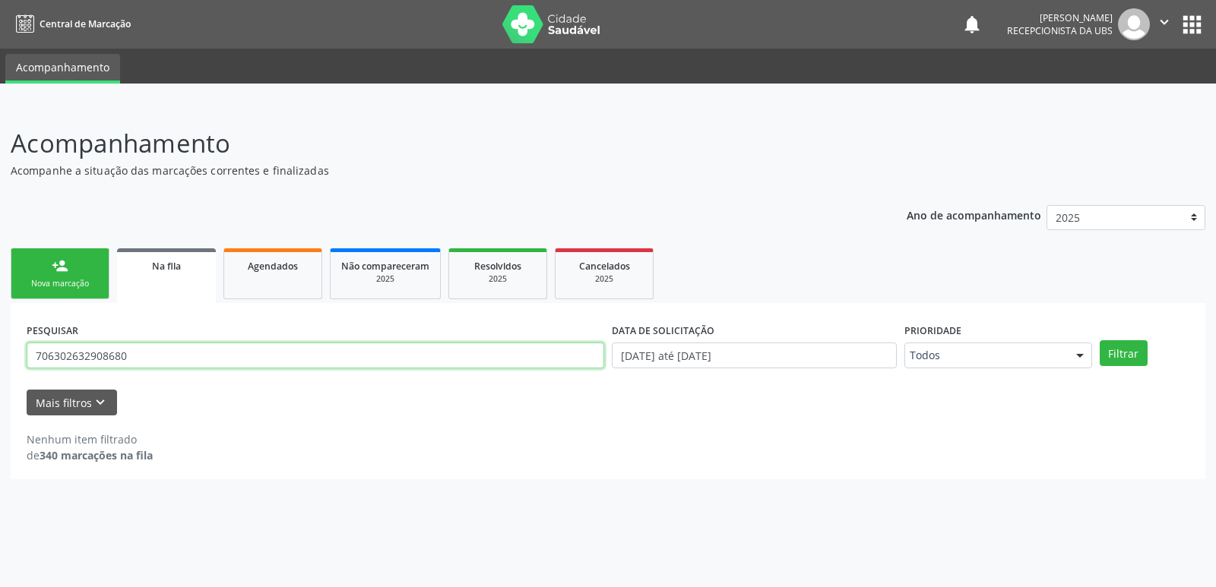
click at [141, 350] on input "706302632908680" at bounding box center [315, 356] width 577 height 26
